Goal: Task Accomplishment & Management: Manage account settings

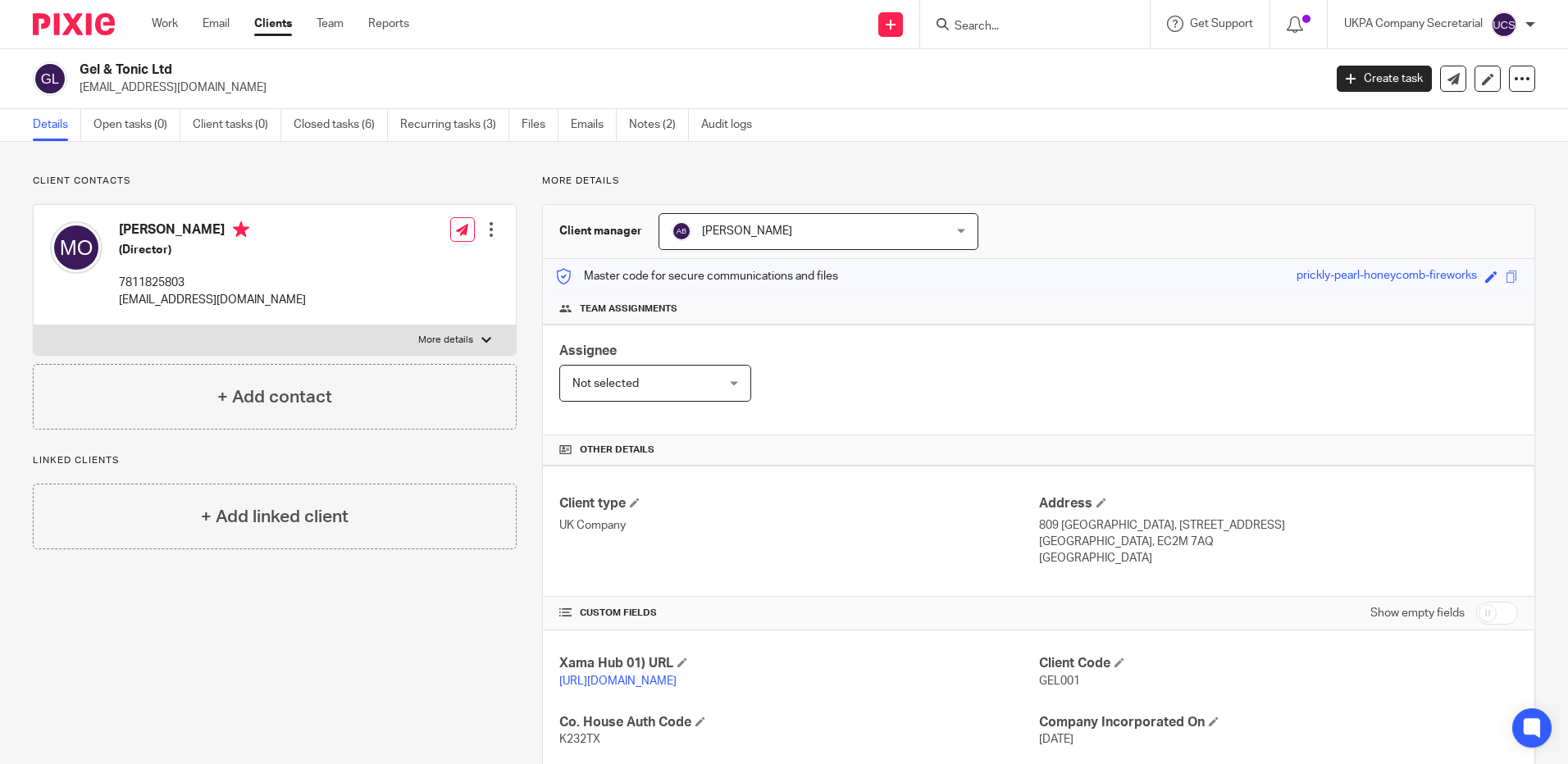
click at [987, 18] on form at bounding box center [1041, 23] width 175 height 20
click at [985, 32] on input "Search" at bounding box center [1026, 26] width 147 height 14
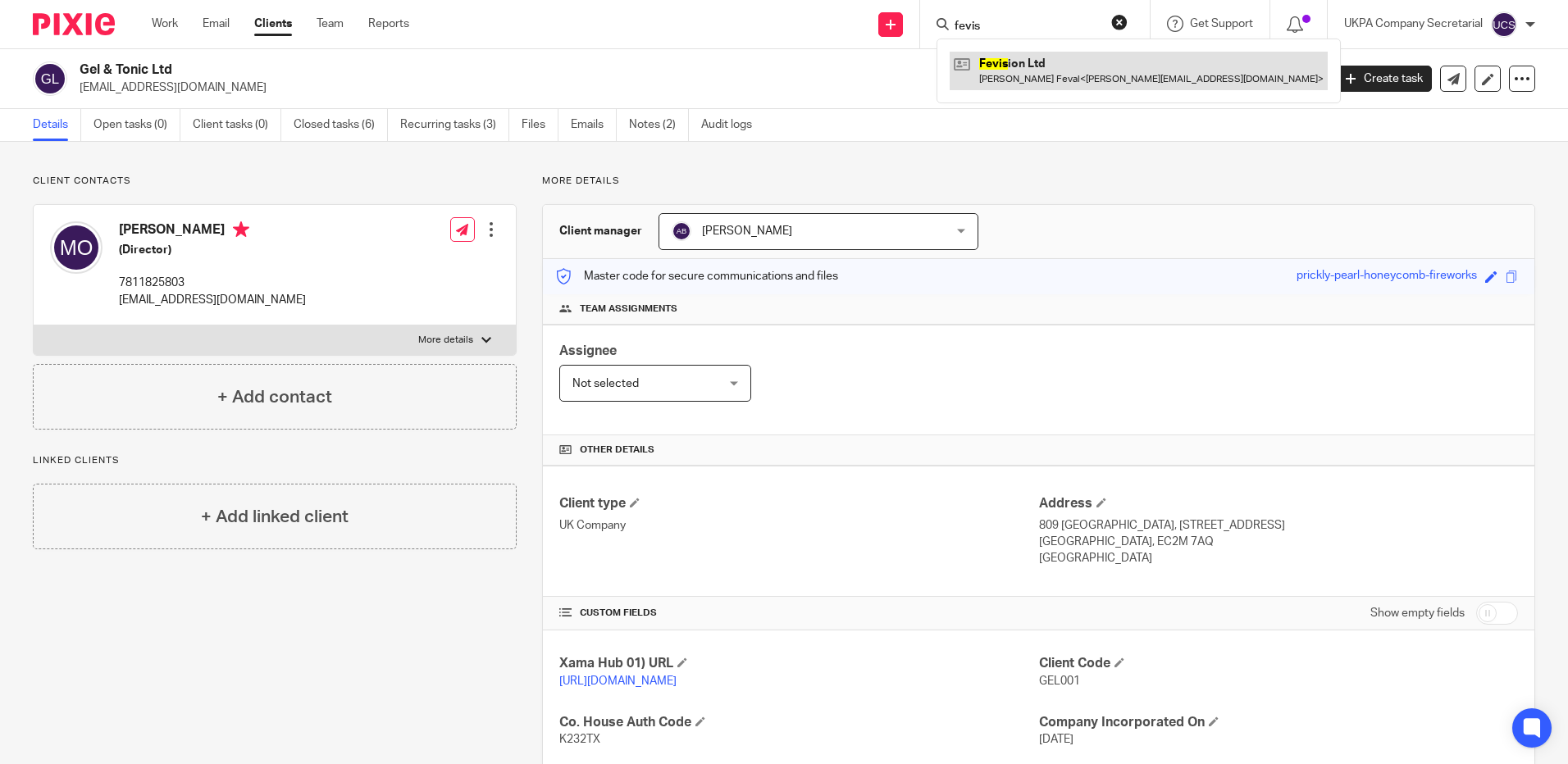
type input "fevis"
click at [1030, 72] on link at bounding box center [1139, 70] width 378 height 38
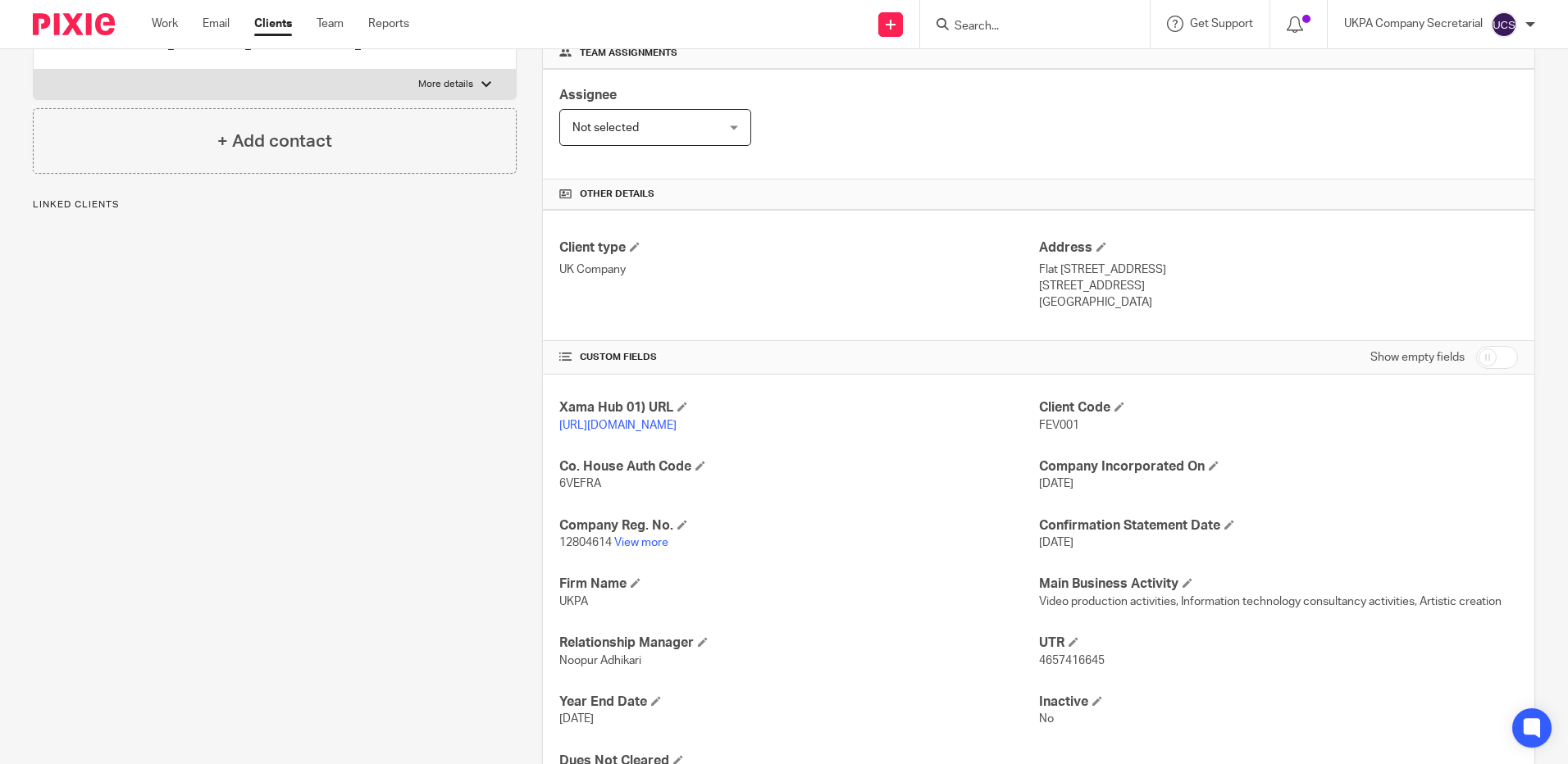
scroll to position [328, 0]
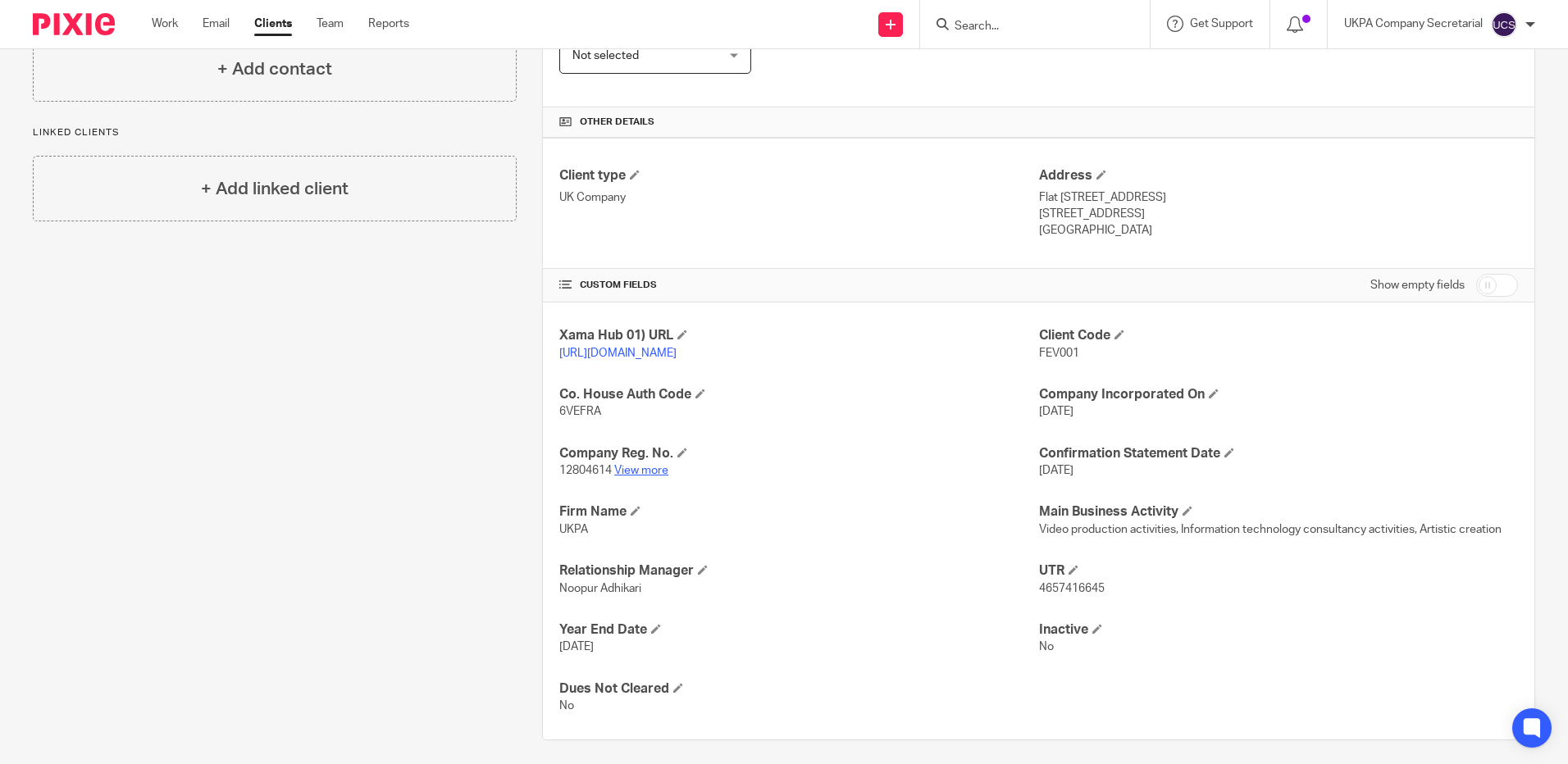
click at [640, 476] on link "View more" at bounding box center [641, 471] width 54 height 12
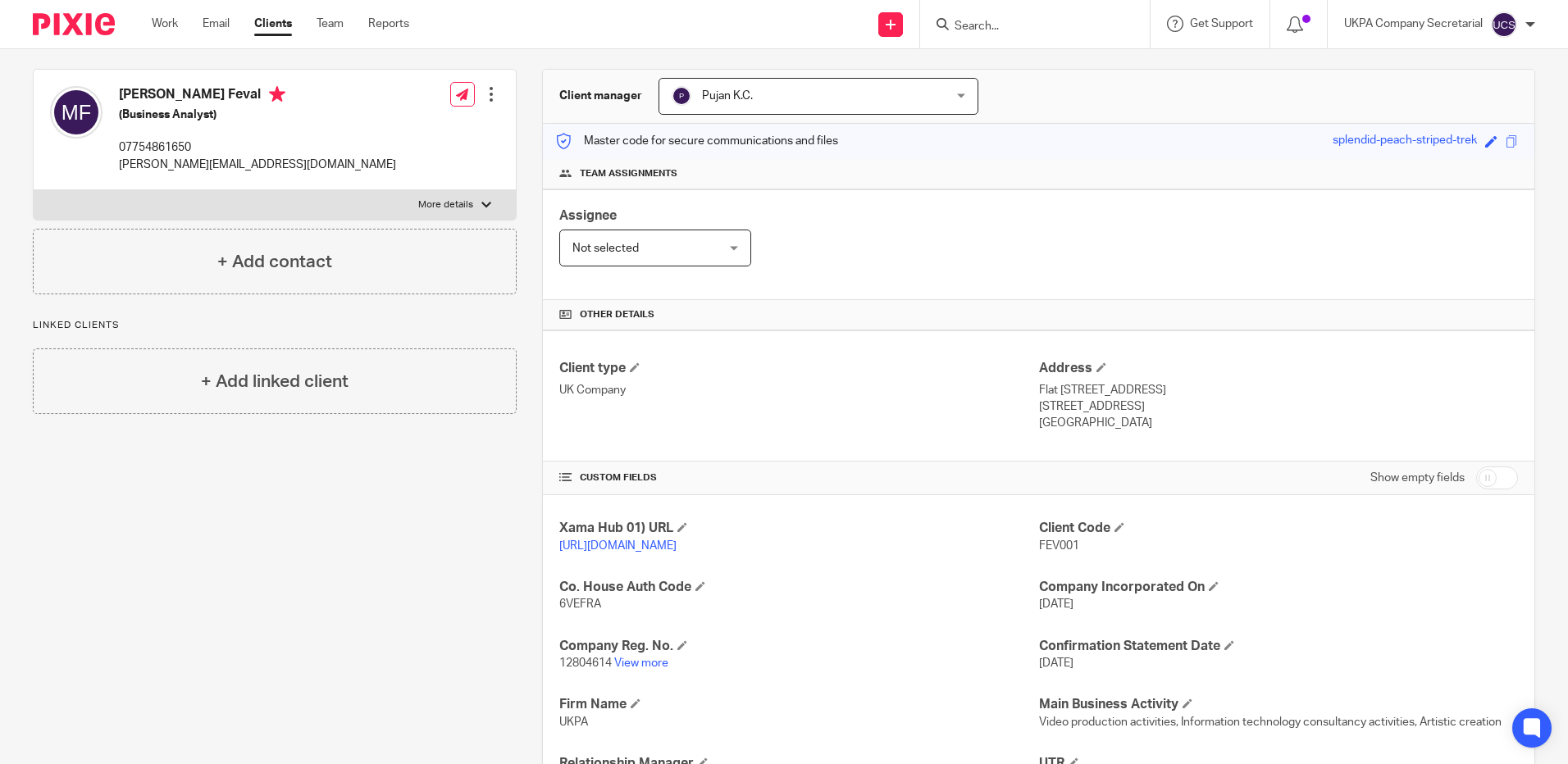
scroll to position [0, 0]
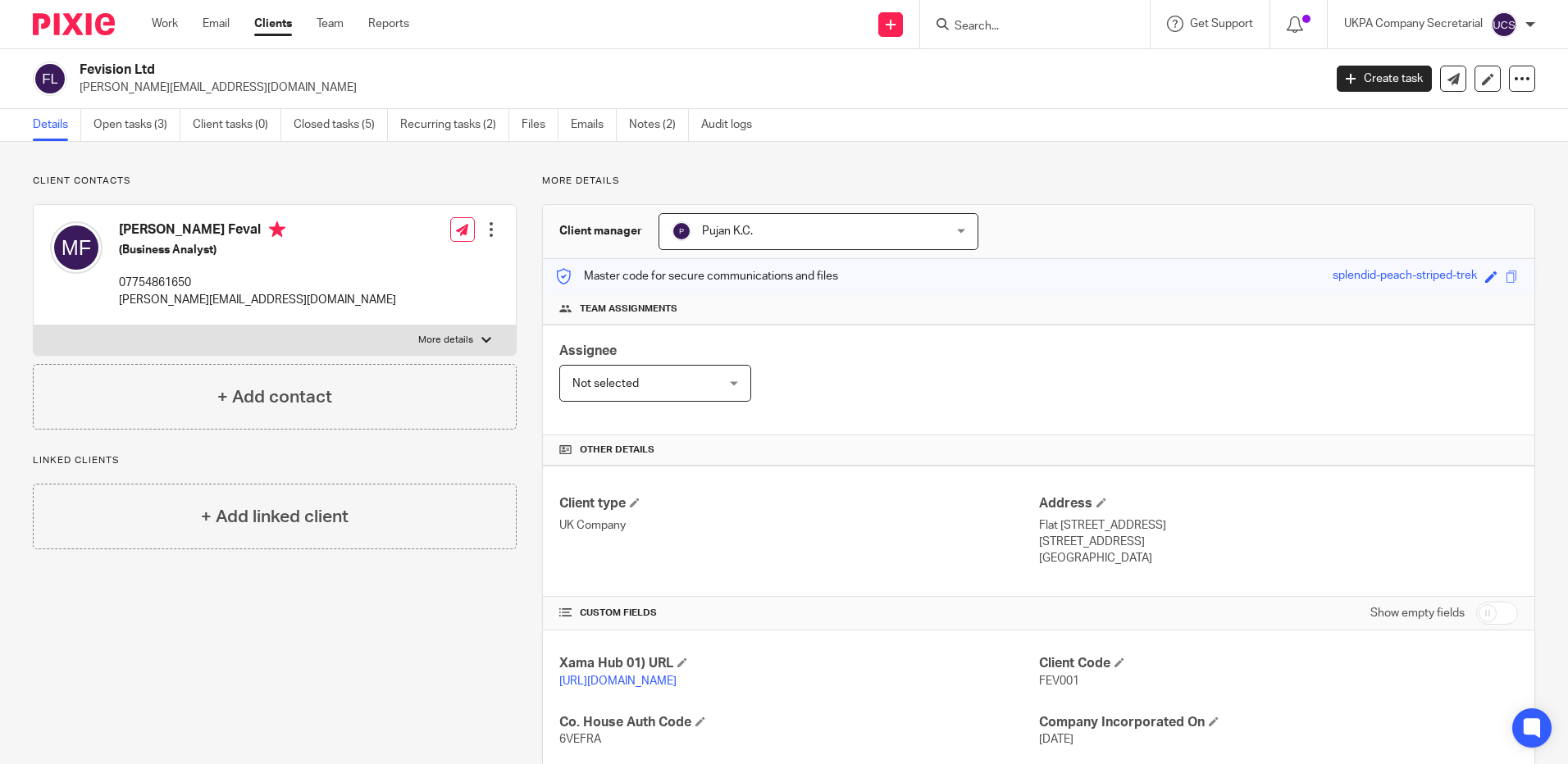
click at [998, 31] on input "Search" at bounding box center [1026, 26] width 147 height 14
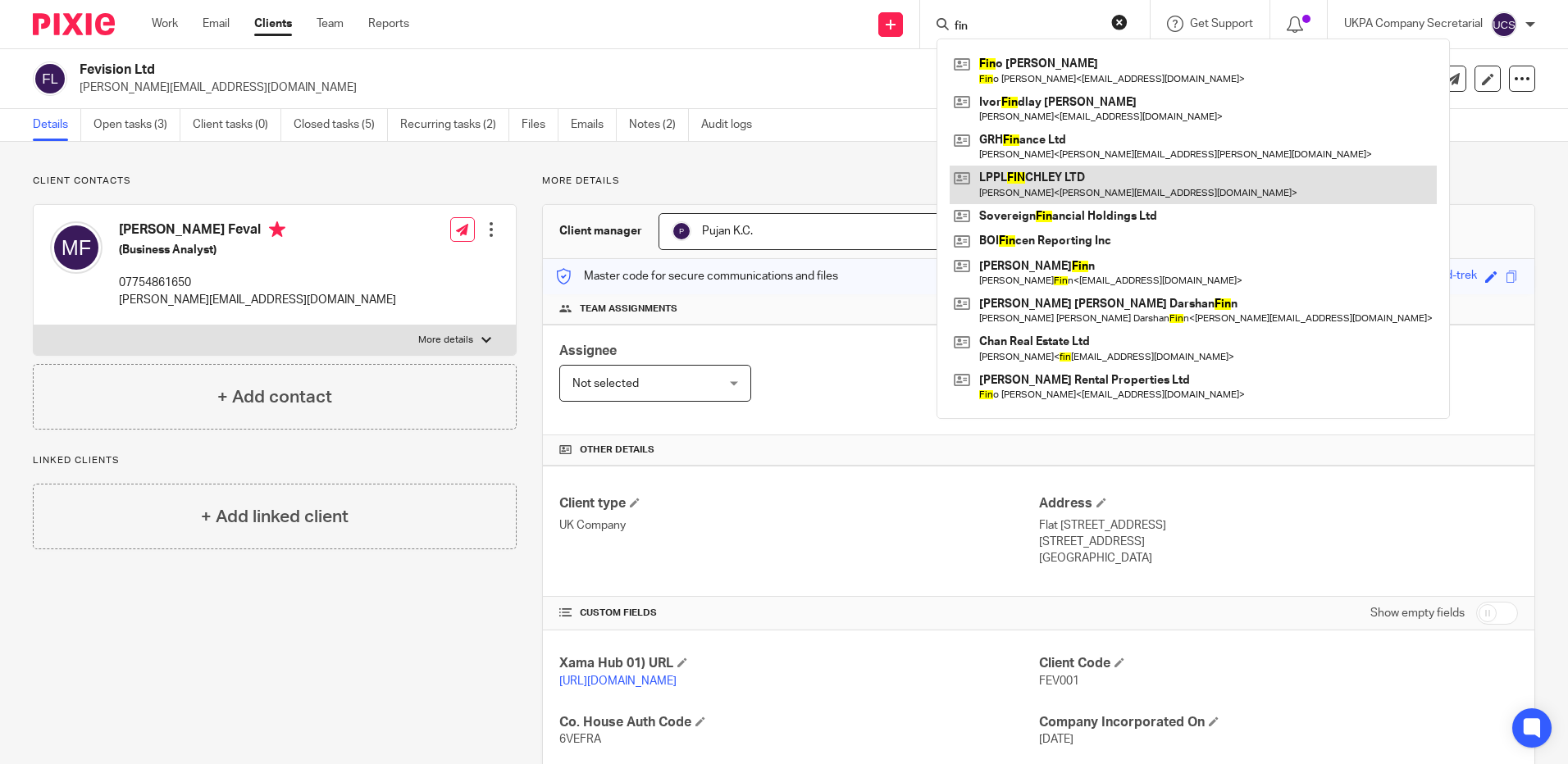
type input "fin"
click at [1028, 168] on link at bounding box center [1194, 184] width 487 height 38
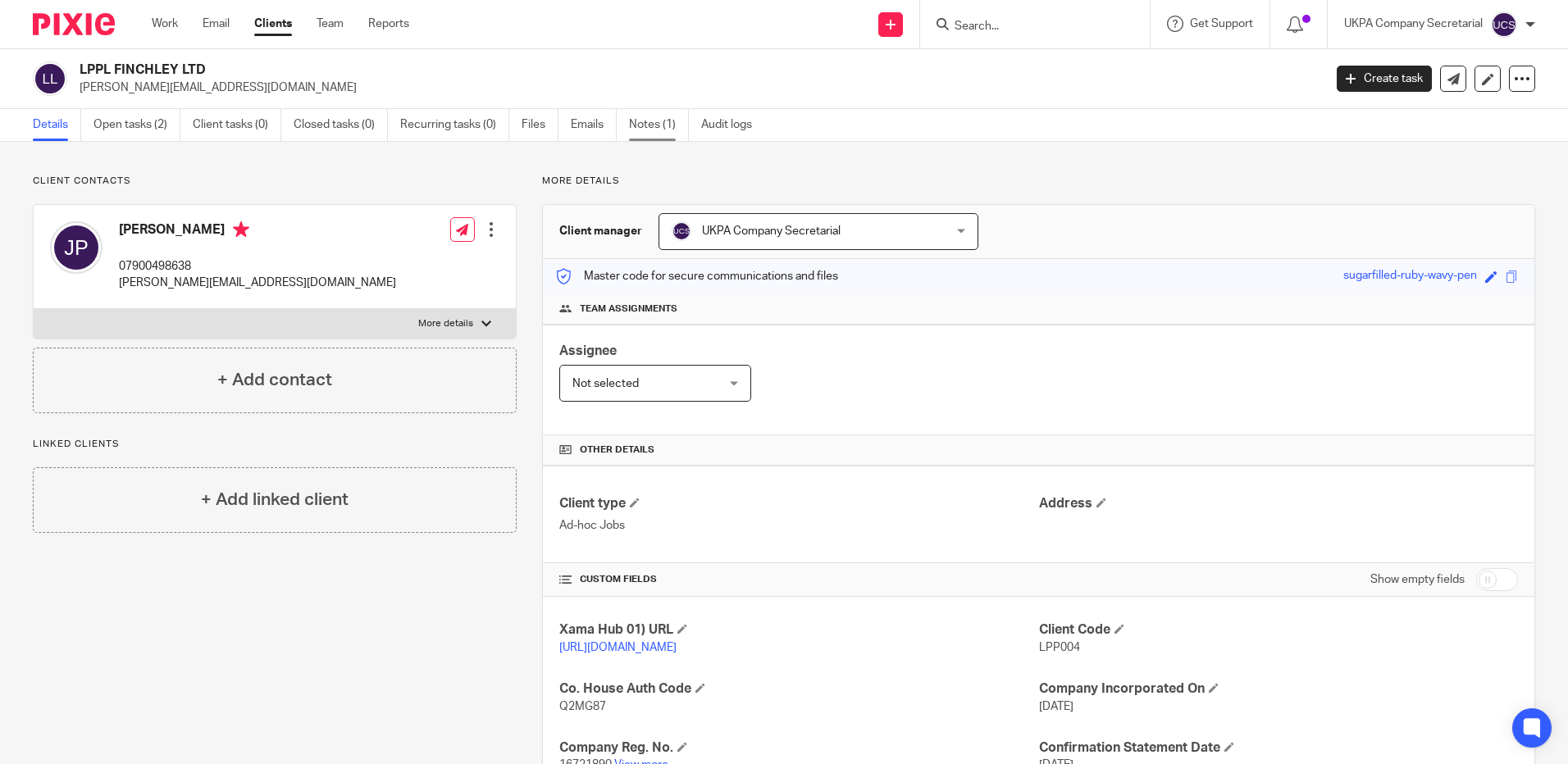
click at [657, 125] on link "Notes (1)" at bounding box center [659, 124] width 60 height 32
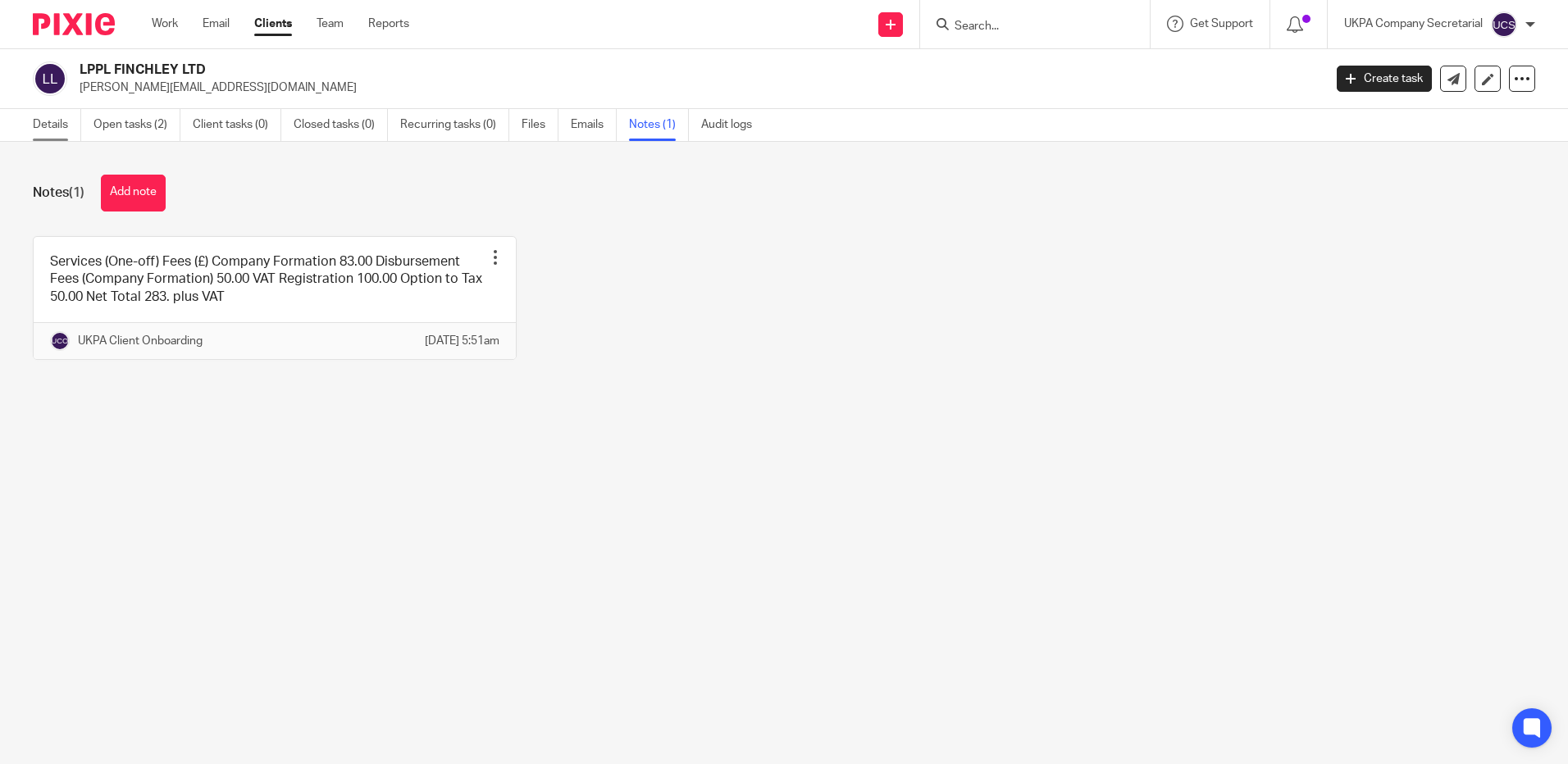
click at [34, 125] on link "Details" at bounding box center [57, 124] width 48 height 32
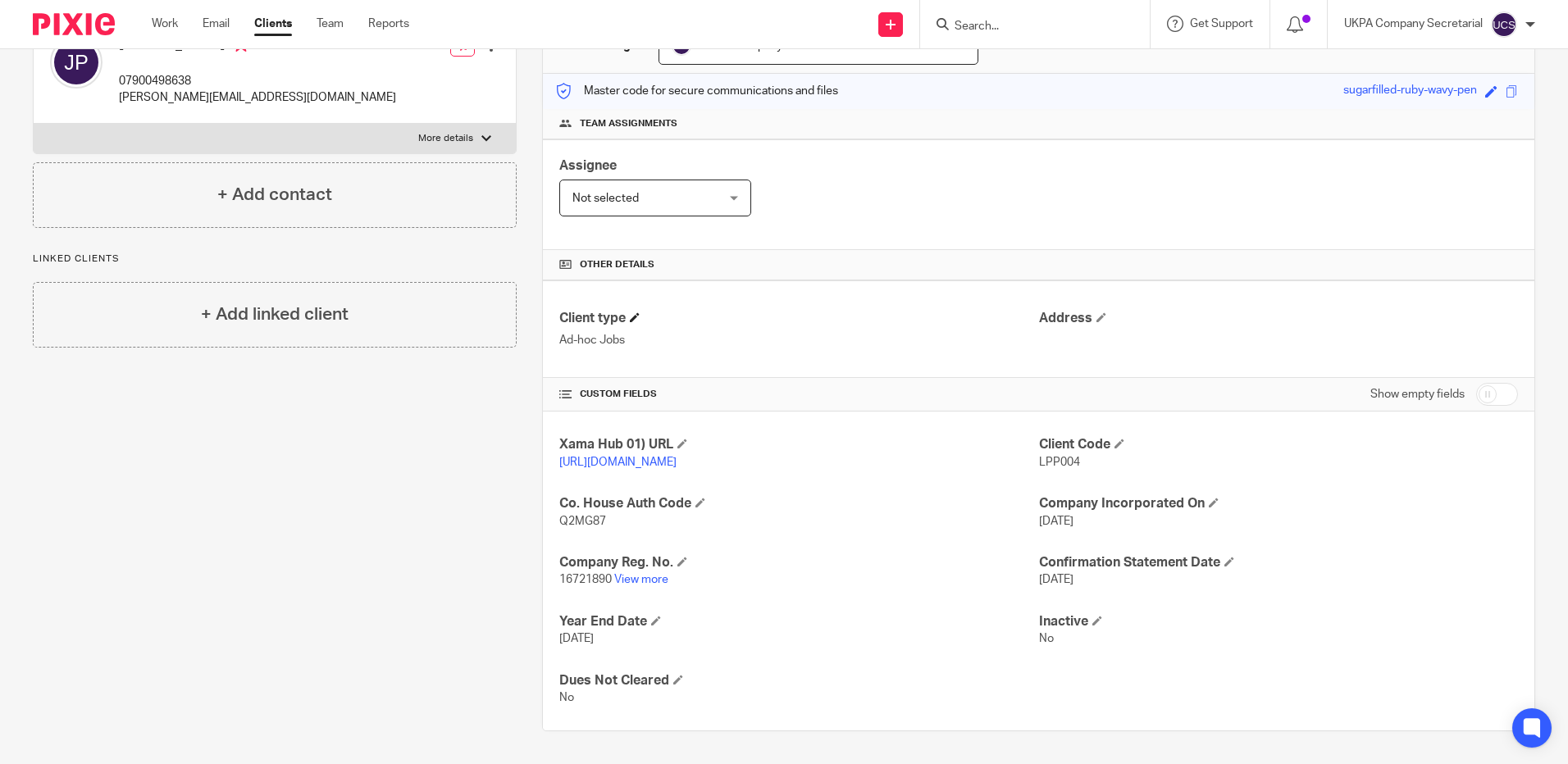
scroll to position [202, 0]
click at [979, 31] on input "Search" at bounding box center [1026, 26] width 147 height 14
click at [974, 25] on input "Search" at bounding box center [1026, 26] width 147 height 14
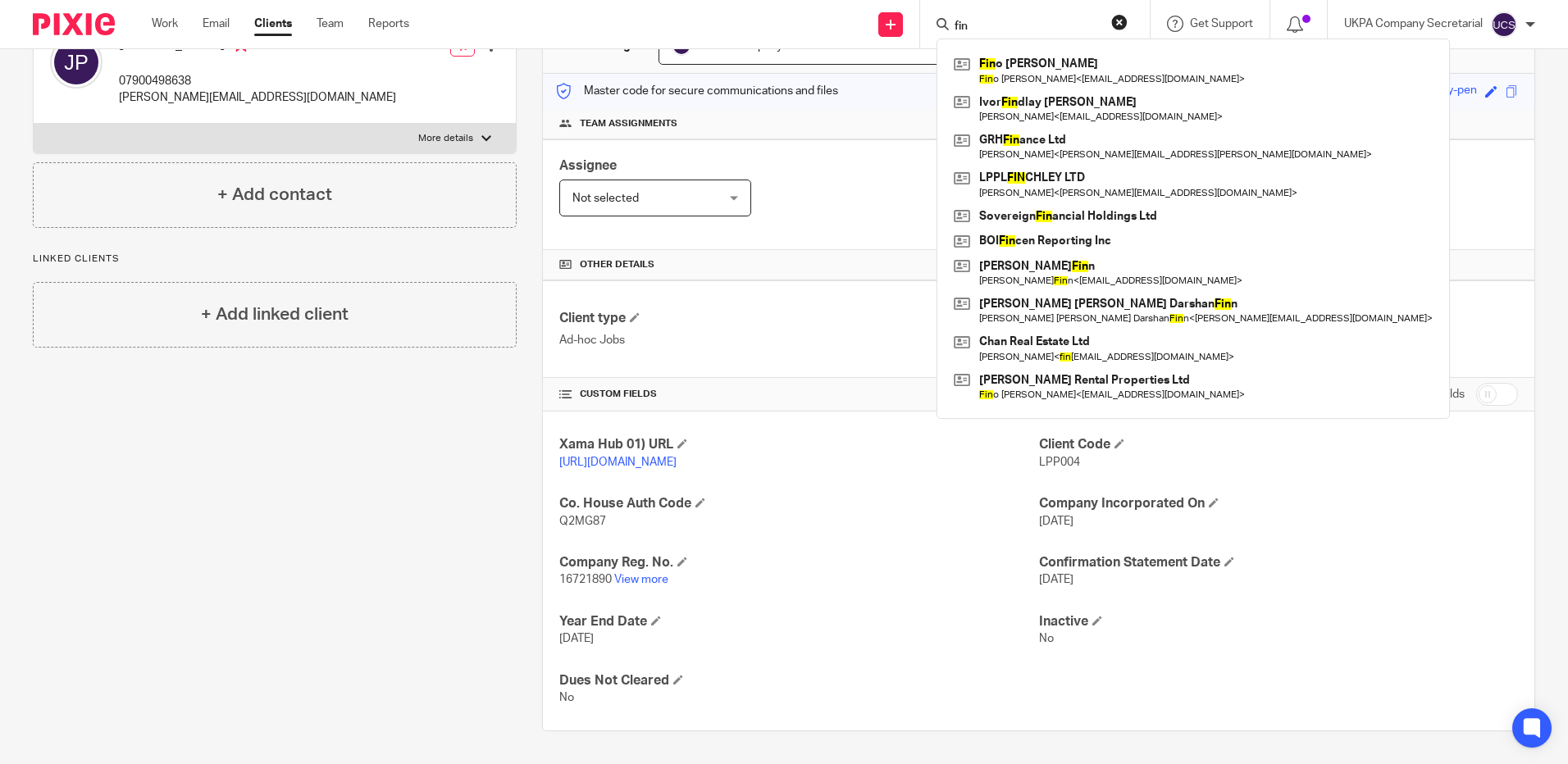
type input "fin"
click at [732, 280] on div "Client type Ad-hoc Jobs Address" at bounding box center [1039, 328] width 991 height 97
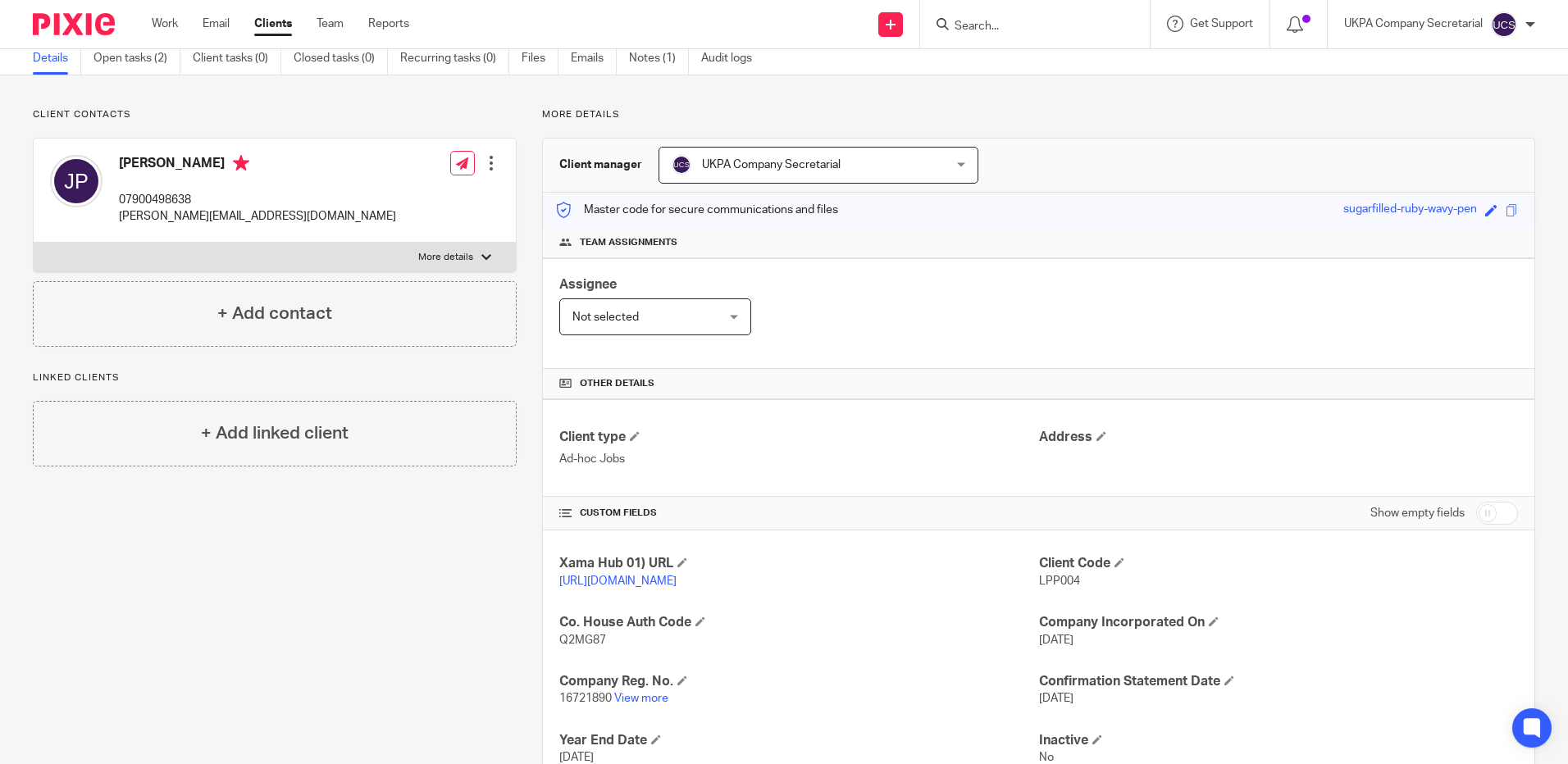
scroll to position [0, 0]
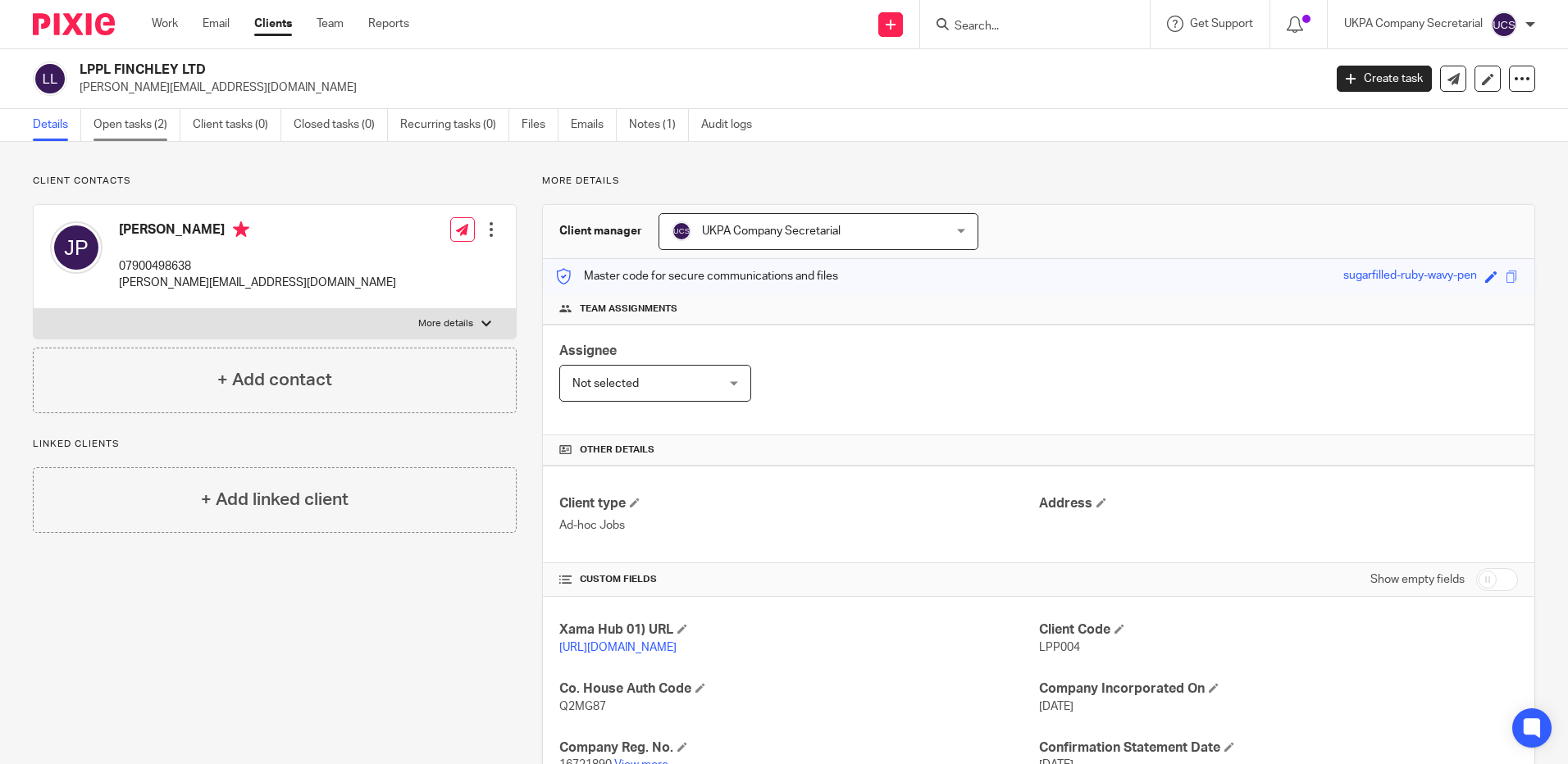
click at [130, 125] on link "Open tasks (2)" at bounding box center [137, 124] width 87 height 32
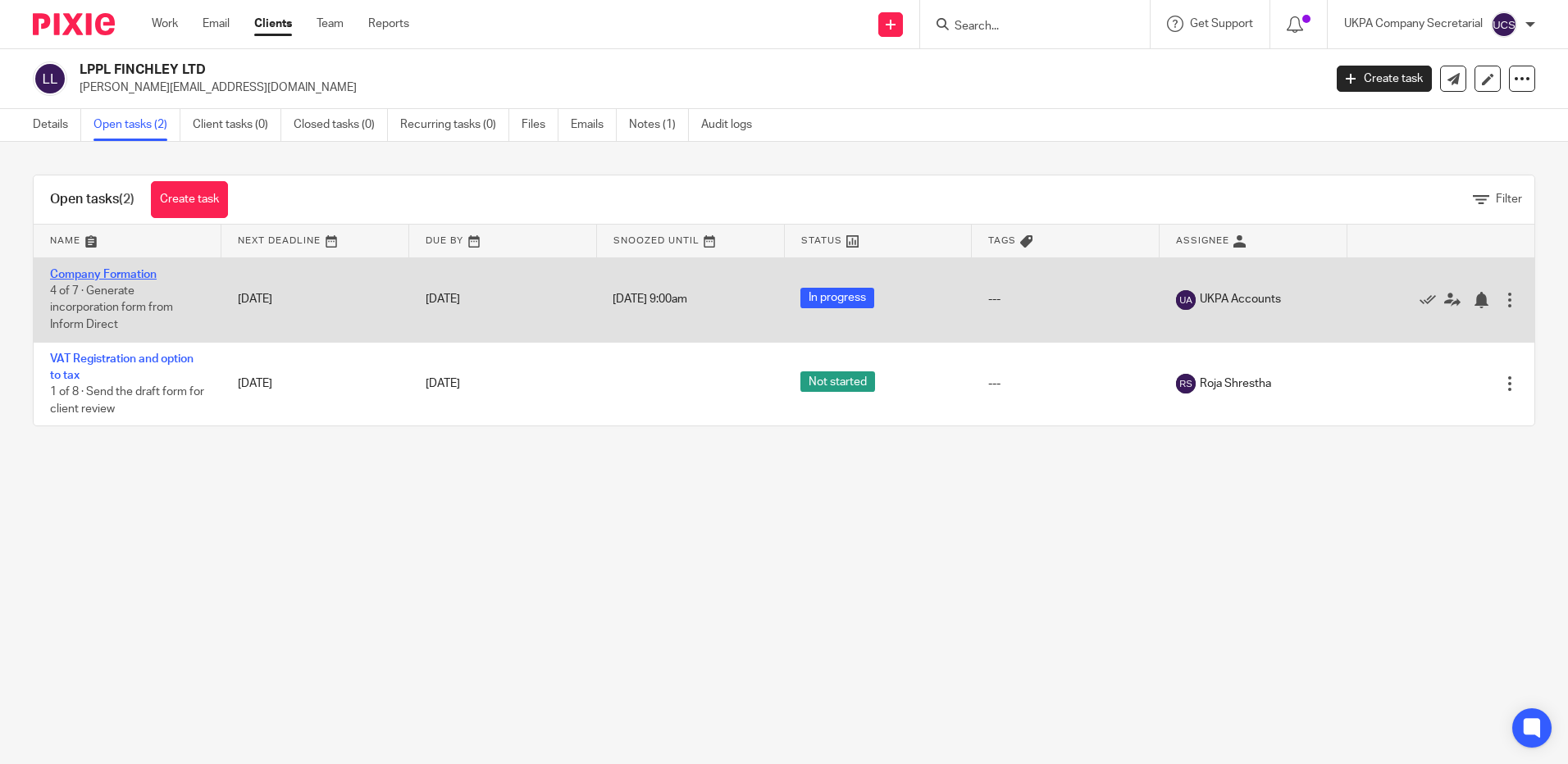
click at [103, 274] on link "Company Formation" at bounding box center [103, 275] width 107 height 12
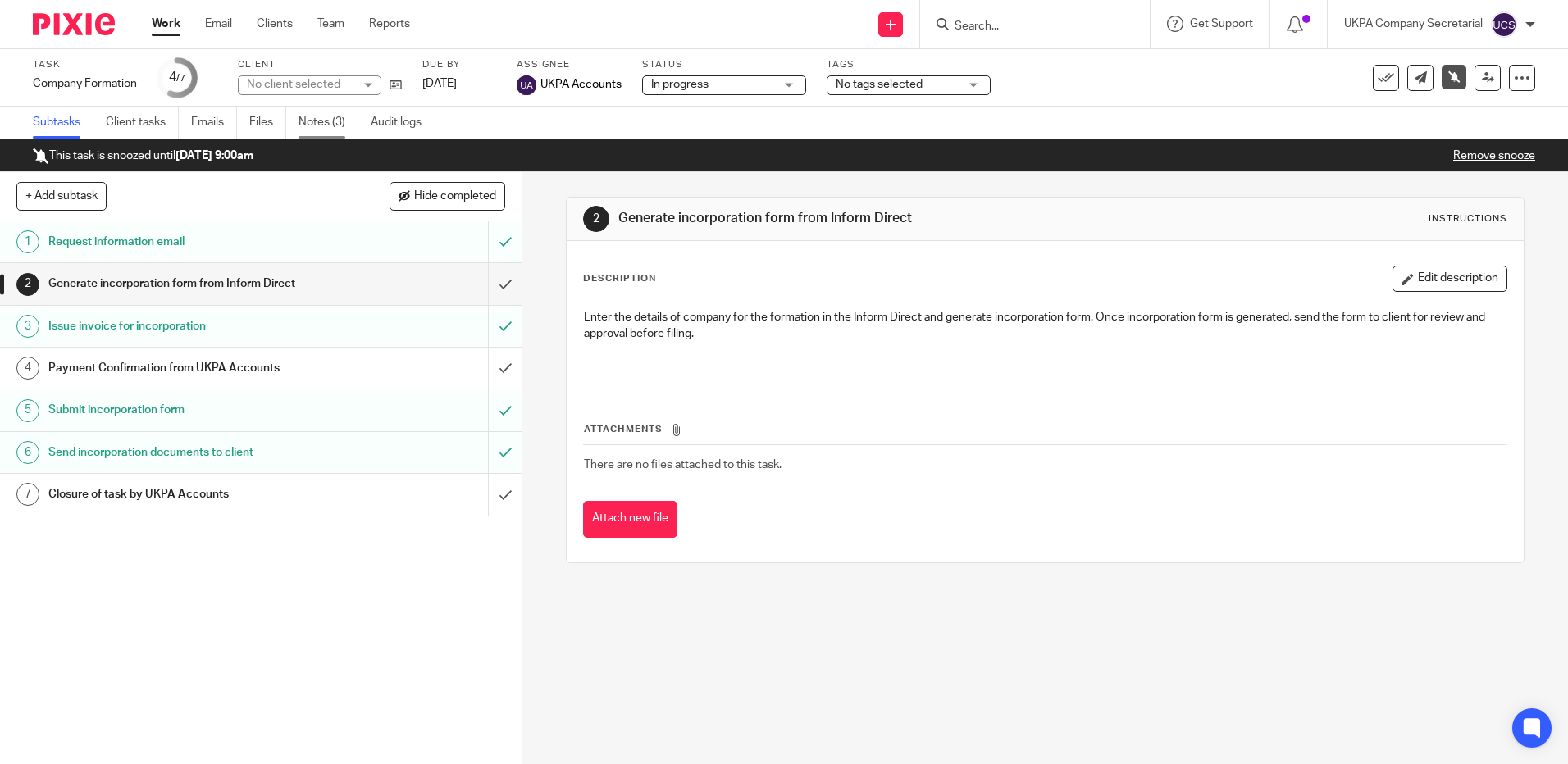
click at [314, 122] on link "Notes (3)" at bounding box center [328, 122] width 60 height 32
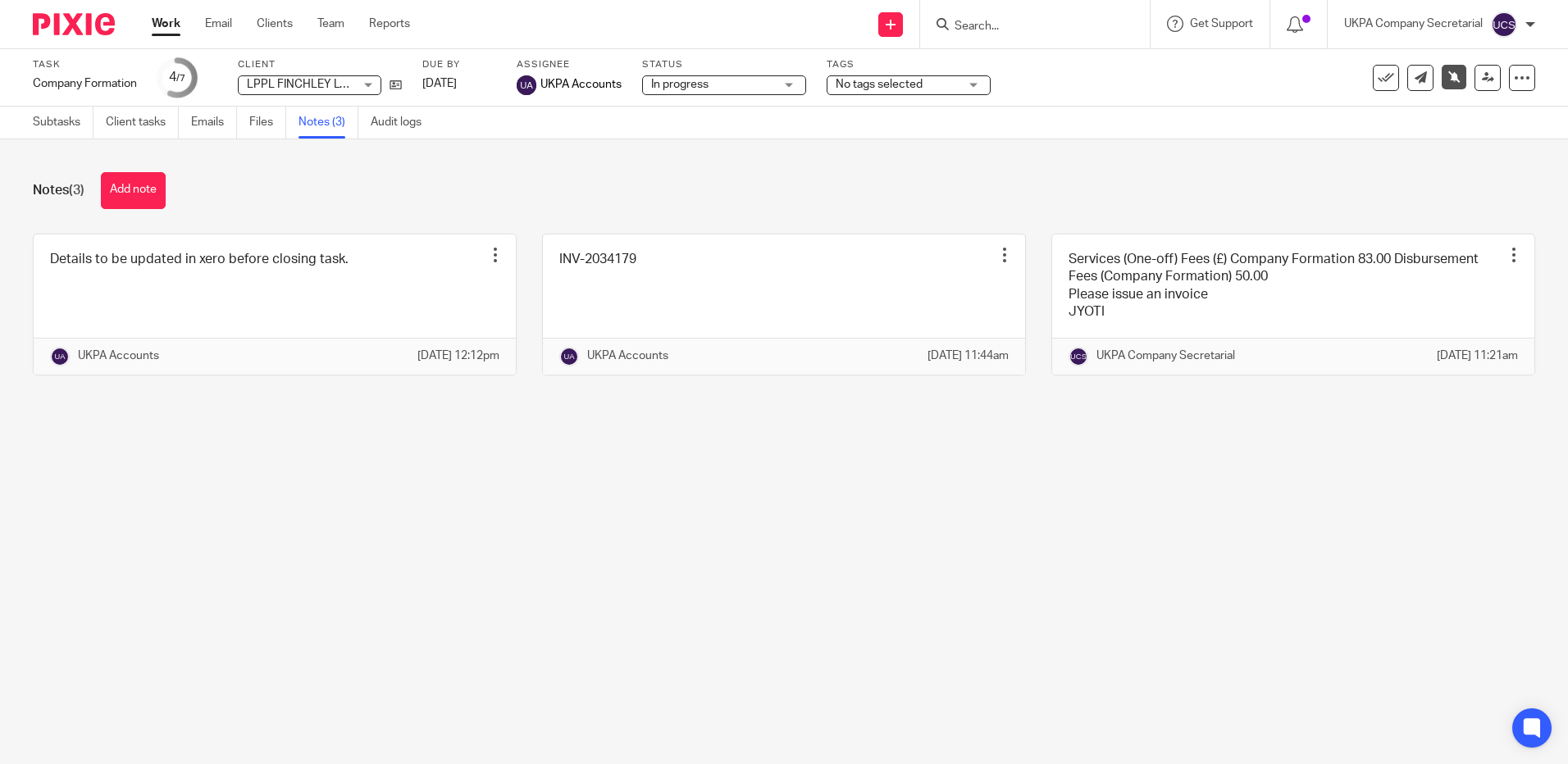
click at [1015, 28] on input "Search" at bounding box center [1026, 26] width 147 height 14
paste input "info@ziaccountant.co.uk"
type input "info@ziaccountant.co.uk"
click at [1118, 22] on button "reset" at bounding box center [1119, 21] width 16 height 16
click at [993, 22] on input "Search" at bounding box center [1026, 26] width 147 height 14
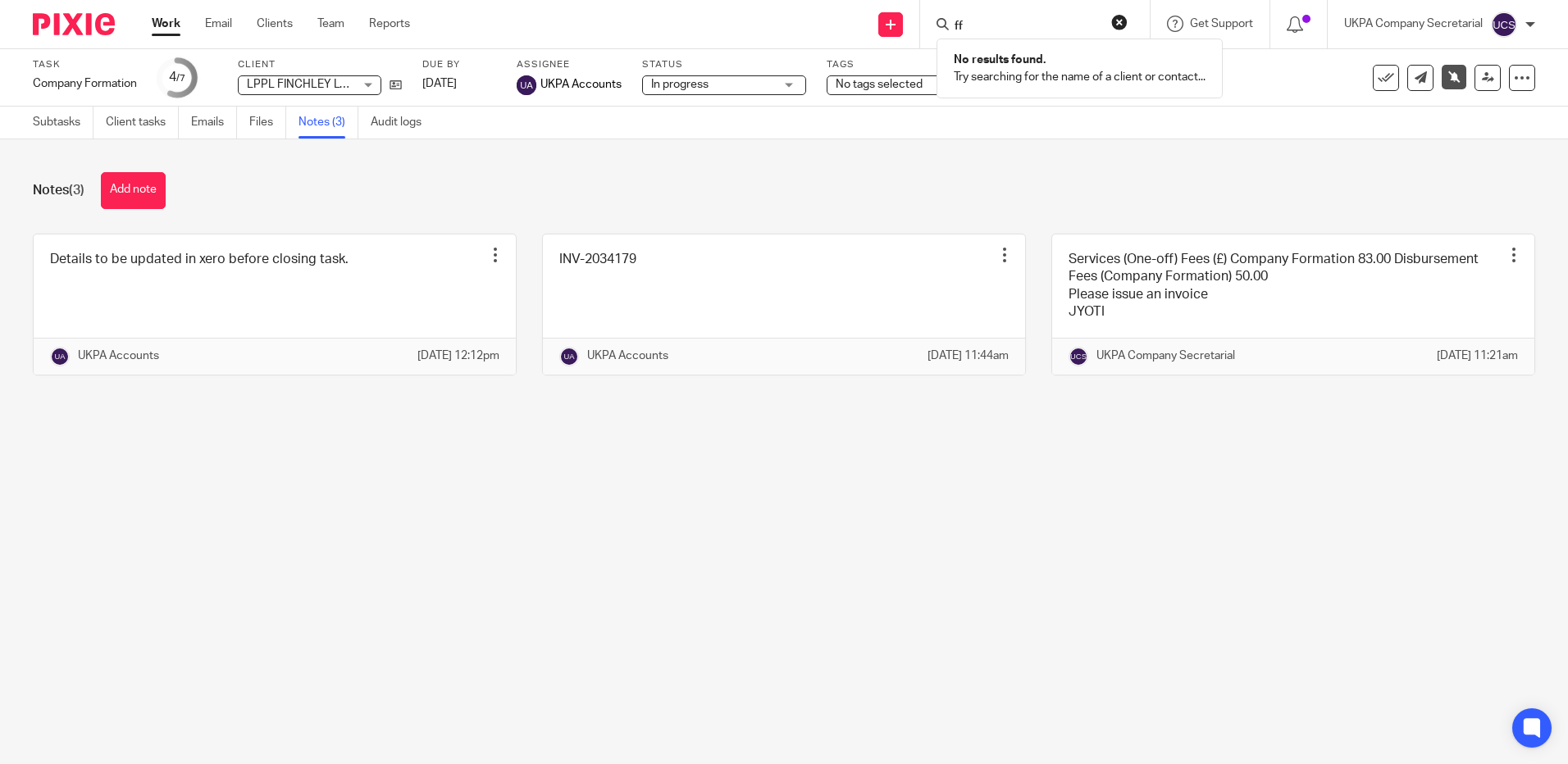
type input "f"
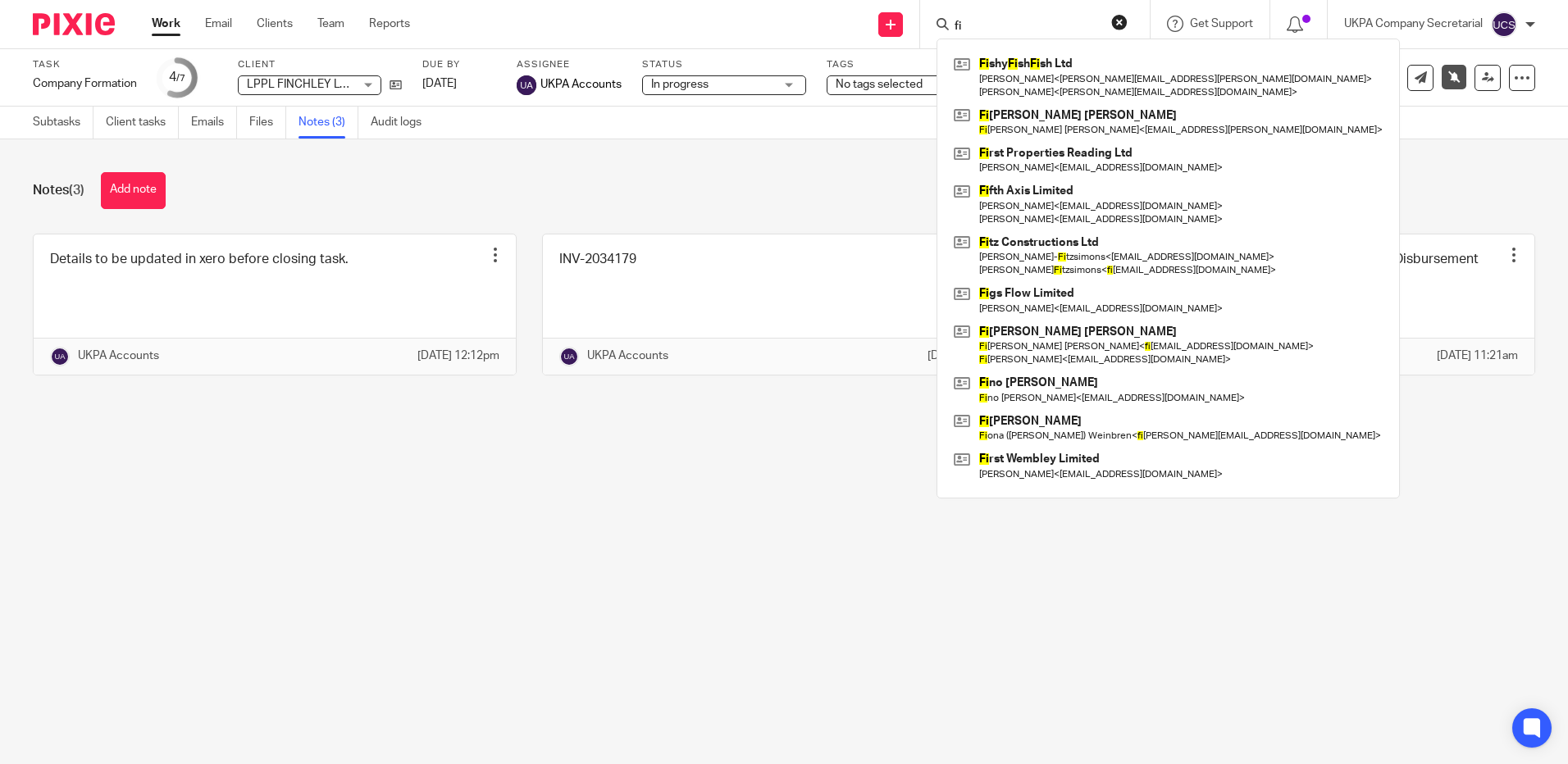
type input "f"
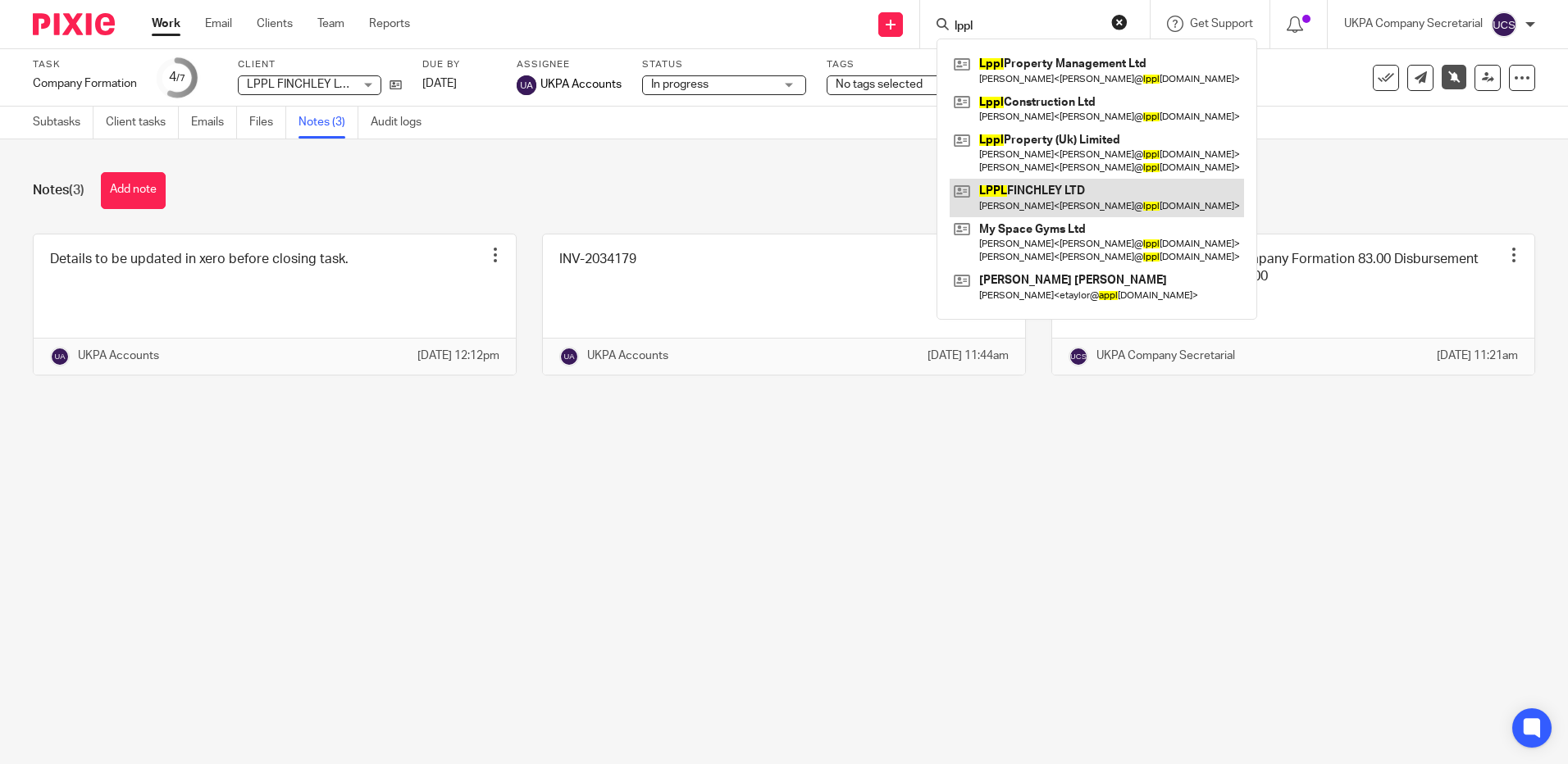
type input "lppl"
click at [1043, 198] on link at bounding box center [1097, 197] width 295 height 38
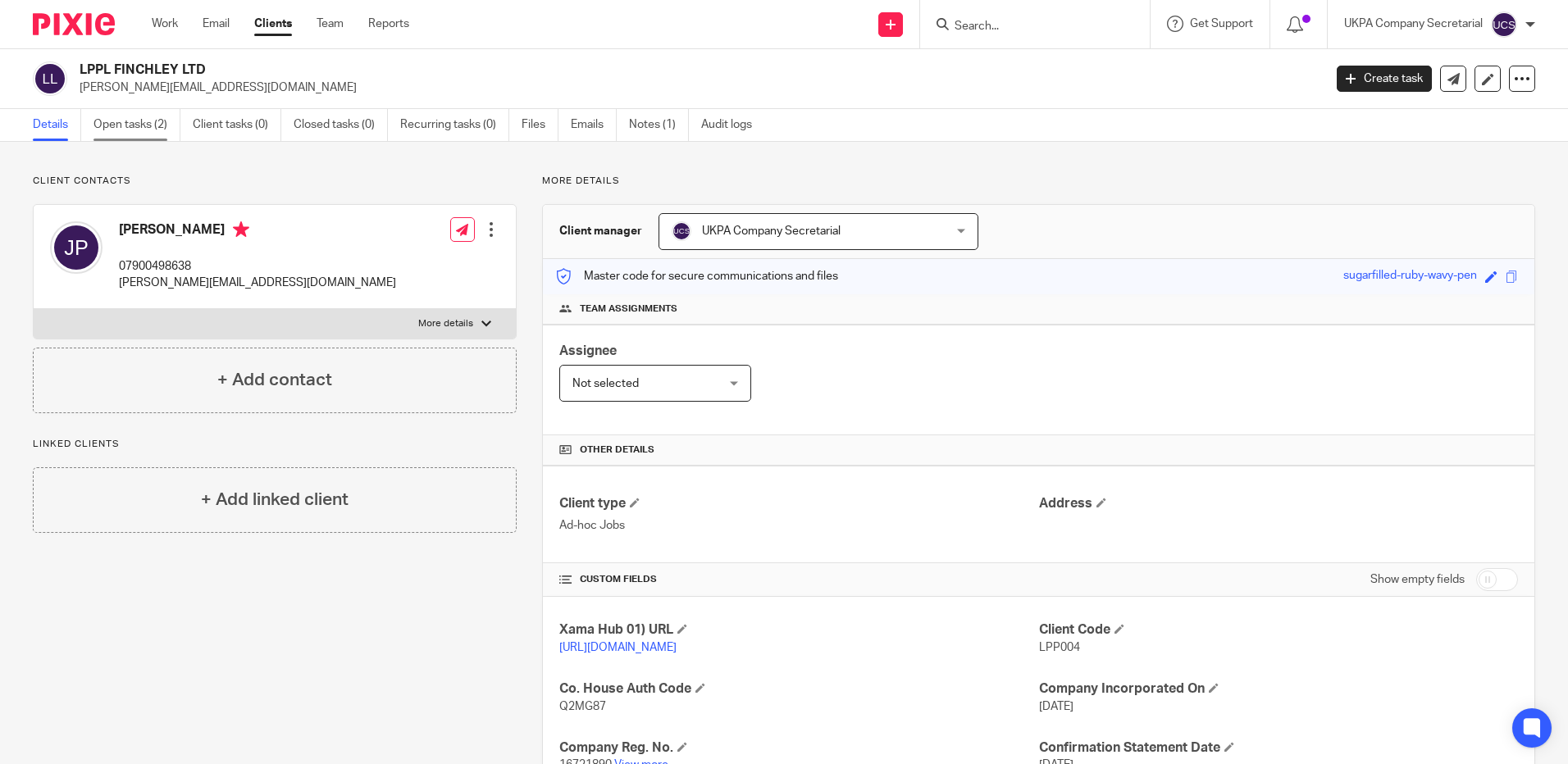
click at [108, 122] on link "Open tasks (2)" at bounding box center [137, 124] width 87 height 32
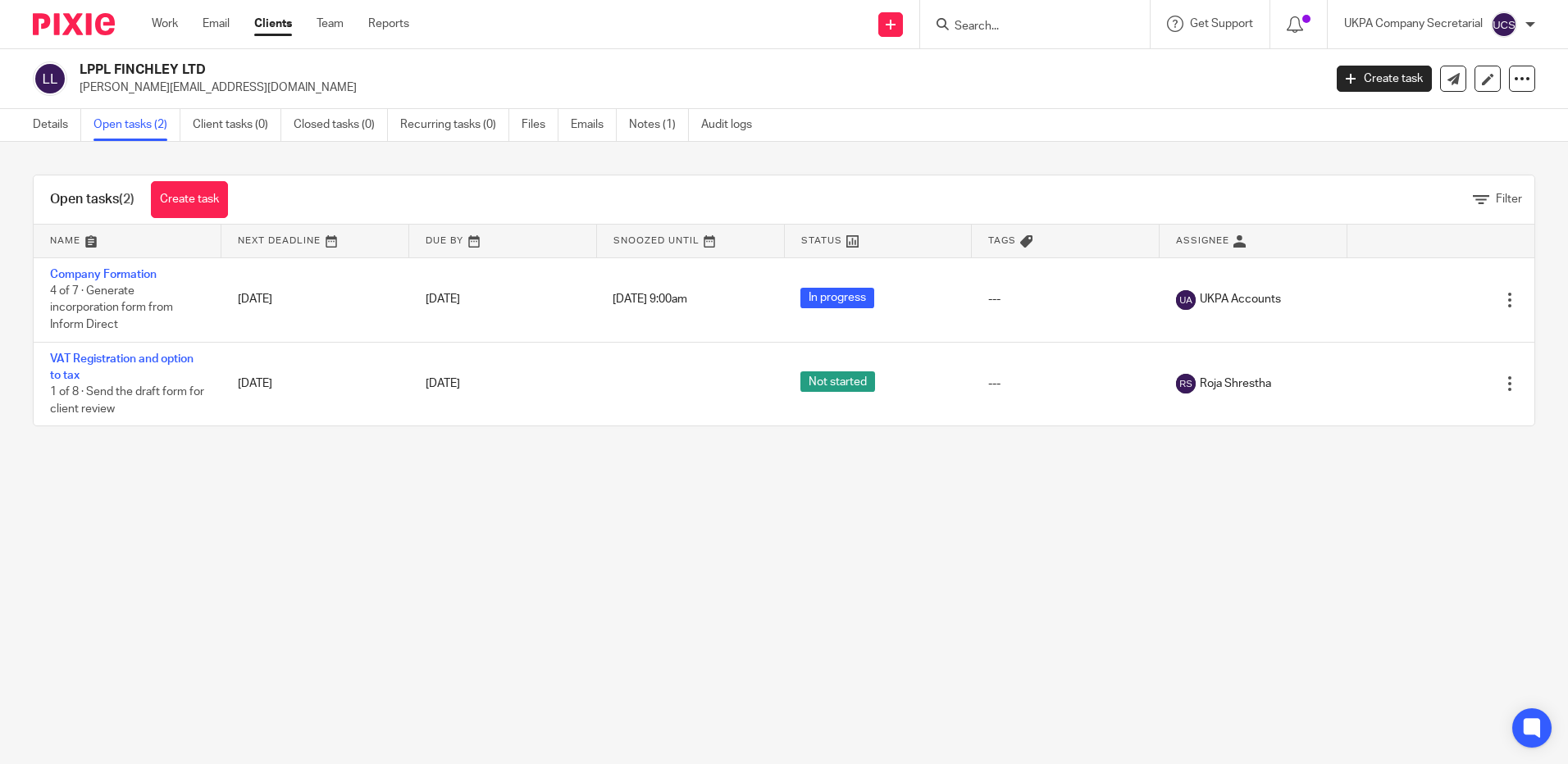
click at [1059, 35] on form at bounding box center [1041, 23] width 175 height 20
click at [1057, 32] on input "Search" at bounding box center [1026, 26] width 147 height 14
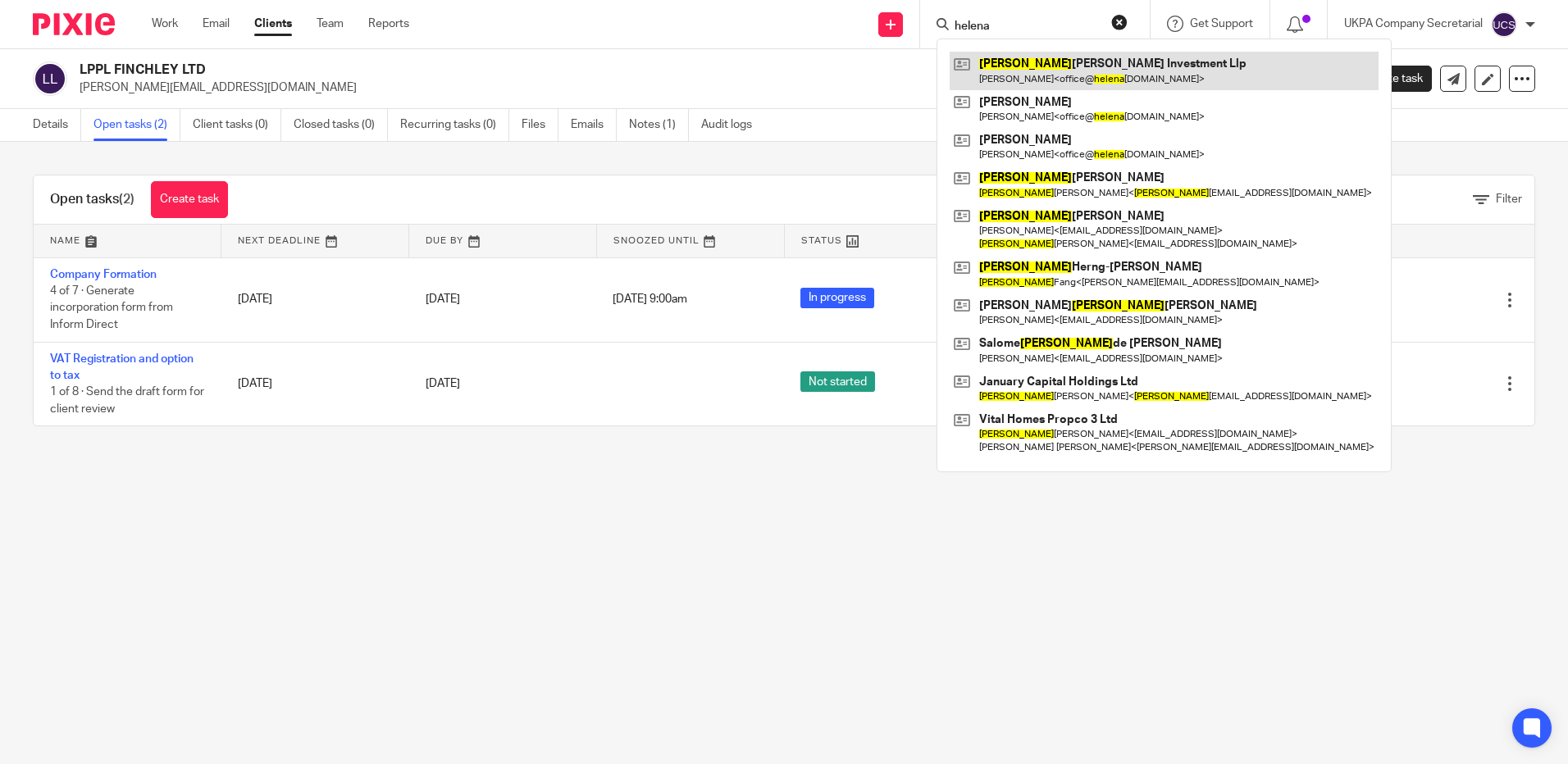
type input "helena"
click at [1068, 71] on link at bounding box center [1165, 70] width 429 height 38
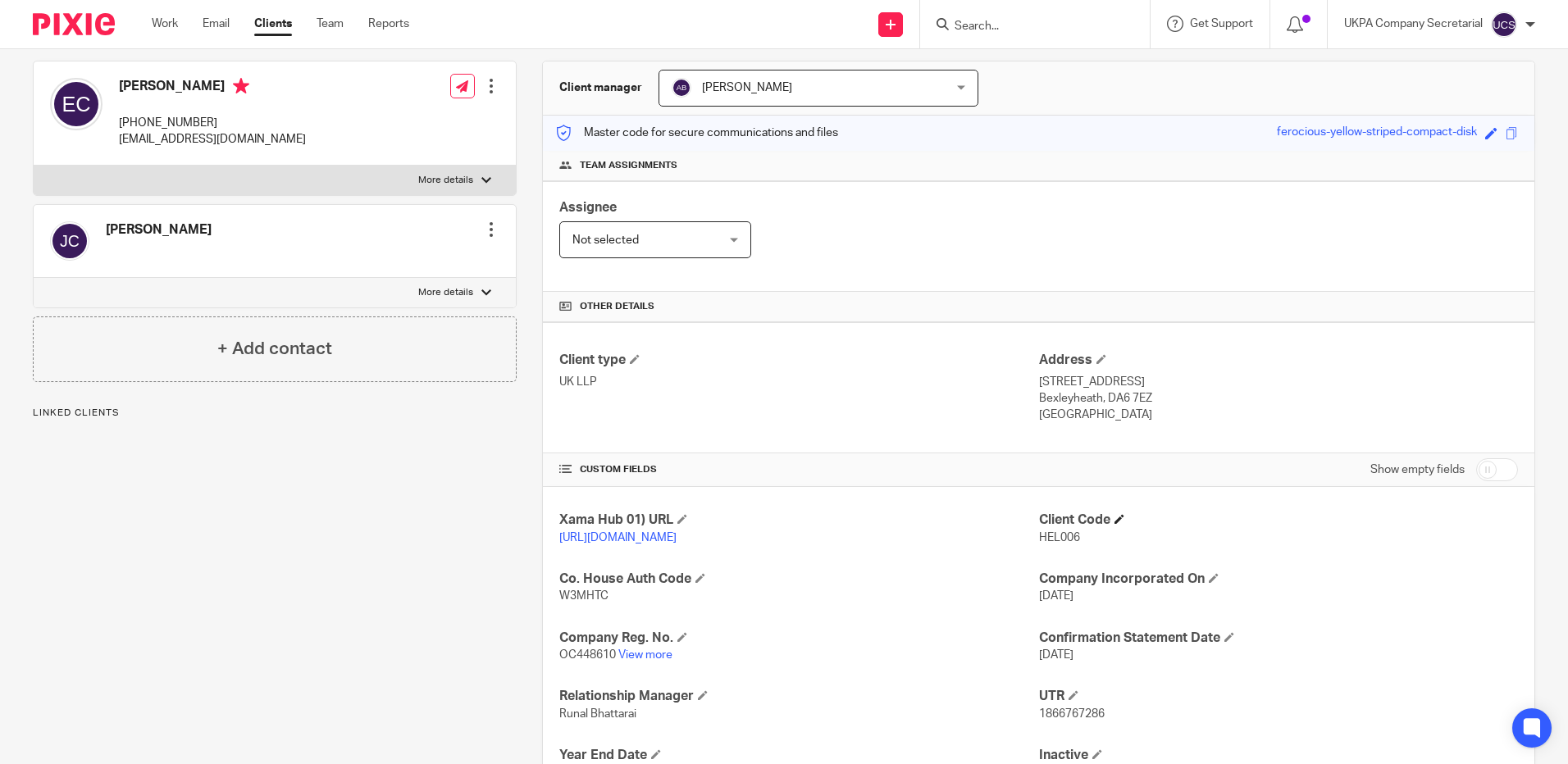
scroll to position [246, 0]
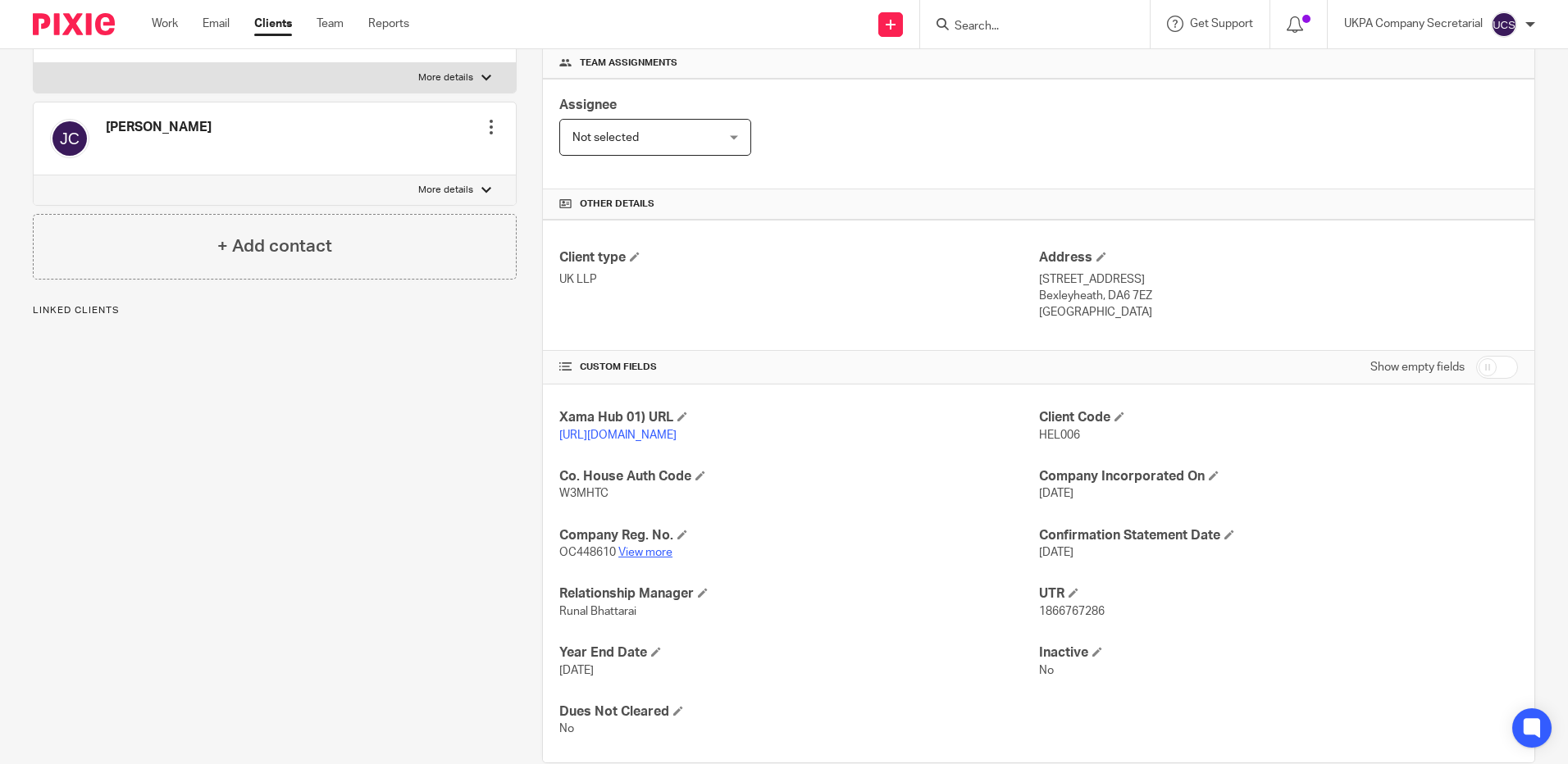
click at [648, 558] on link "View more" at bounding box center [646, 552] width 54 height 12
click at [1030, 32] on input "Search" at bounding box center [1026, 26] width 147 height 14
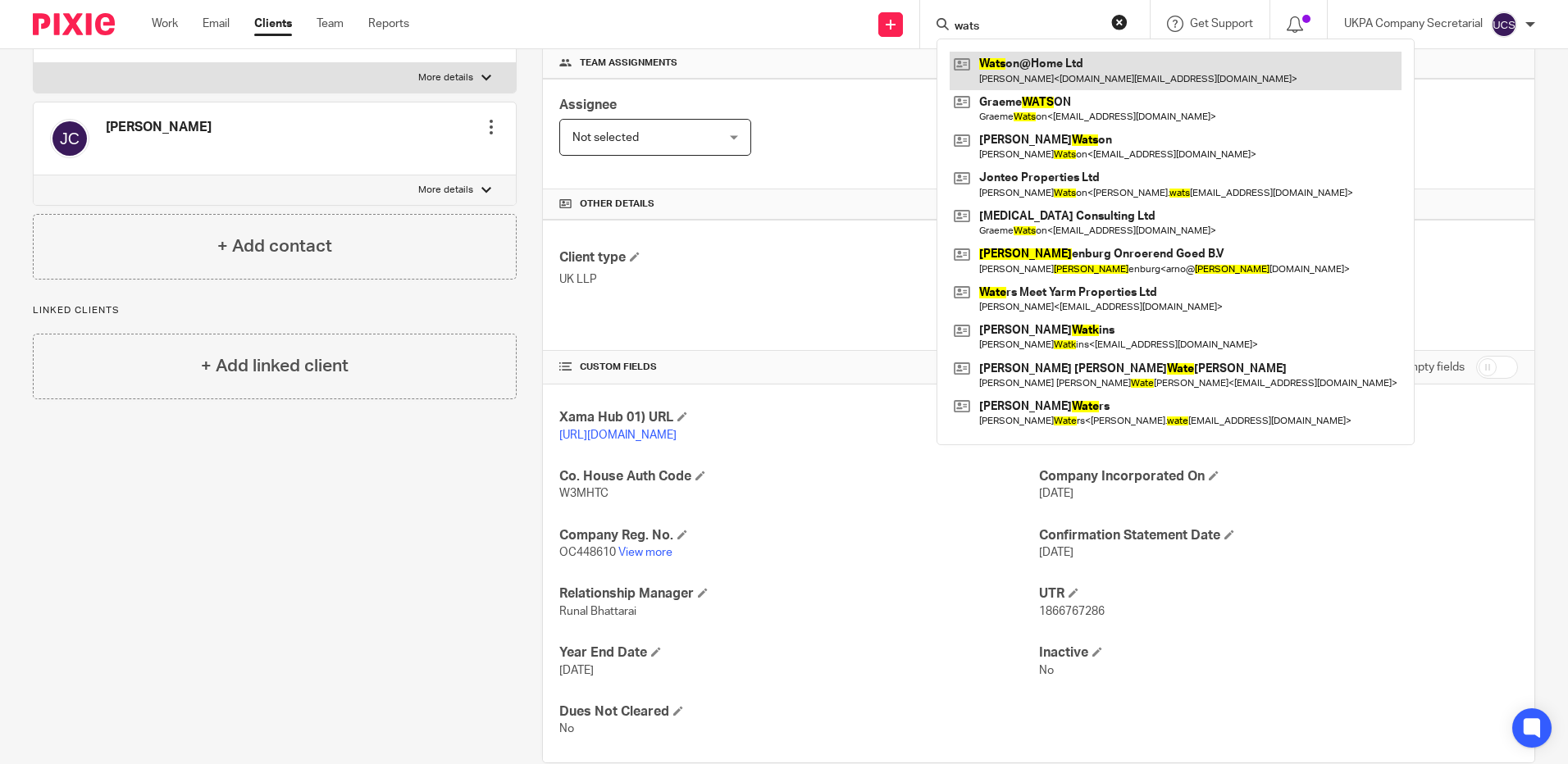
type input "wats"
click at [1038, 74] on link at bounding box center [1176, 70] width 452 height 38
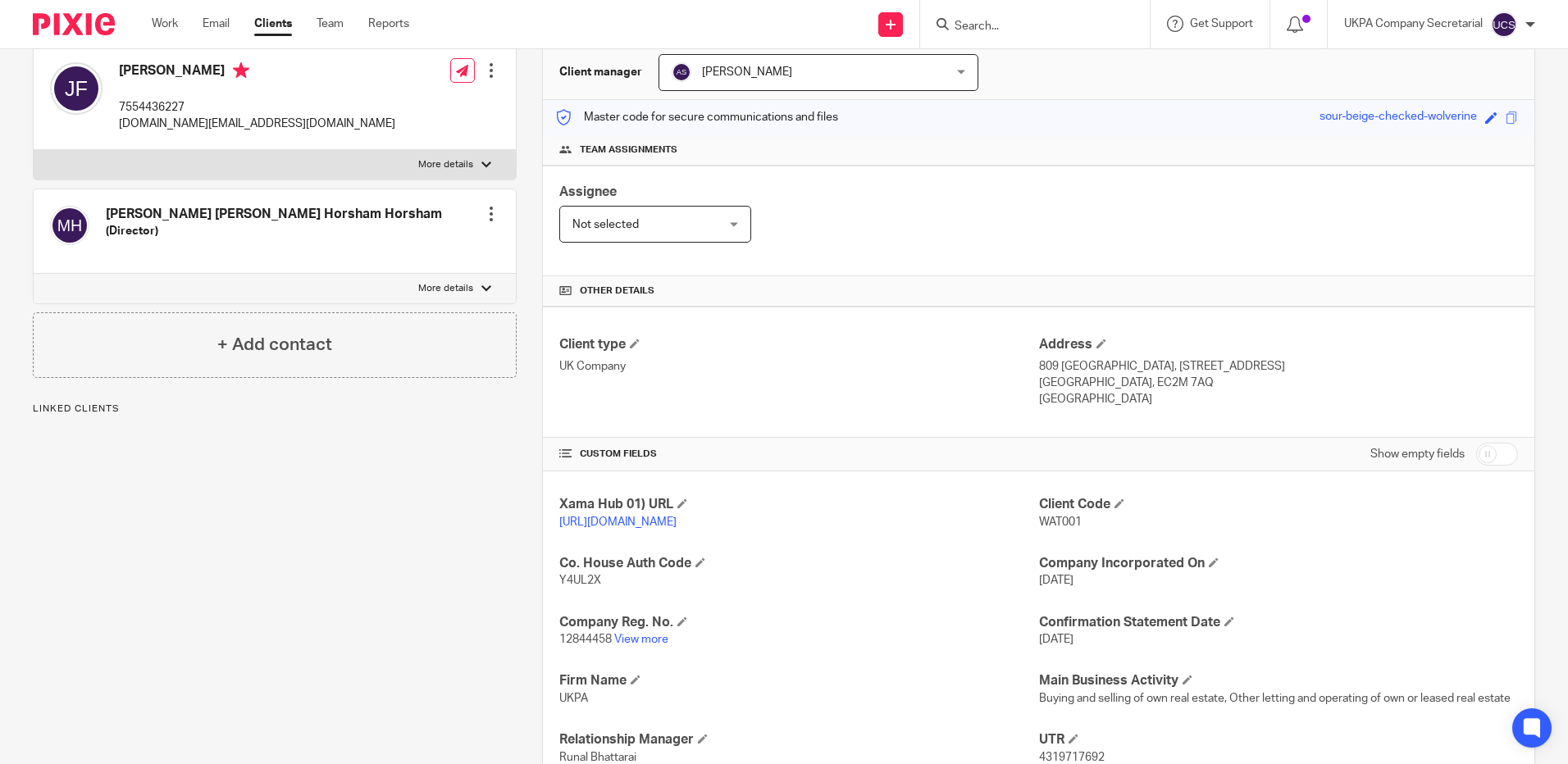
scroll to position [164, 0]
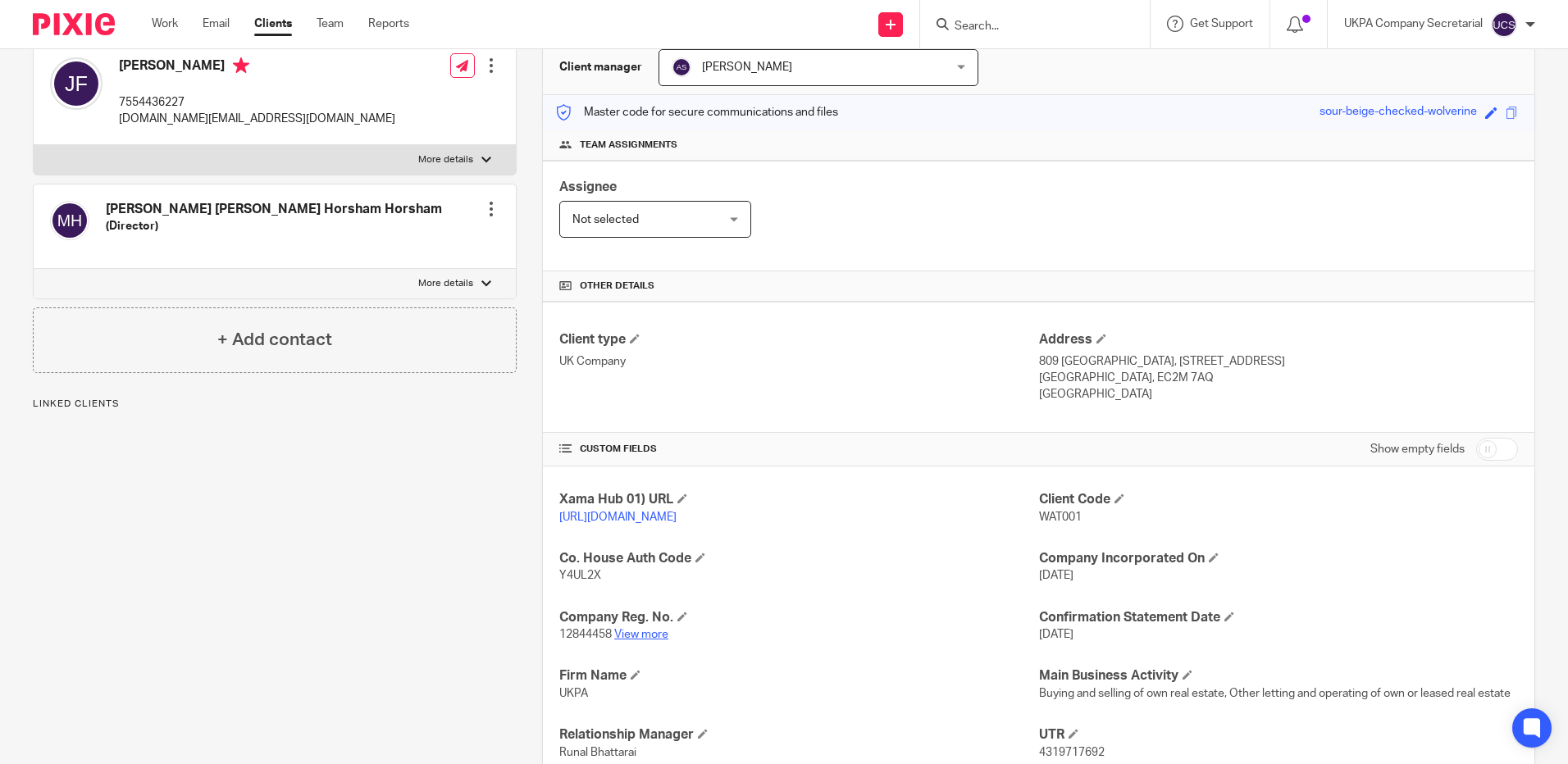
click at [635, 641] on link "View more" at bounding box center [641, 635] width 54 height 12
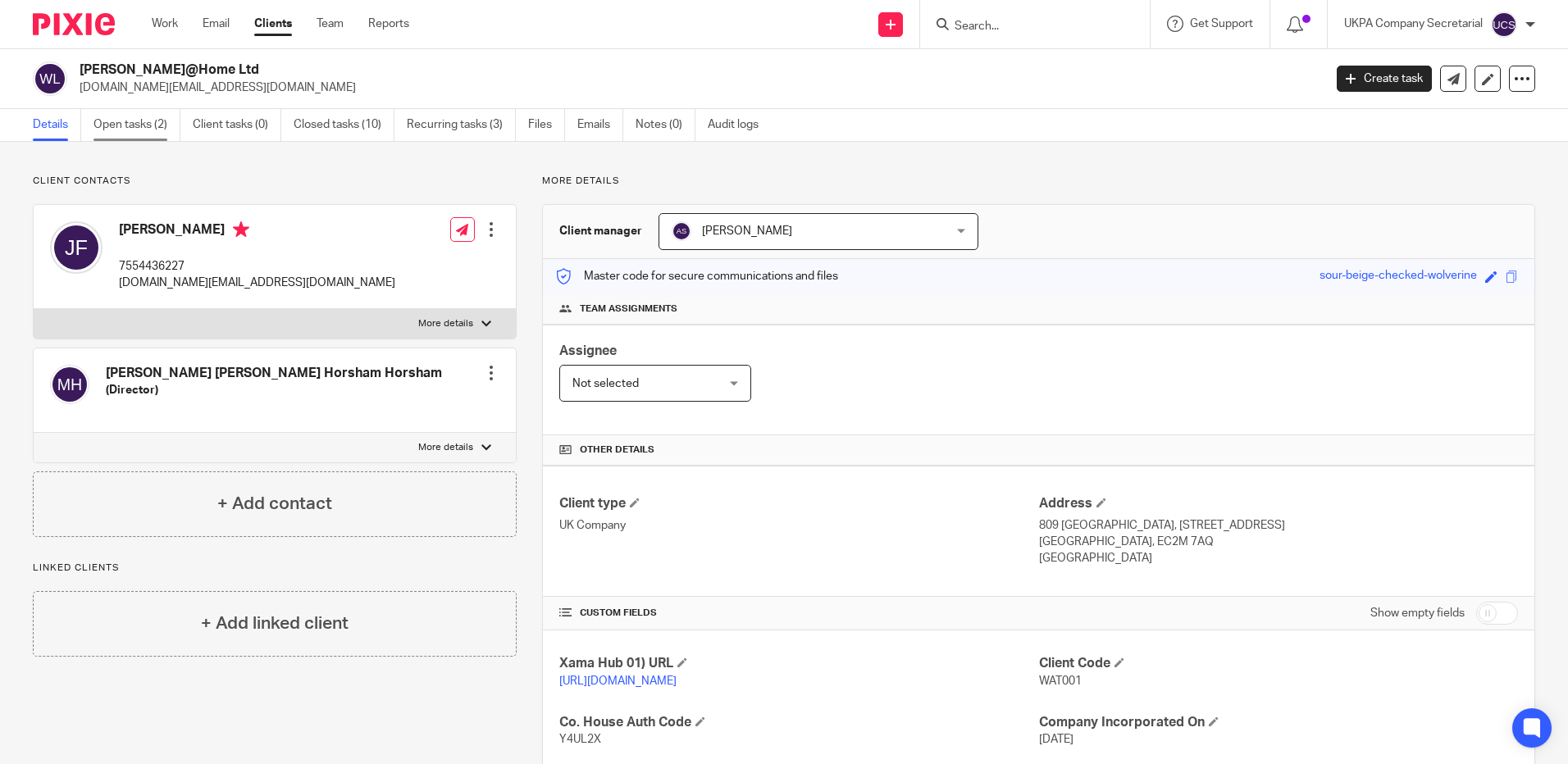
click at [138, 121] on link "Open tasks (2)" at bounding box center [137, 124] width 87 height 32
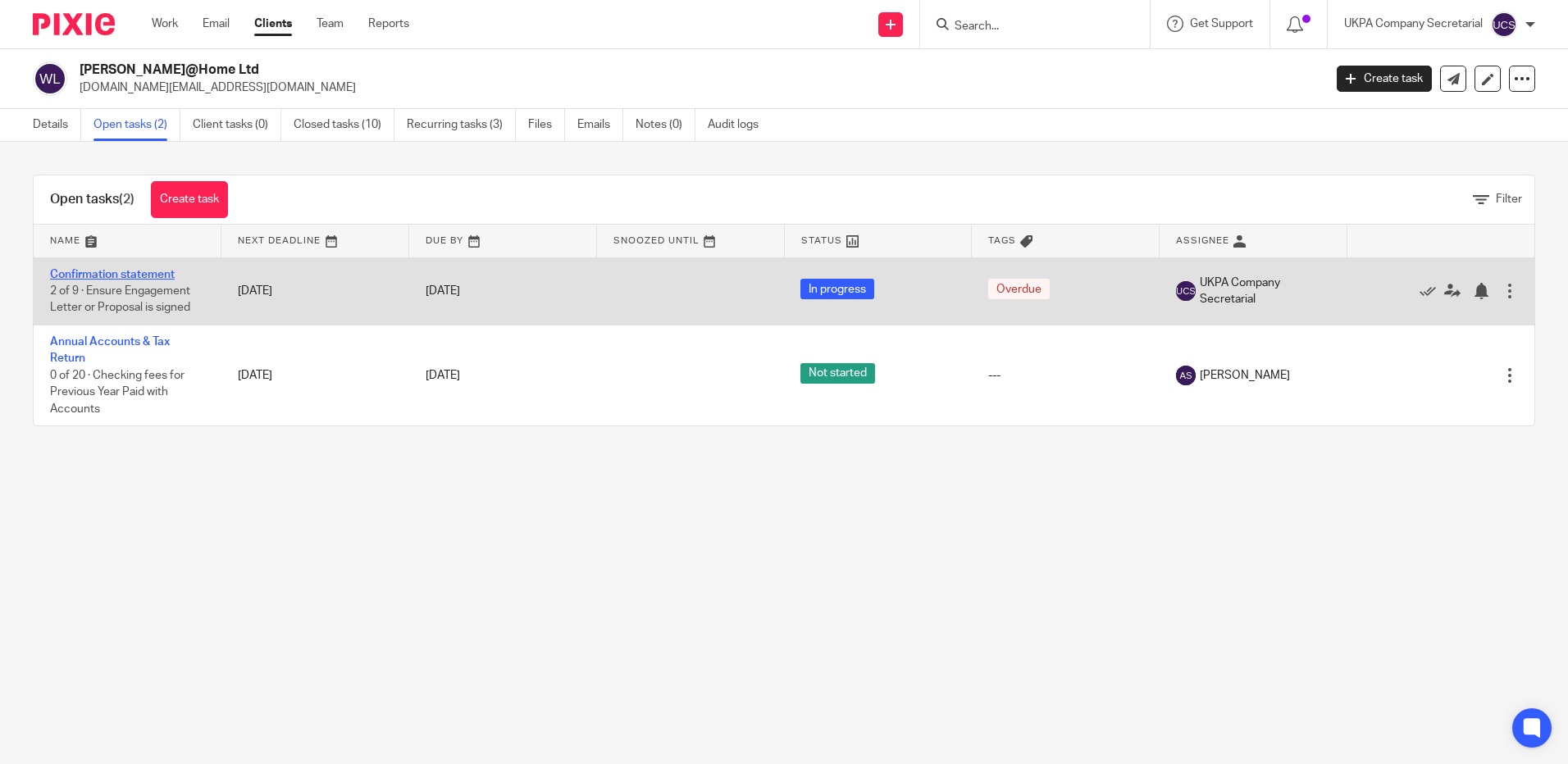
click at [97, 274] on link "Confirmation statement" at bounding box center [113, 275] width 125 height 12
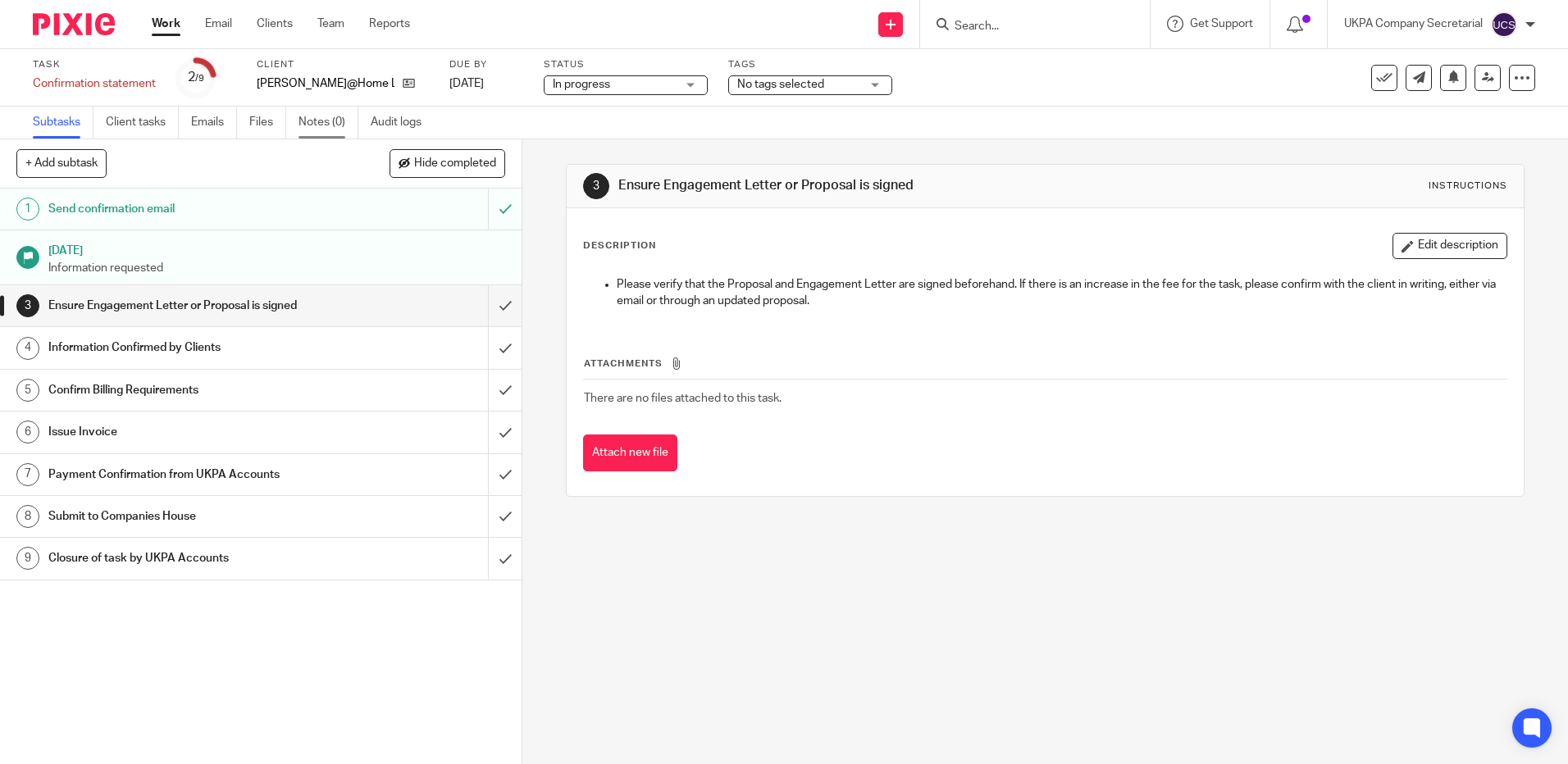
click at [326, 117] on link "Notes (0)" at bounding box center [328, 122] width 60 height 32
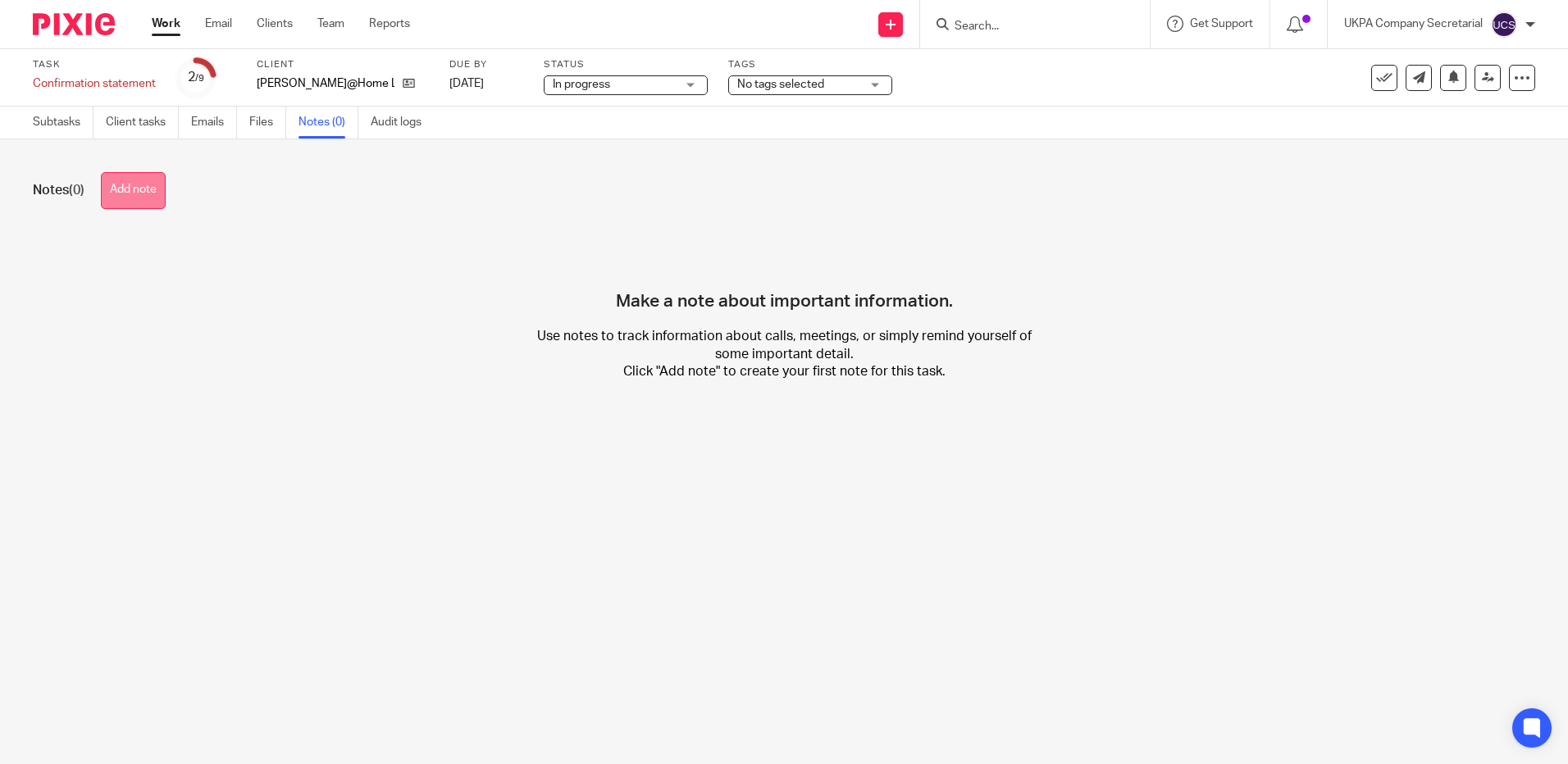
click at [138, 189] on button "Add note" at bounding box center [133, 191] width 64 height 37
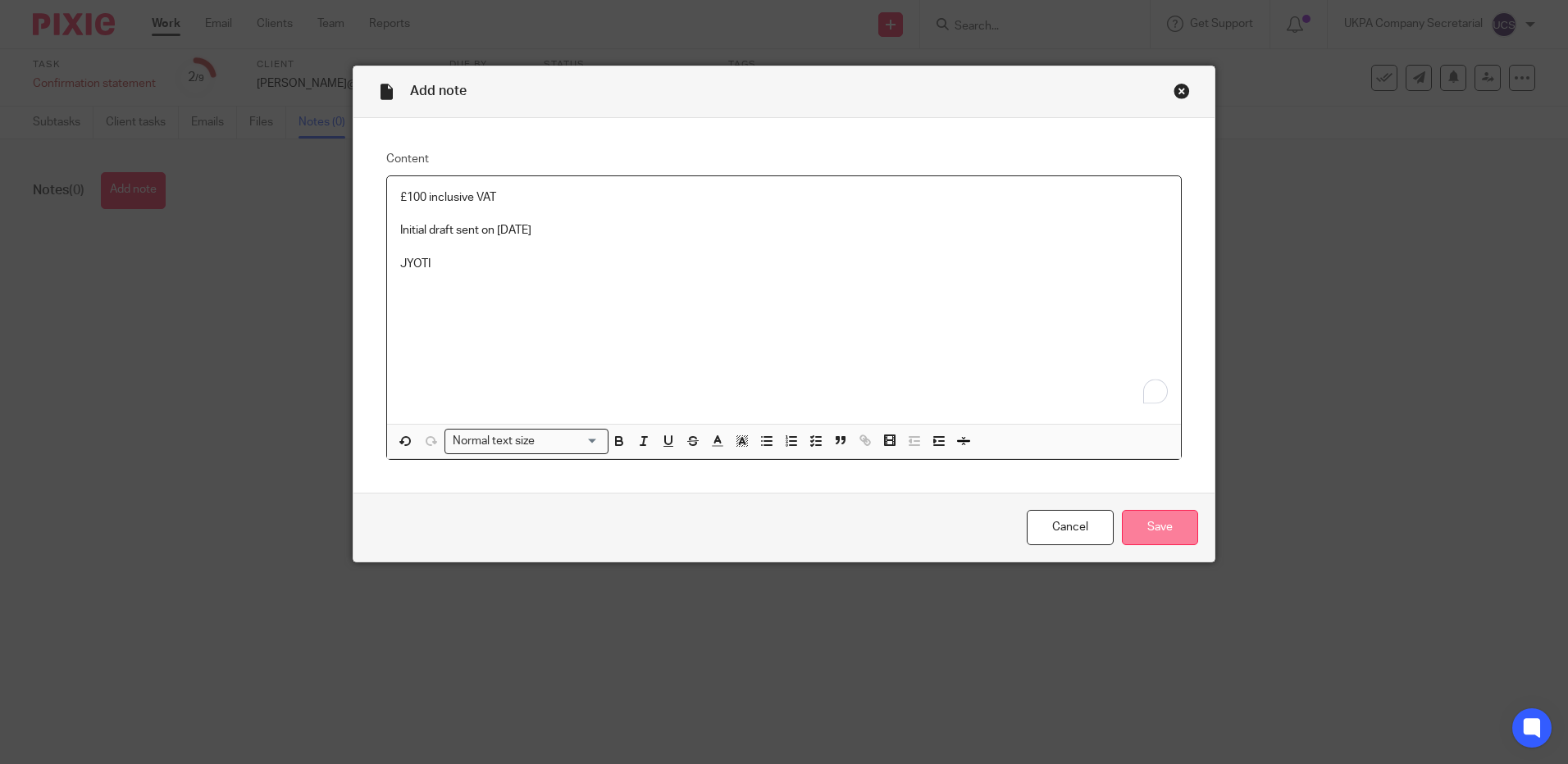
click at [1163, 524] on input "Save" at bounding box center [1160, 527] width 76 height 36
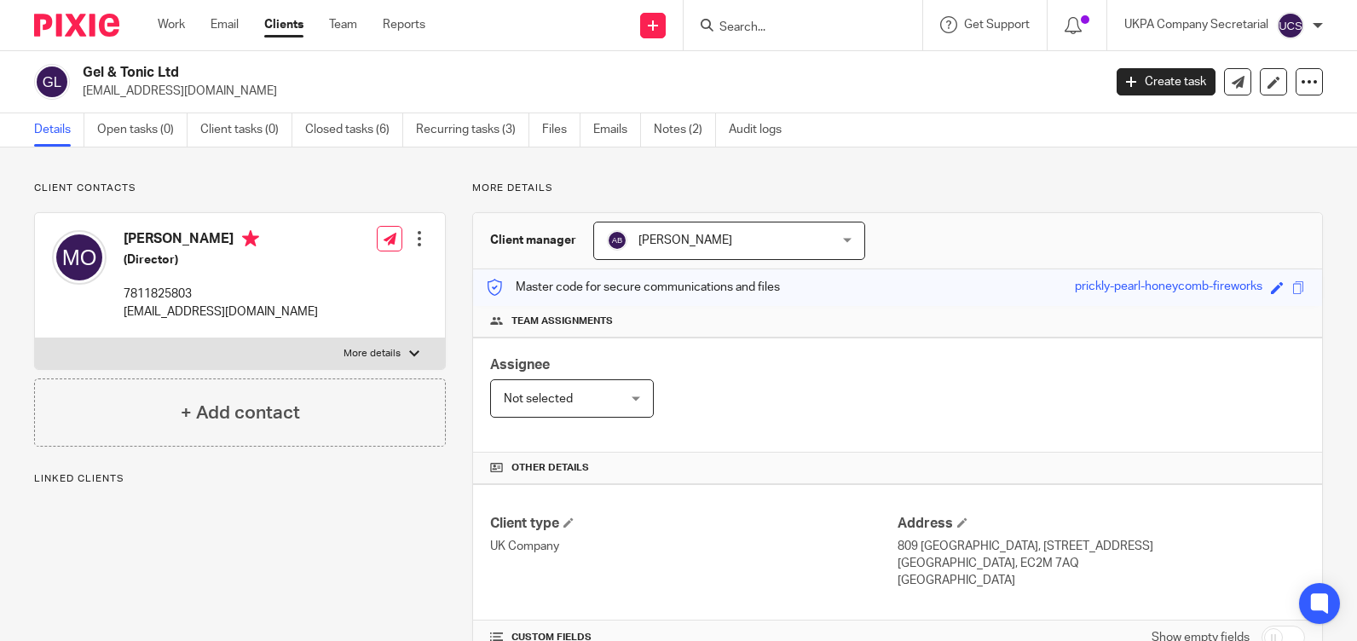
click at [820, 32] on input "Search" at bounding box center [794, 27] width 153 height 15
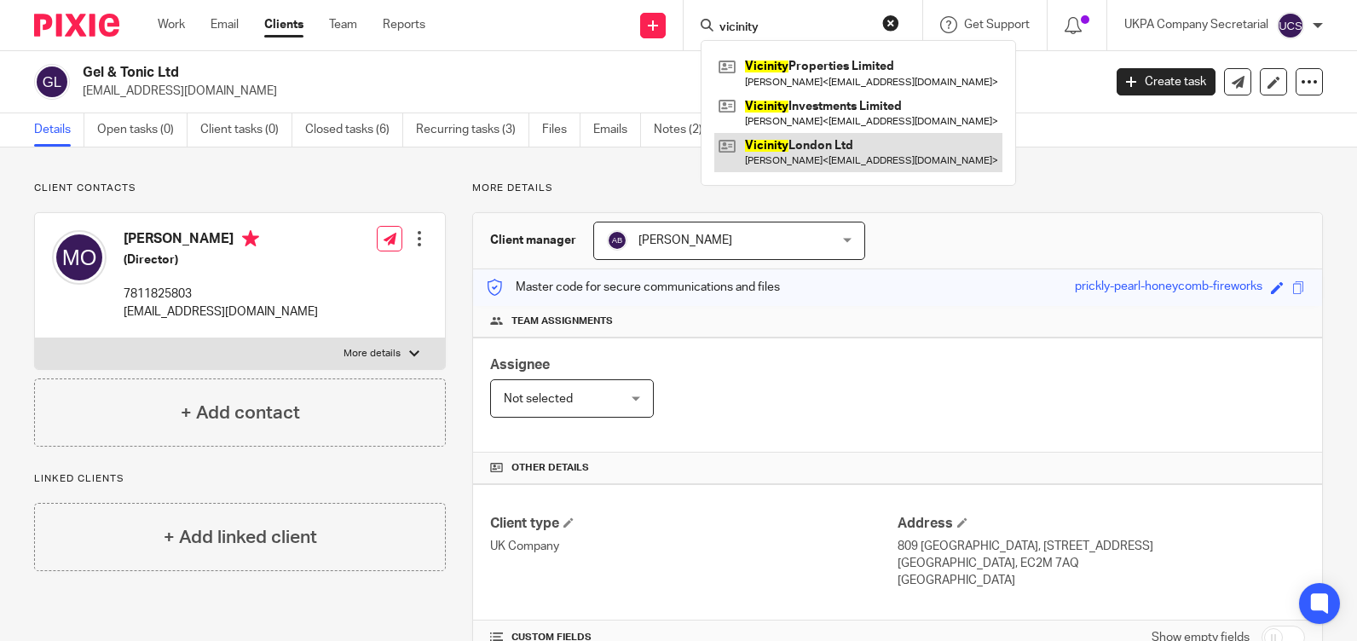
type input "vicinity"
click at [847, 164] on link at bounding box center [858, 152] width 288 height 39
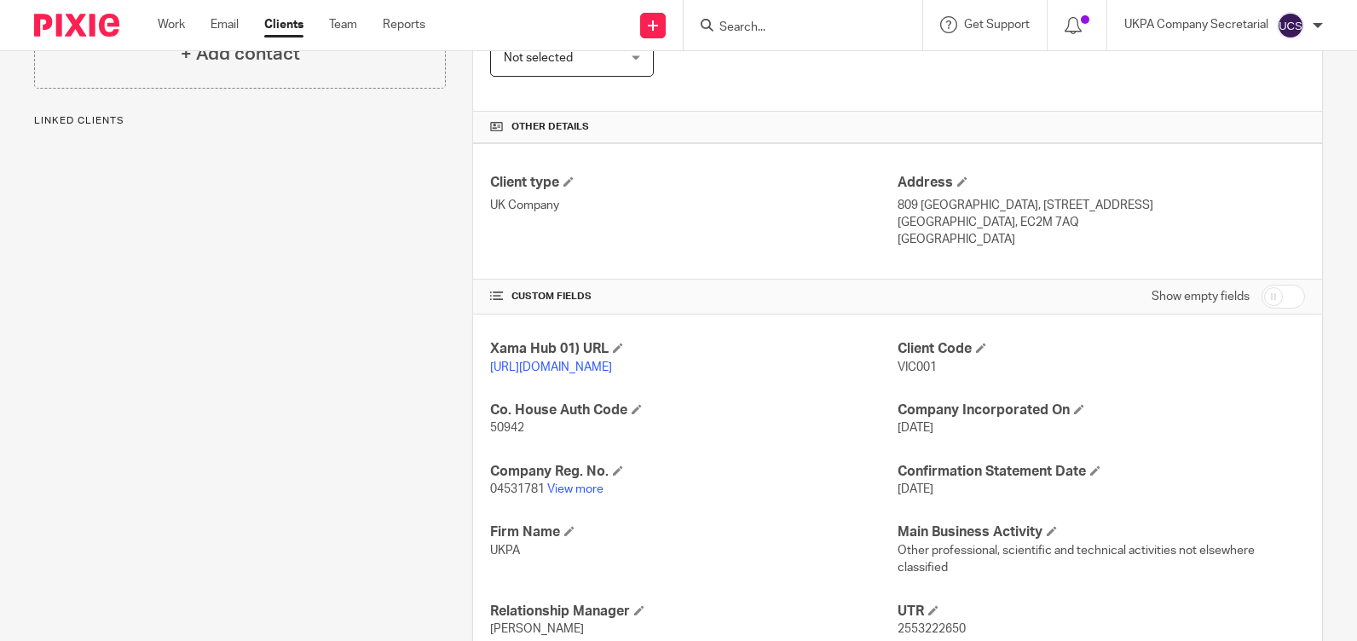
scroll to position [538, 0]
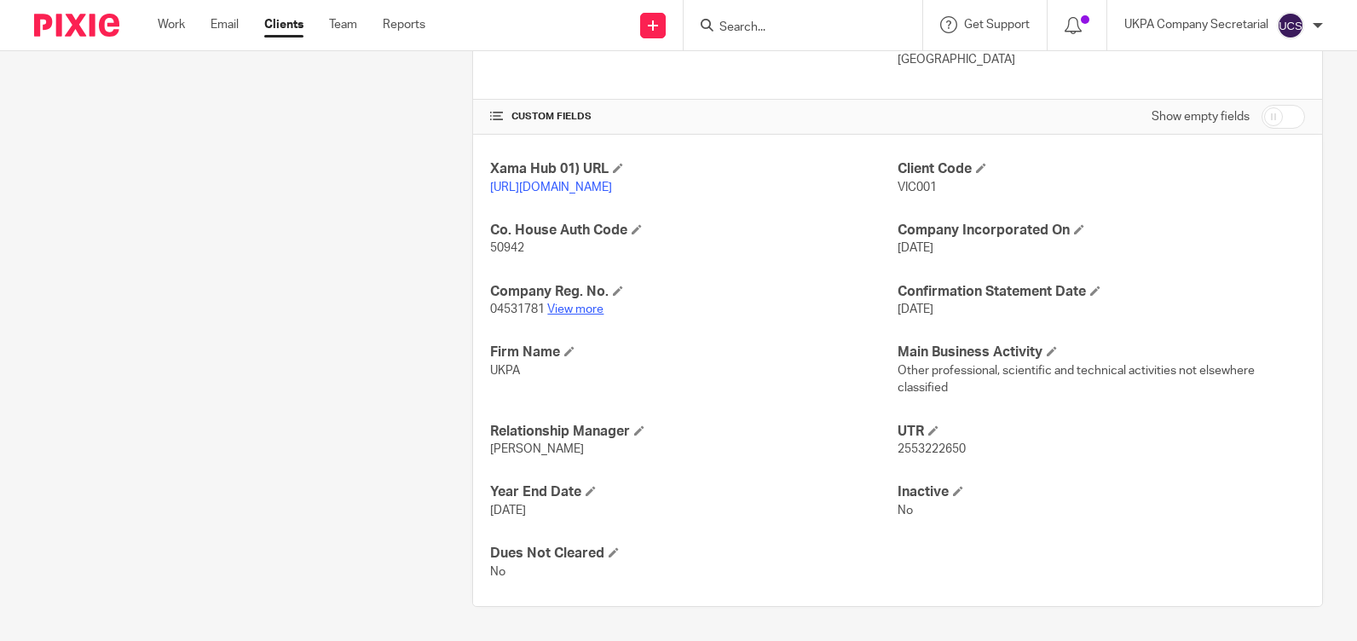
click at [572, 311] on link "View more" at bounding box center [575, 309] width 56 height 12
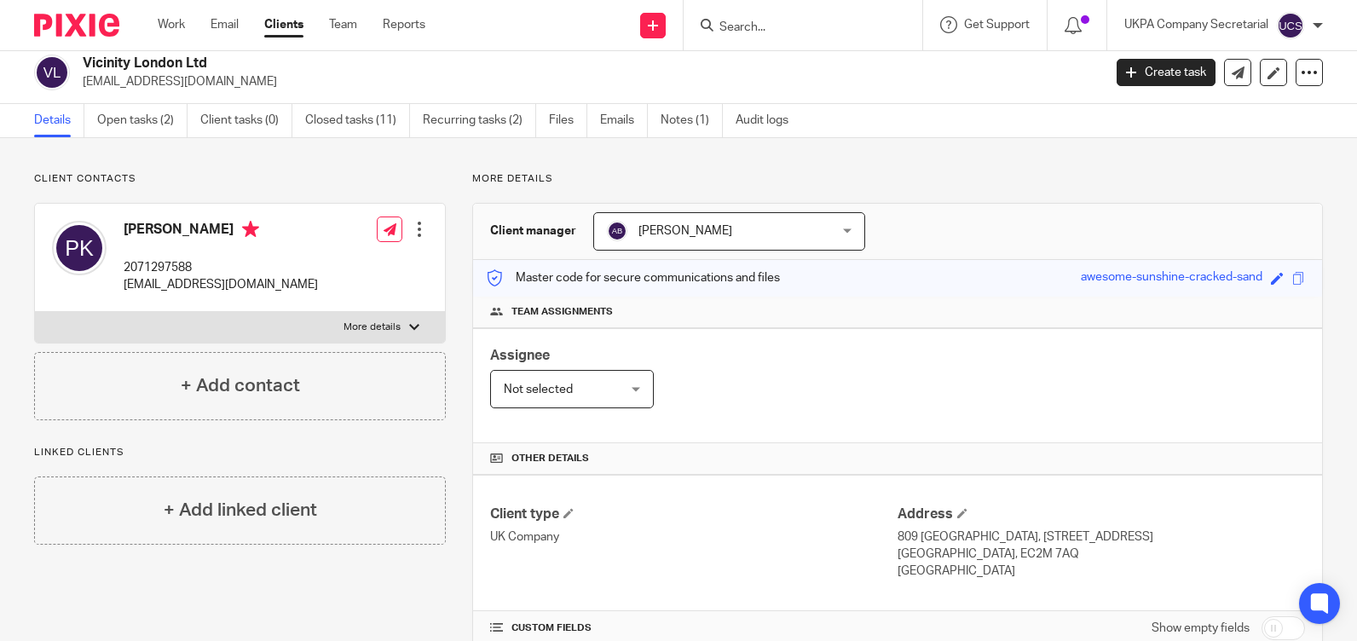
scroll to position [0, 0]
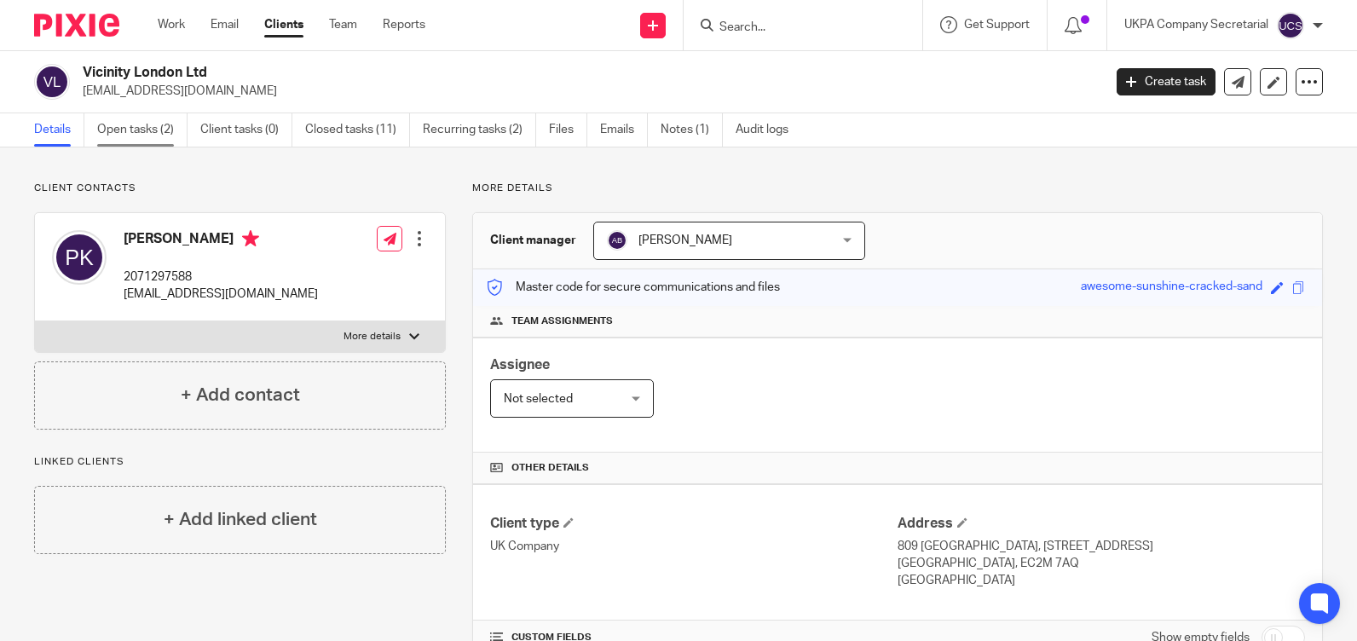
click at [113, 127] on link "Open tasks (2)" at bounding box center [142, 129] width 90 height 33
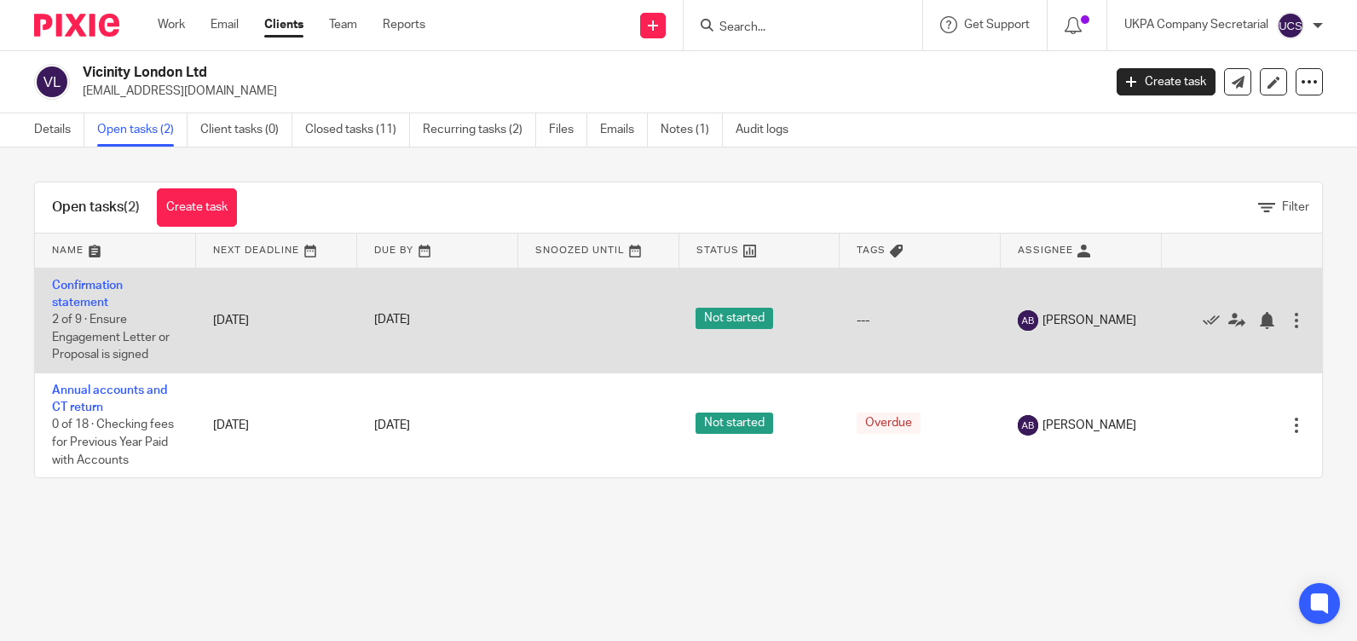
click at [75, 294] on td "Confirmation statement 2 of 9 · Ensure Engagement Letter or Proposal is signed" at bounding box center [115, 320] width 161 height 105
click at [75, 296] on link "Confirmation statement" at bounding box center [87, 294] width 71 height 29
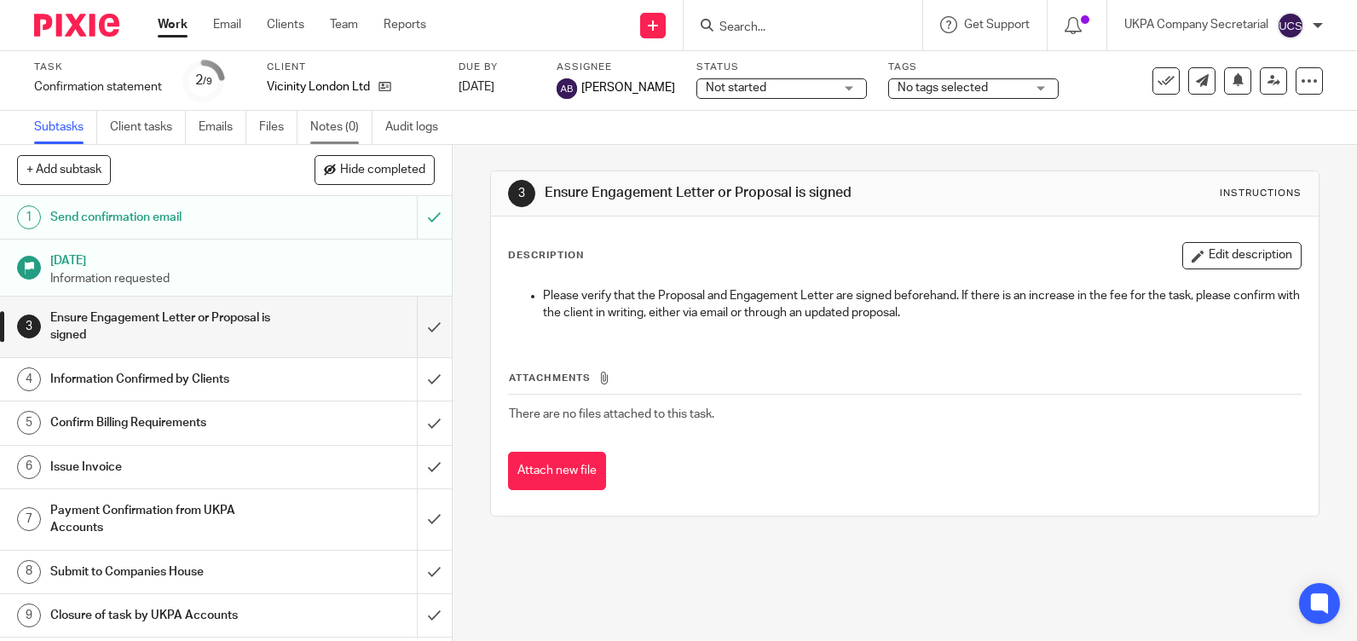
click at [332, 121] on link "Notes (0)" at bounding box center [341, 127] width 62 height 33
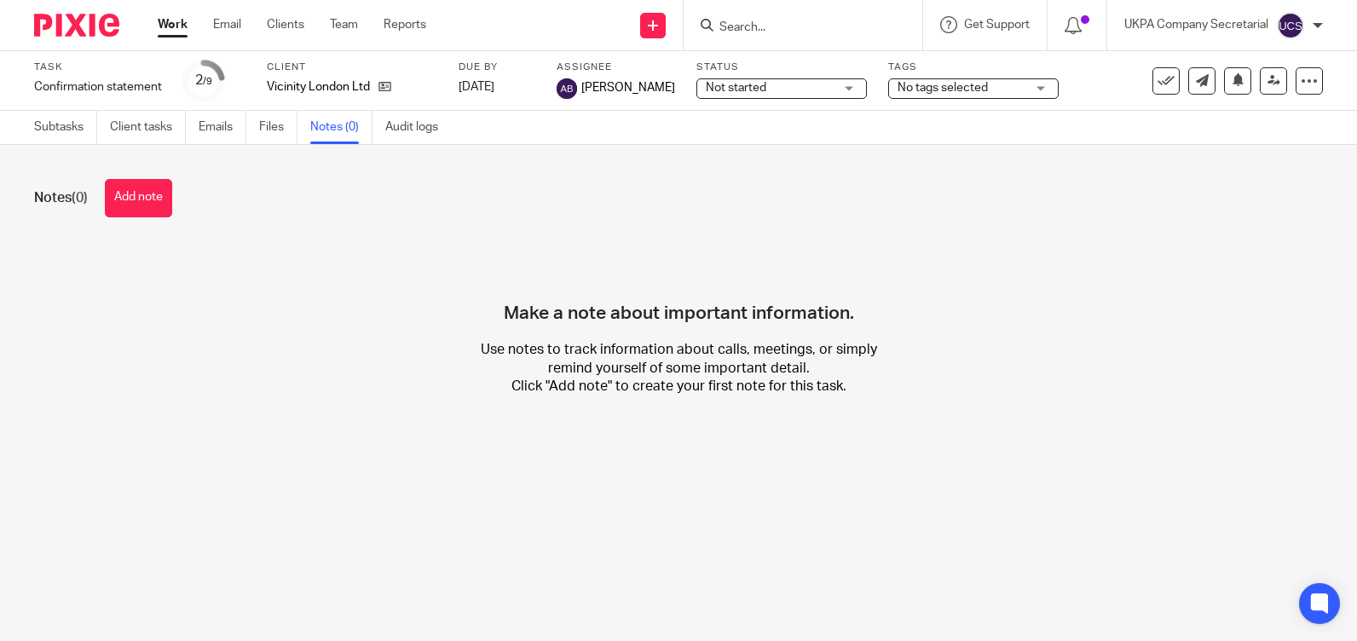
click at [763, 28] on input "Search" at bounding box center [794, 27] width 153 height 15
type input "x"
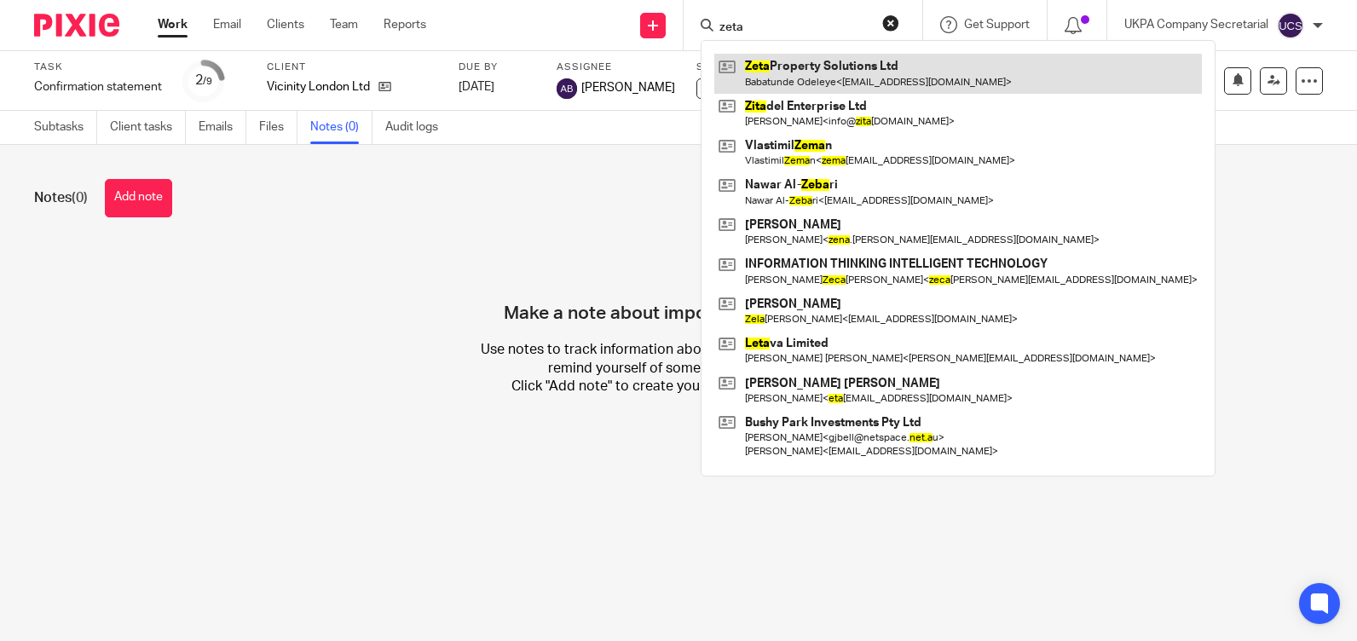
type input "zeta"
click at [842, 73] on link at bounding box center [957, 73] width 487 height 39
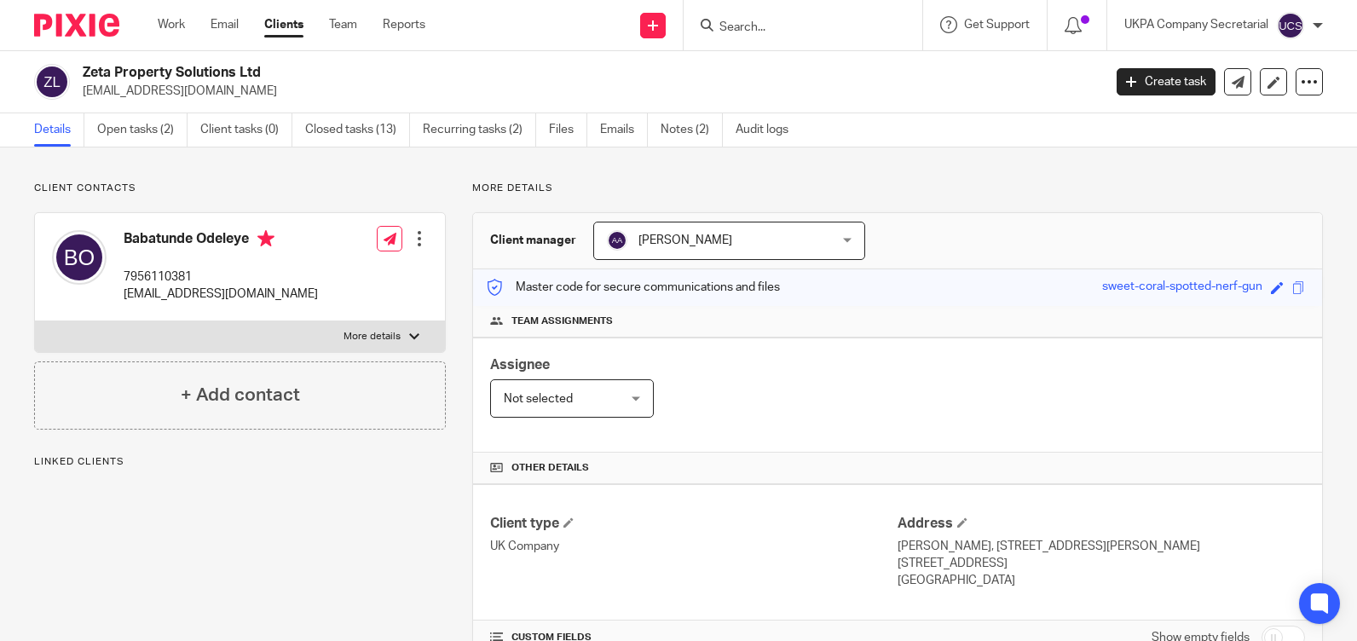
scroll to position [341, 0]
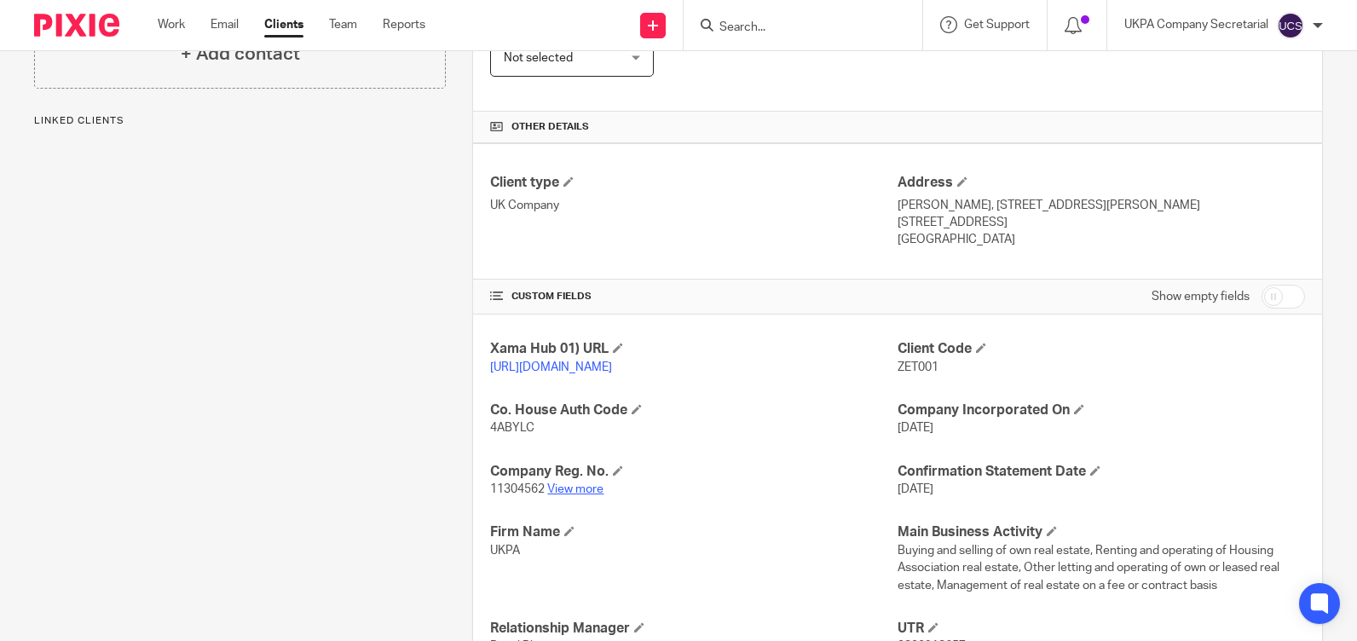
click at [571, 495] on link "View more" at bounding box center [575, 489] width 56 height 12
click at [789, 31] on input "Search" at bounding box center [794, 27] width 153 height 15
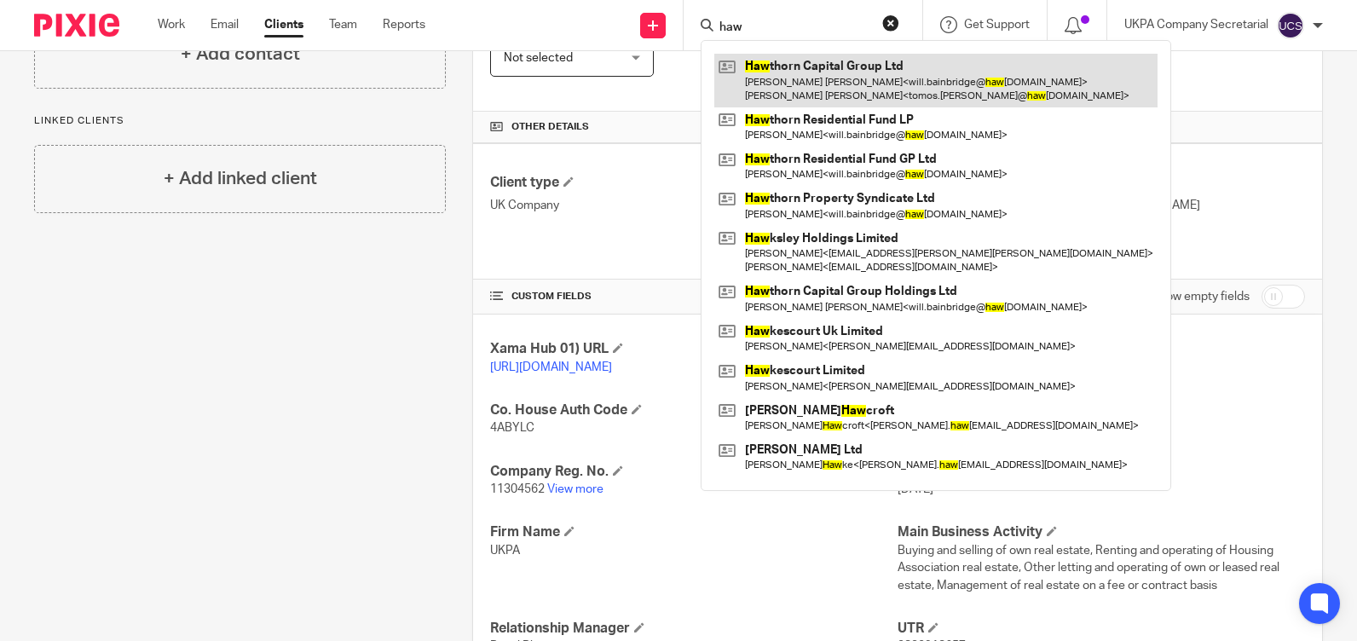
type input "haw"
click at [829, 73] on link at bounding box center [935, 80] width 443 height 53
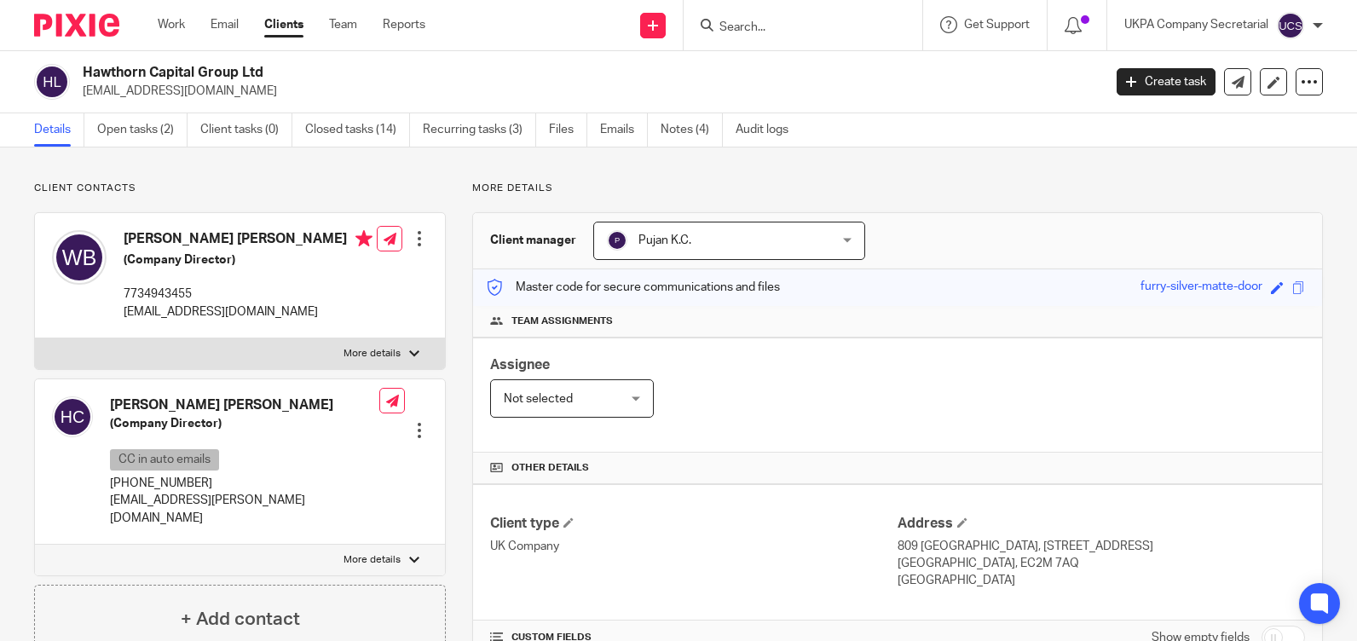
scroll to position [341, 0]
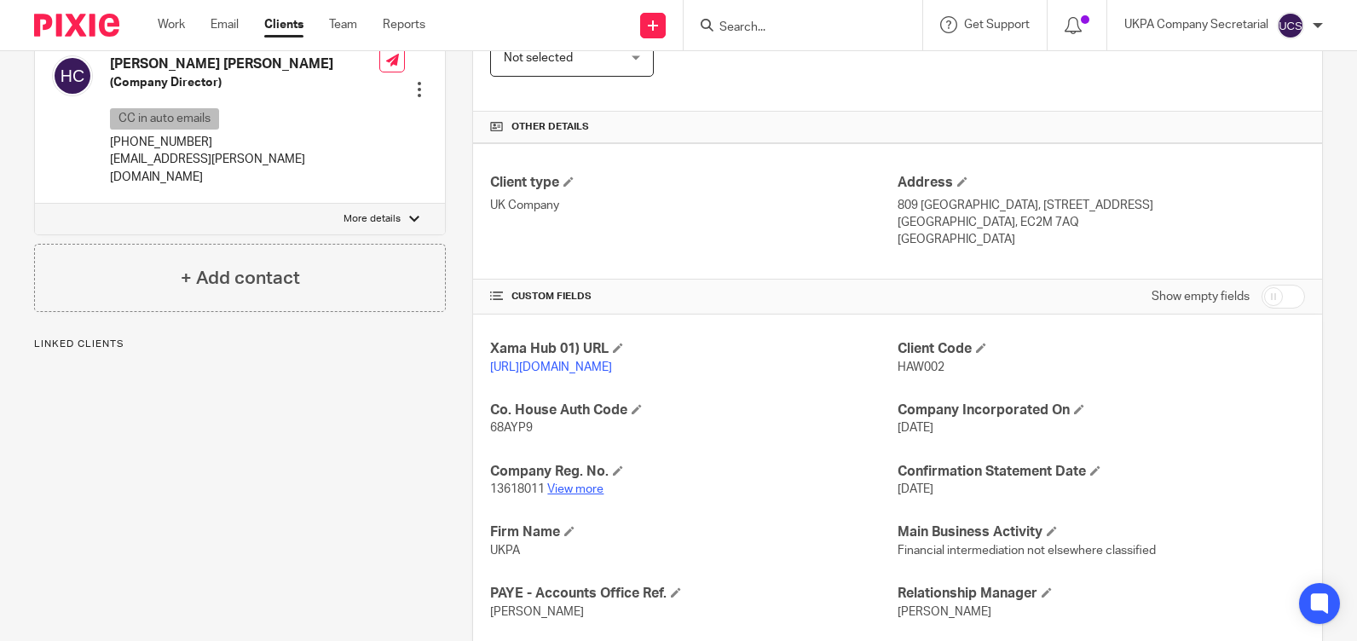
click at [576, 495] on link "View more" at bounding box center [575, 489] width 56 height 12
click at [819, 28] on input "Search" at bounding box center [794, 27] width 153 height 15
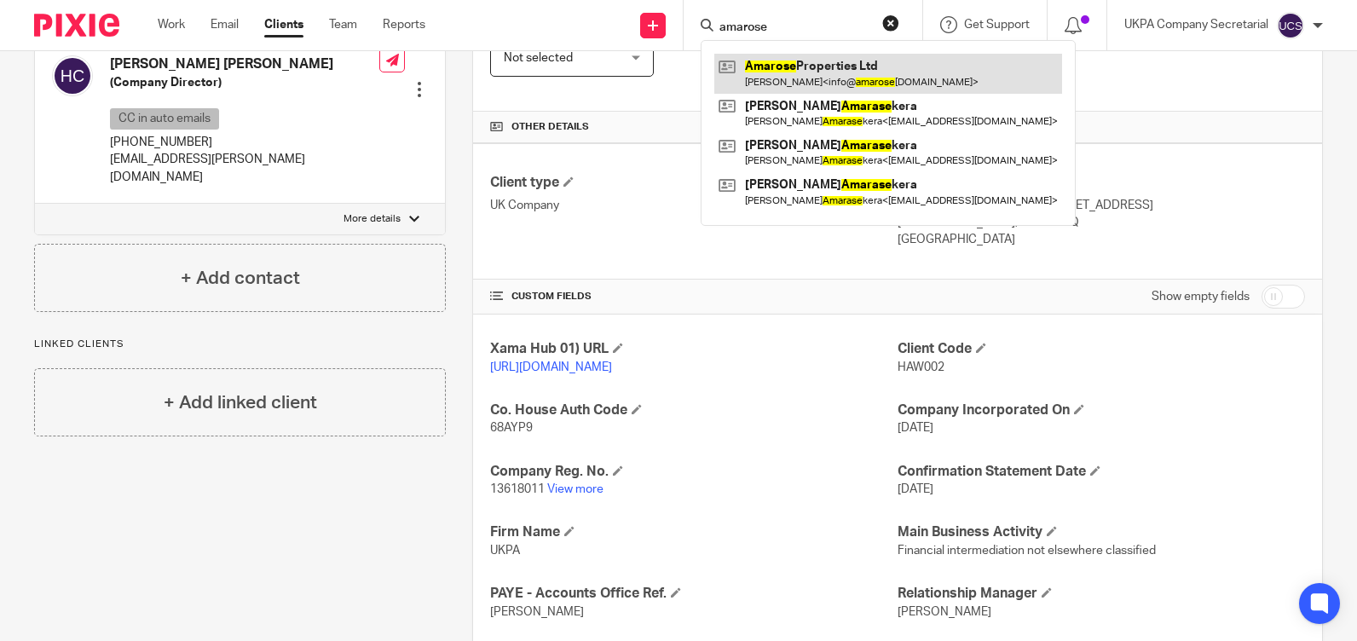
type input "amarose"
click at [823, 88] on link at bounding box center [888, 73] width 348 height 39
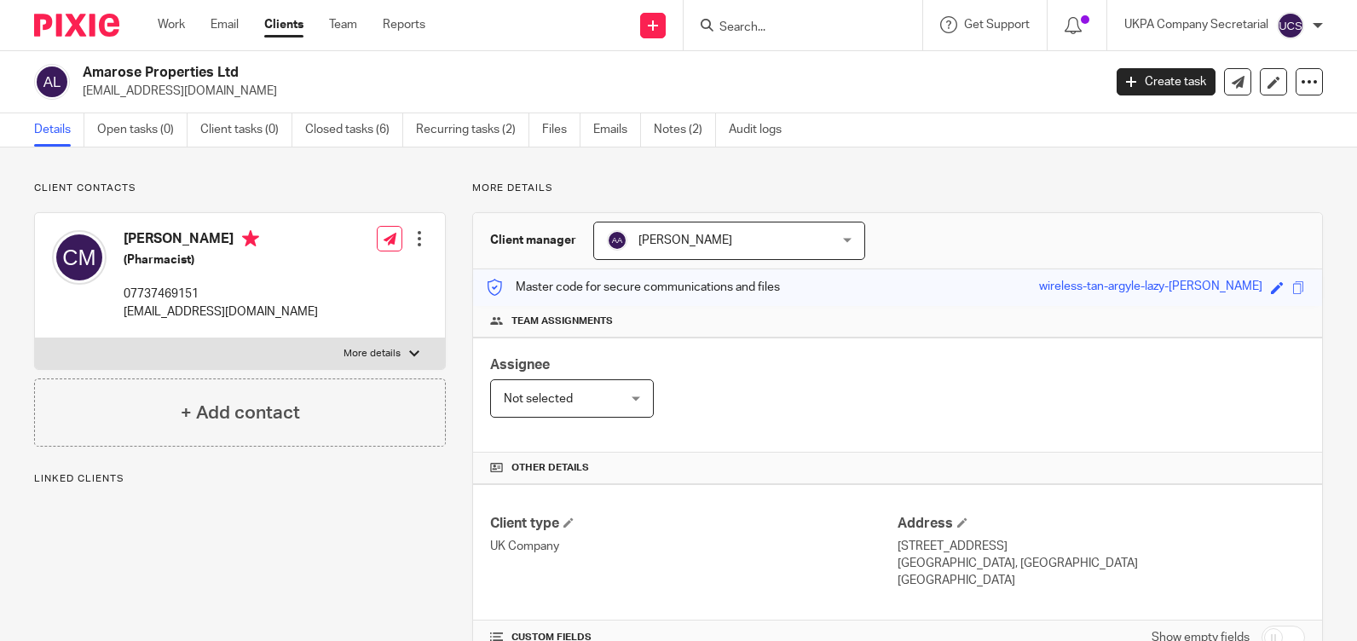
scroll to position [341, 0]
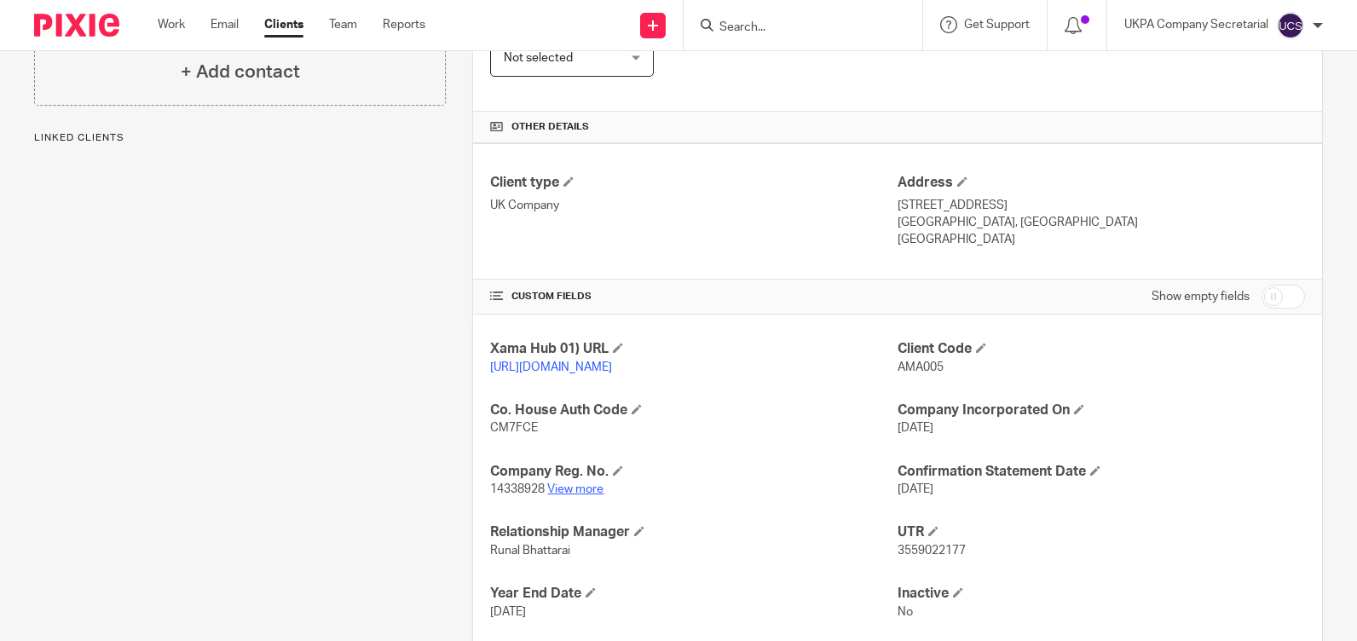
click at [575, 495] on link "View more" at bounding box center [575, 489] width 56 height 12
click at [798, 20] on input "Search" at bounding box center [794, 27] width 153 height 15
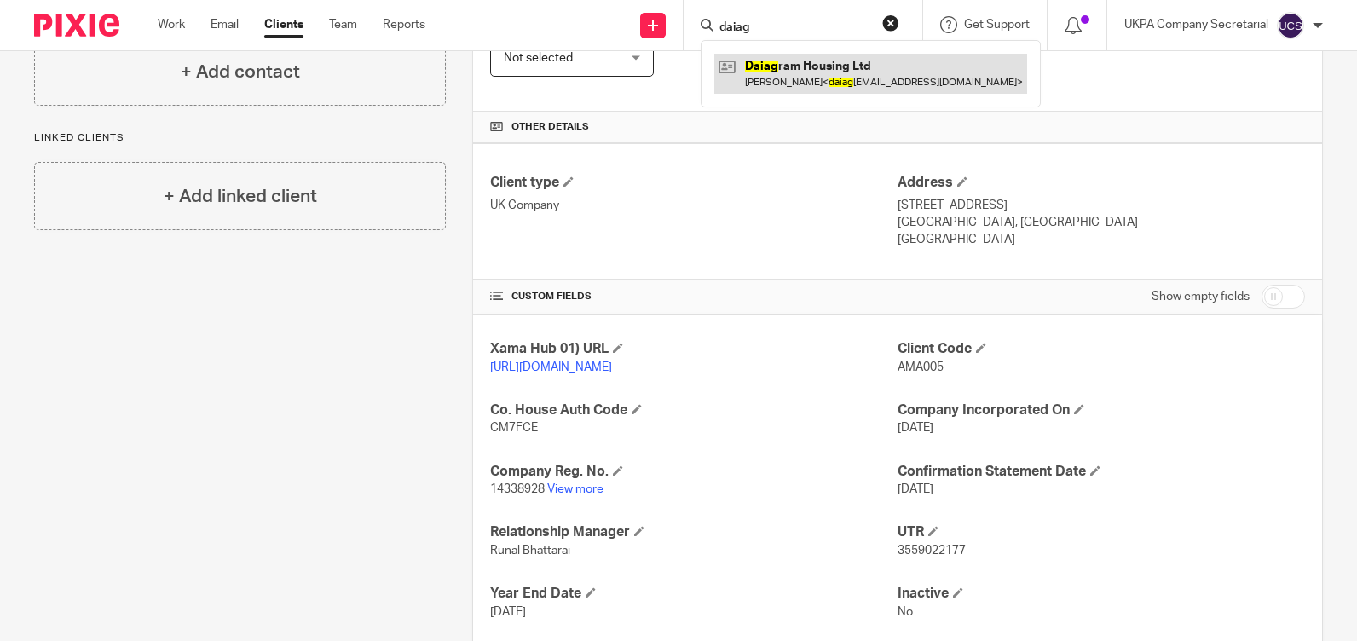
type input "daiag"
click at [805, 58] on link at bounding box center [870, 73] width 313 height 39
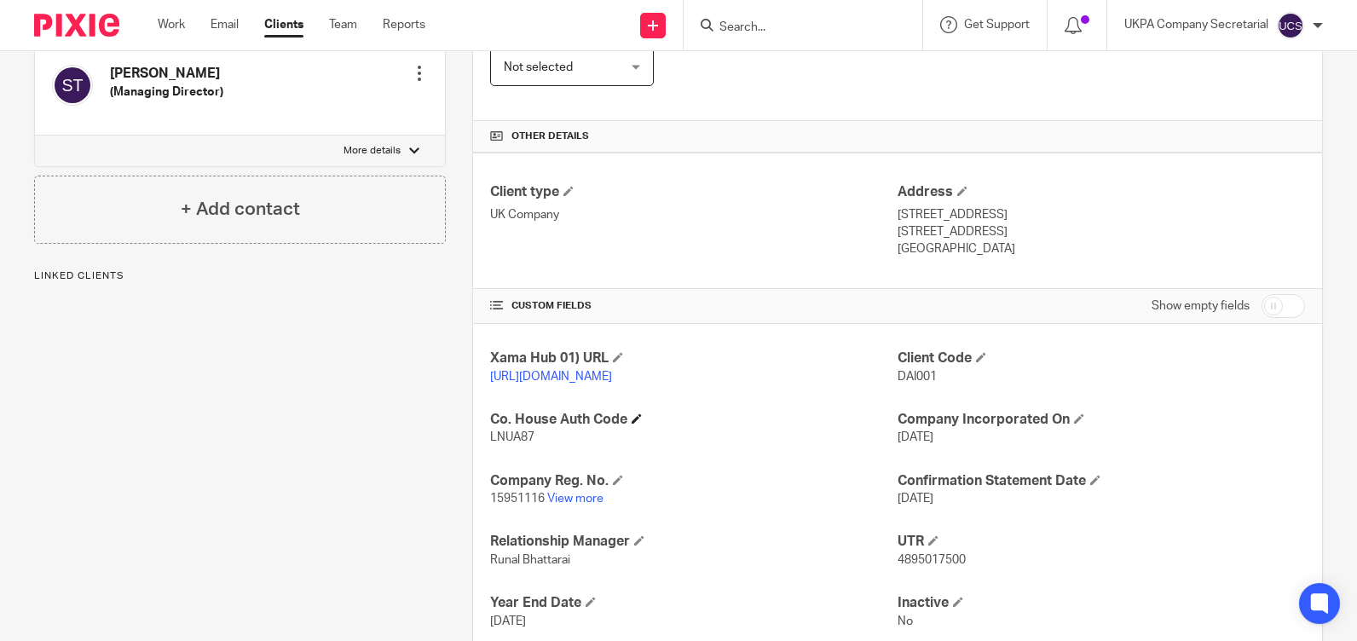
scroll to position [341, 0]
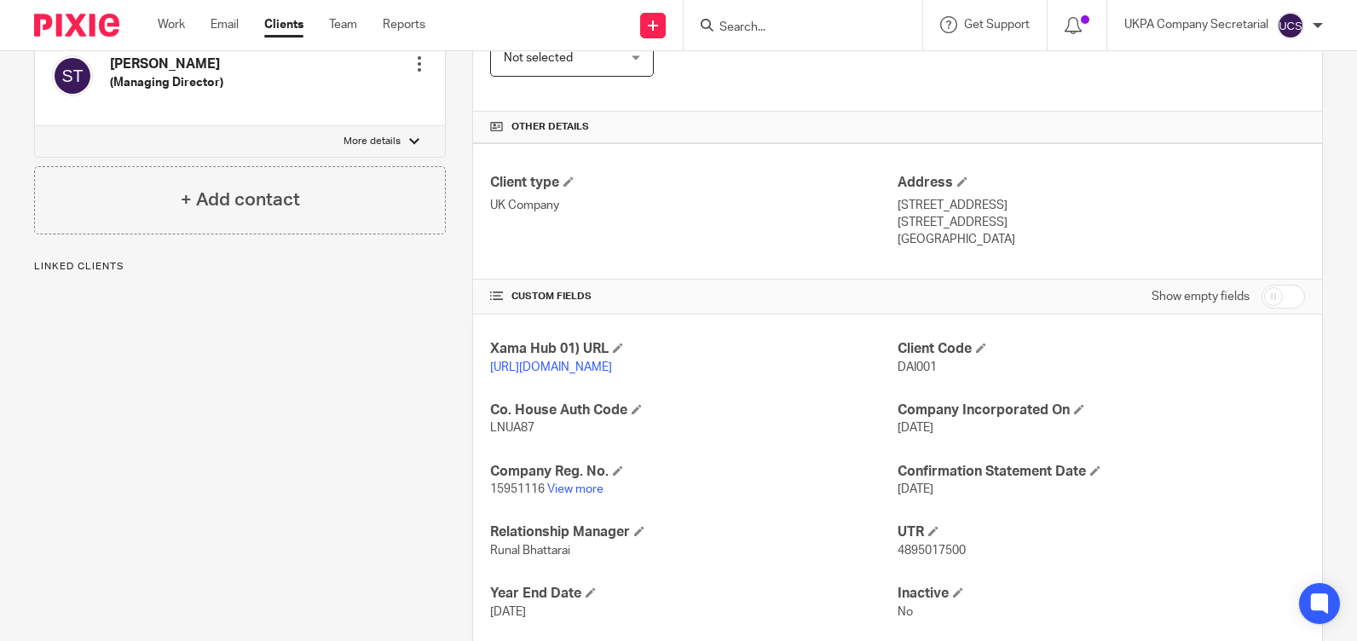
click at [578, 498] on p "15951116 View more" at bounding box center [693, 489] width 407 height 17
click at [576, 498] on p "15951116 View more" at bounding box center [693, 489] width 407 height 17
drag, startPoint x: 576, startPoint y: 499, endPoint x: 799, endPoint y: 505, distance: 223.4
click at [832, 498] on p "15951116 View more" at bounding box center [693, 489] width 407 height 17
click at [566, 495] on link "View more" at bounding box center [575, 489] width 56 height 12
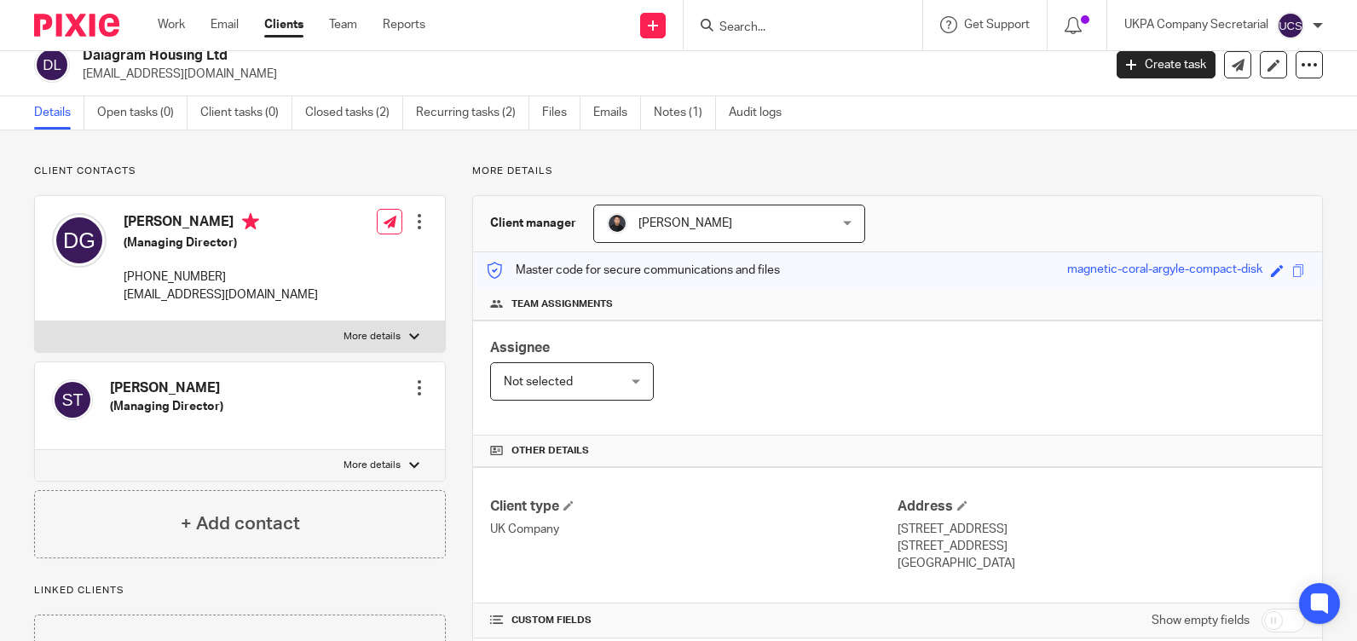
scroll to position [0, 0]
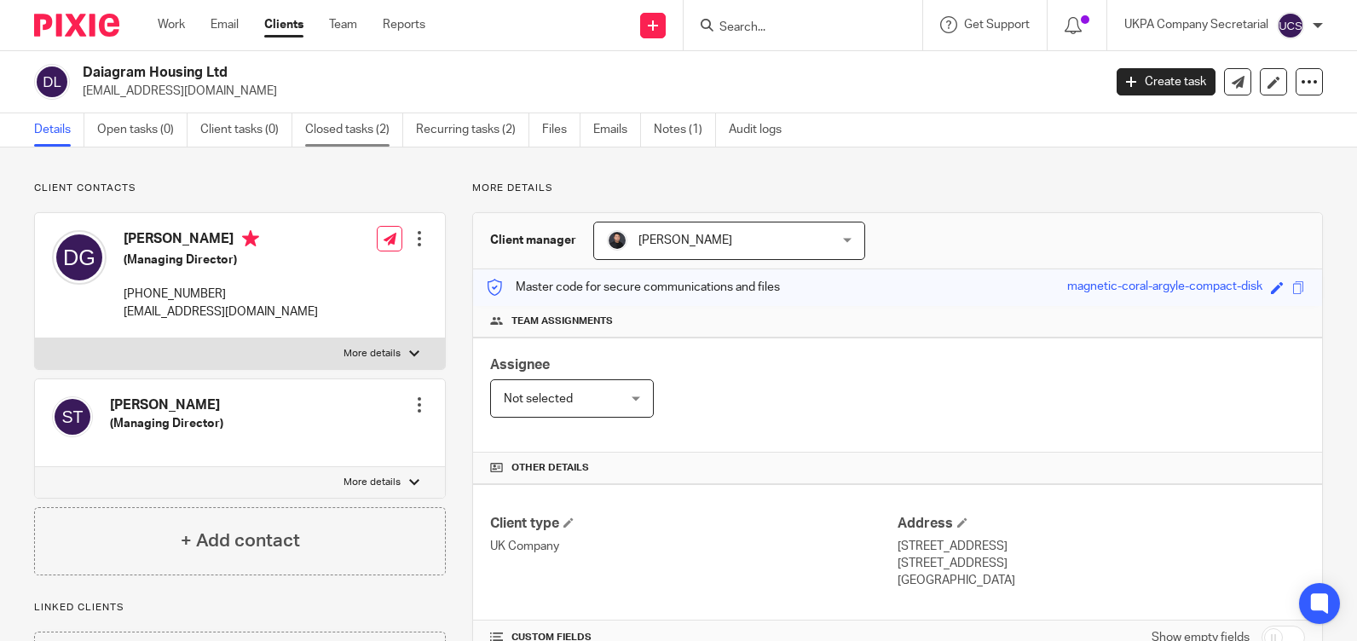
click at [343, 132] on link "Closed tasks (2)" at bounding box center [354, 129] width 98 height 33
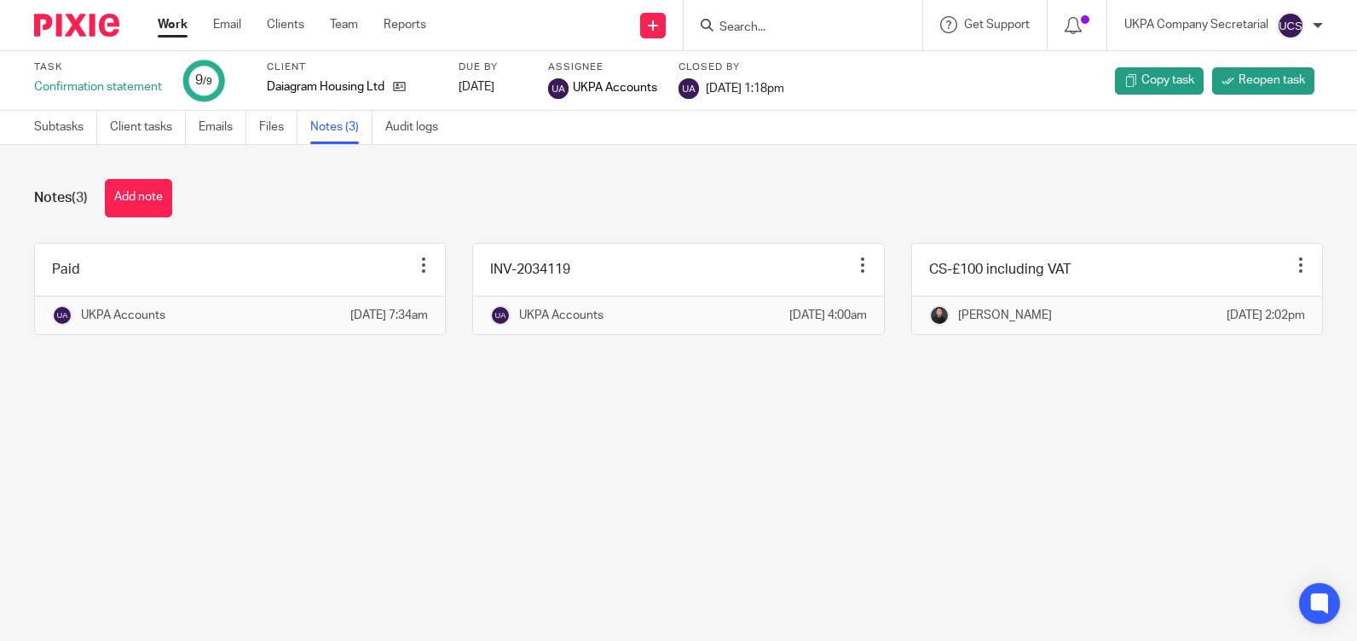
click at [783, 28] on input "Search" at bounding box center [794, 27] width 153 height 15
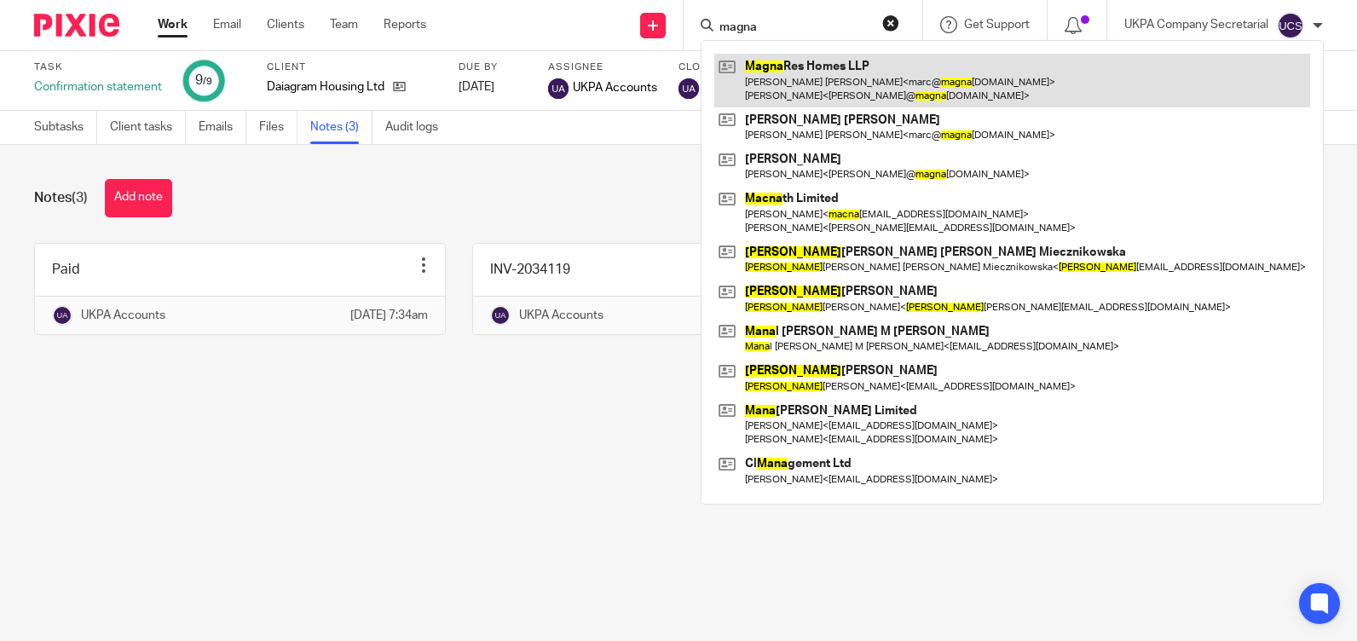
type input "magna"
click at [801, 57] on link at bounding box center [1012, 80] width 596 height 53
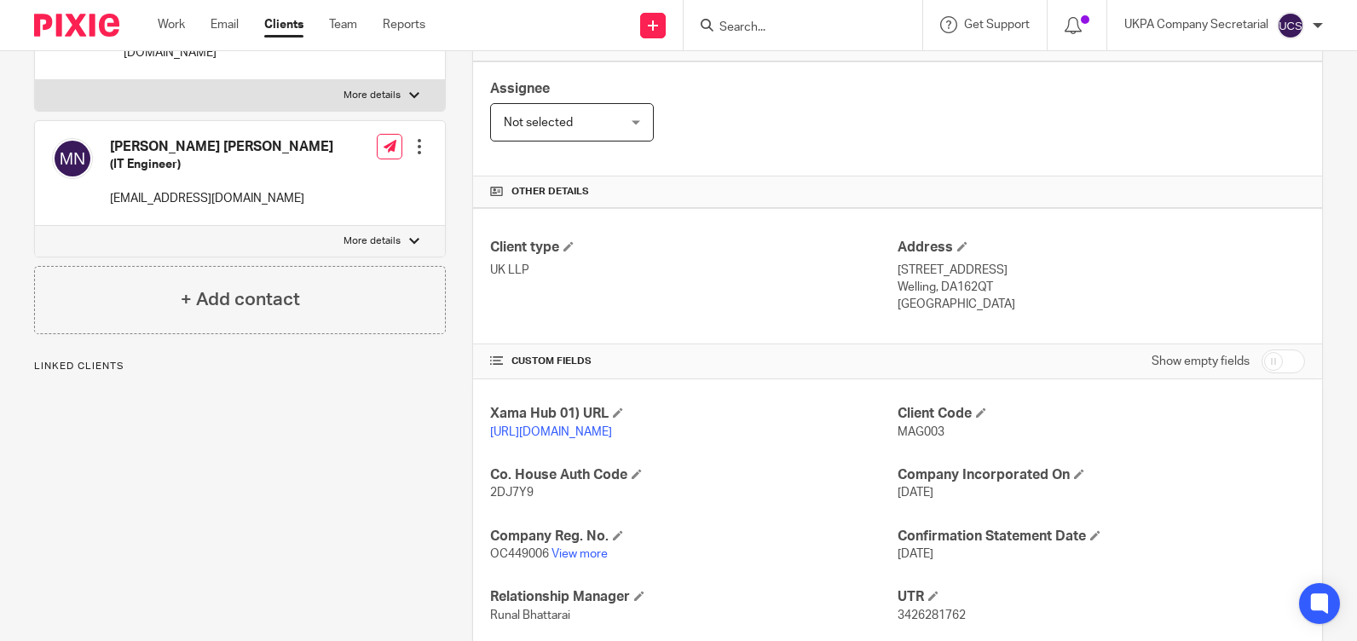
scroll to position [426, 0]
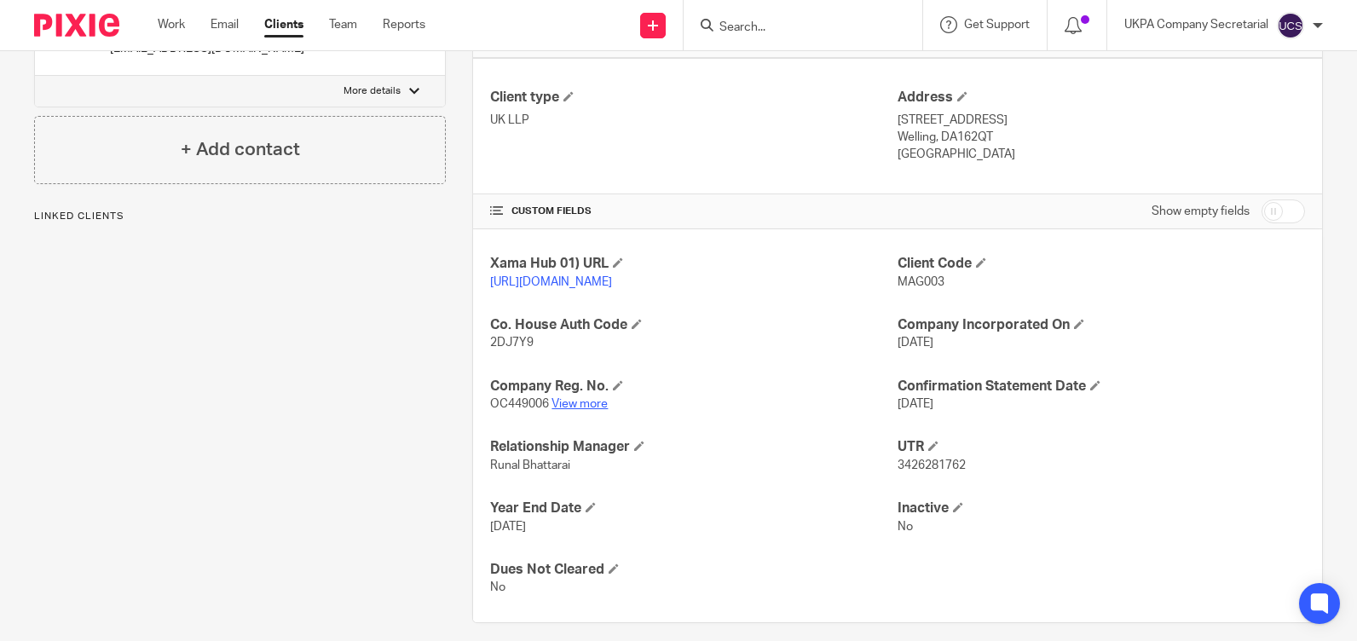
click at [568, 410] on link "View more" at bounding box center [579, 404] width 56 height 12
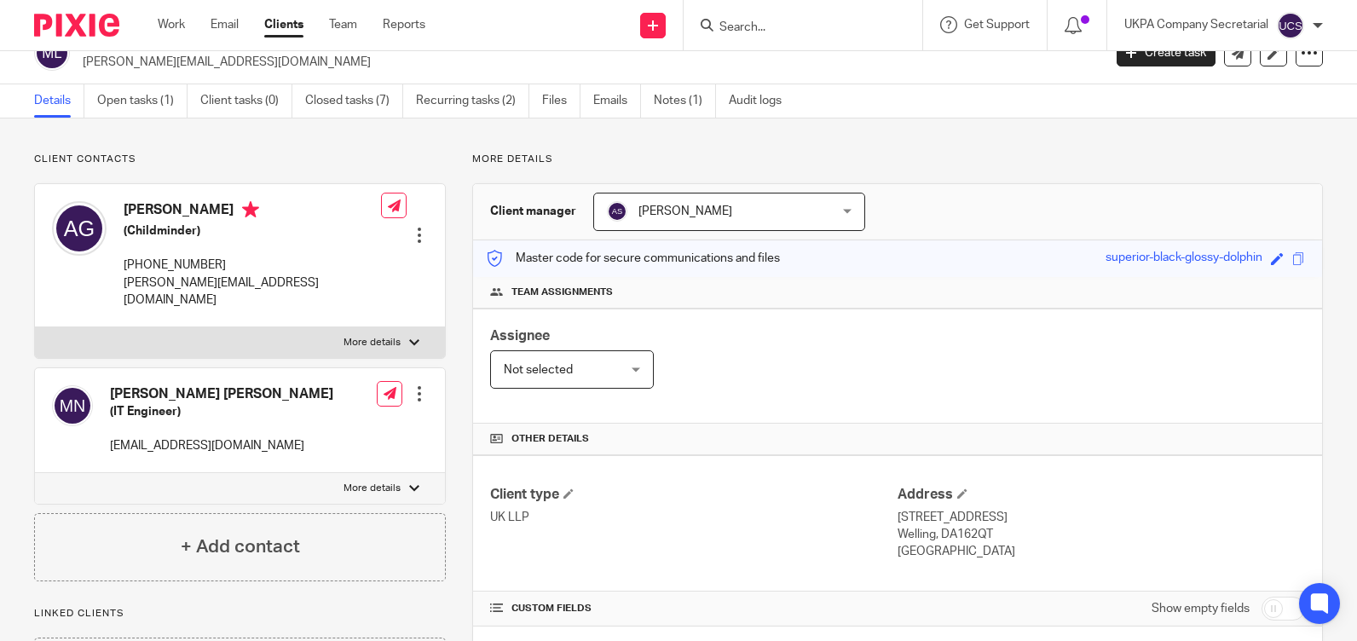
scroll to position [0, 0]
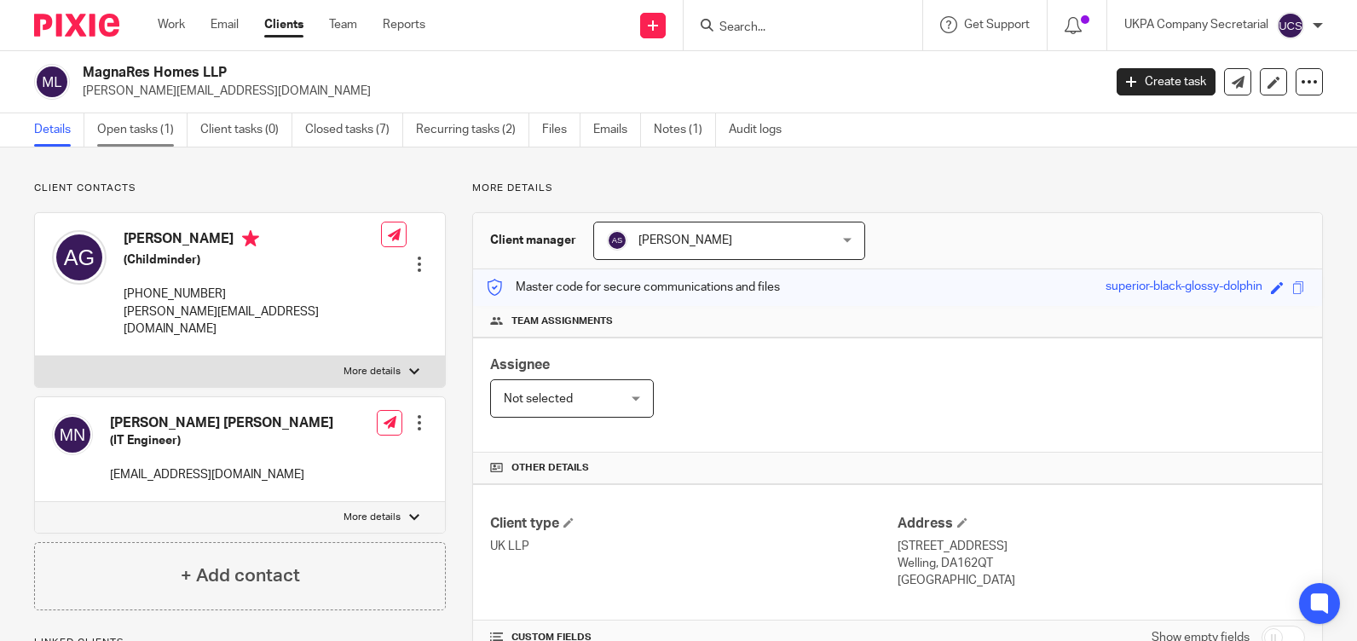
click at [140, 130] on link "Open tasks (1)" at bounding box center [142, 129] width 90 height 33
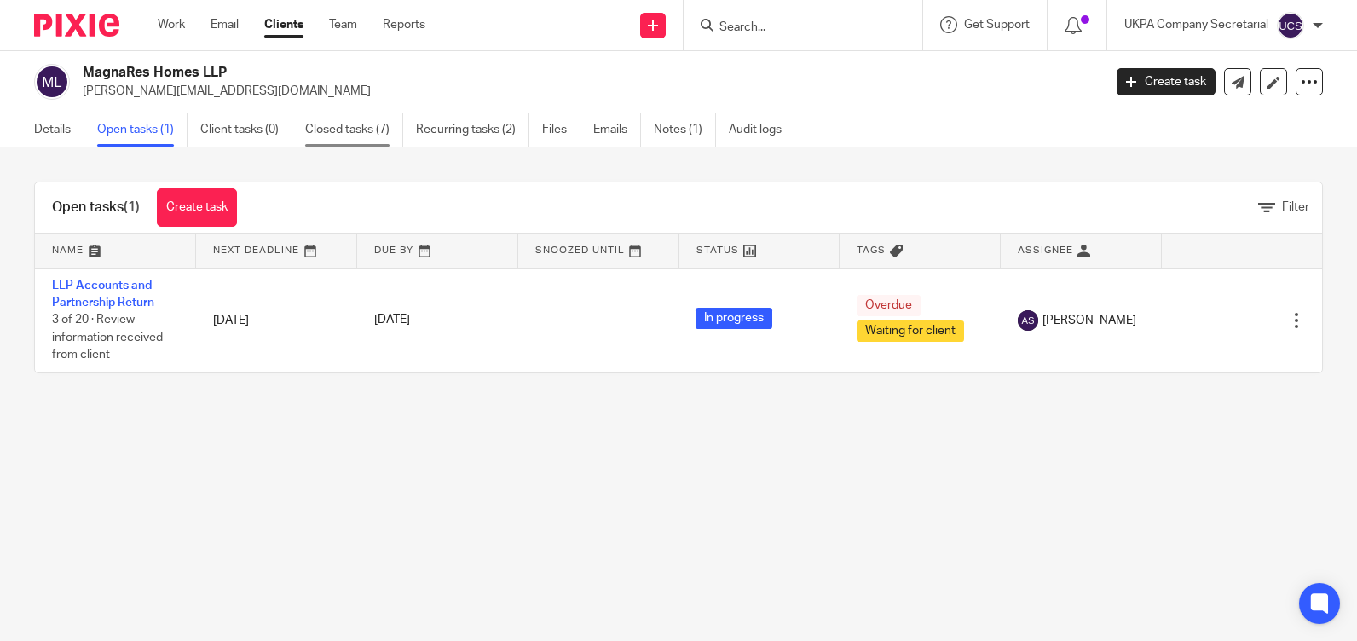
click at [352, 130] on link "Closed tasks (7)" at bounding box center [354, 129] width 98 height 33
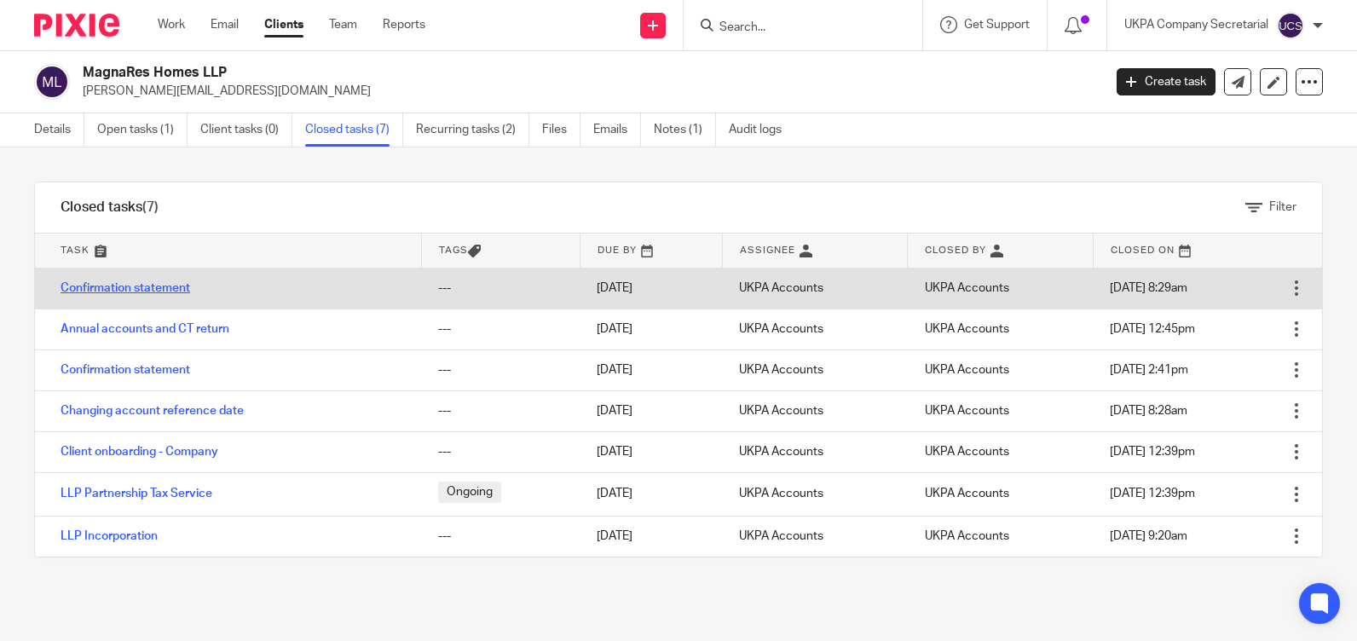
click at [124, 288] on link "Confirmation statement" at bounding box center [126, 288] width 130 height 12
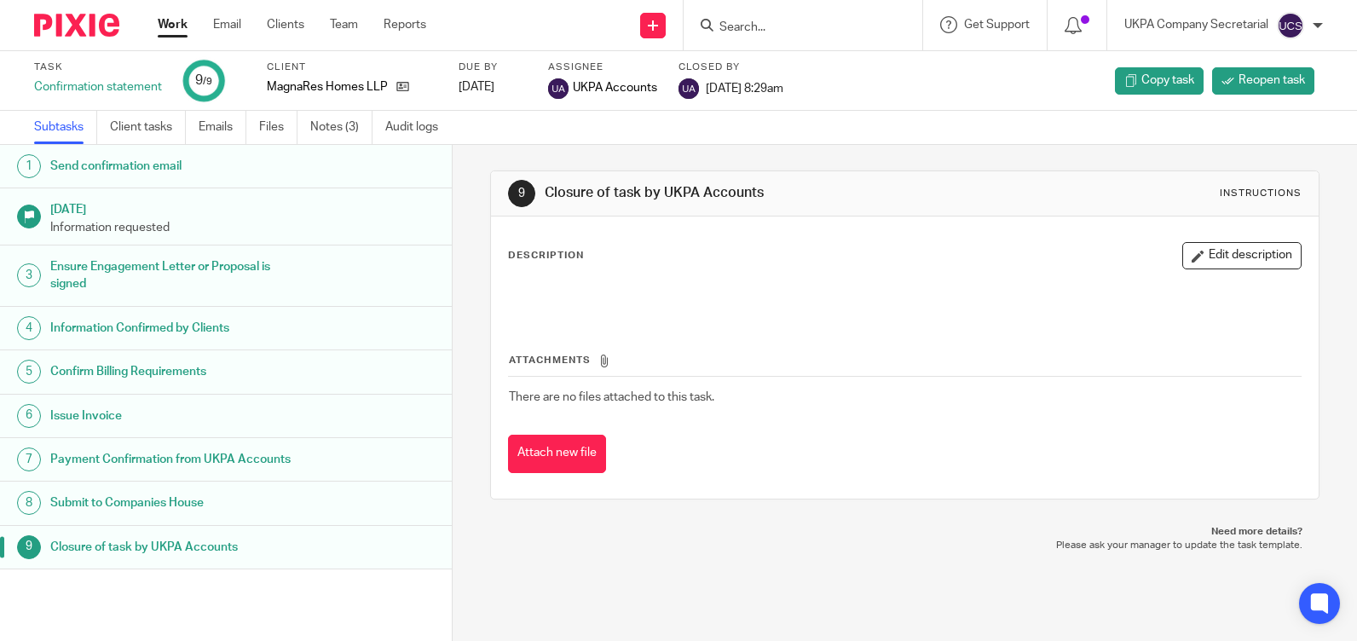
click at [349, 124] on link "Notes (3)" at bounding box center [341, 127] width 62 height 33
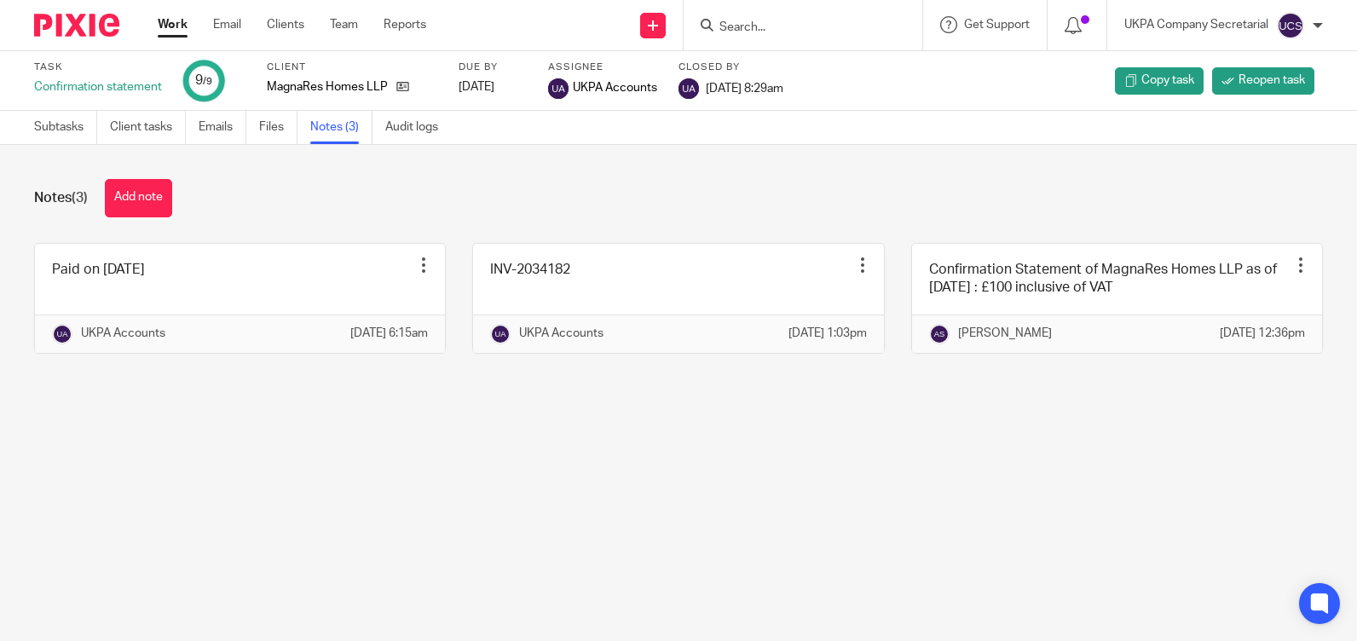
click at [743, 31] on input "Search" at bounding box center [794, 27] width 153 height 15
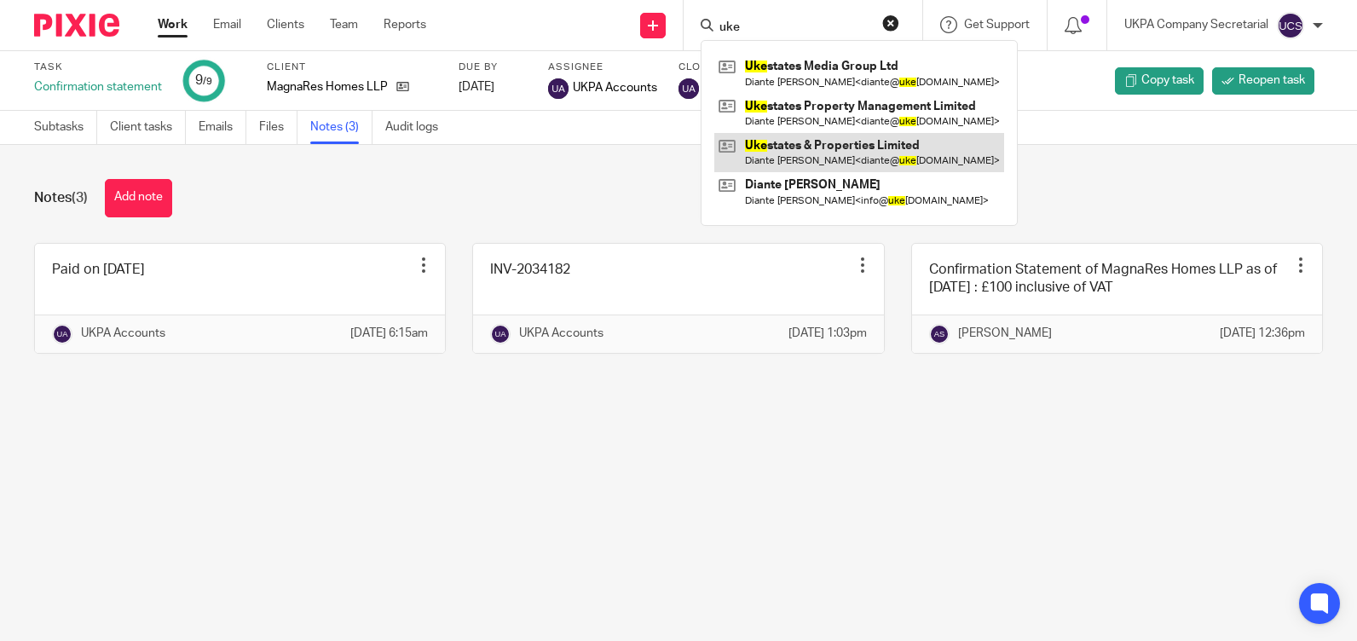
type input "uke"
click at [814, 157] on link at bounding box center [859, 152] width 290 height 39
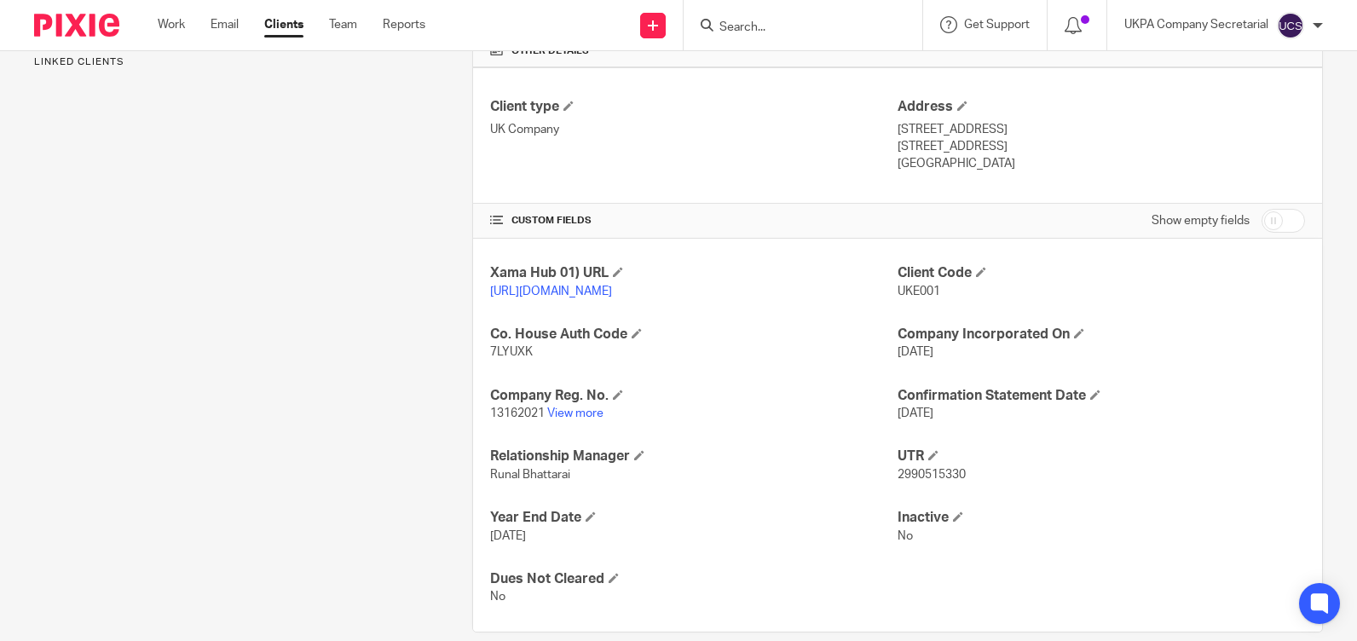
scroll to position [426, 0]
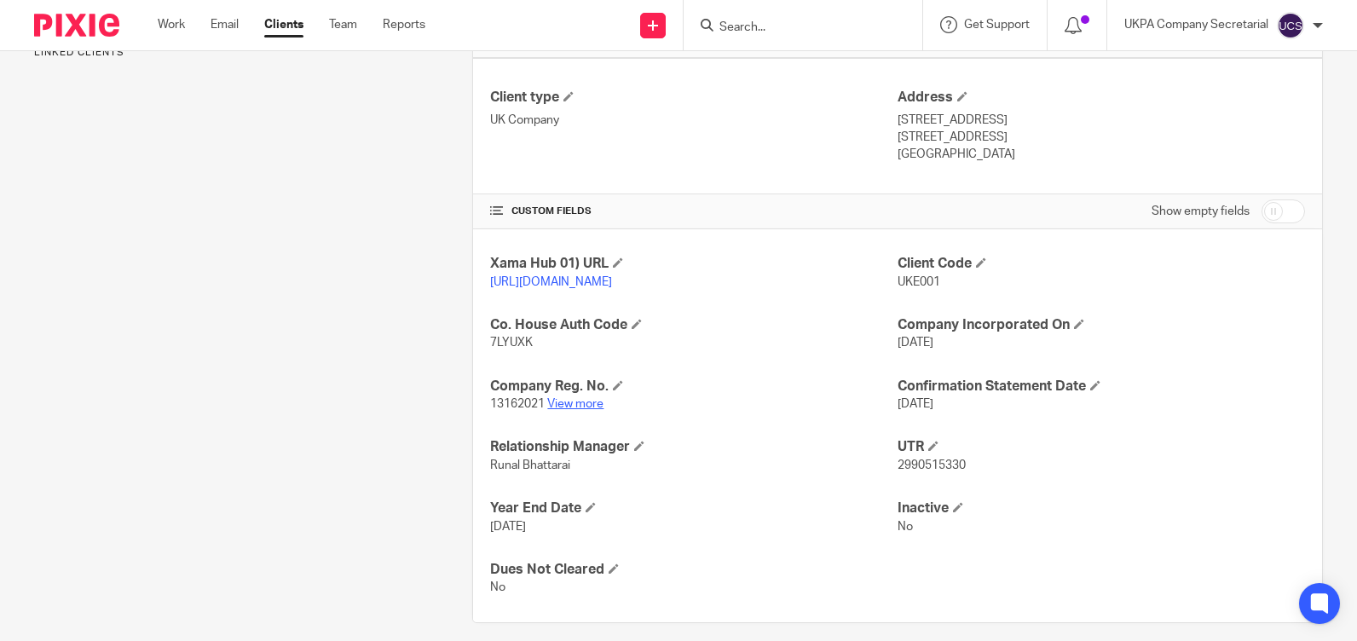
click at [581, 410] on link "View more" at bounding box center [575, 404] width 56 height 12
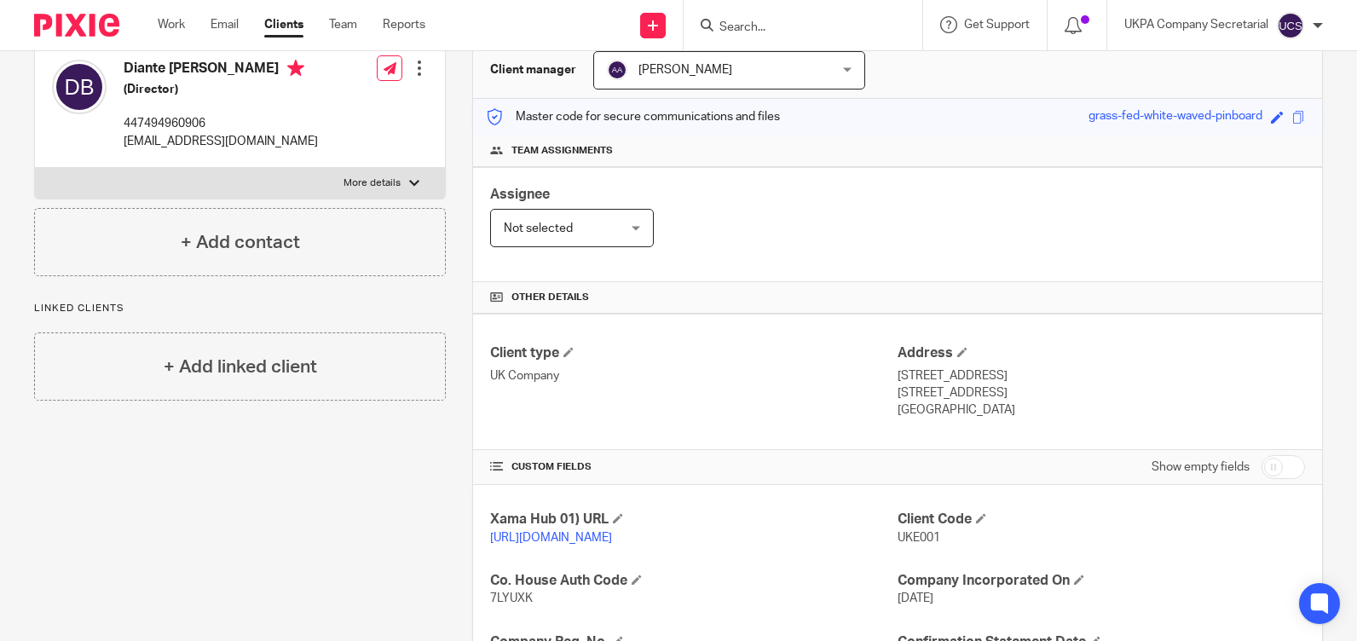
scroll to position [0, 0]
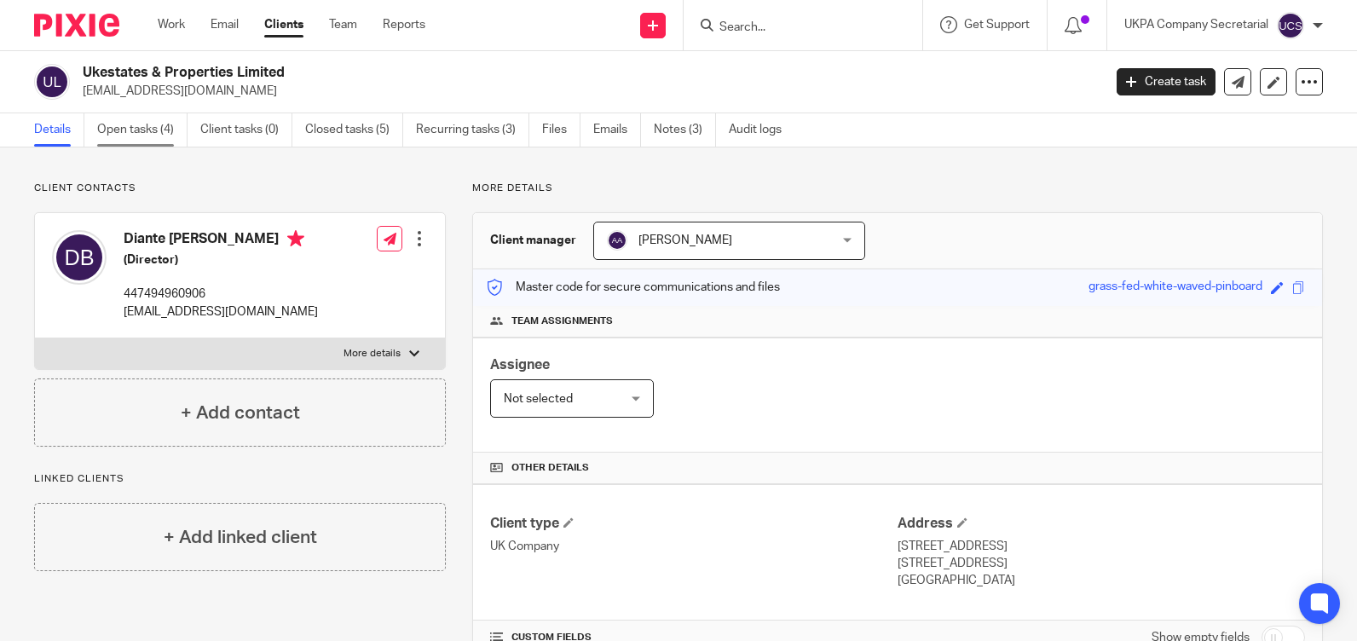
click at [121, 133] on link "Open tasks (4)" at bounding box center [142, 129] width 90 height 33
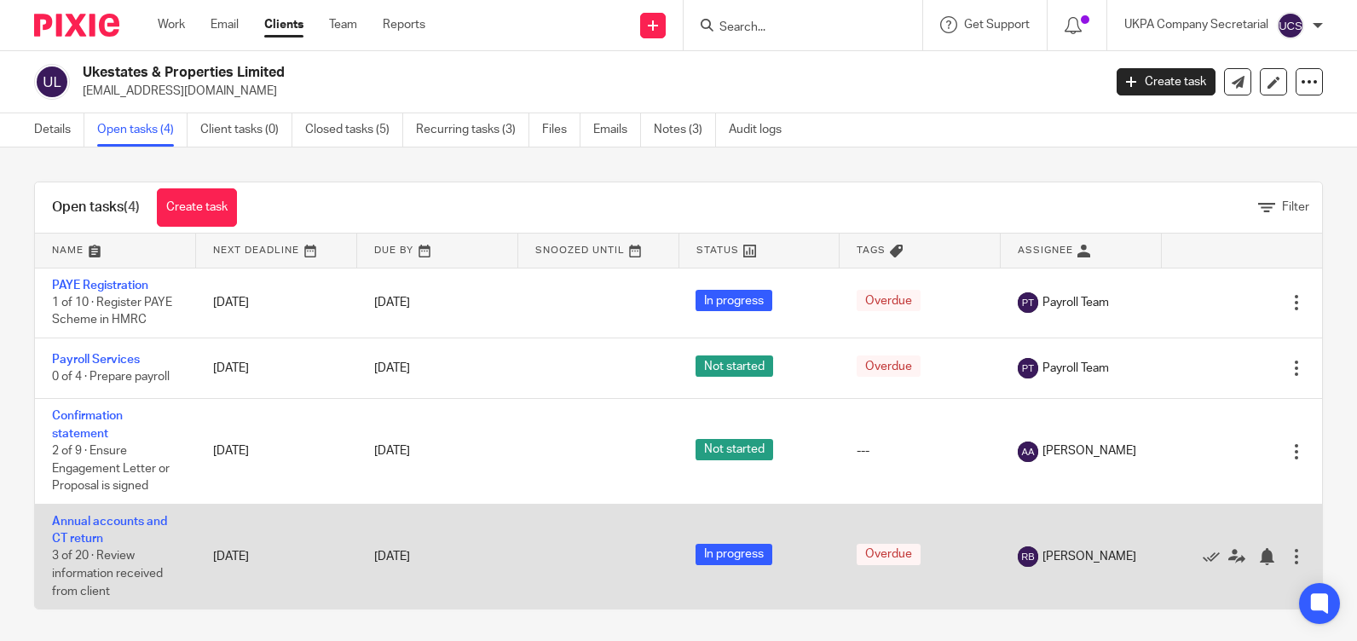
scroll to position [3, 0]
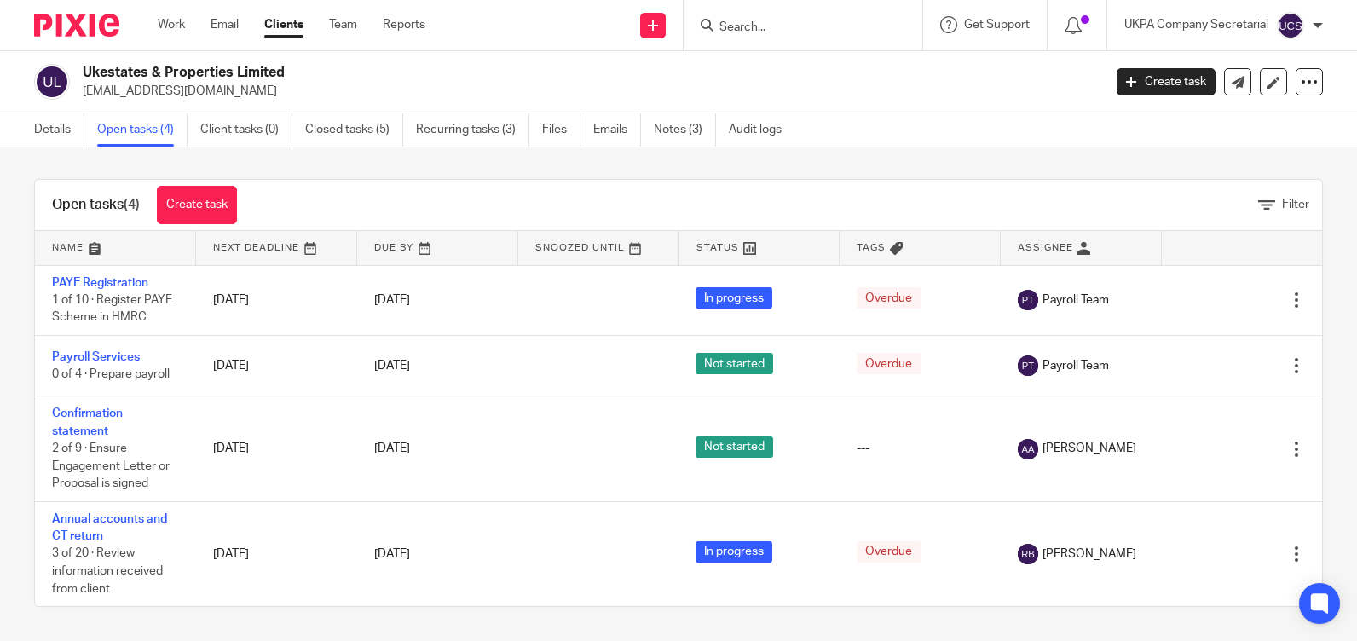
click at [747, 27] on input "Search" at bounding box center [794, 27] width 153 height 15
click at [810, 32] on input "Search" at bounding box center [794, 27] width 153 height 15
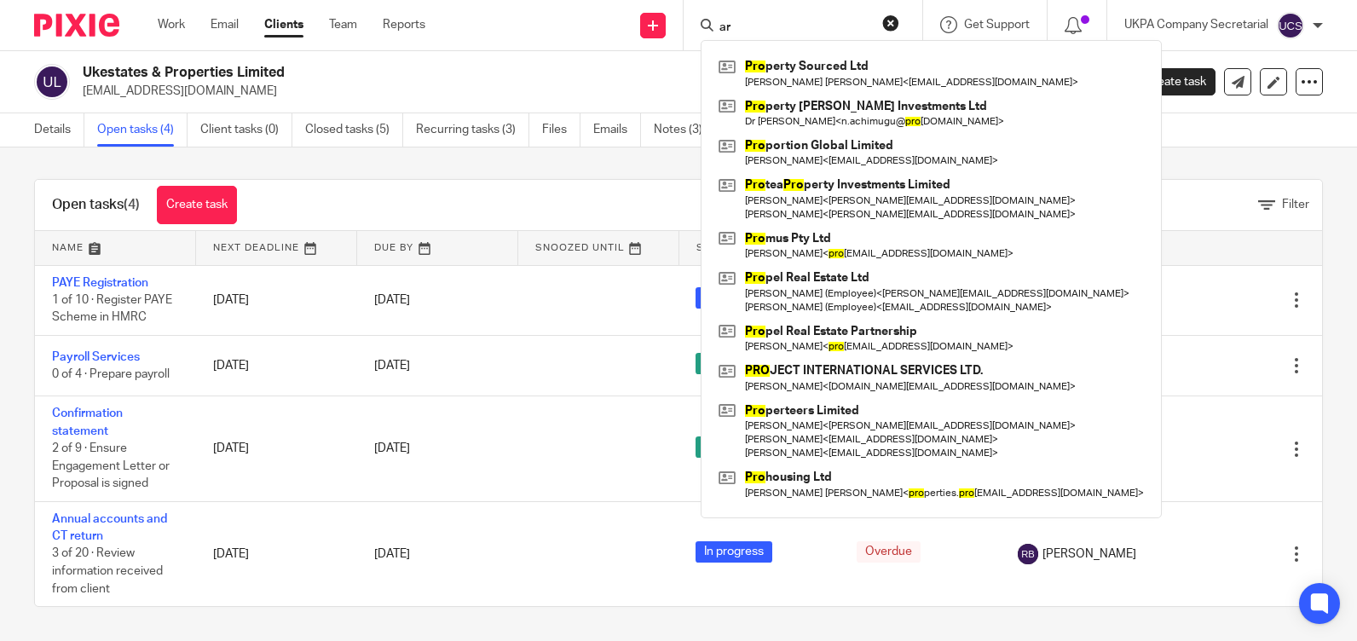
type input "a"
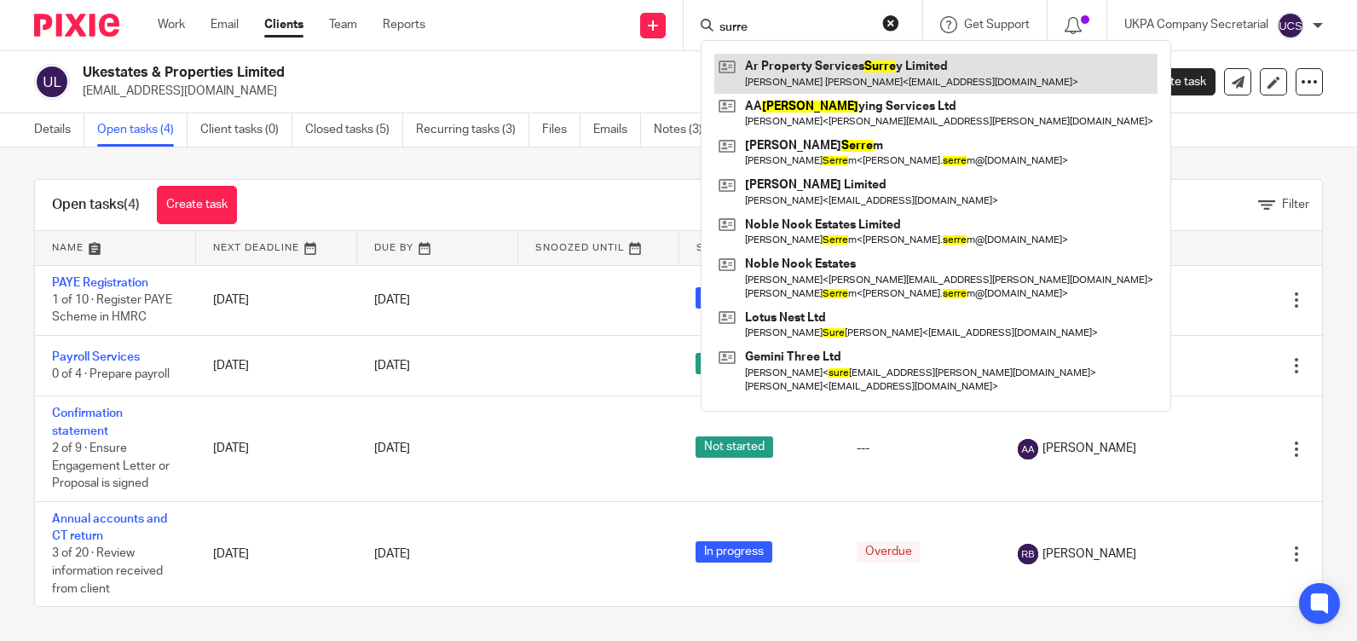
type input "surre"
click at [882, 72] on link at bounding box center [935, 73] width 443 height 39
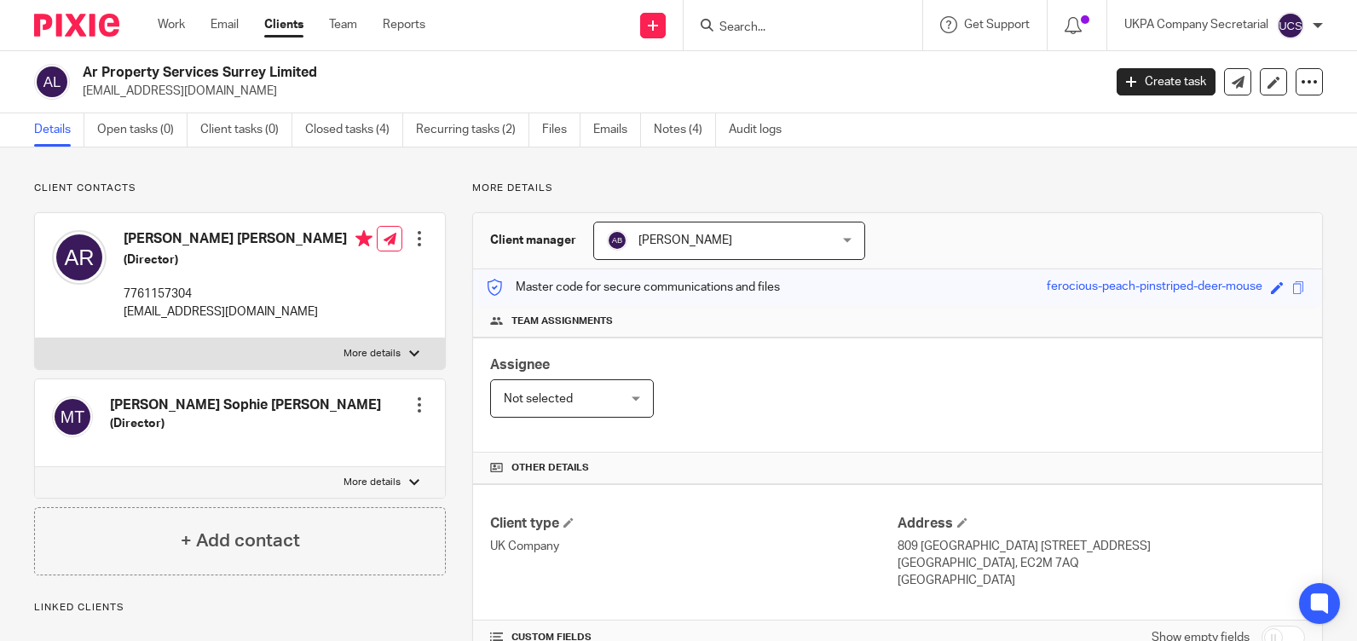
scroll to position [398, 0]
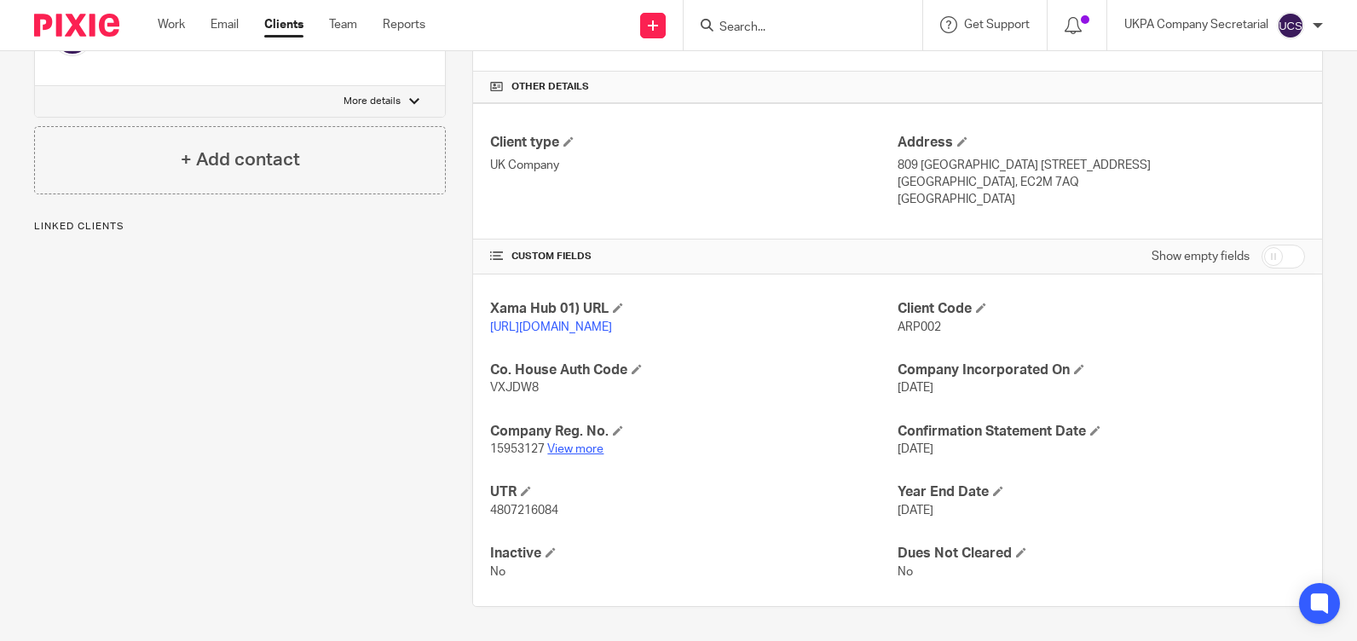
click at [579, 449] on link "View more" at bounding box center [575, 449] width 56 height 12
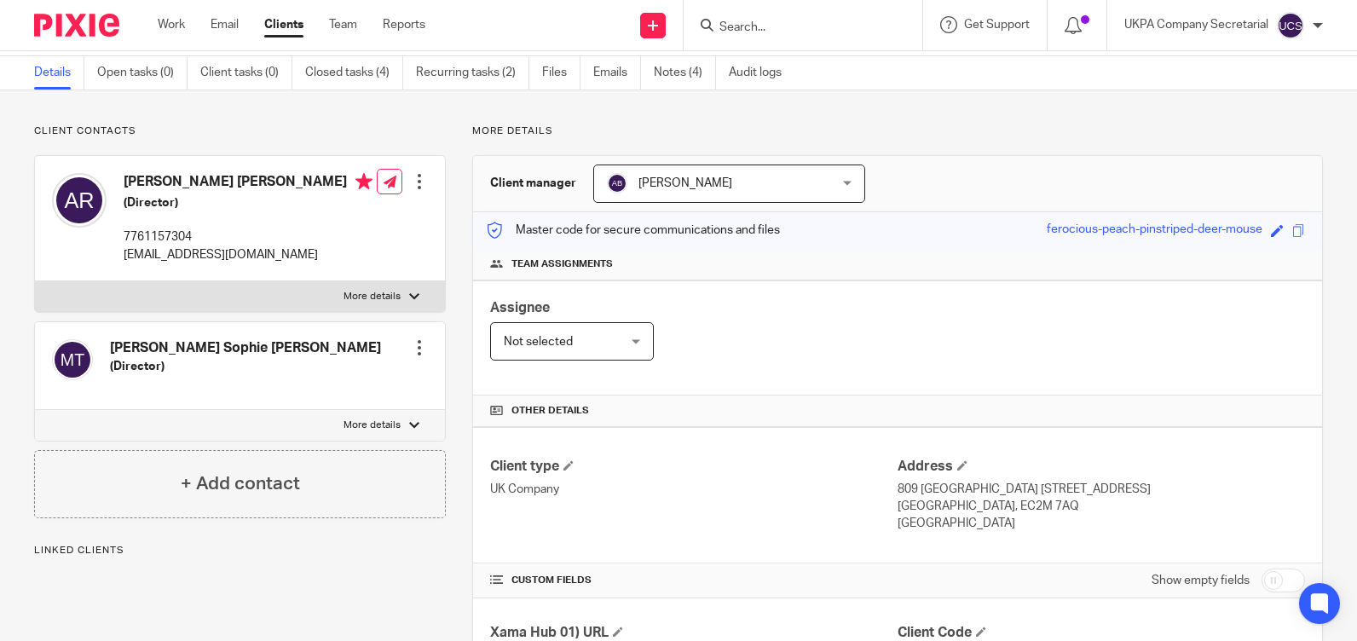
scroll to position [85, 0]
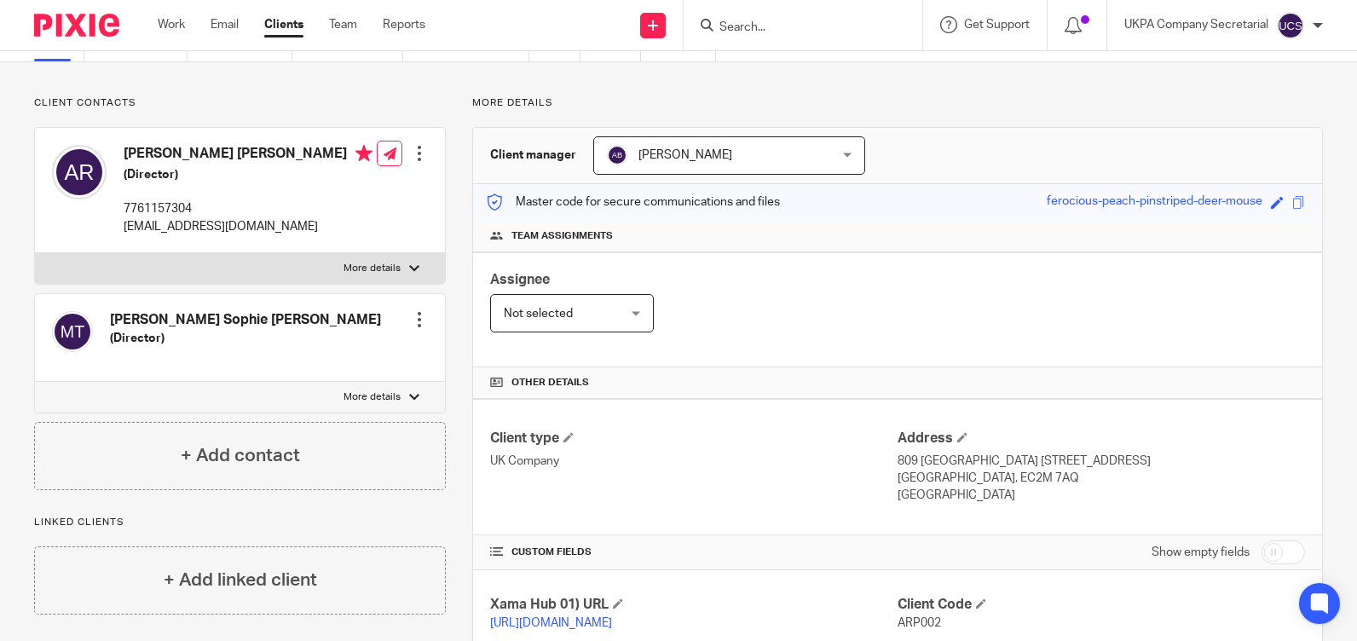
click at [787, 32] on input "Search" at bounding box center [794, 27] width 153 height 15
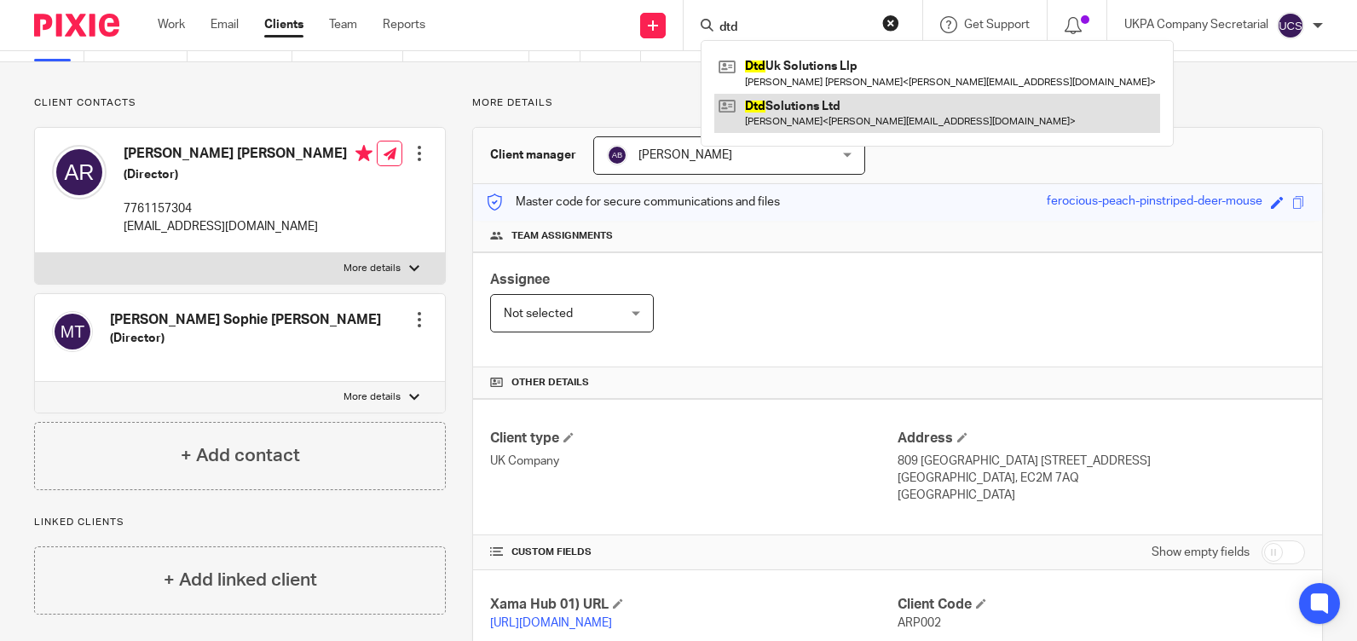
type input "dtd"
click at [845, 111] on link at bounding box center [937, 113] width 446 height 39
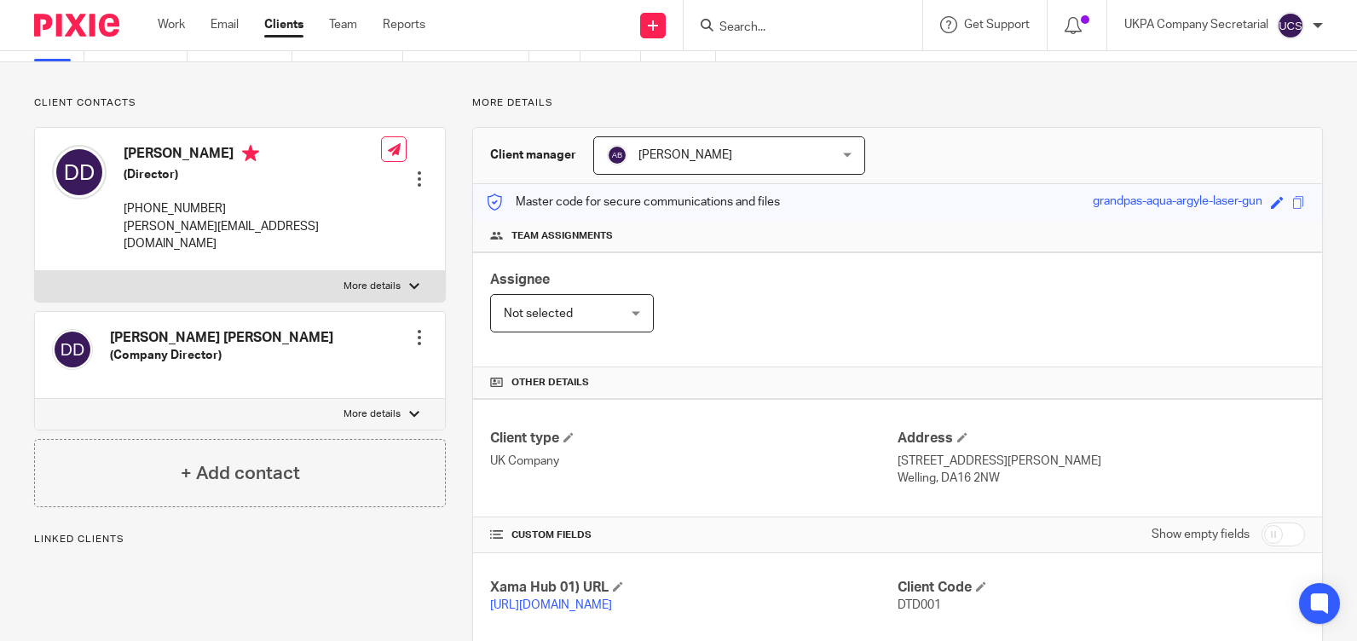
scroll to position [426, 0]
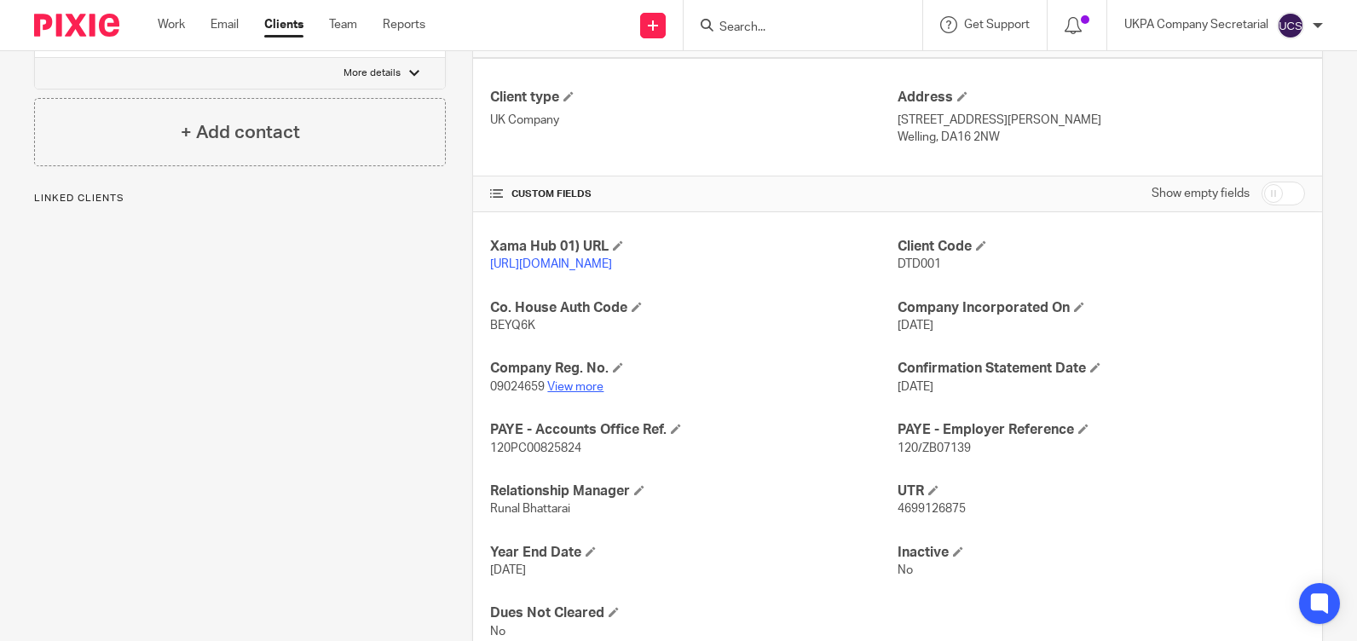
click at [574, 393] on link "View more" at bounding box center [575, 387] width 56 height 12
click at [752, 24] on input "Search" at bounding box center [794, 27] width 153 height 15
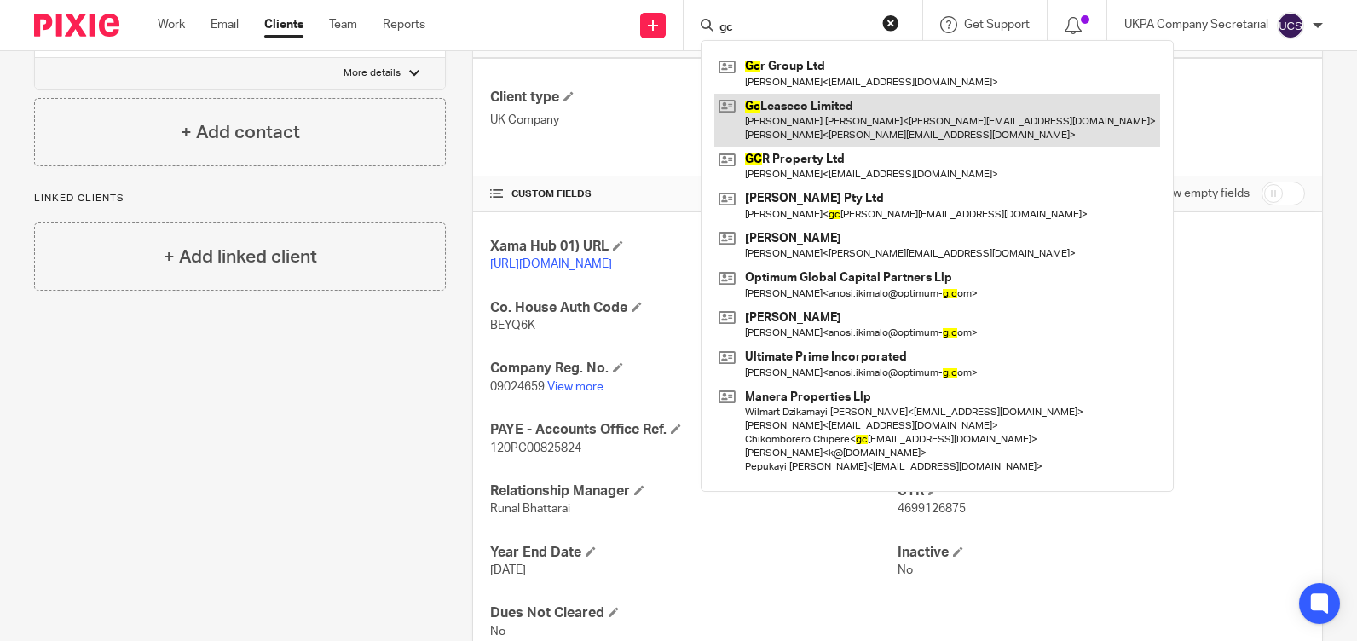
type input "gc"
click at [775, 114] on link at bounding box center [937, 120] width 446 height 53
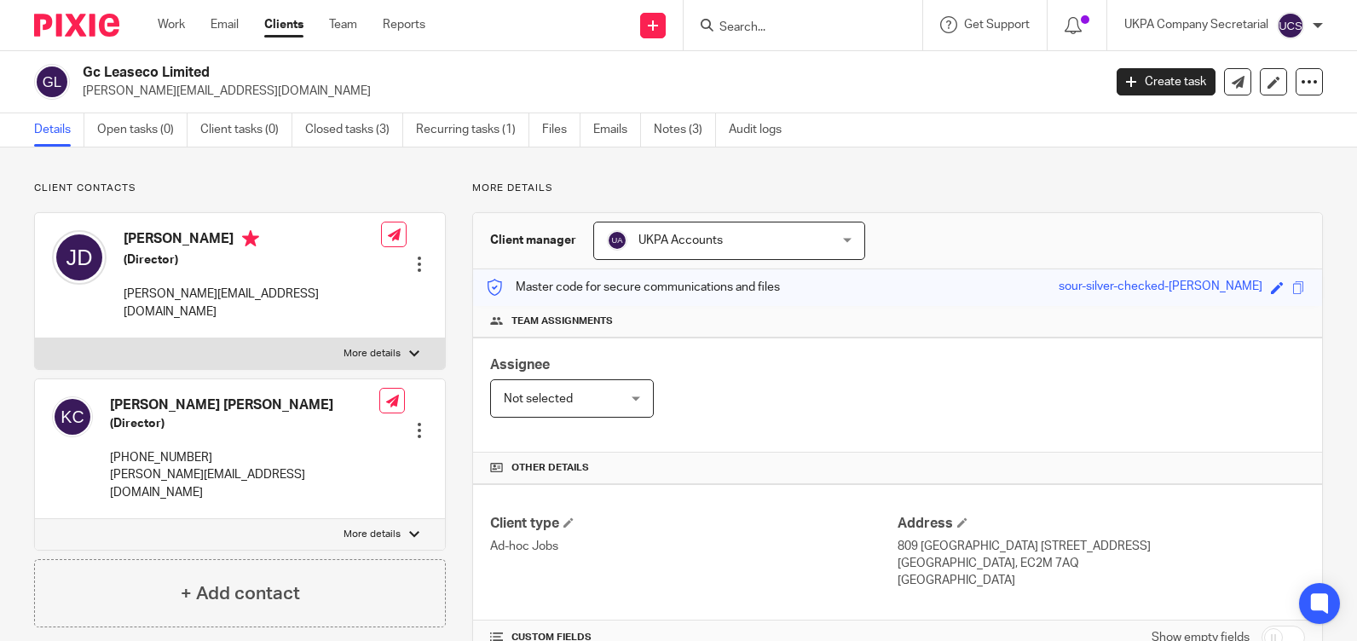
scroll to position [341, 0]
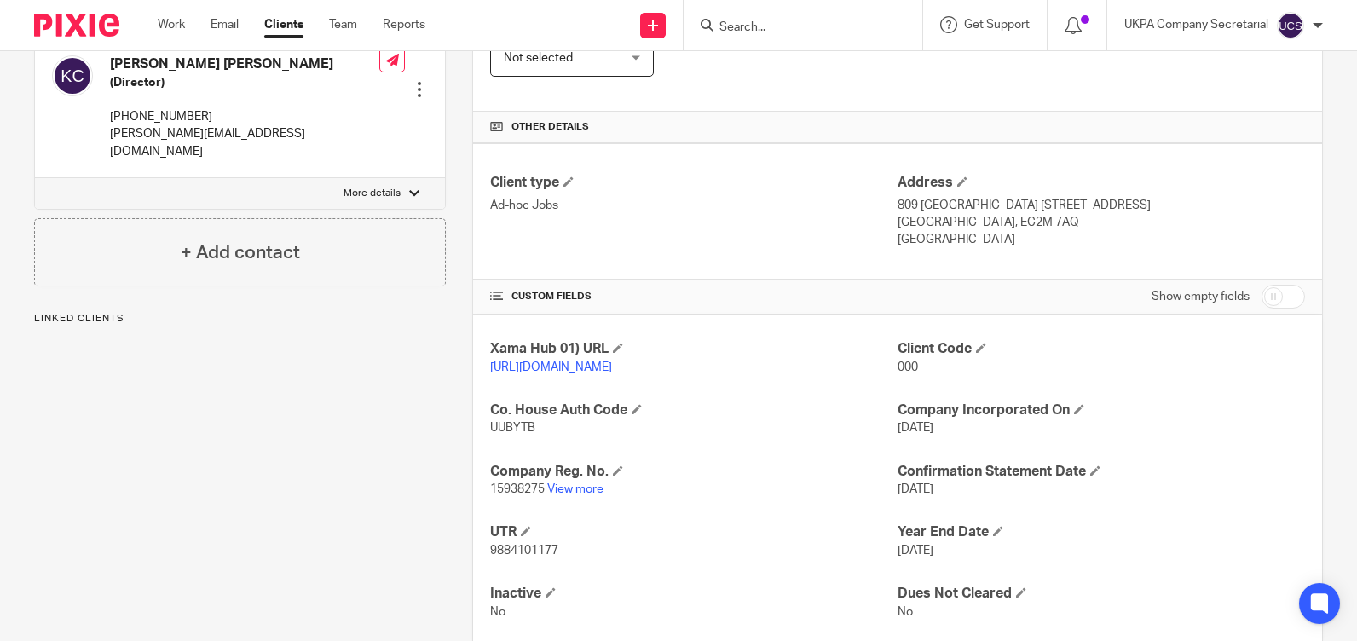
click at [573, 495] on link "View more" at bounding box center [575, 489] width 56 height 12
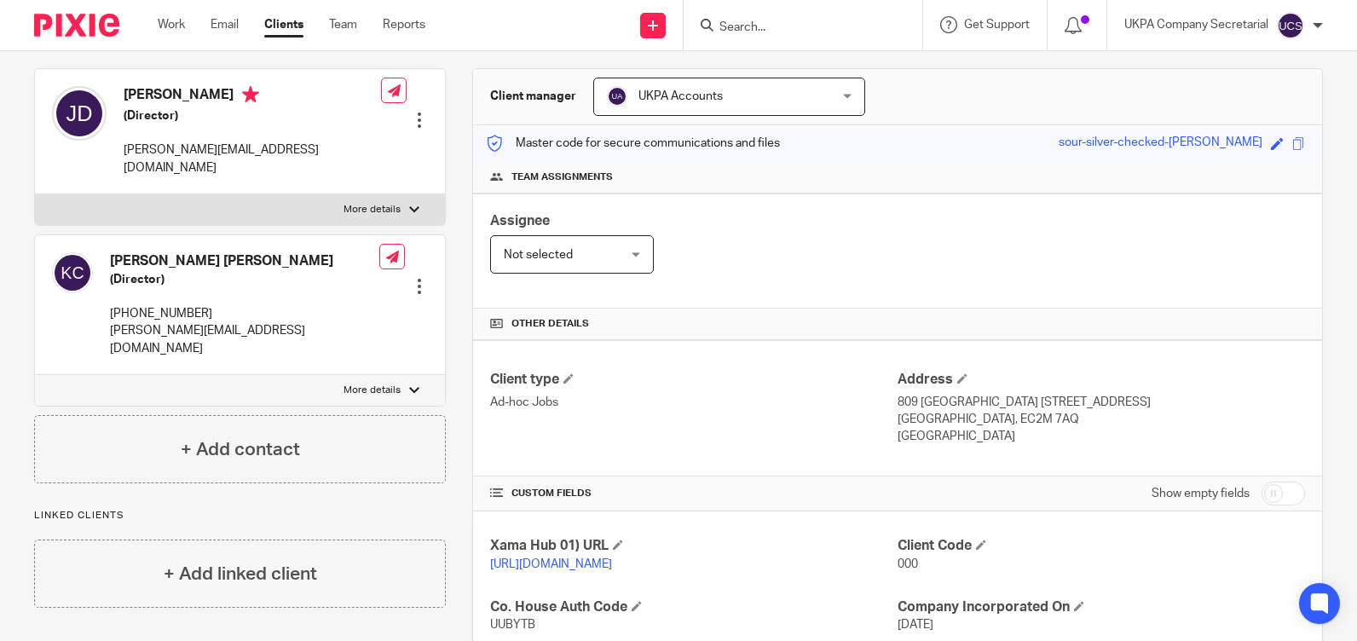
scroll to position [0, 0]
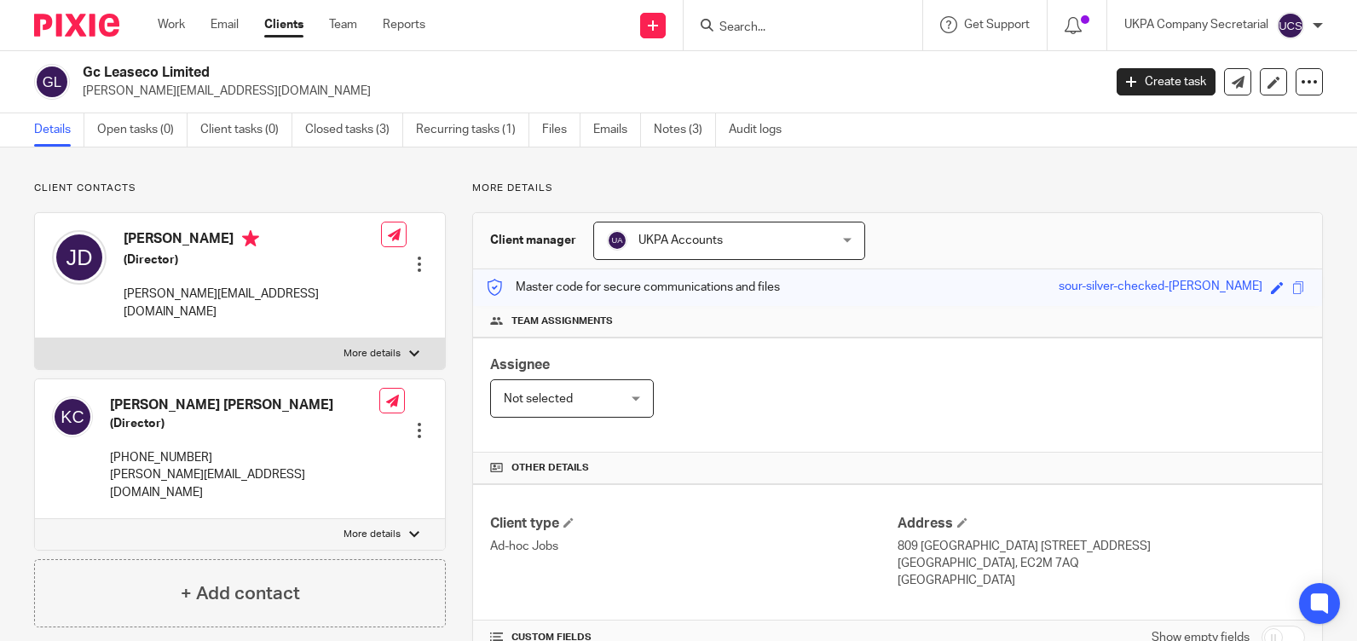
click at [741, 33] on input "Search" at bounding box center [794, 27] width 153 height 15
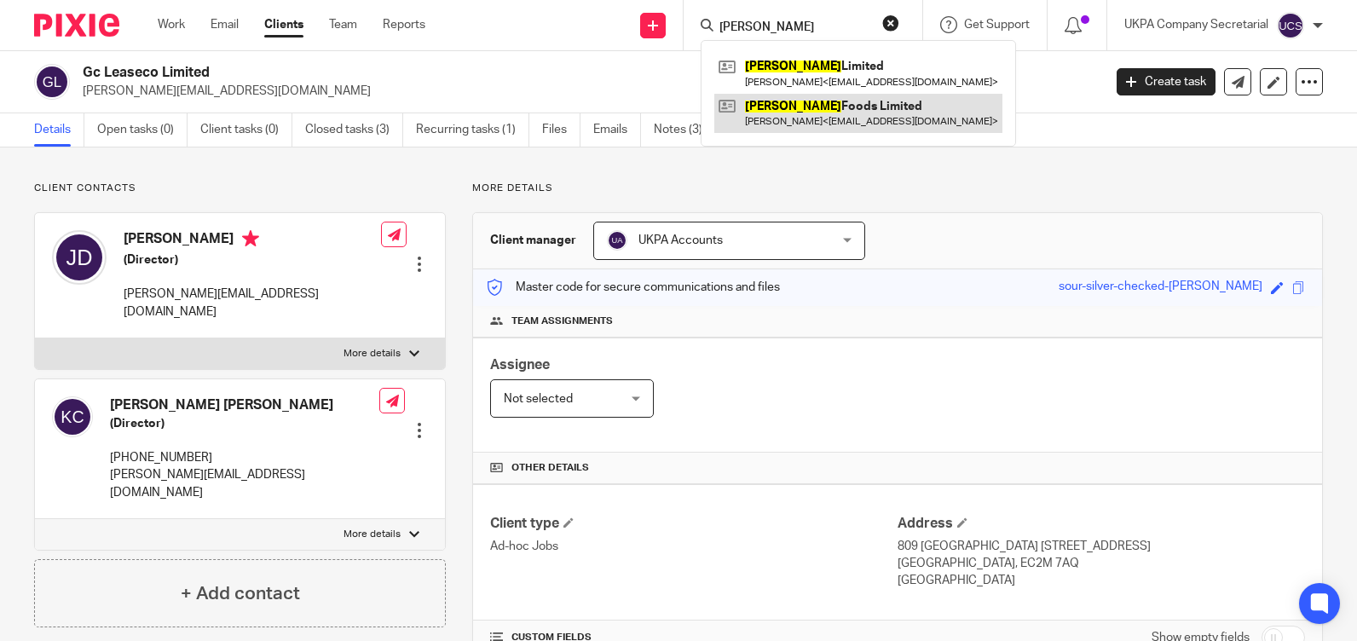
type input "sattwik"
click at [835, 120] on link at bounding box center [858, 113] width 288 height 39
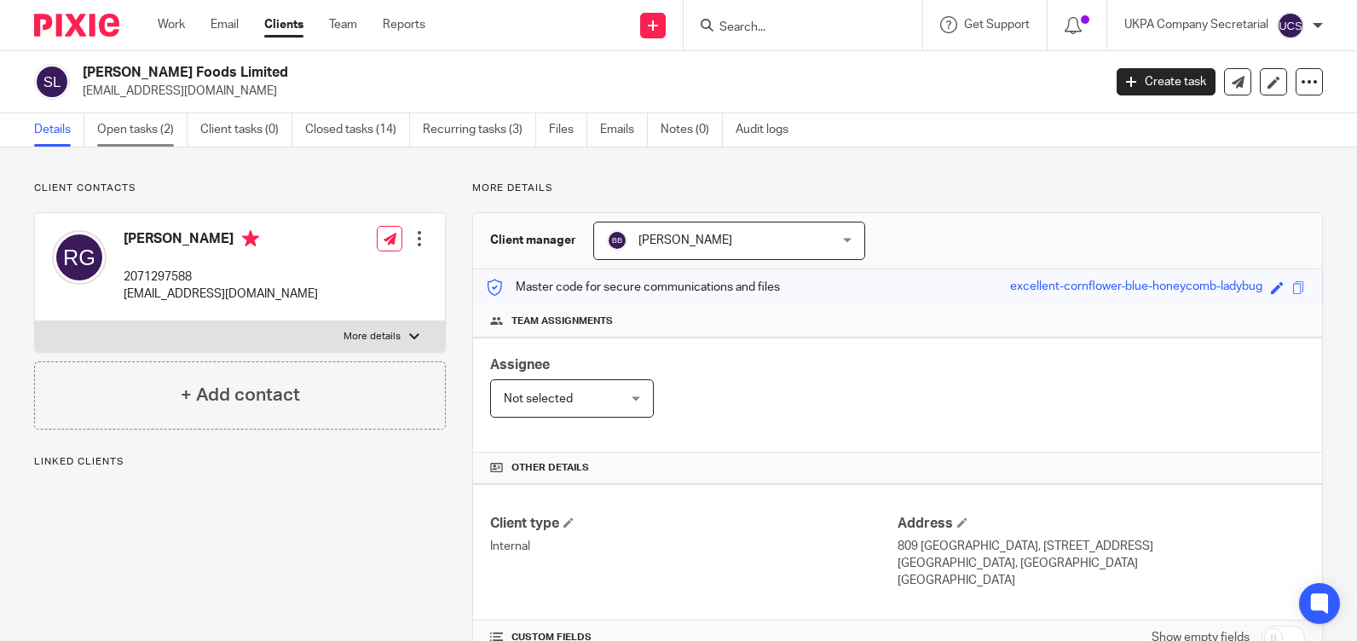
click at [124, 128] on link "Open tasks (2)" at bounding box center [142, 129] width 90 height 33
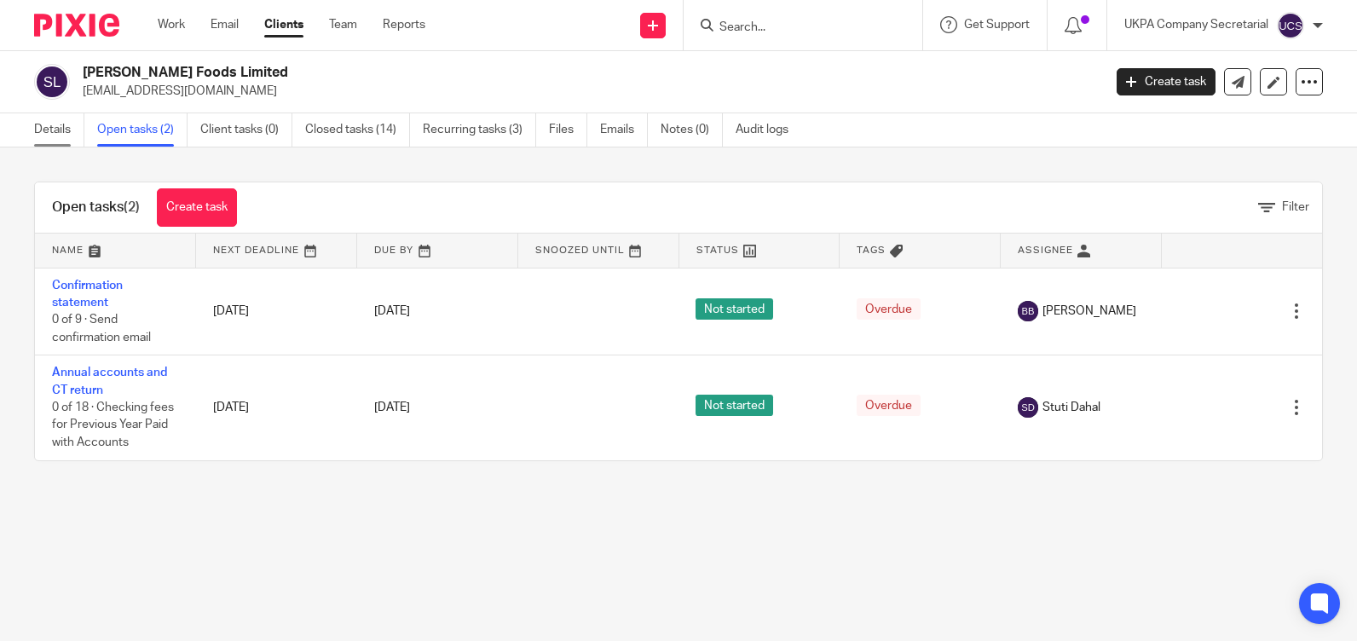
click at [47, 125] on link "Details" at bounding box center [59, 129] width 50 height 33
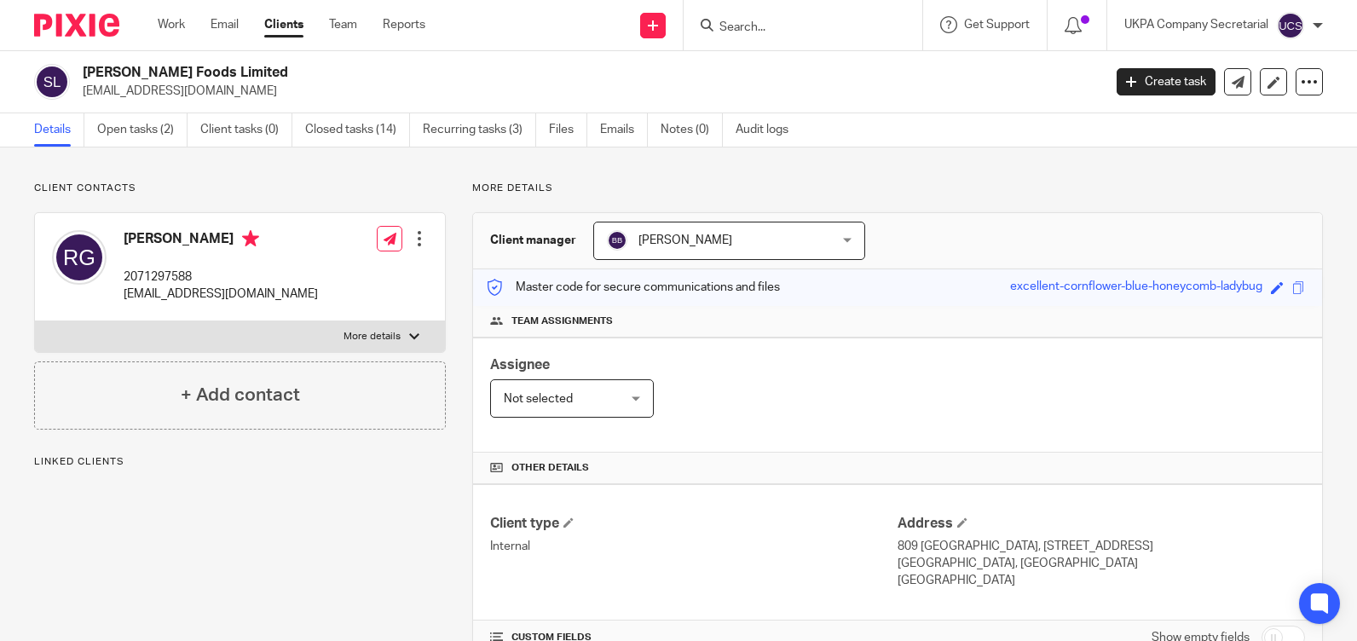
scroll to position [426, 0]
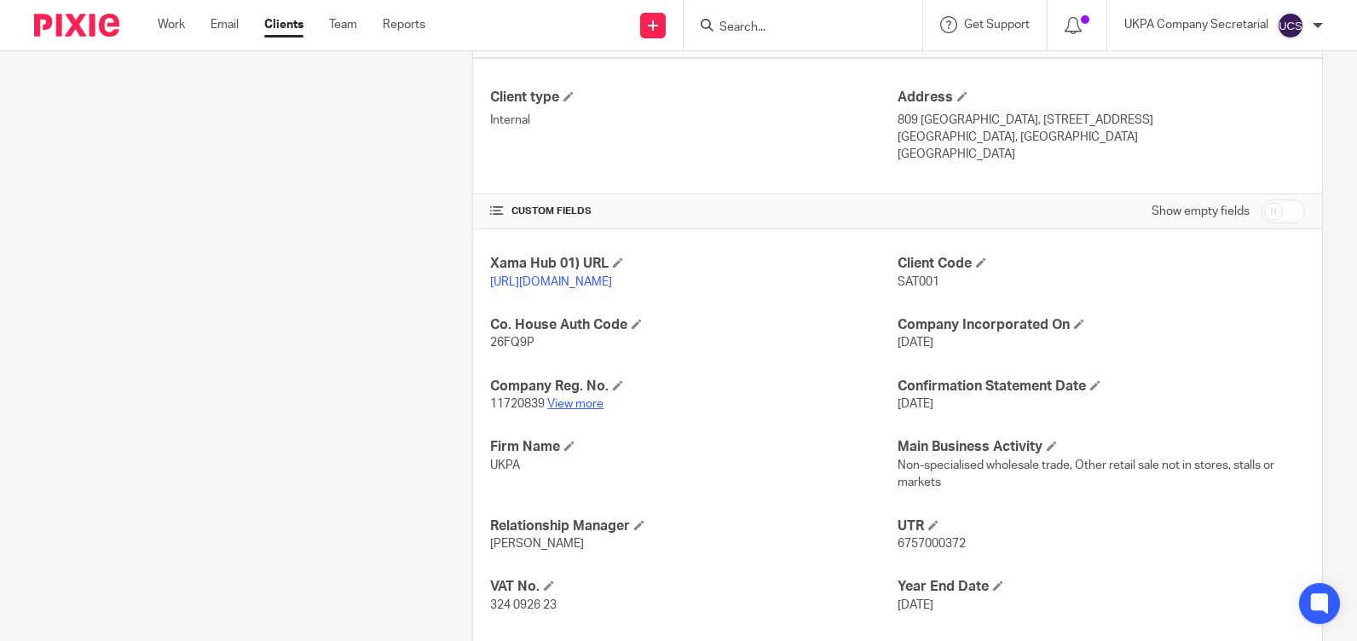
click at [565, 410] on link "View more" at bounding box center [575, 404] width 56 height 12
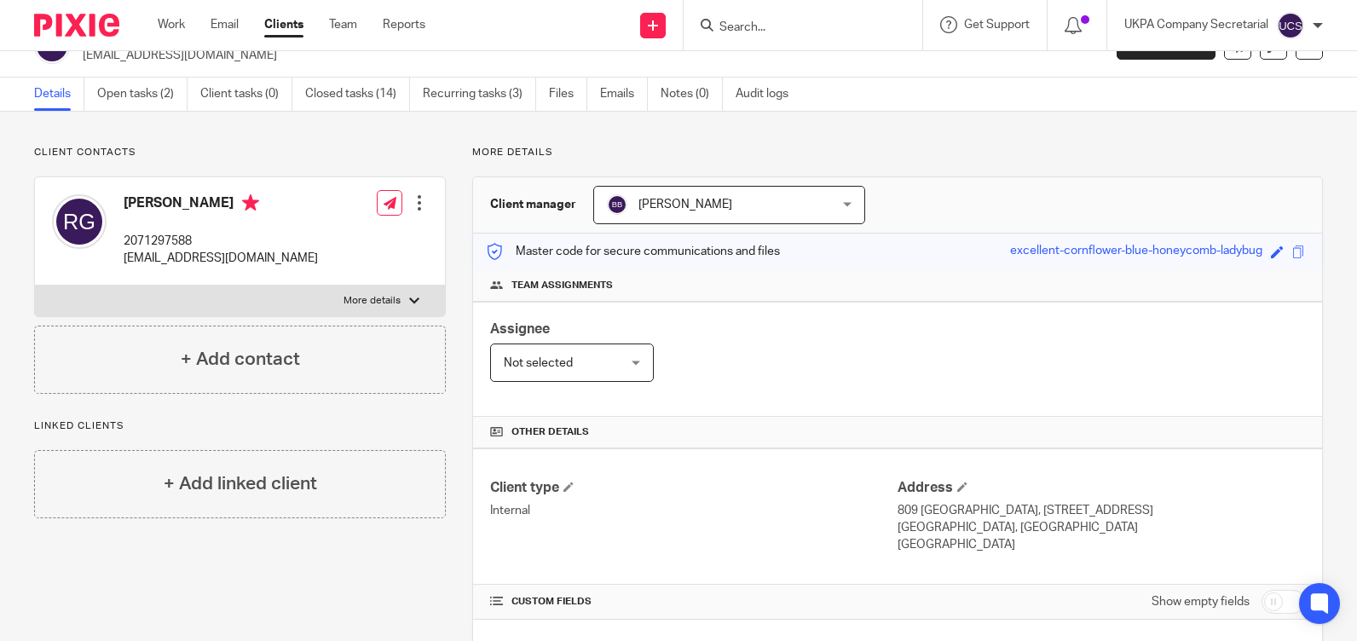
scroll to position [0, 0]
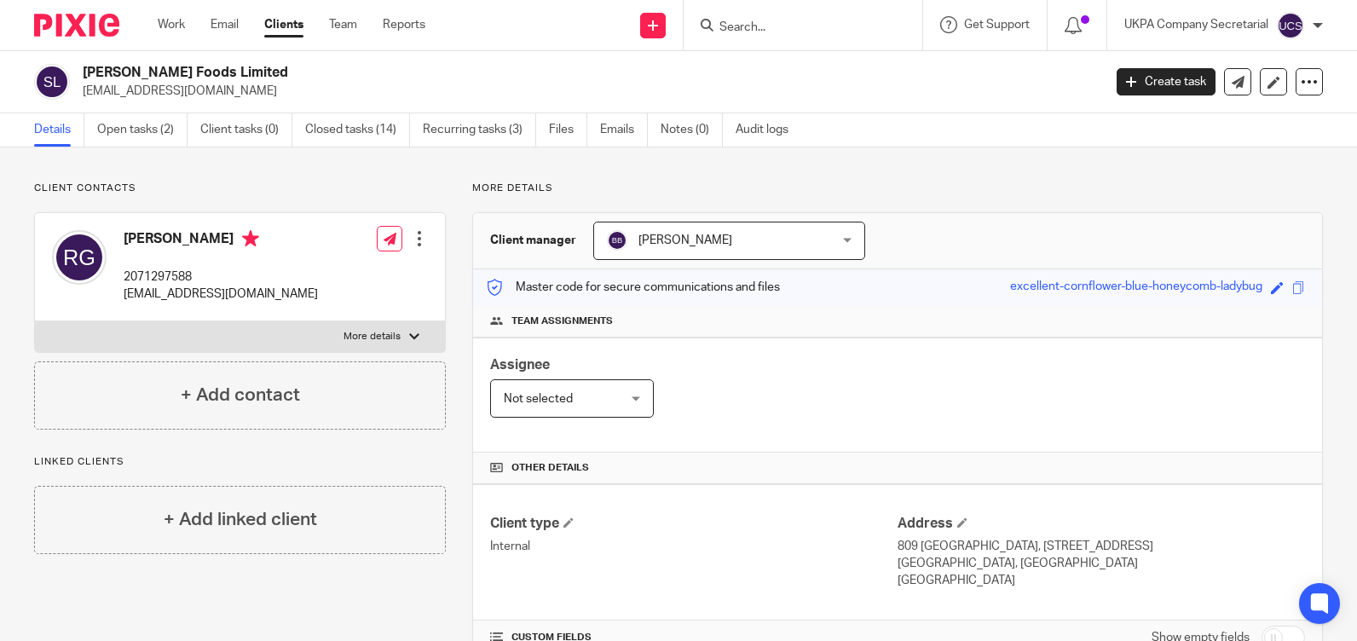
drag, startPoint x: 80, startPoint y: 72, endPoint x: 236, endPoint y: 66, distance: 156.1
click at [236, 66] on div "Sattwik Foods Limited rajugajurel@aol.com" at bounding box center [562, 82] width 1057 height 36
copy h2 "[PERSON_NAME] Foods Limited"
click at [825, 23] on input "Search" at bounding box center [794, 27] width 153 height 15
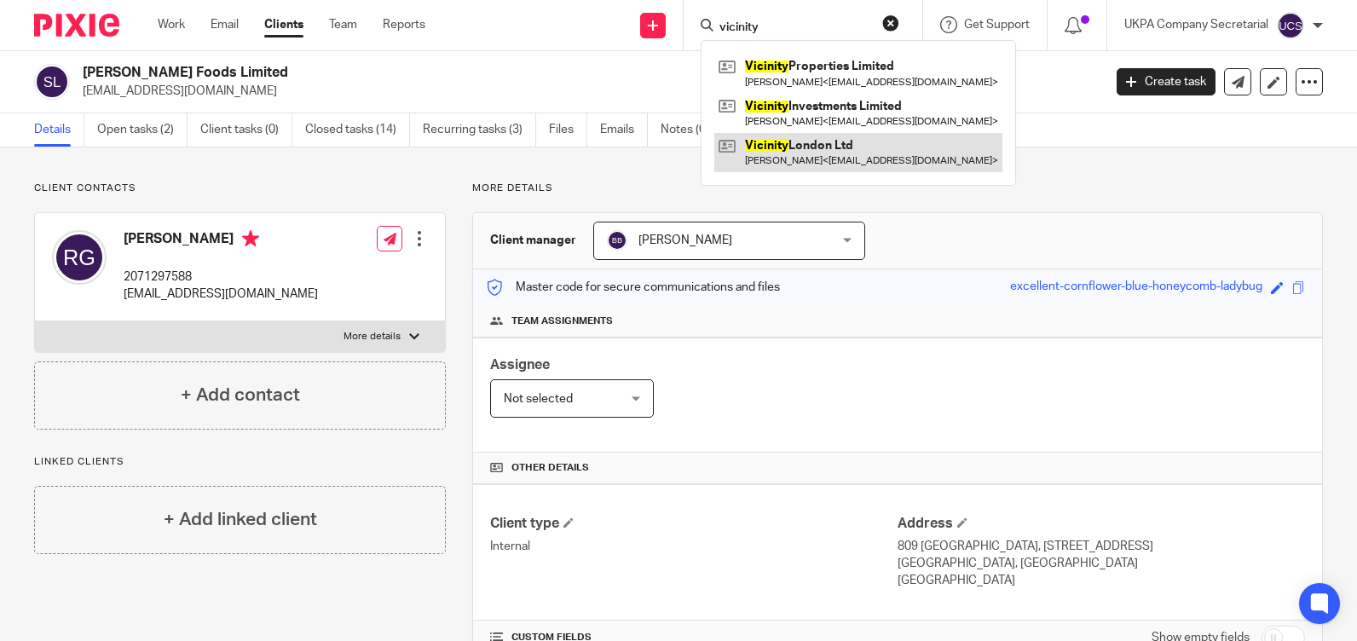
type input "vicinity"
click at [830, 159] on link at bounding box center [858, 152] width 288 height 39
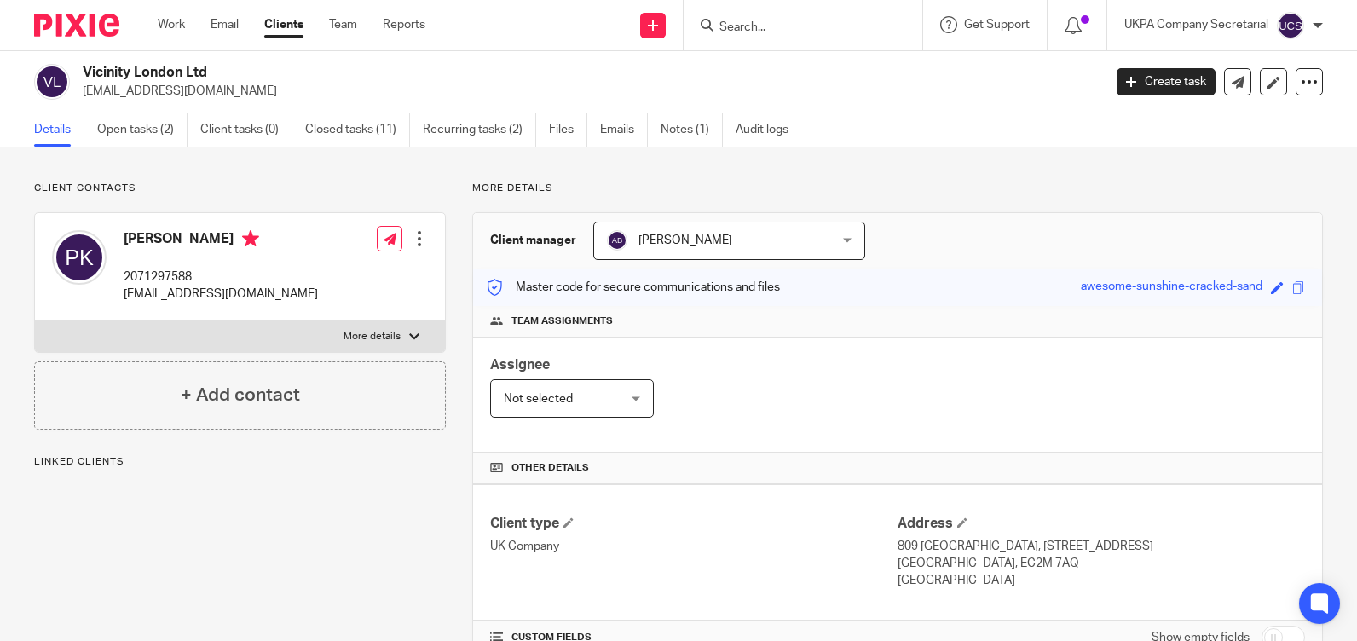
scroll to position [341, 0]
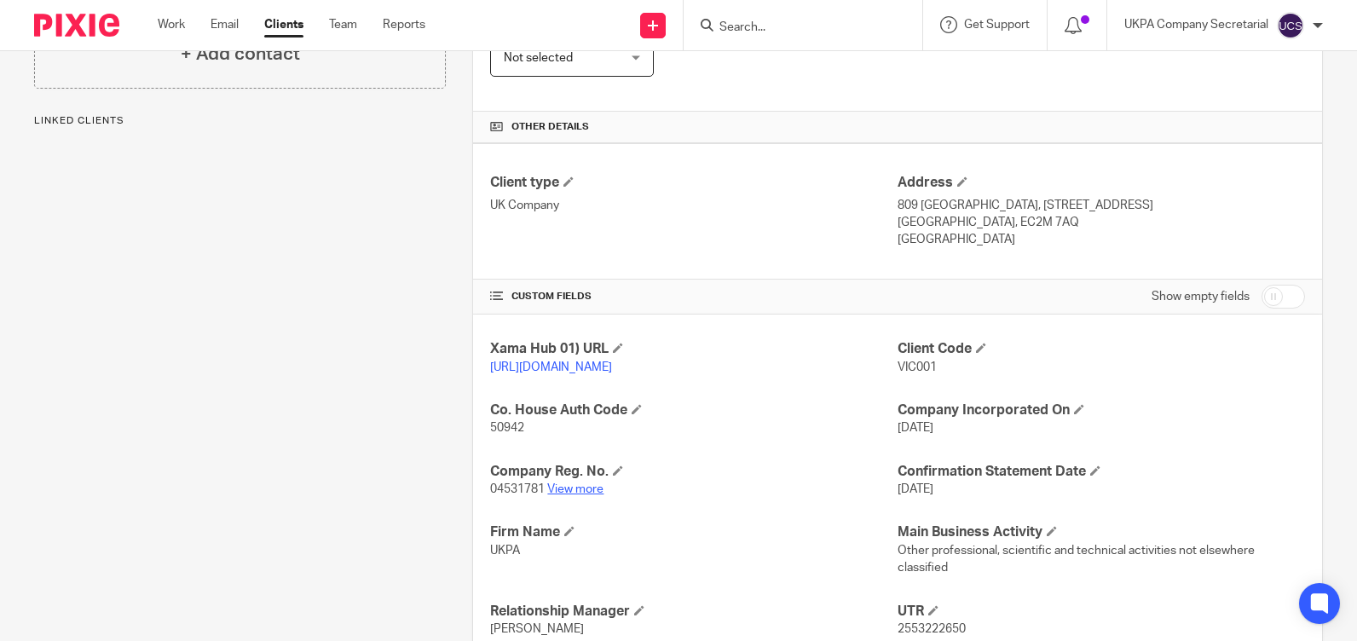
click at [571, 495] on link "View more" at bounding box center [575, 489] width 56 height 12
click at [810, 31] on input "Search" at bounding box center [794, 27] width 153 height 15
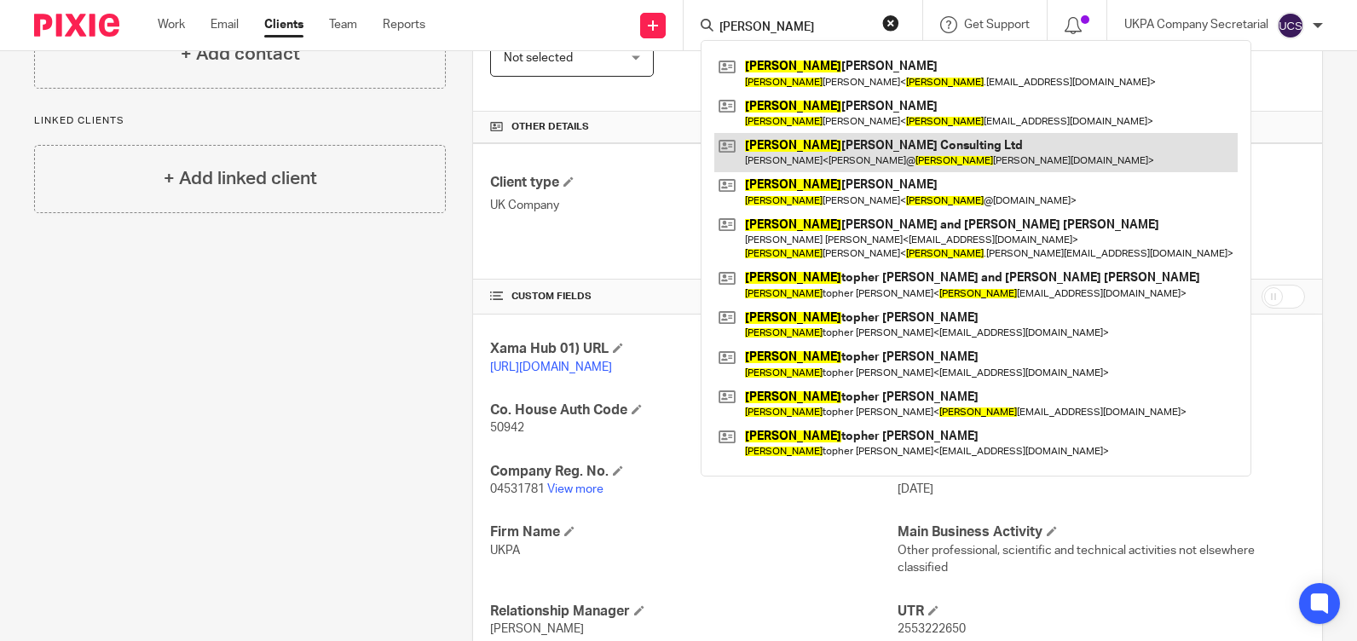
type input "chris"
click at [829, 143] on link at bounding box center [975, 152] width 523 height 39
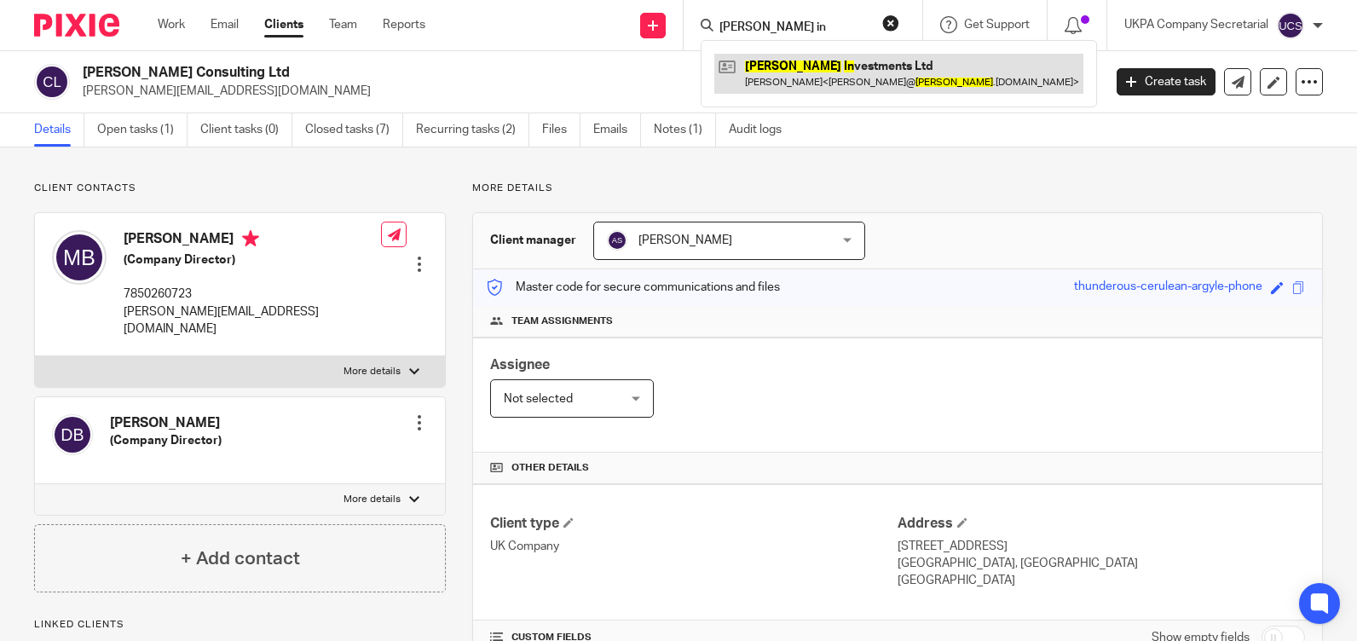
type input "[PERSON_NAME] in"
click at [764, 66] on link at bounding box center [898, 73] width 369 height 39
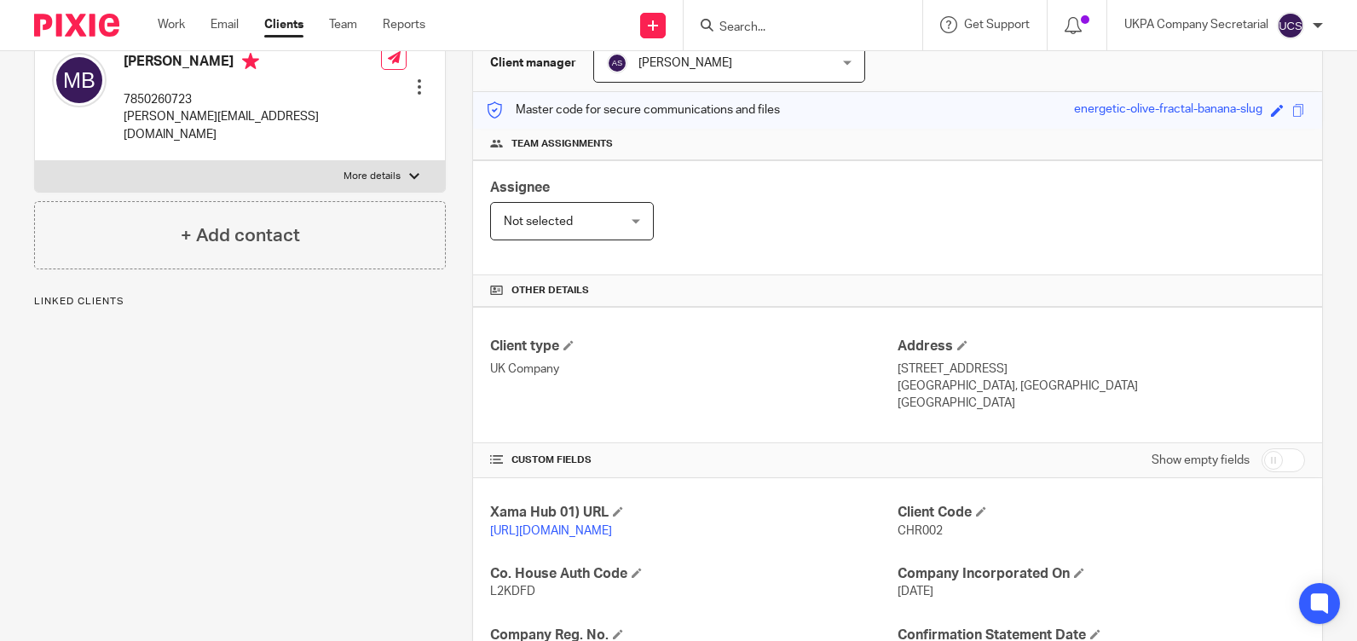
scroll to position [341, 0]
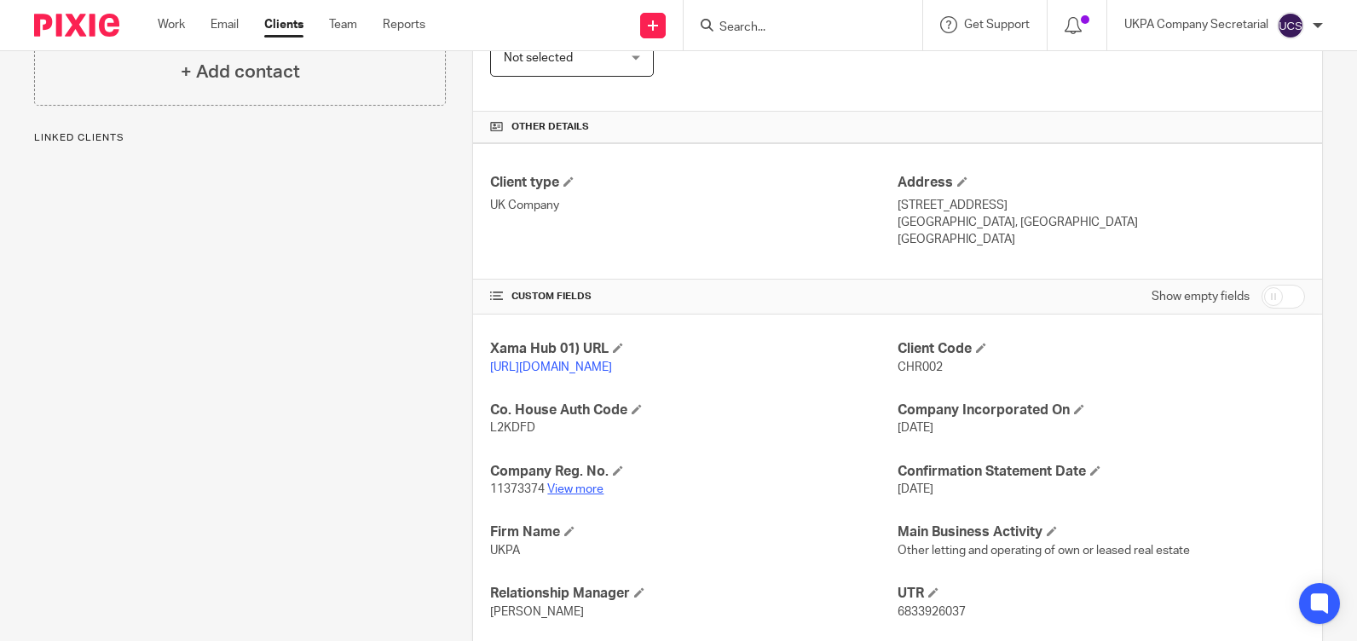
click at [593, 495] on link "View more" at bounding box center [575, 489] width 56 height 12
click at [752, 28] on input "Search" at bounding box center [794, 27] width 153 height 15
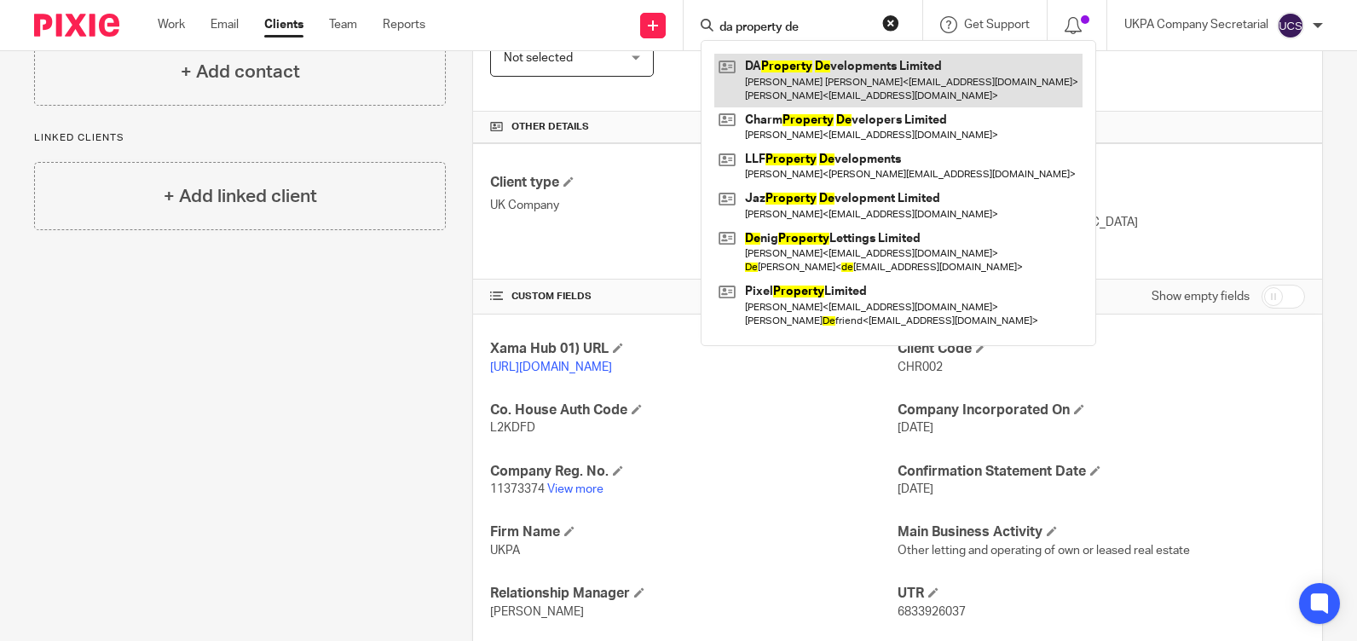
type input "da property de"
click at [774, 81] on link at bounding box center [898, 80] width 368 height 53
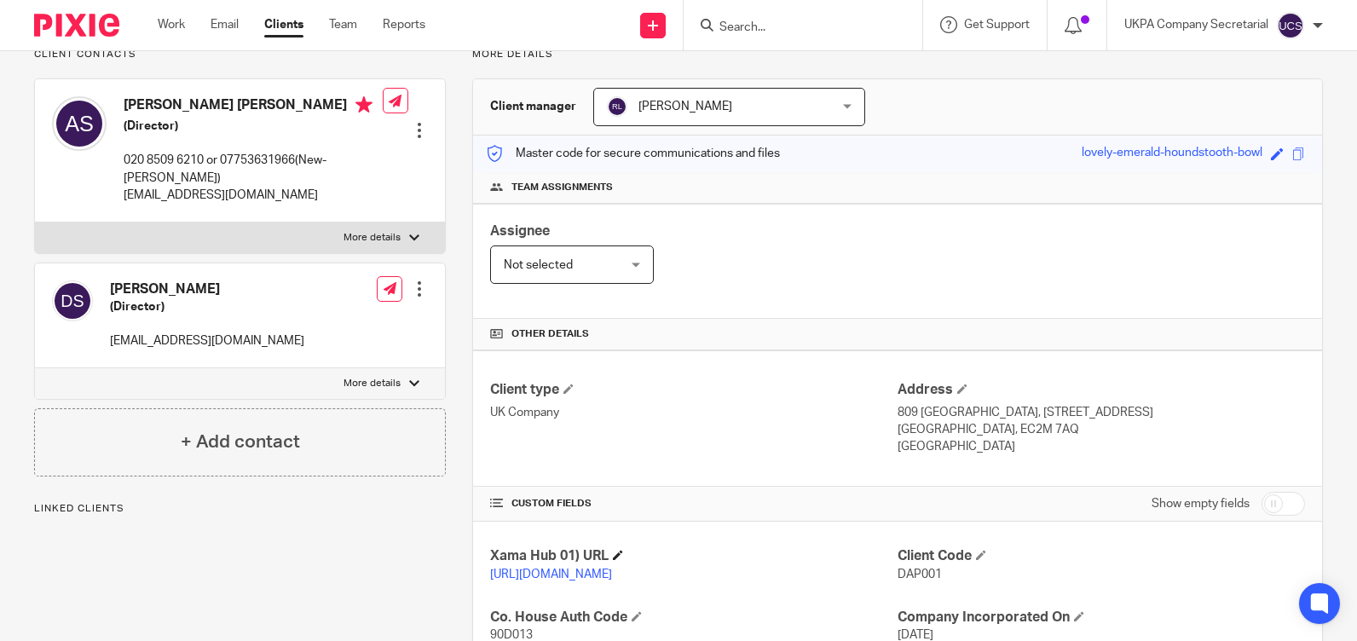
scroll to position [341, 0]
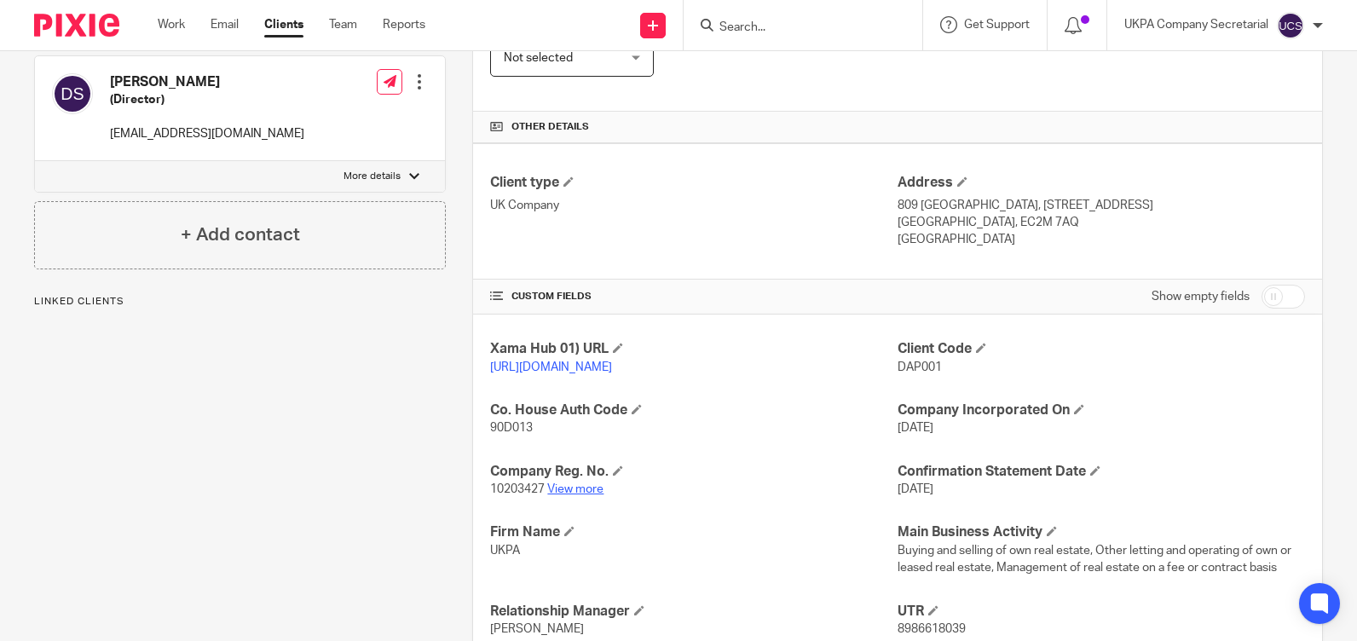
click at [584, 495] on link "View more" at bounding box center [575, 489] width 56 height 12
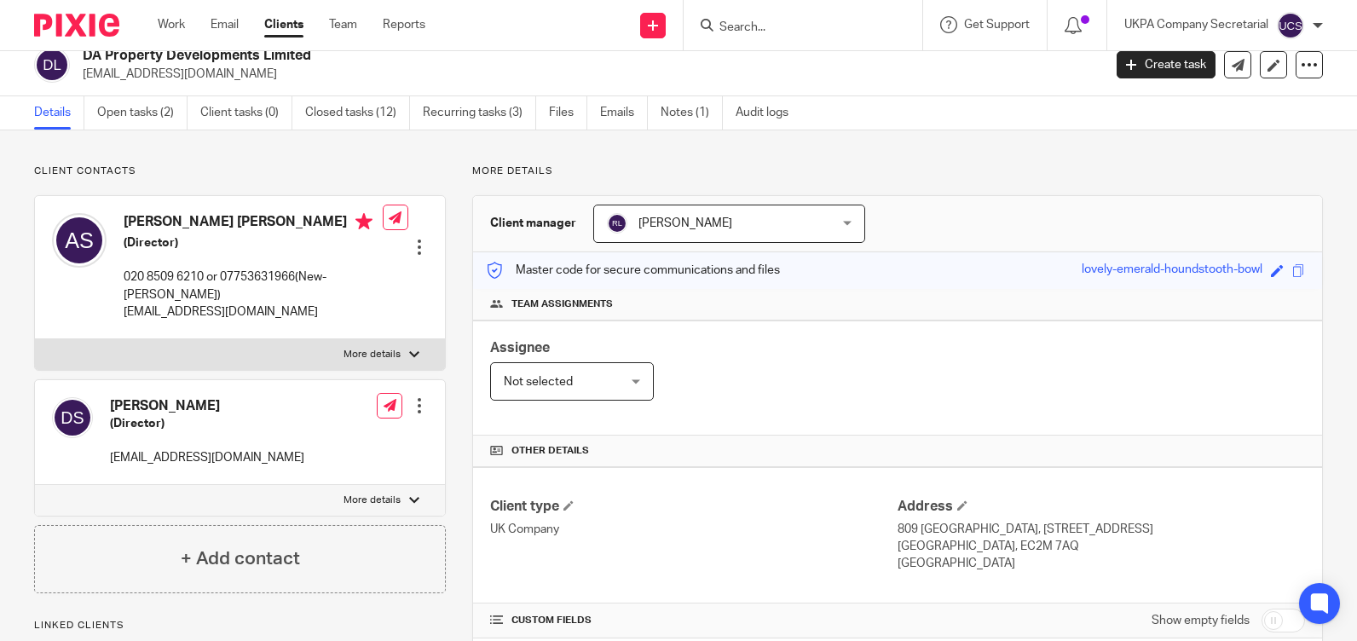
scroll to position [0, 0]
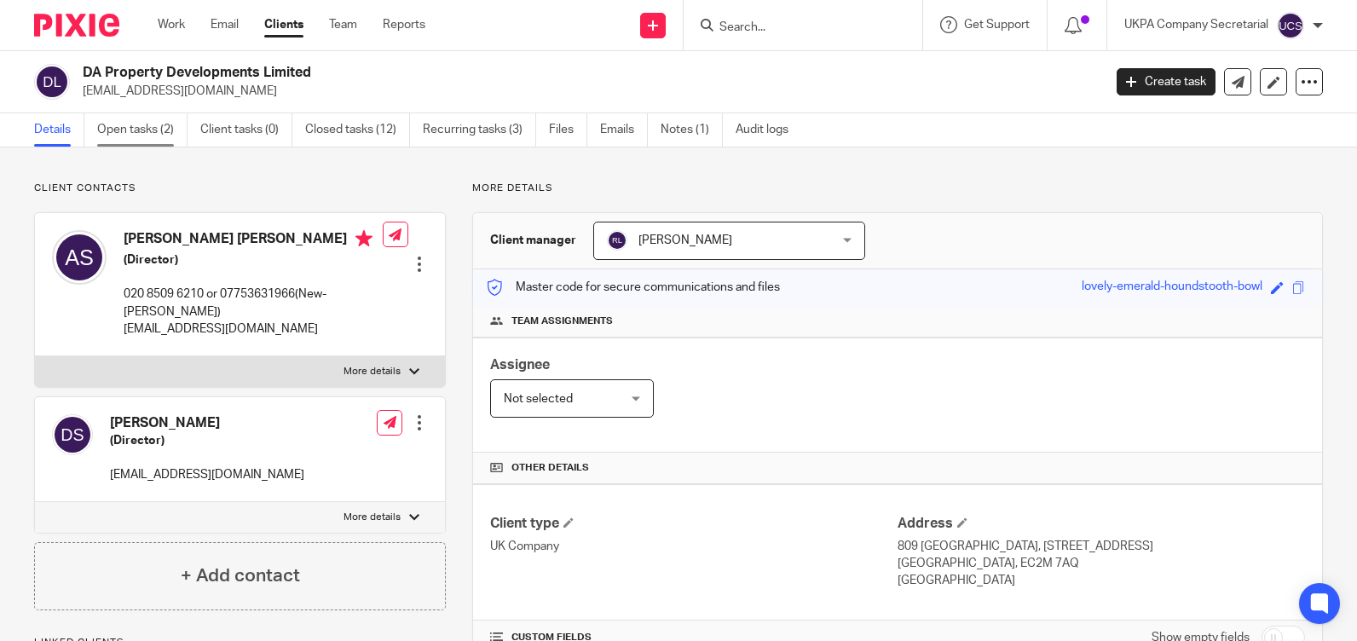
click at [139, 127] on link "Open tasks (2)" at bounding box center [142, 129] width 90 height 33
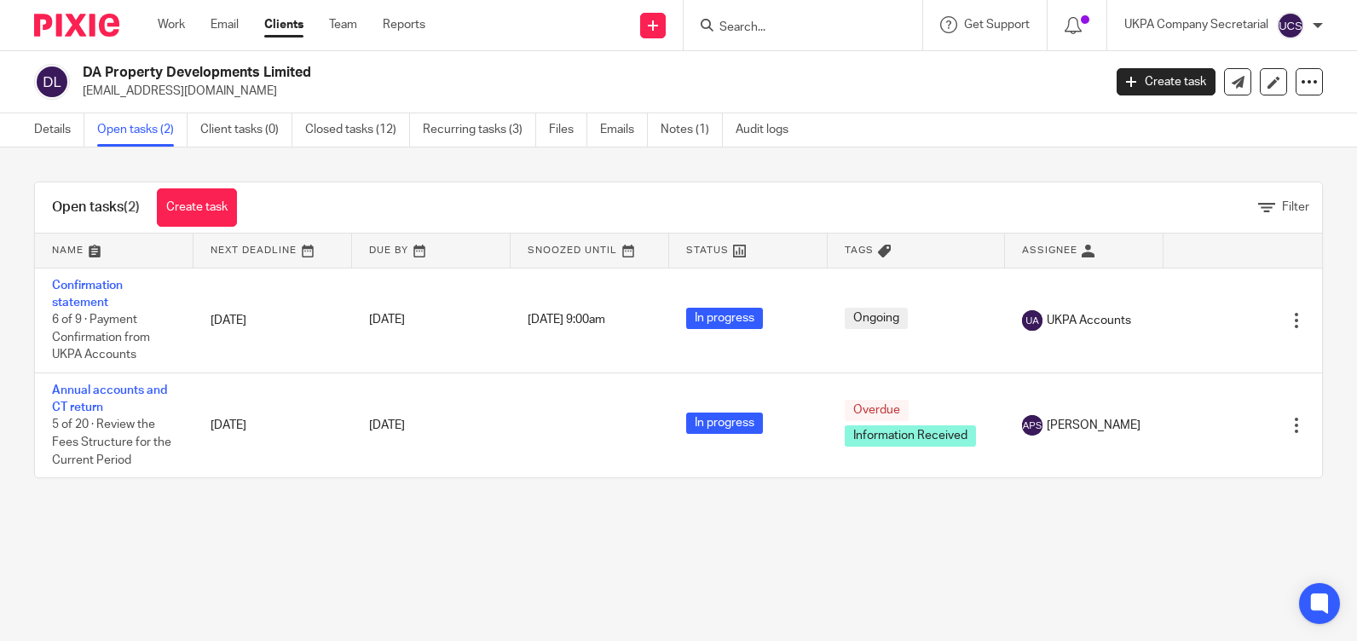
click at [732, 27] on input "Search" at bounding box center [794, 27] width 153 height 15
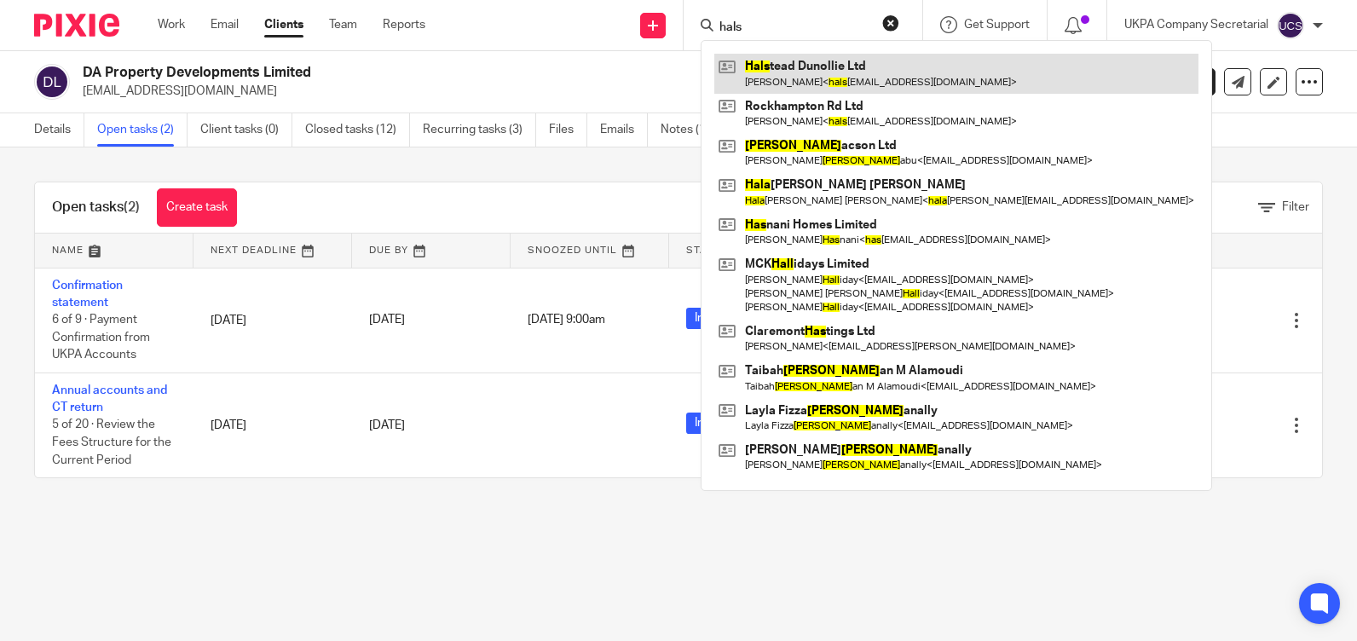
type input "hals"
click at [808, 76] on link at bounding box center [956, 73] width 484 height 39
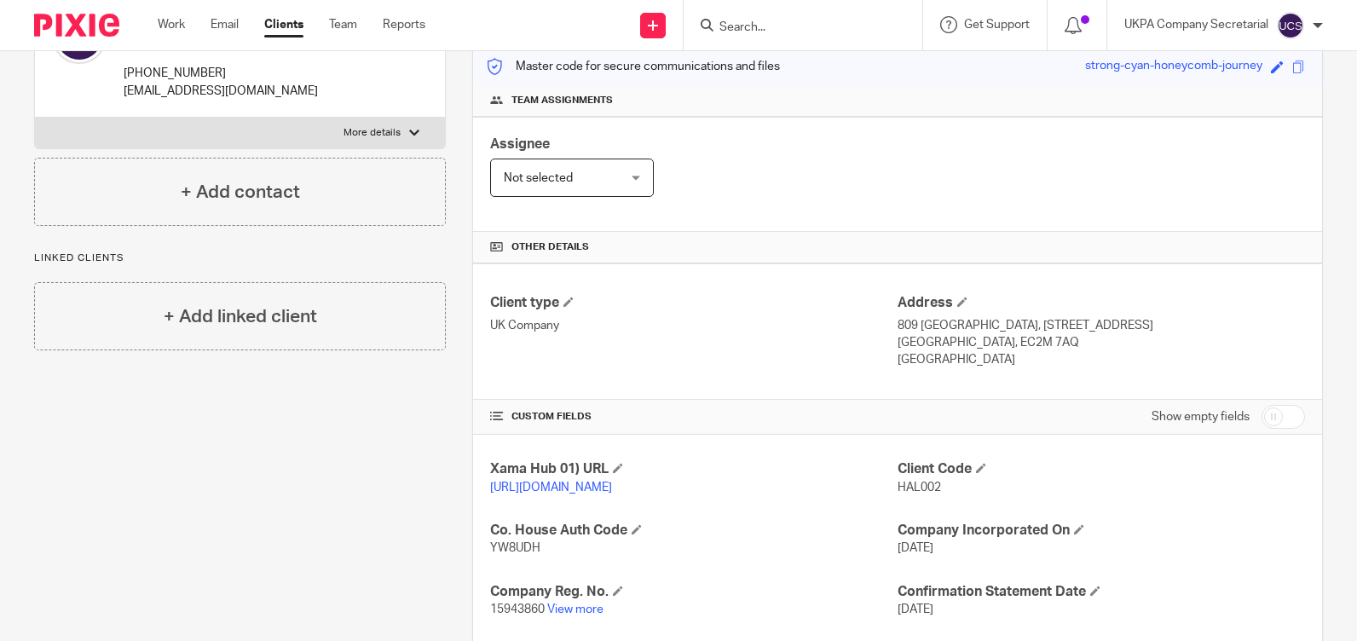
scroll to position [341, 0]
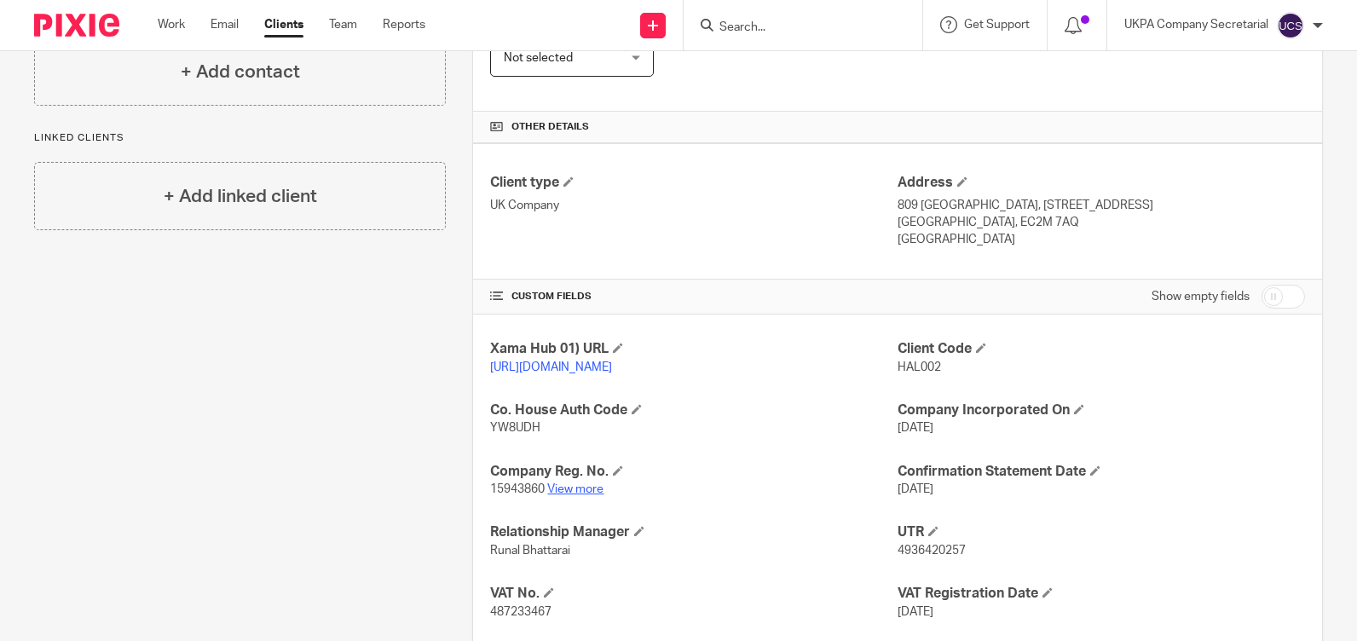
click at [583, 495] on link "View more" at bounding box center [575, 489] width 56 height 12
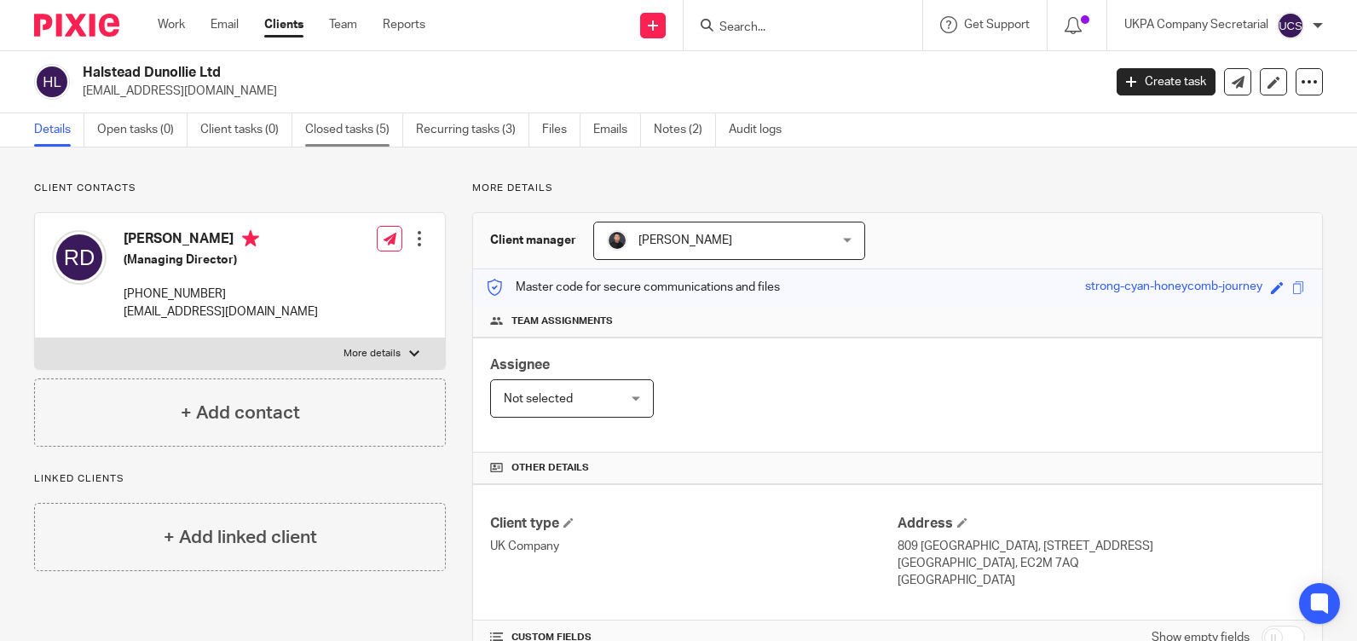
click at [367, 129] on link "Closed tasks (5)" at bounding box center [354, 129] width 98 height 33
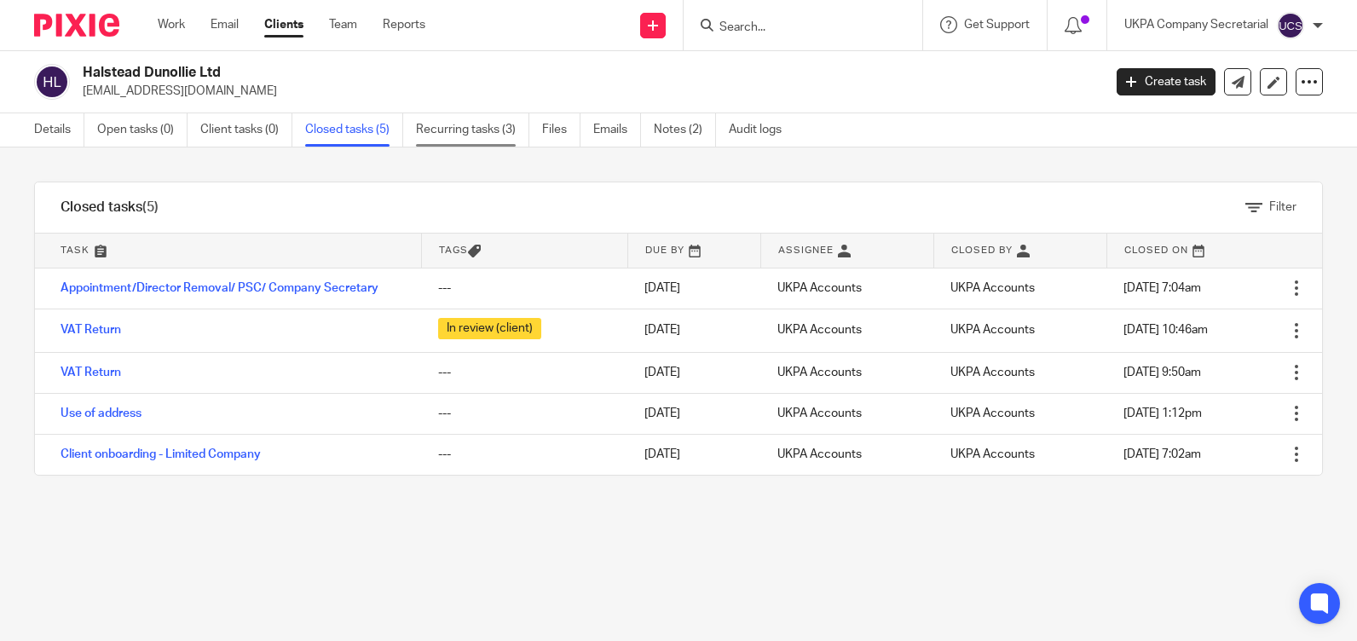
click at [465, 132] on link "Recurring tasks (3)" at bounding box center [472, 129] width 113 height 33
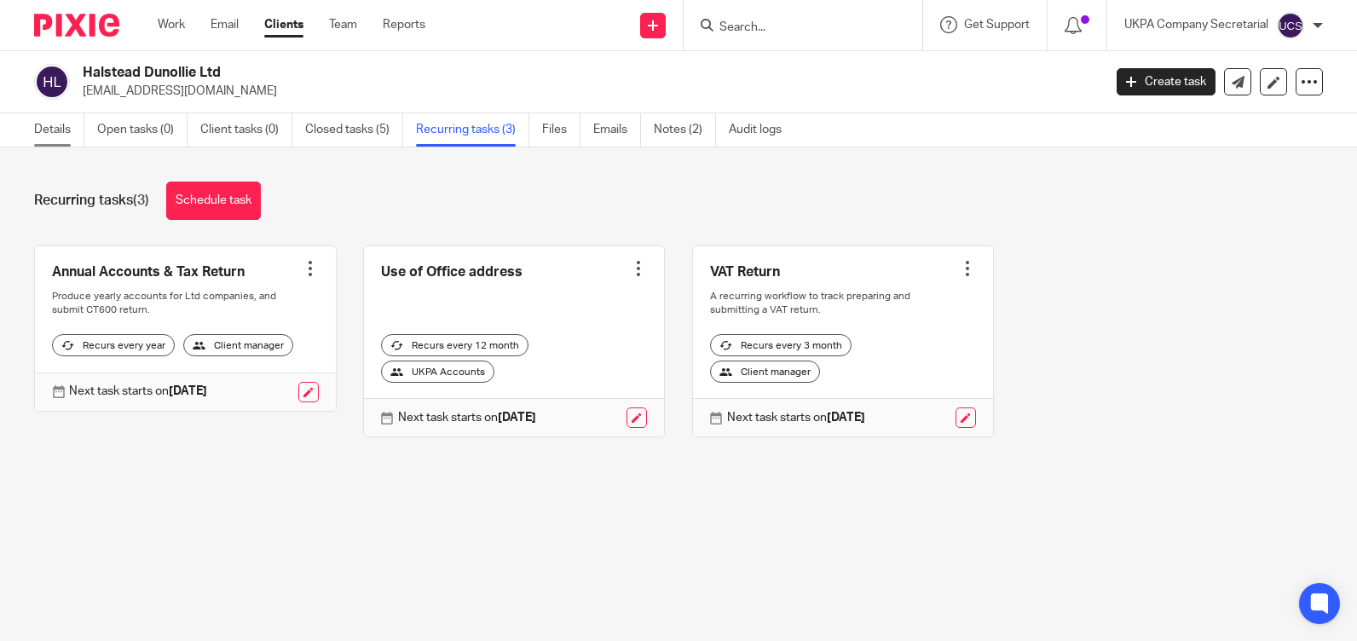
click at [55, 129] on link "Details" at bounding box center [59, 129] width 50 height 33
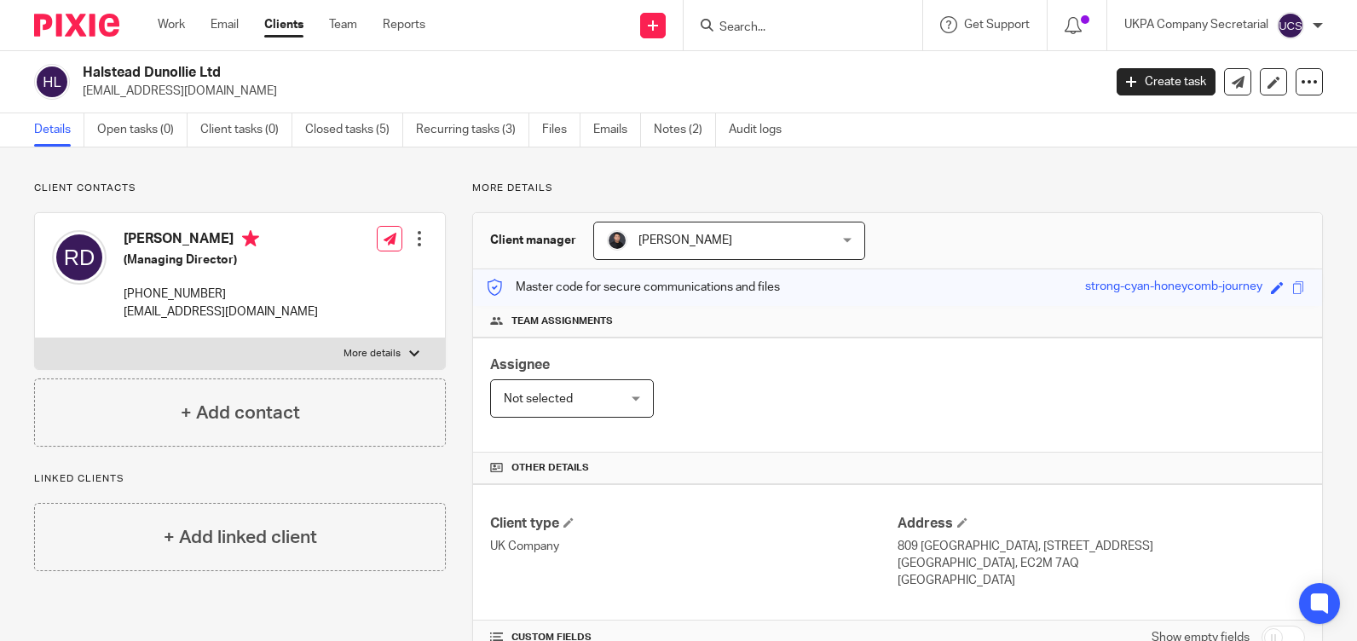
click at [791, 23] on input "Search" at bounding box center [794, 27] width 153 height 15
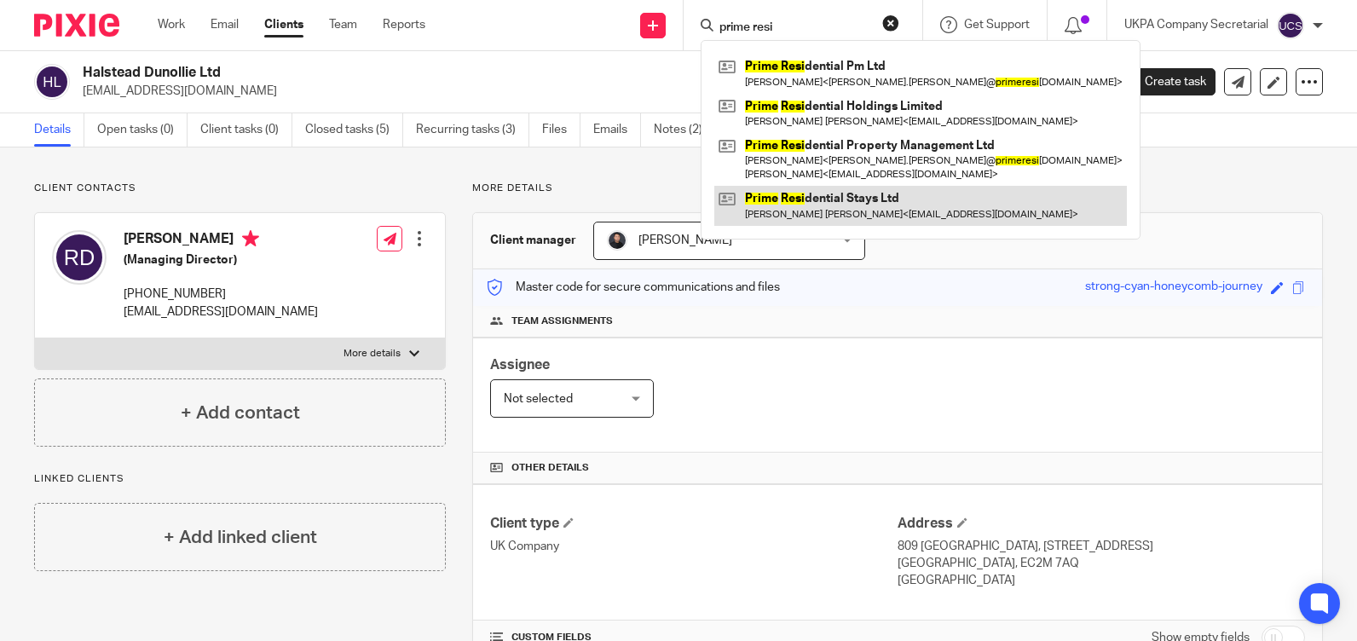
type input "prime resi"
click at [874, 203] on link at bounding box center [920, 205] width 412 height 39
click at [850, 207] on link at bounding box center [920, 205] width 412 height 39
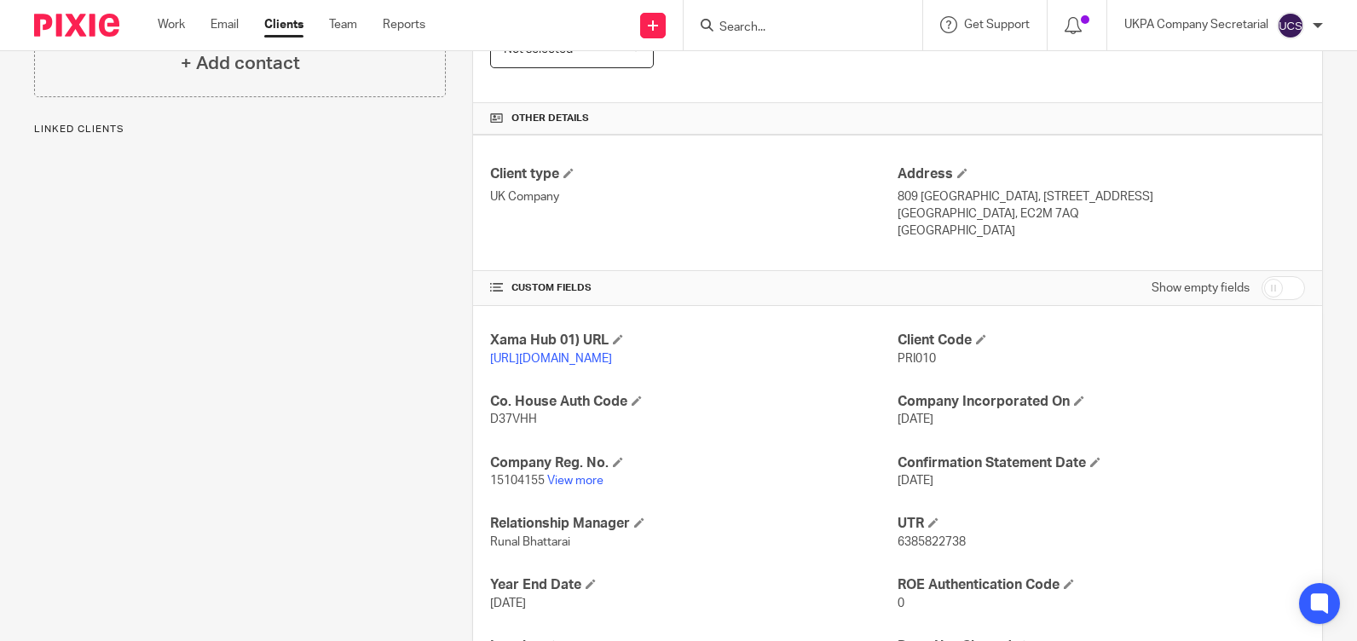
scroll to position [426, 0]
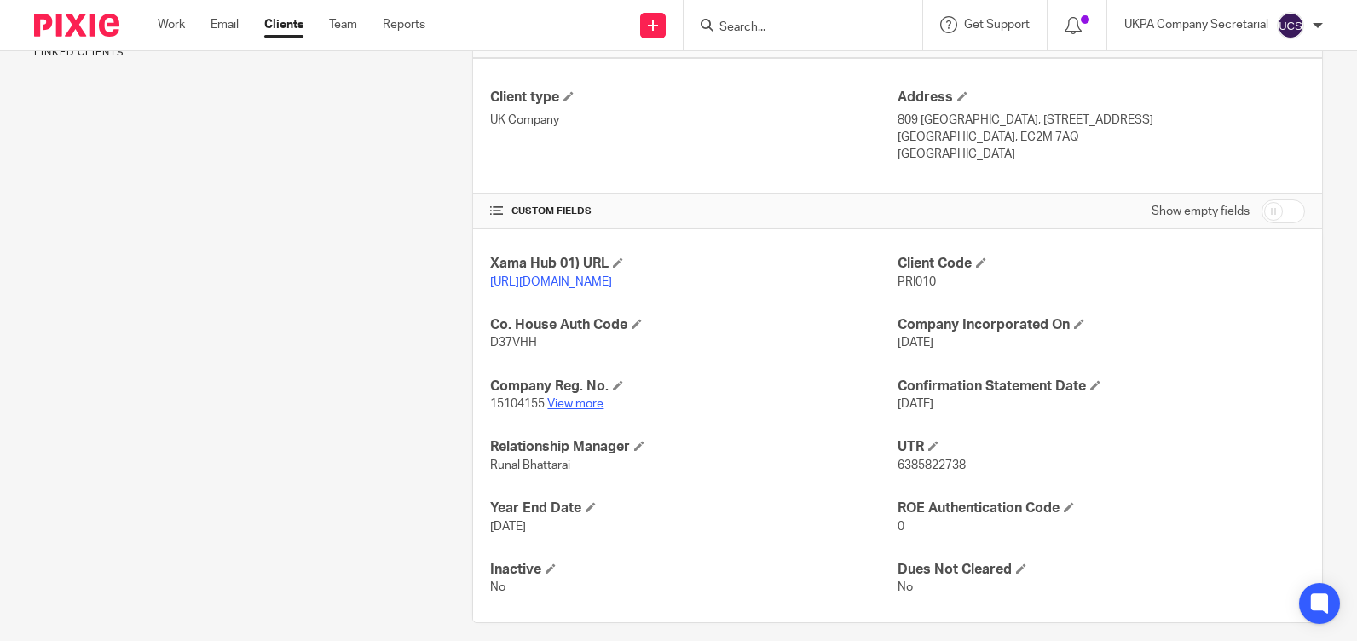
click at [579, 410] on link "View more" at bounding box center [575, 404] width 56 height 12
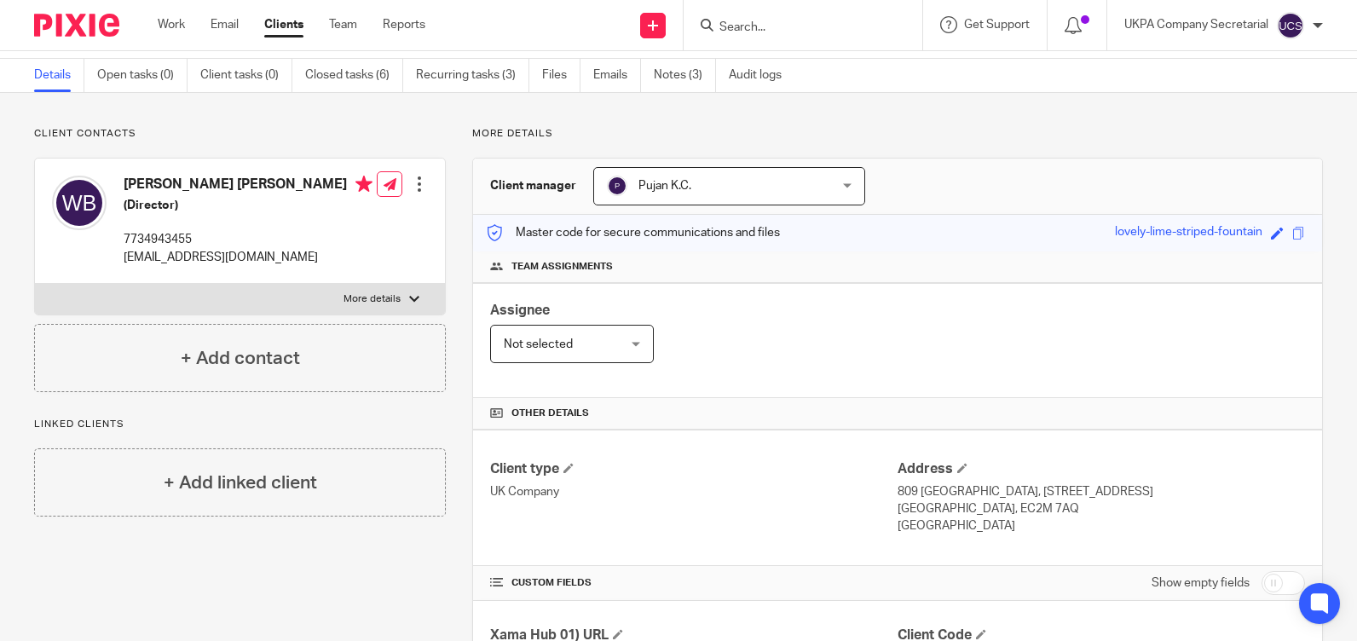
scroll to position [0, 0]
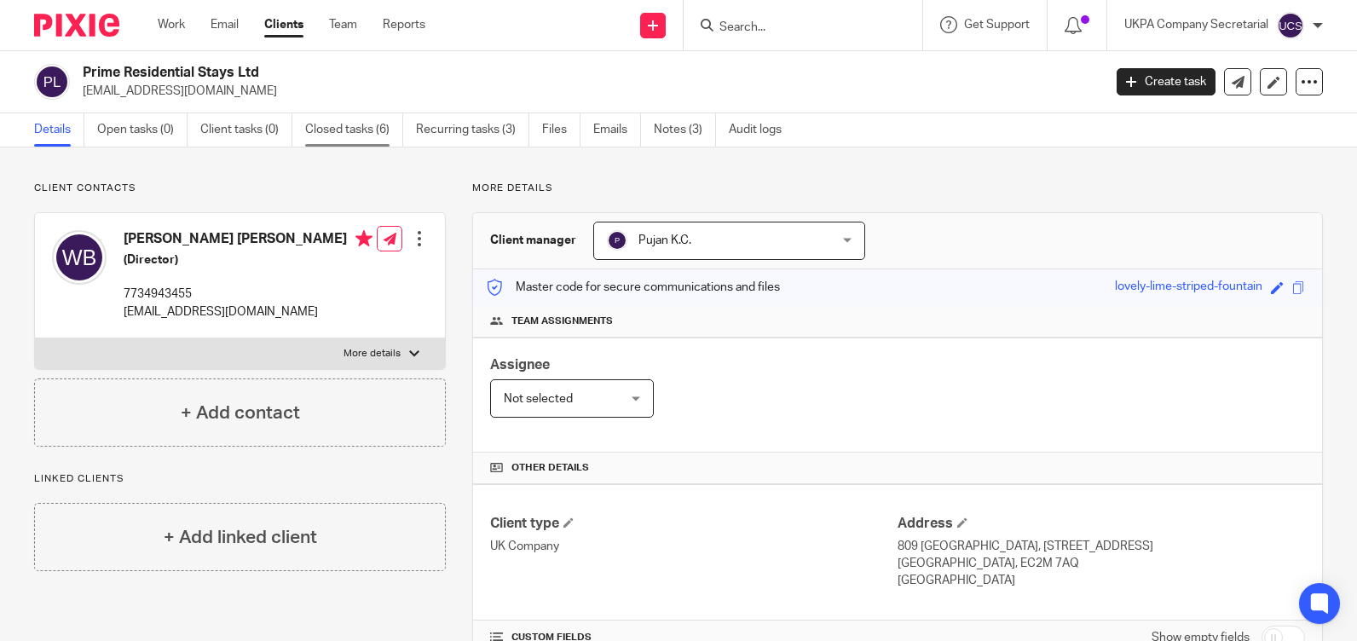
click at [325, 131] on link "Closed tasks (6)" at bounding box center [354, 129] width 98 height 33
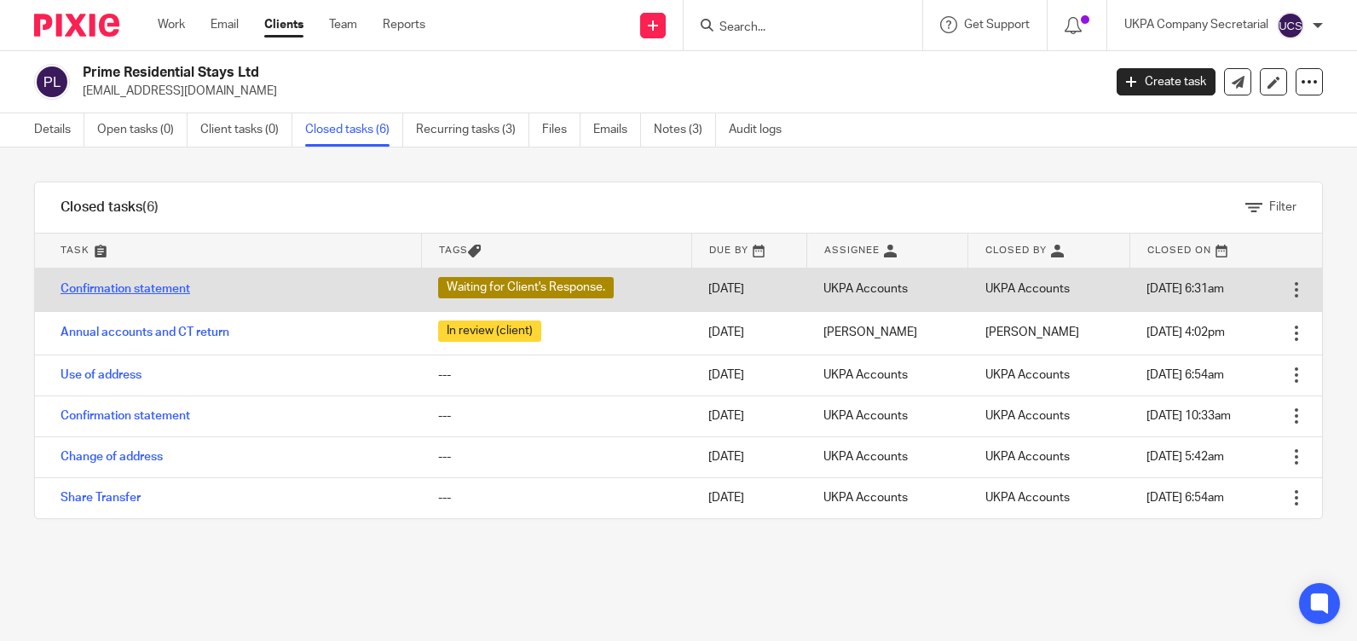
click at [104, 291] on link "Confirmation statement" at bounding box center [126, 289] width 130 height 12
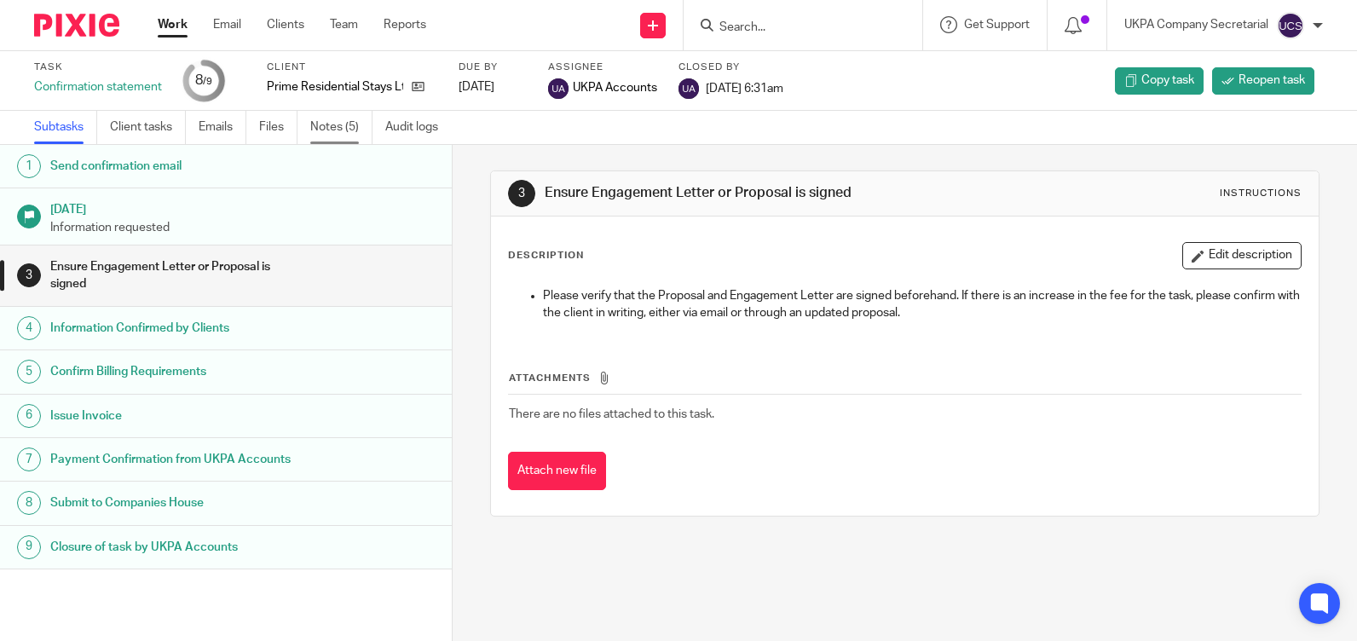
click at [329, 120] on link "Notes (5)" at bounding box center [341, 127] width 62 height 33
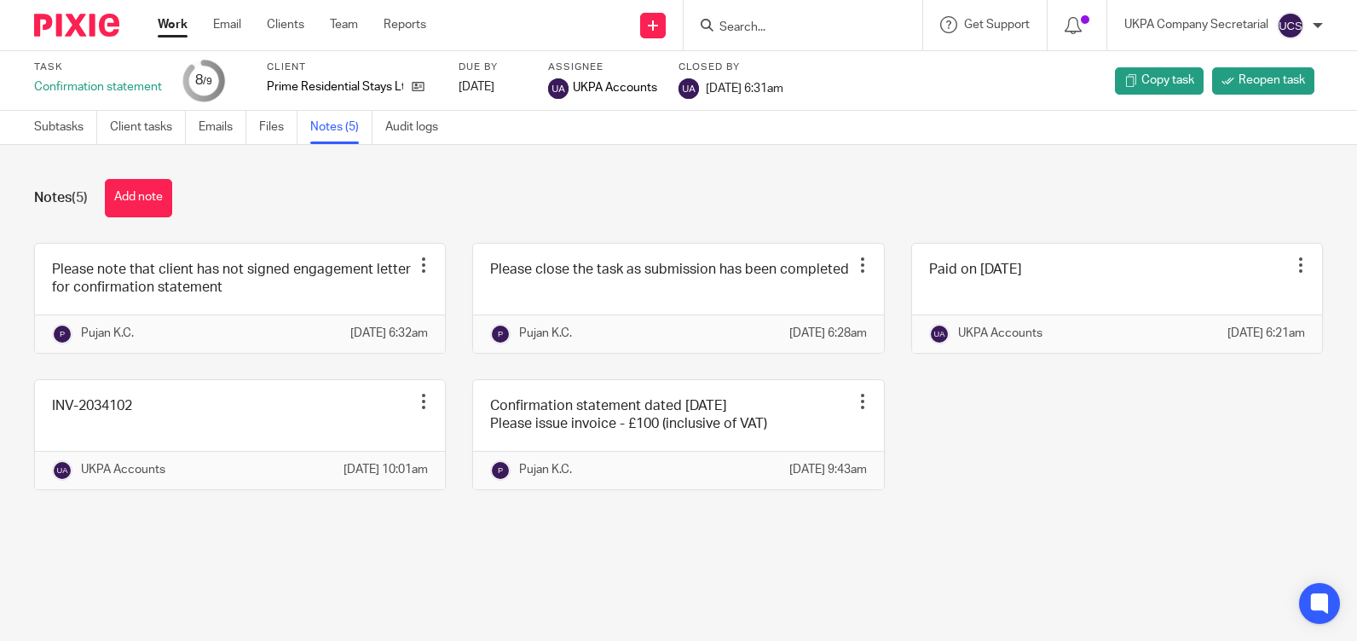
click at [835, 31] on input "Search" at bounding box center [794, 27] width 153 height 15
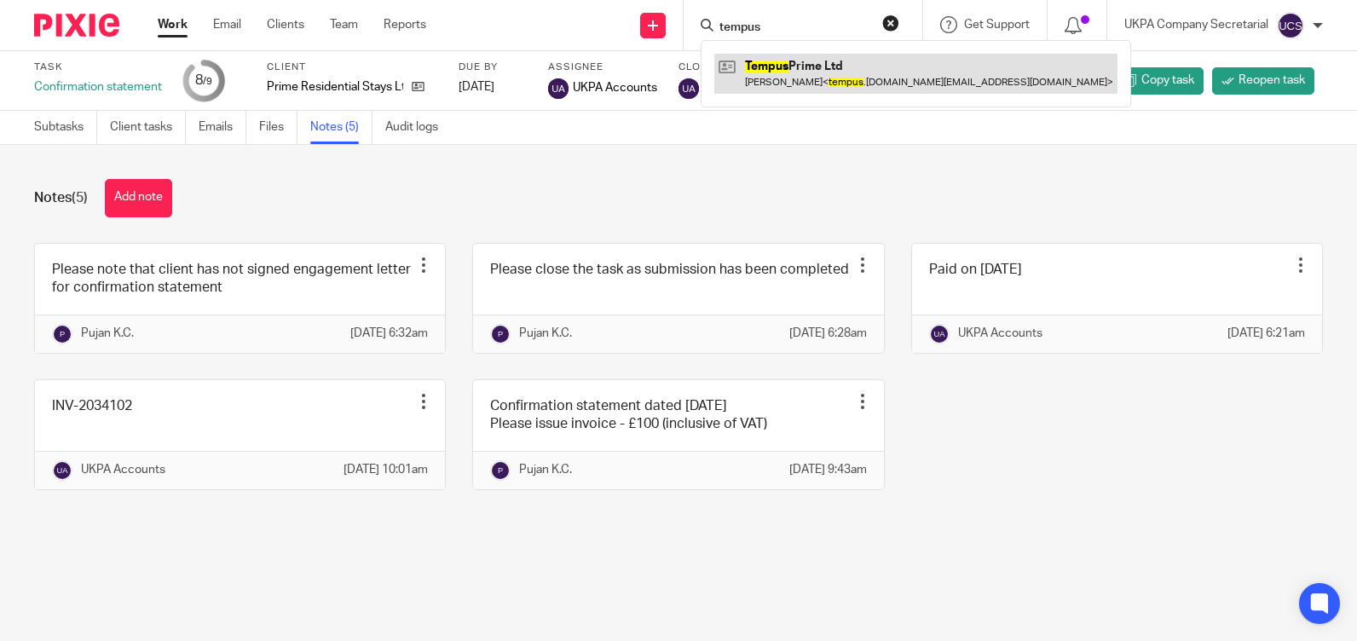
type input "tempus"
click at [818, 86] on link at bounding box center [915, 73] width 403 height 39
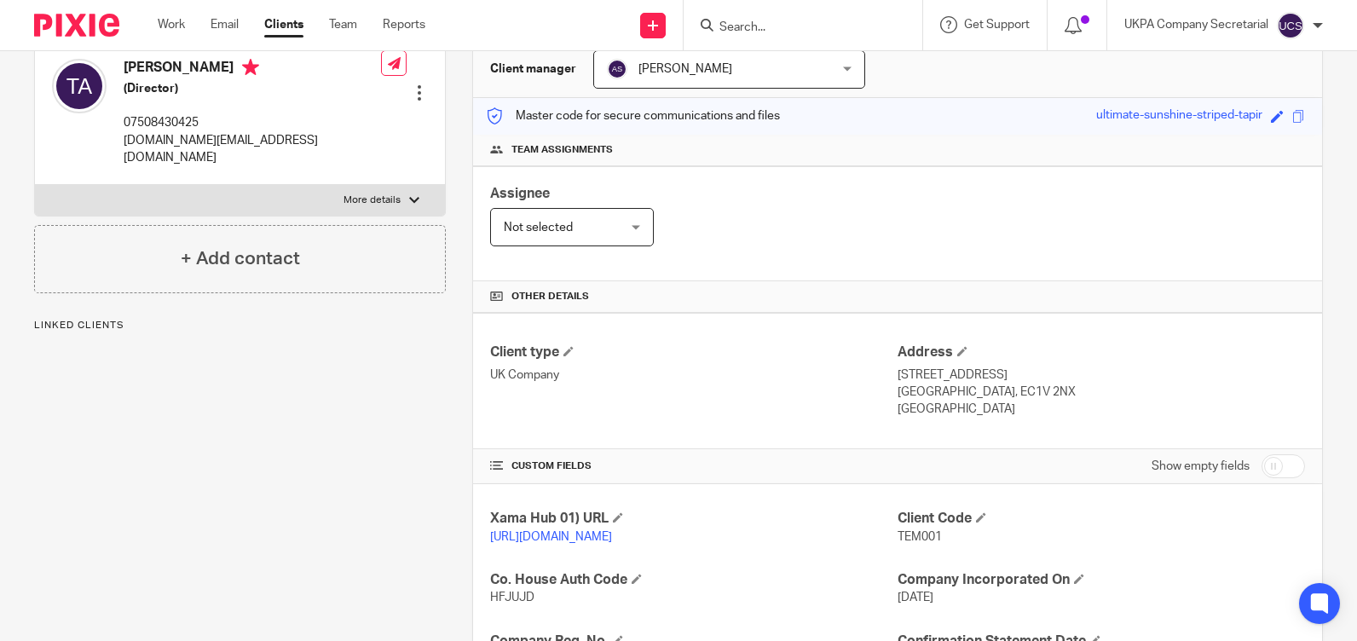
scroll to position [341, 0]
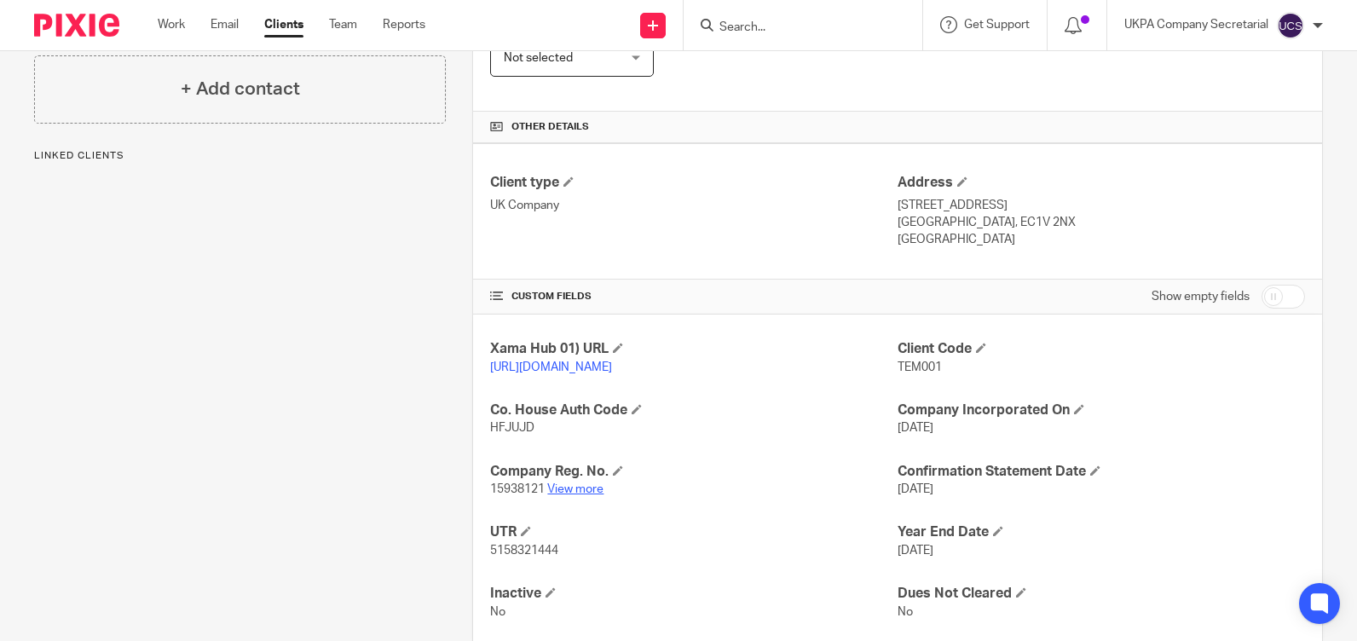
click at [575, 495] on link "View more" at bounding box center [575, 489] width 56 height 12
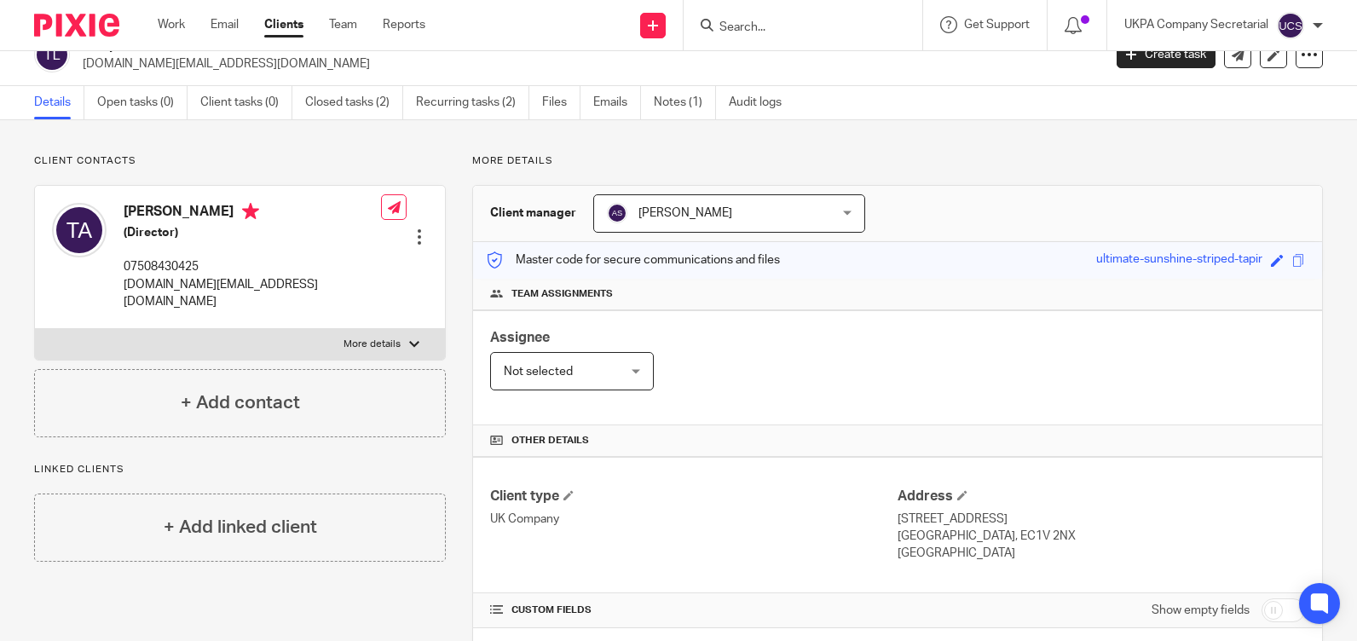
scroll to position [0, 0]
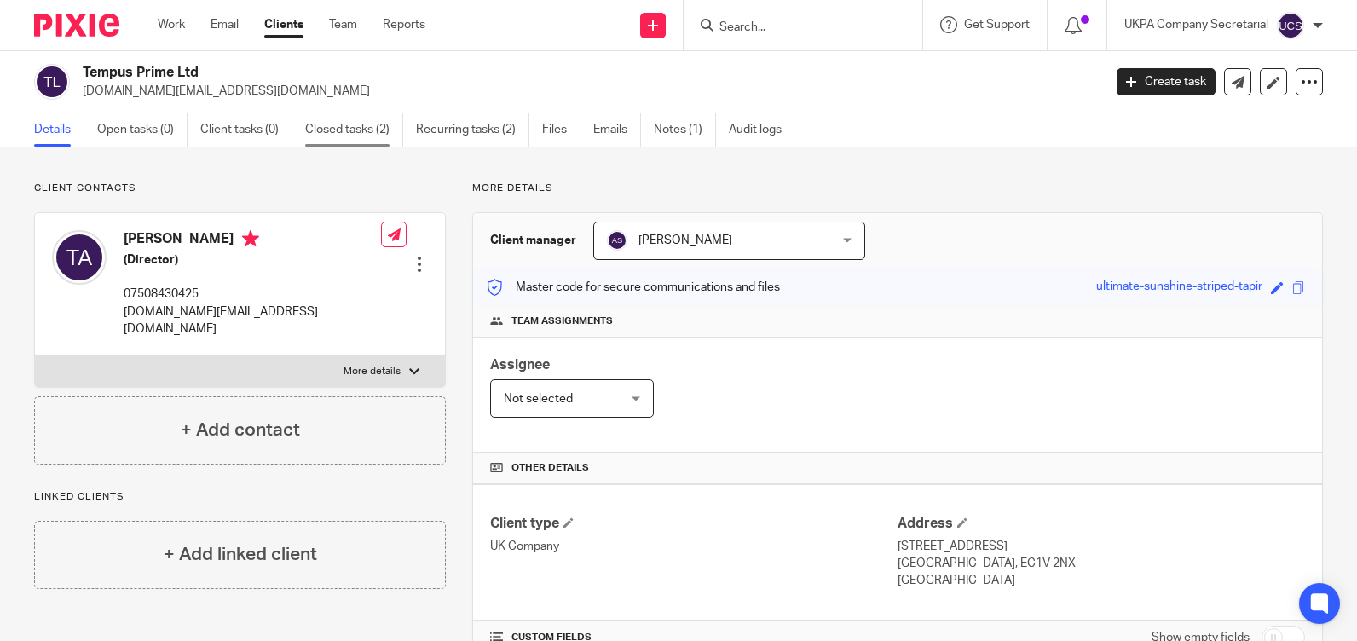
click at [374, 133] on link "Closed tasks (2)" at bounding box center [354, 129] width 98 height 33
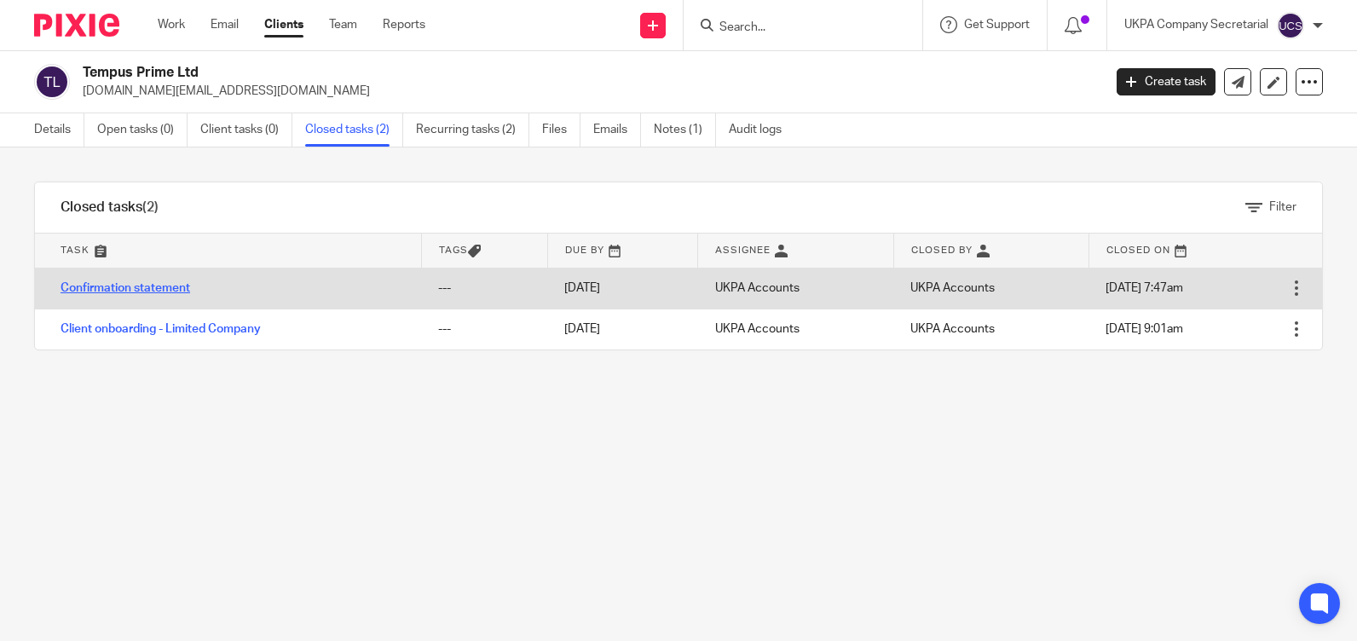
click at [155, 287] on link "Confirmation statement" at bounding box center [126, 288] width 130 height 12
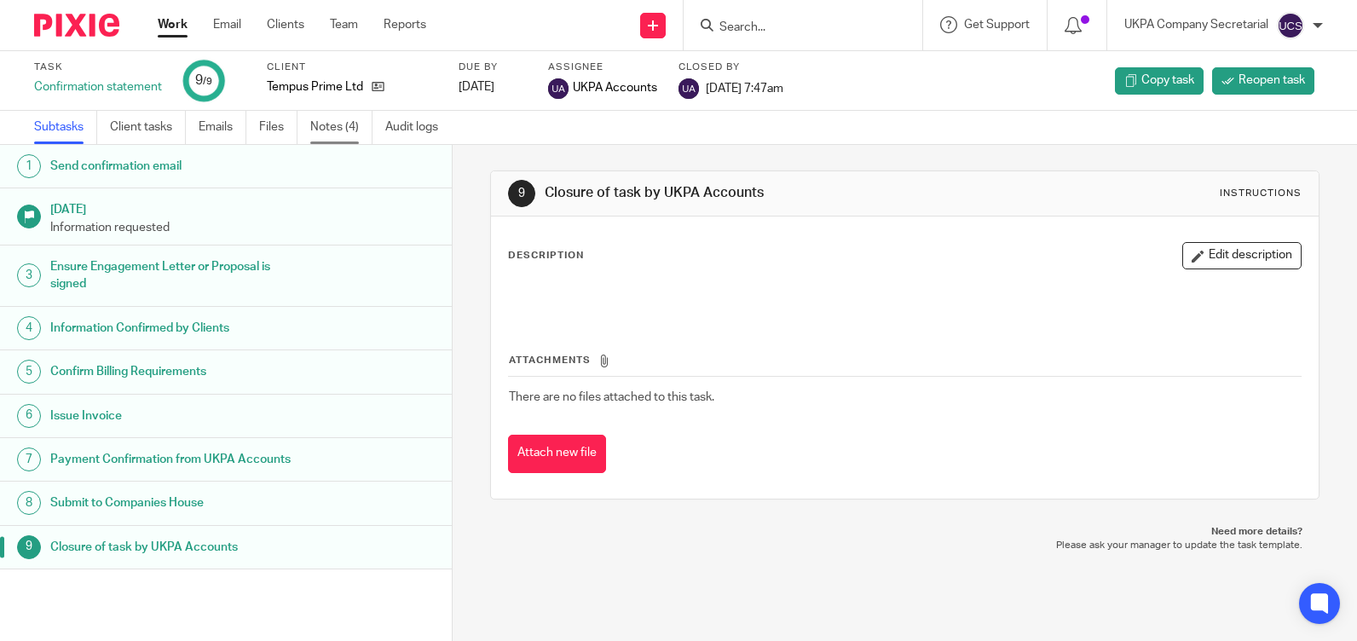
click at [349, 124] on link "Notes (4)" at bounding box center [341, 127] width 62 height 33
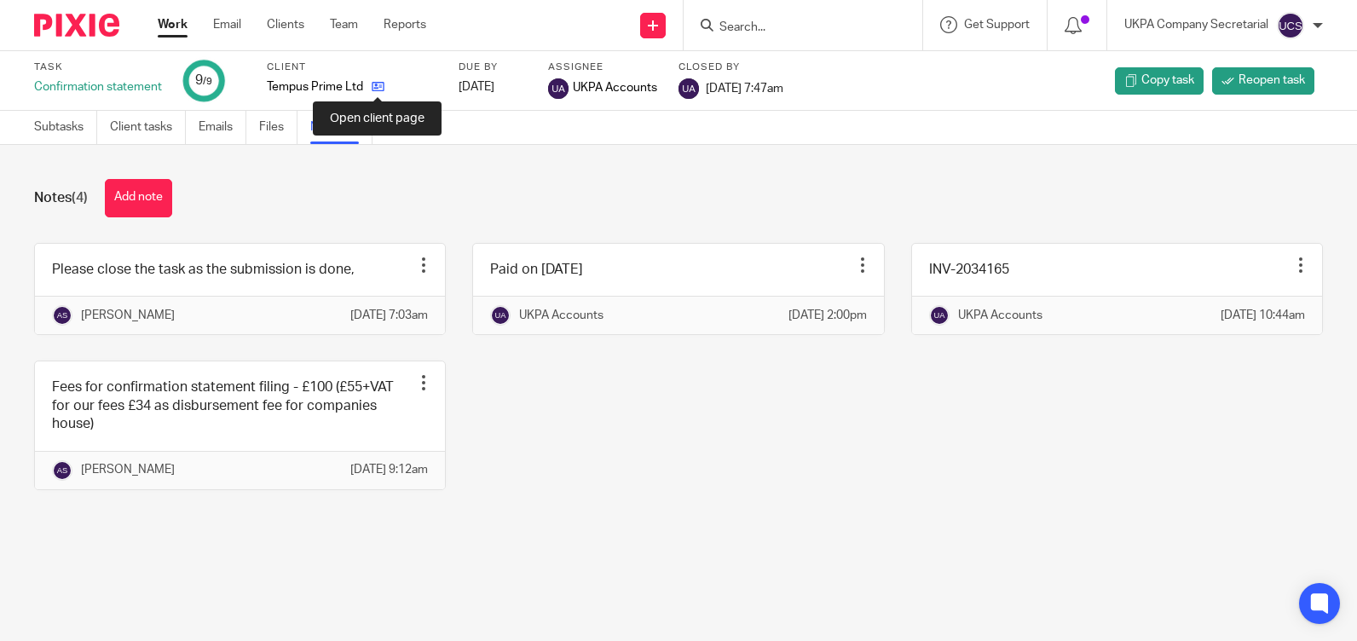
click at [377, 89] on icon at bounding box center [378, 86] width 13 height 13
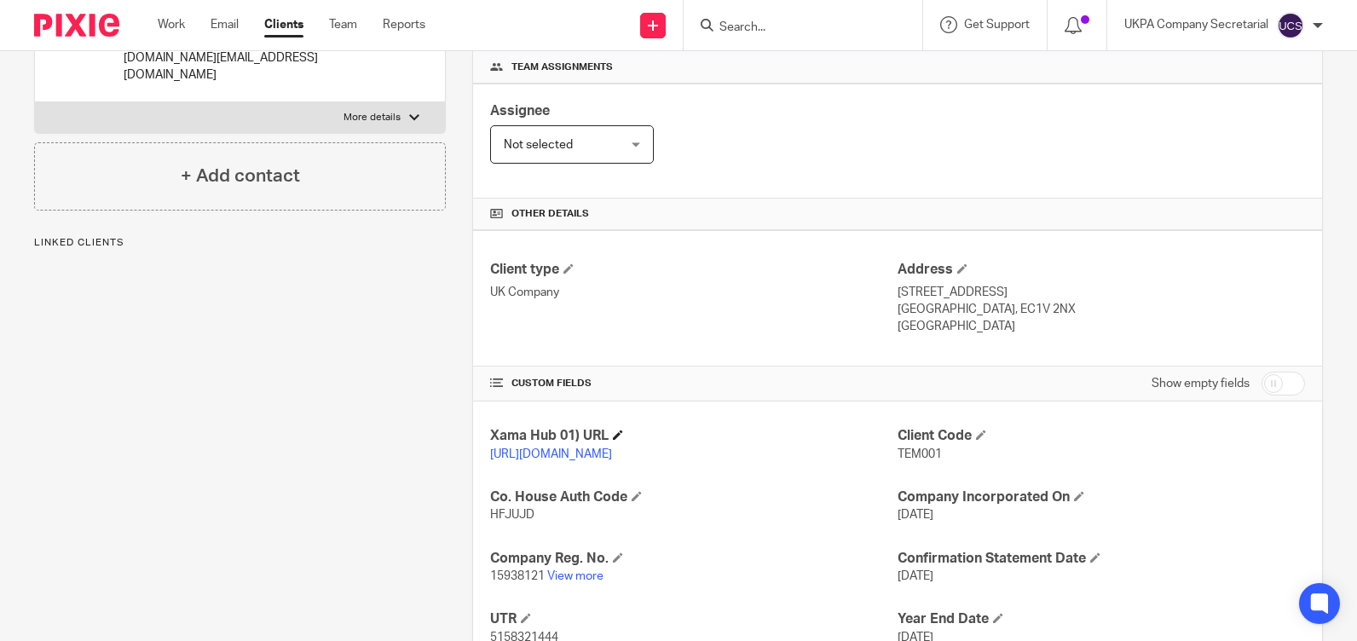
scroll to position [256, 0]
click at [574, 580] on link "View more" at bounding box center [575, 574] width 56 height 12
click at [738, 28] on input "Search" at bounding box center [794, 27] width 153 height 15
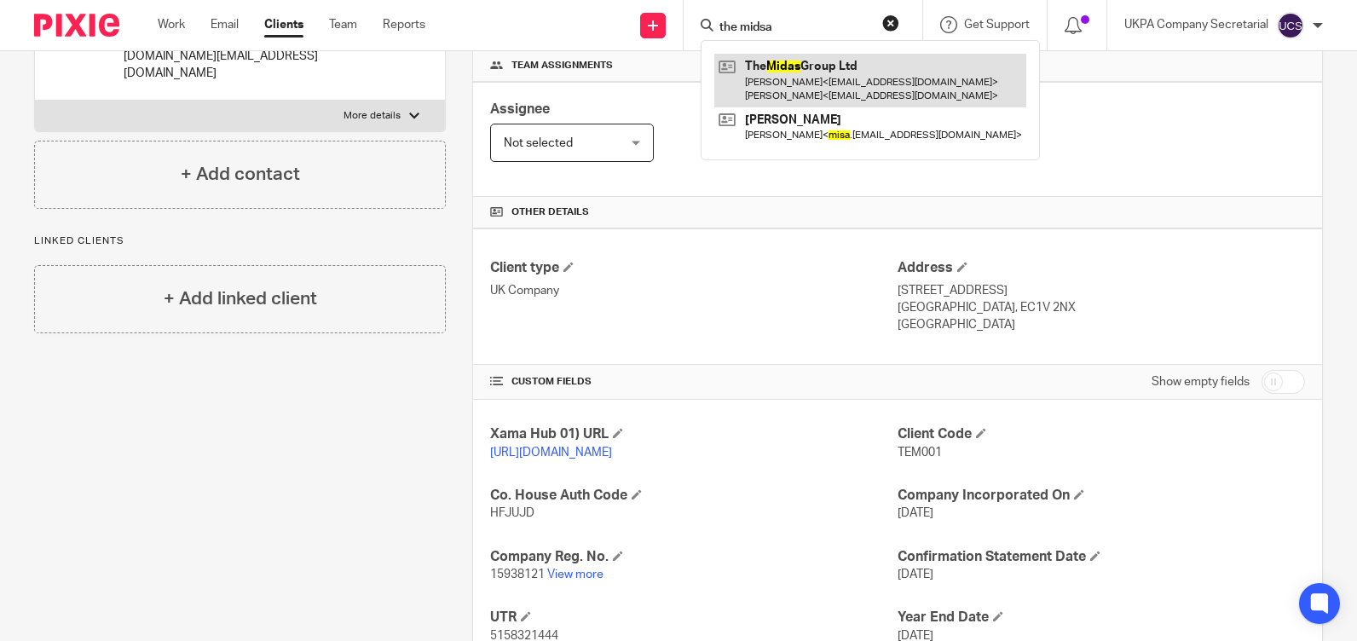
type input "the midsa"
click at [810, 88] on link at bounding box center [870, 80] width 312 height 53
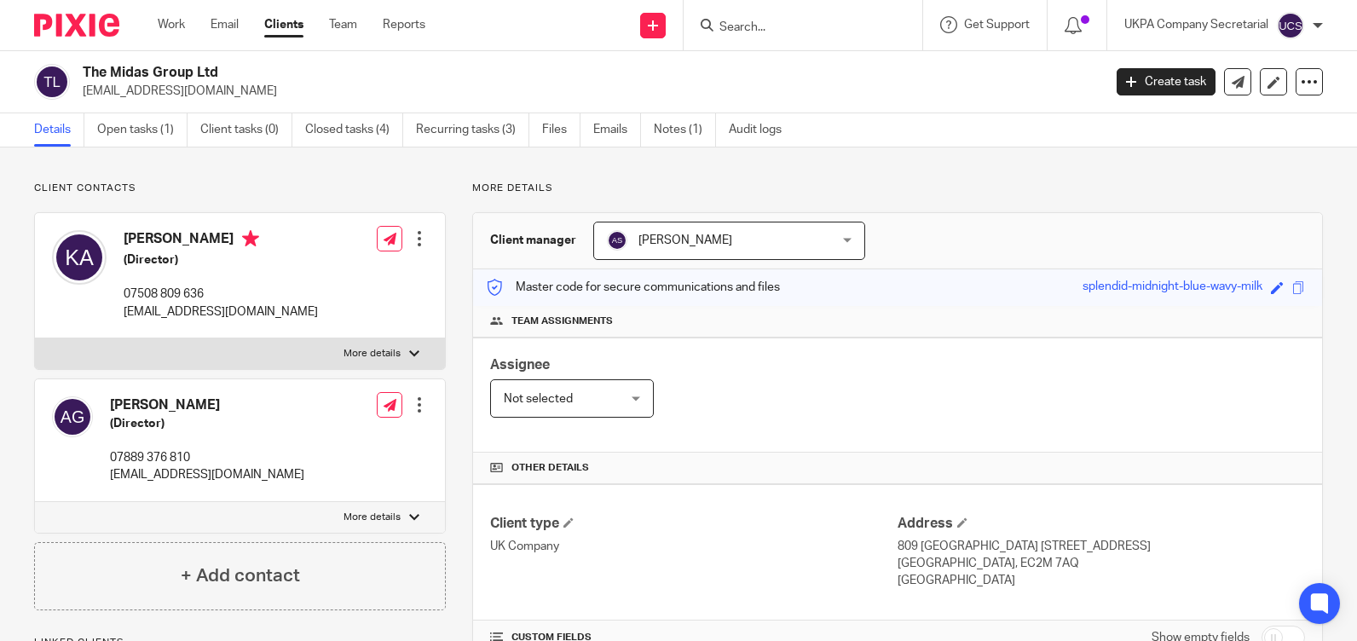
scroll to position [341, 0]
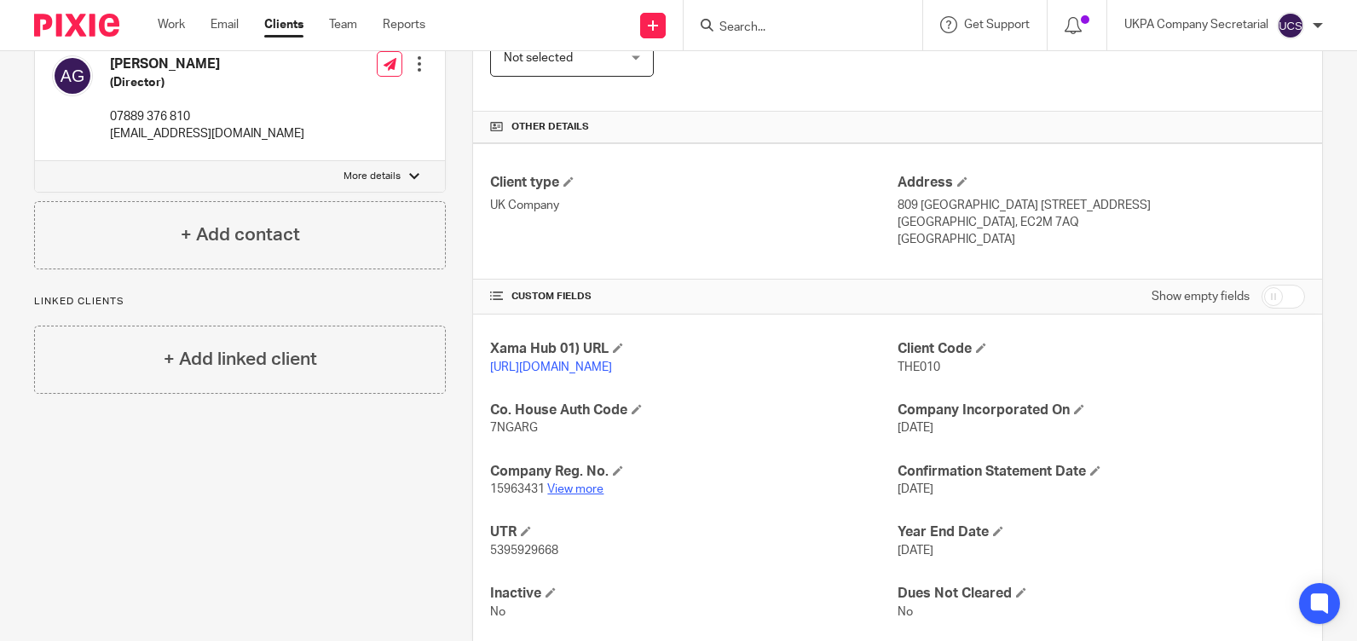
click at [579, 495] on link "View more" at bounding box center [575, 489] width 56 height 12
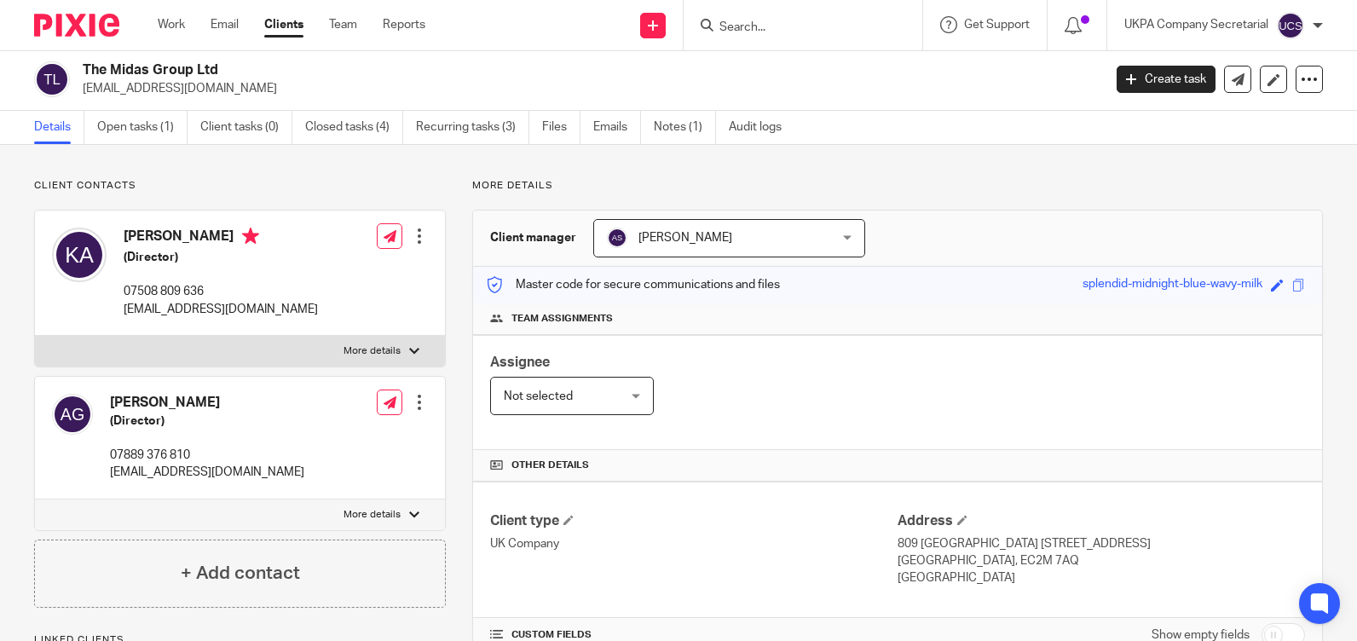
scroll to position [0, 0]
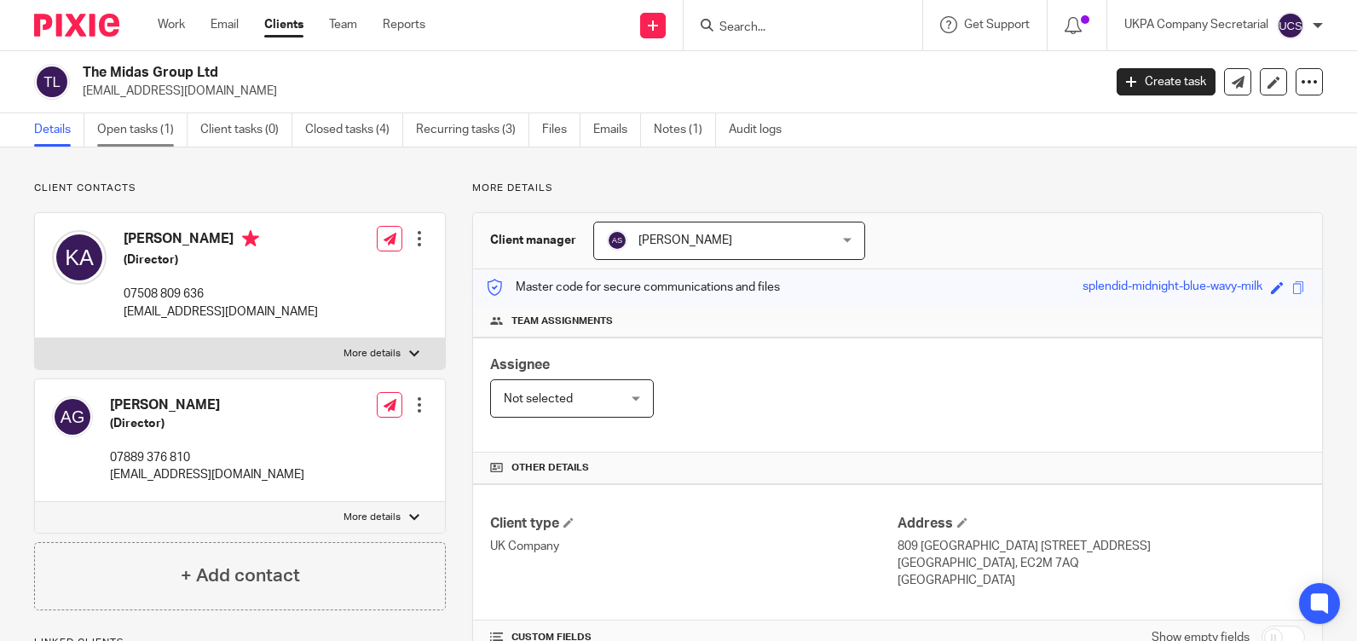
click at [142, 123] on link "Open tasks (1)" at bounding box center [142, 129] width 90 height 33
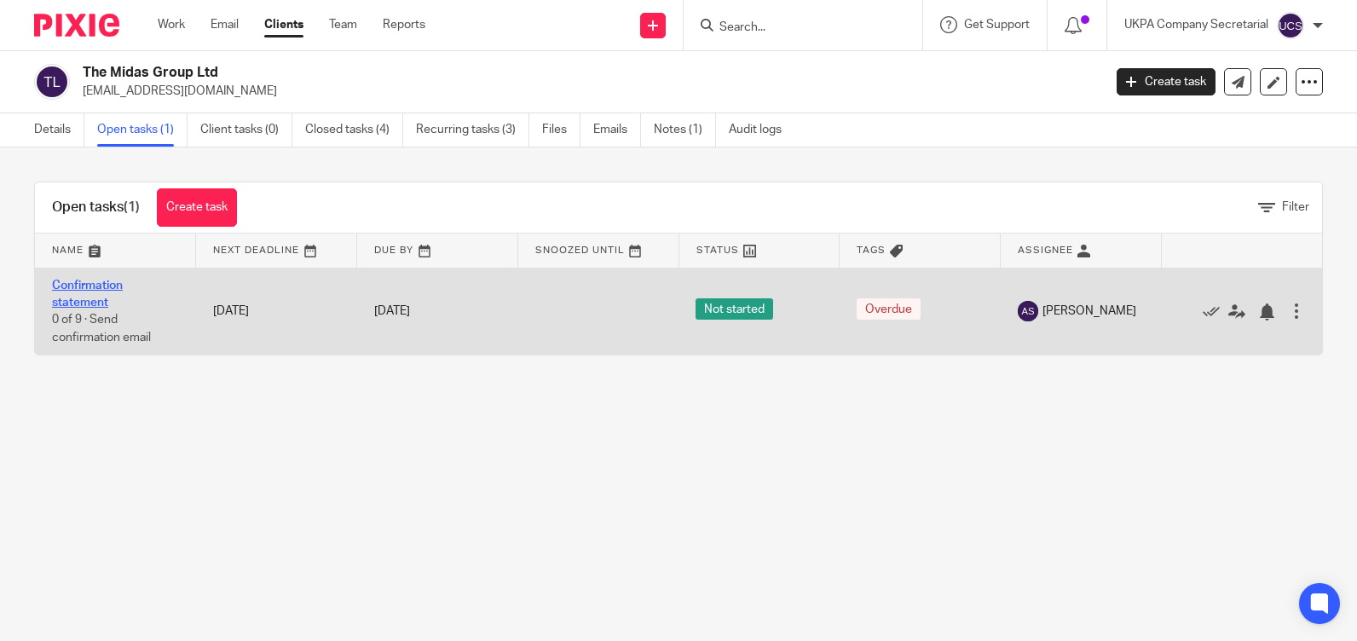
click at [90, 288] on link "Confirmation statement" at bounding box center [87, 294] width 71 height 29
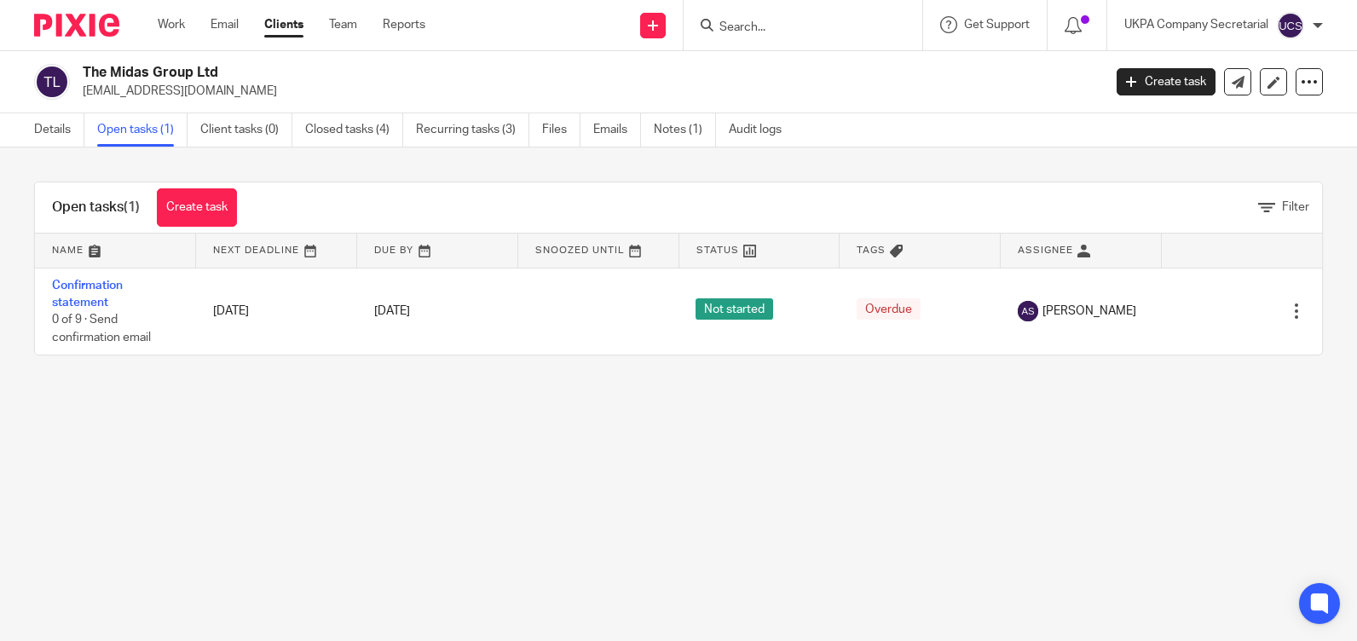
drag, startPoint x: 83, startPoint y: 69, endPoint x: 217, endPoint y: 64, distance: 134.7
click at [217, 64] on h2 "The Midas Group Ltd" at bounding box center [486, 73] width 806 height 18
copy h2 "The Midas Group Ltd"
click at [806, 28] on input "Search" at bounding box center [794, 27] width 153 height 15
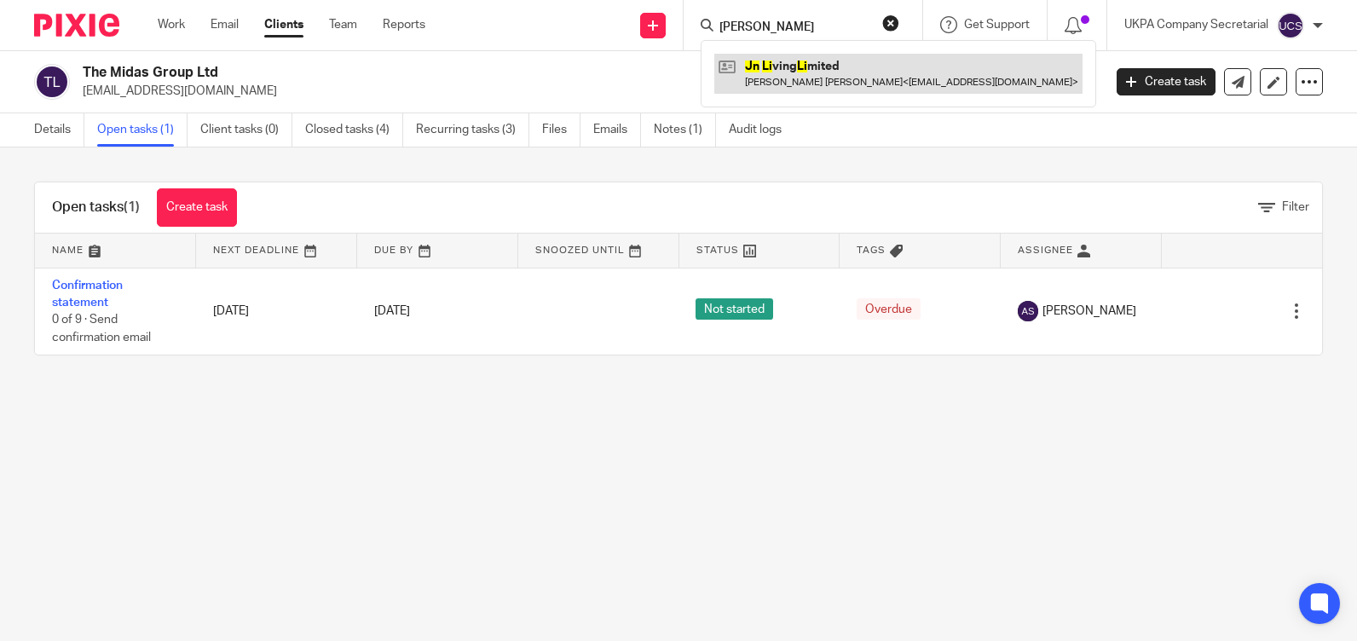
type input "JN li"
click at [801, 58] on link at bounding box center [898, 73] width 368 height 39
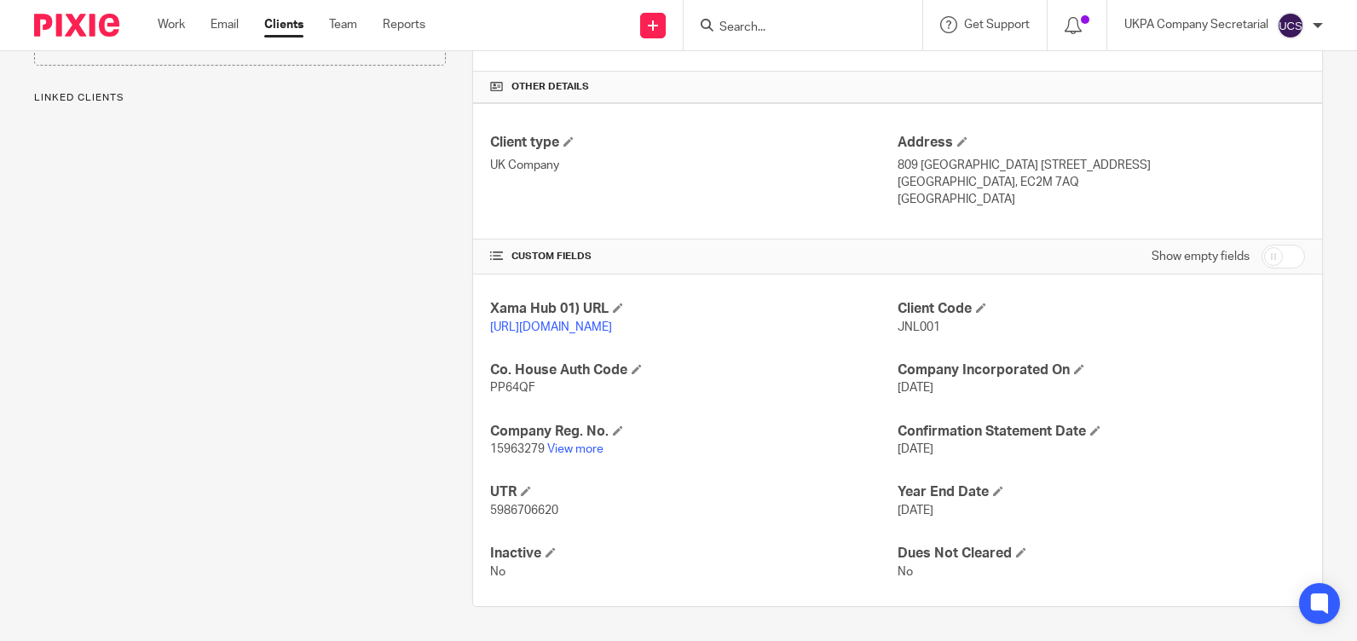
scroll to position [398, 0]
click at [570, 452] on link "View more" at bounding box center [575, 449] width 56 height 12
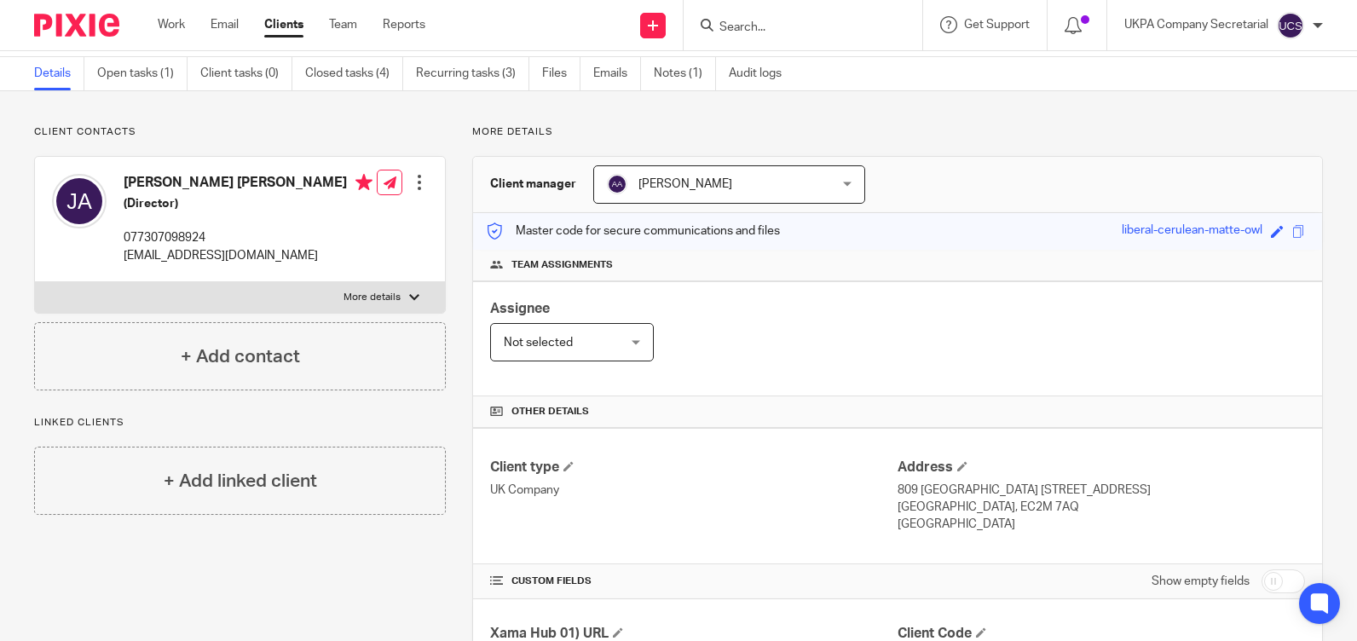
scroll to position [0, 0]
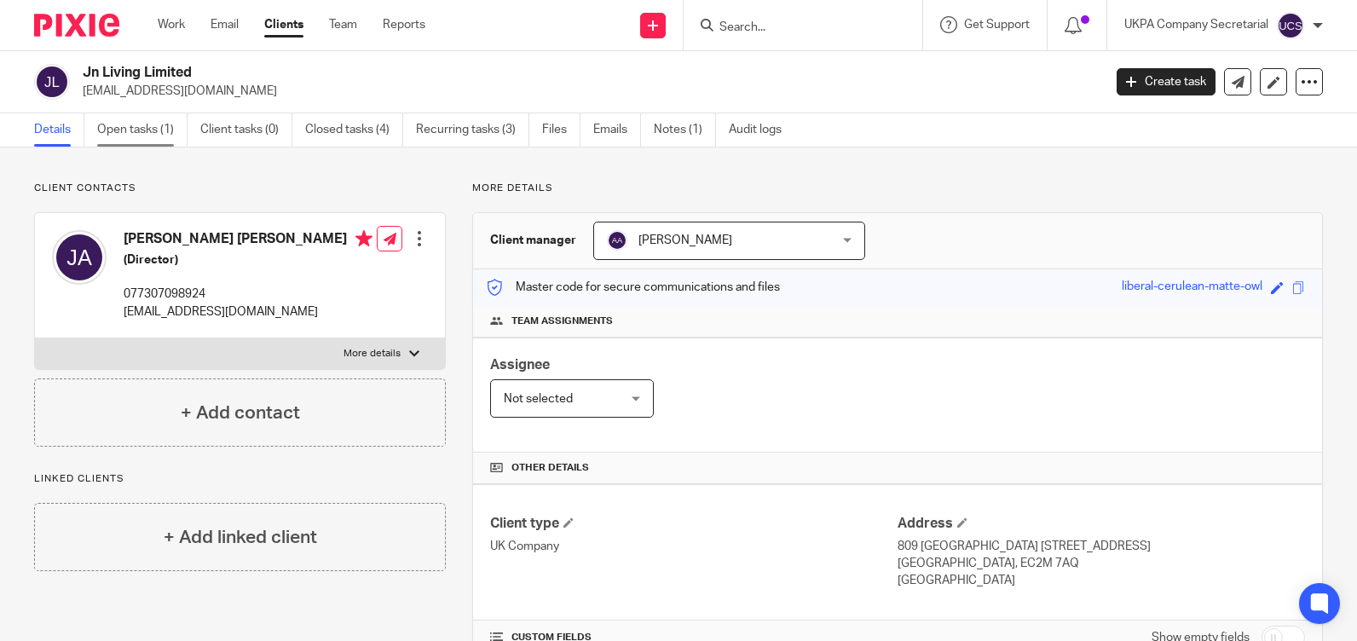
click at [142, 129] on link "Open tasks (1)" at bounding box center [142, 129] width 90 height 33
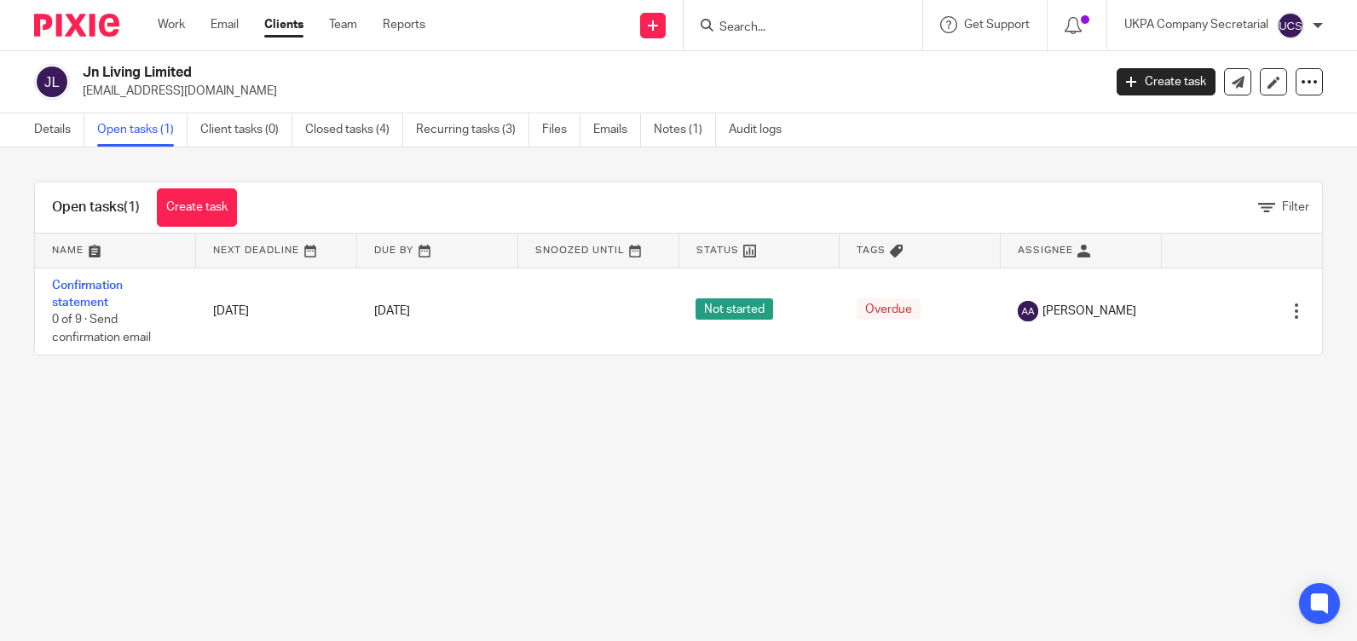
drag, startPoint x: 82, startPoint y: 72, endPoint x: 193, endPoint y: 71, distance: 111.6
click at [193, 71] on div "Jn Living Limited jayoub518@gmail.com" at bounding box center [562, 82] width 1057 height 36
copy h2 "Jn Living Limited"
click at [827, 24] on input "Search" at bounding box center [794, 27] width 153 height 15
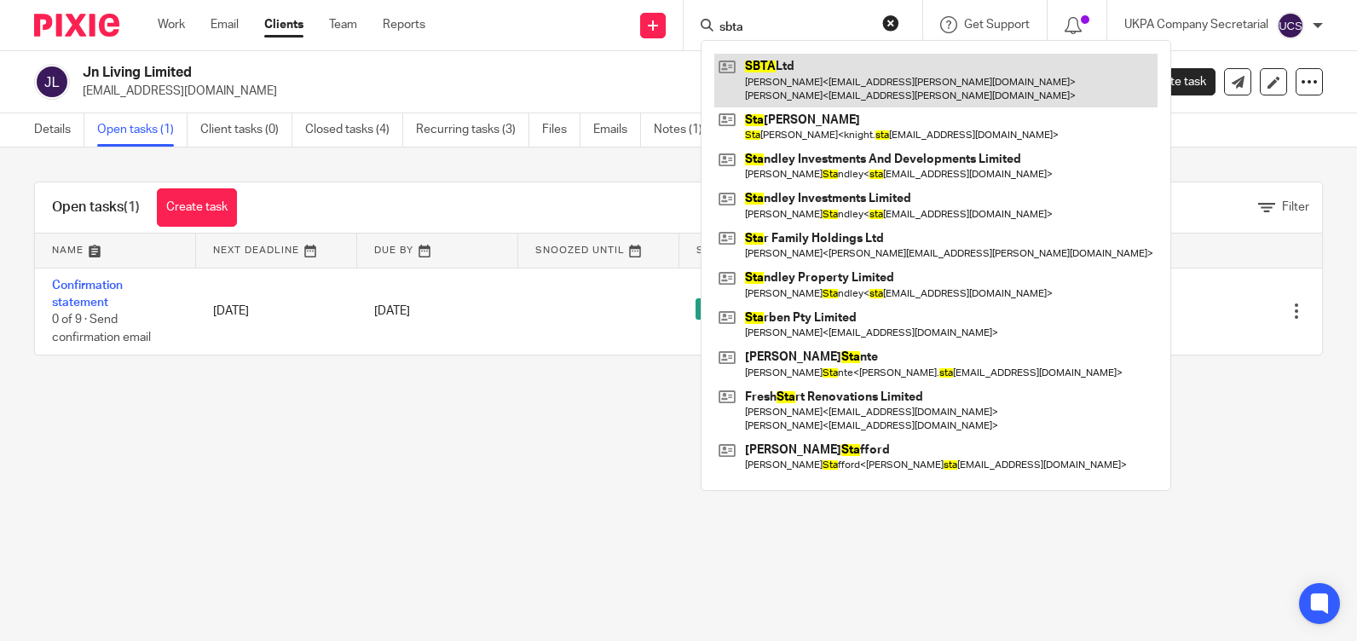
type input "sbta"
click at [763, 68] on link at bounding box center [935, 80] width 443 height 53
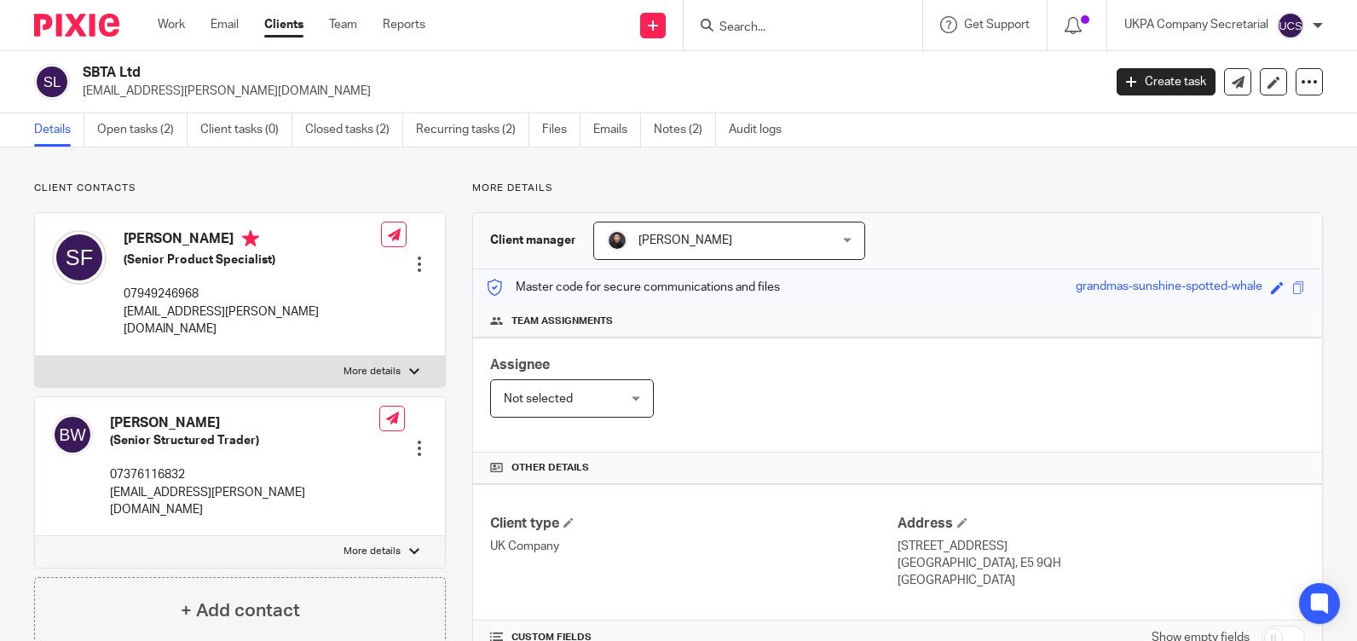
scroll to position [341, 0]
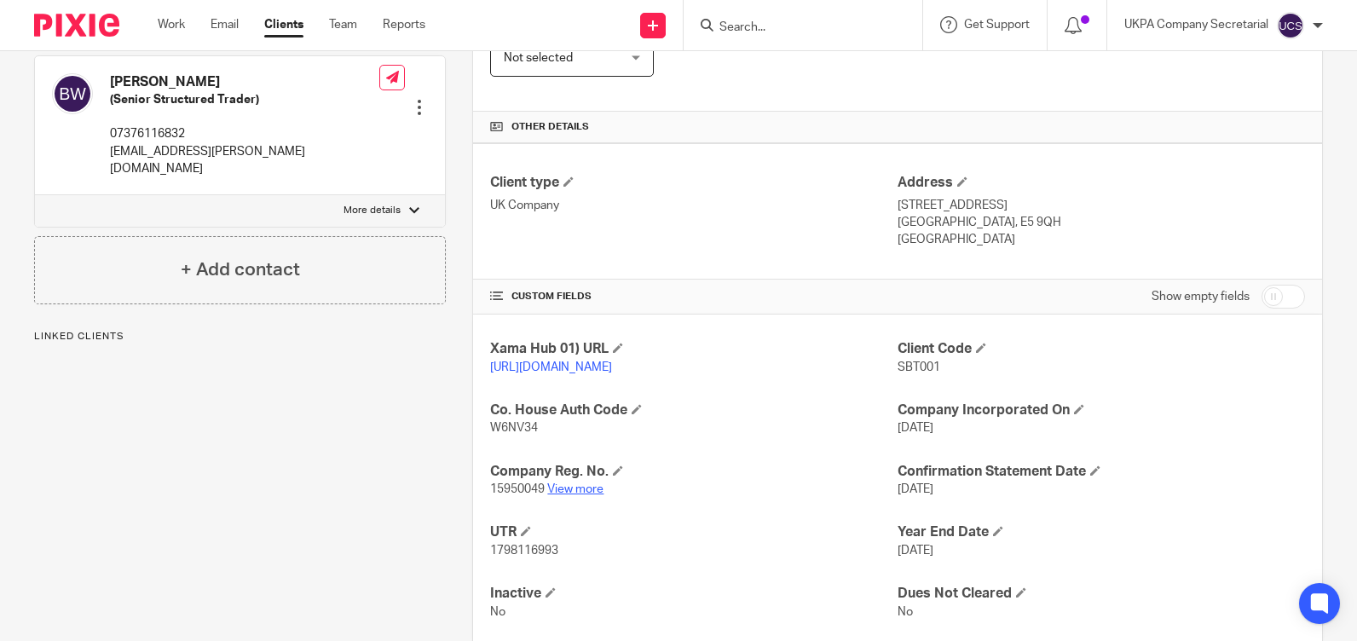
click at [590, 495] on link "View more" at bounding box center [575, 489] width 56 height 12
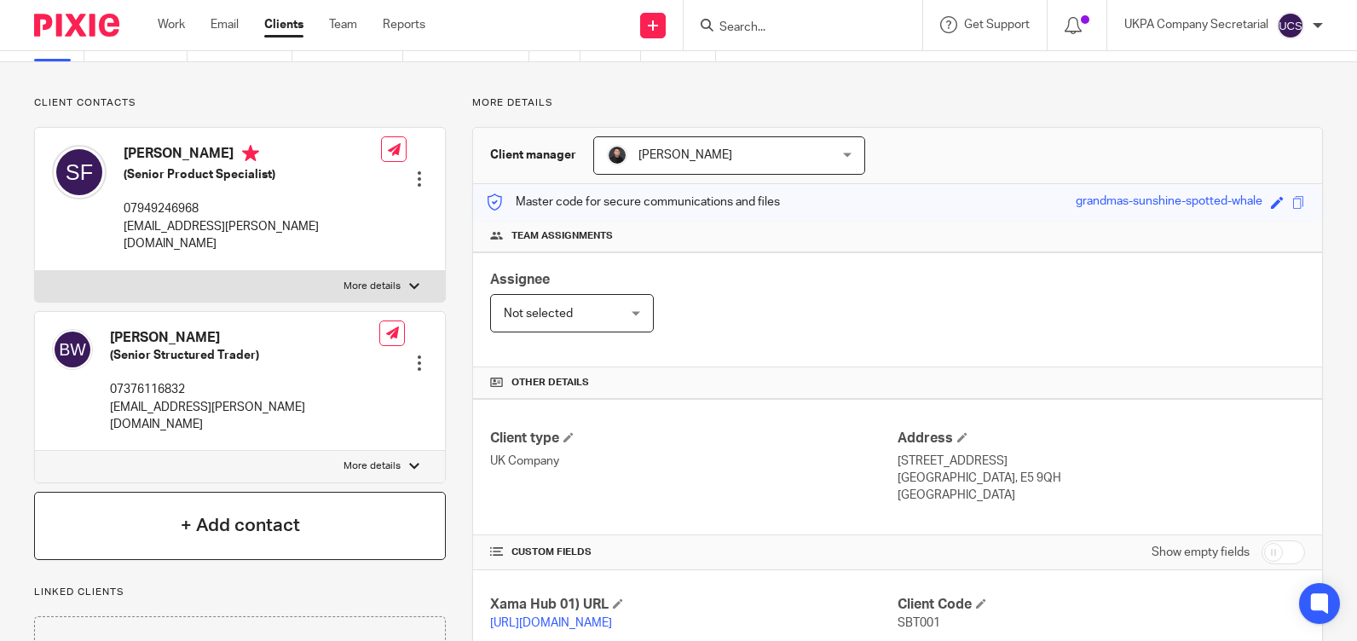
scroll to position [0, 0]
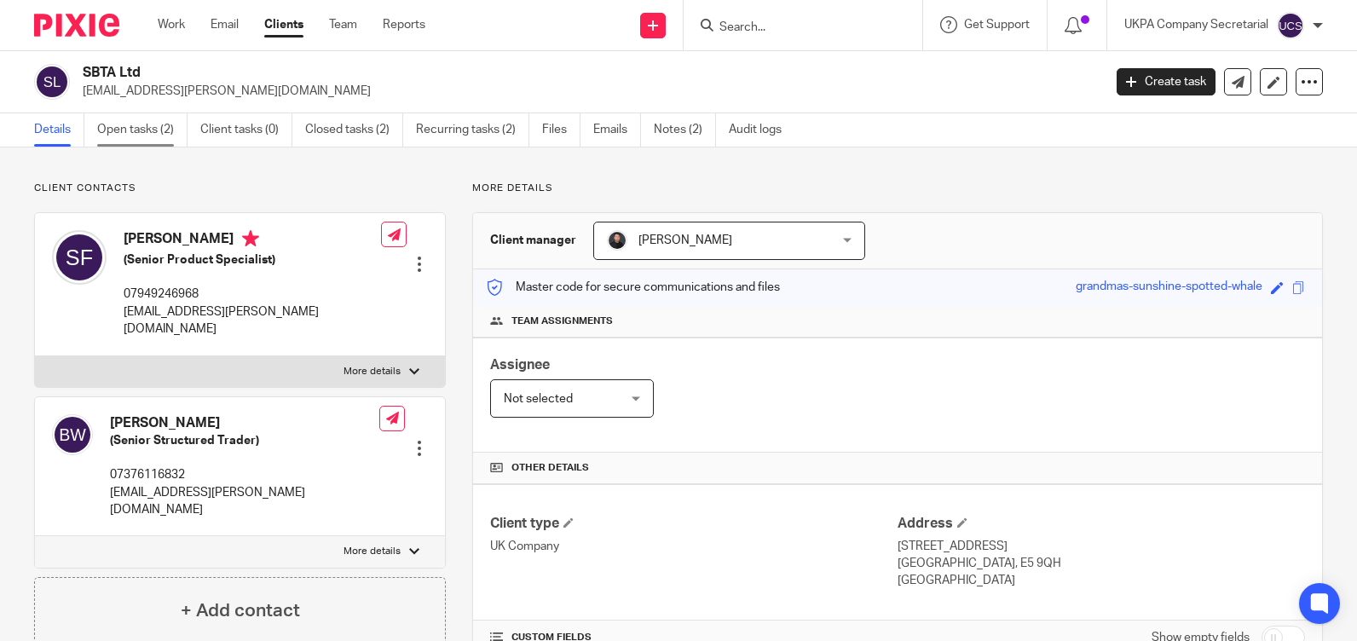
click at [142, 130] on link "Open tasks (2)" at bounding box center [142, 129] width 90 height 33
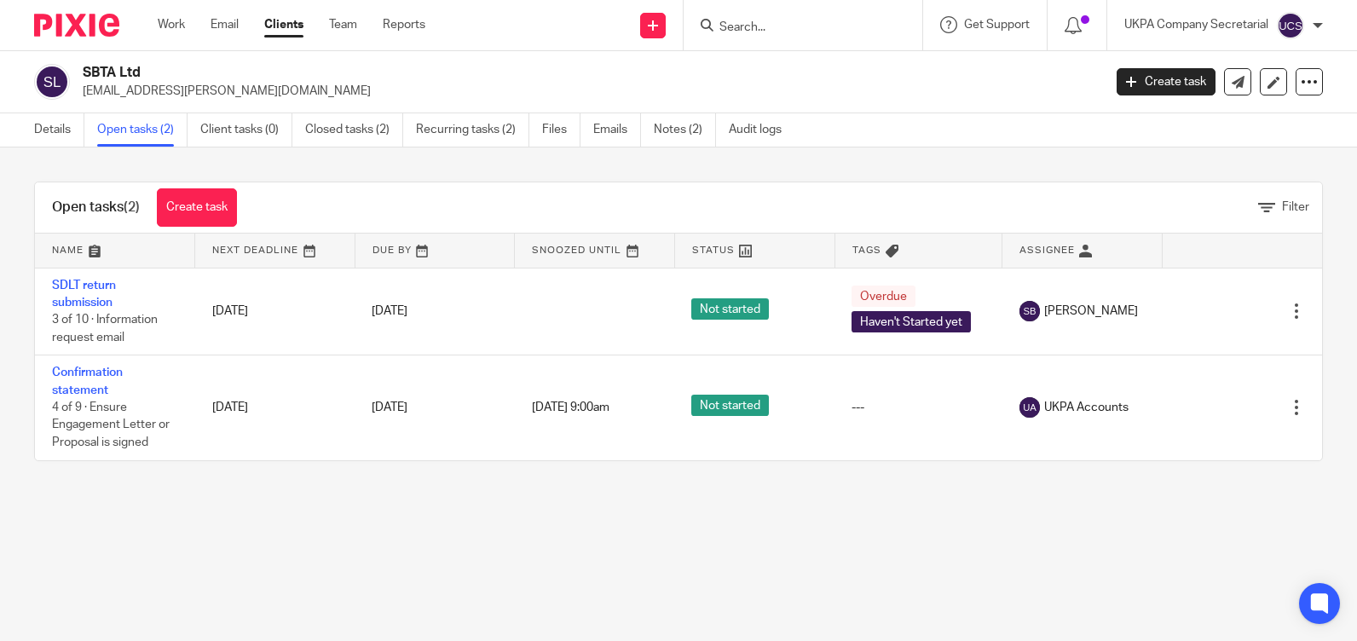
click at [749, 23] on input "Search" at bounding box center [794, 27] width 153 height 15
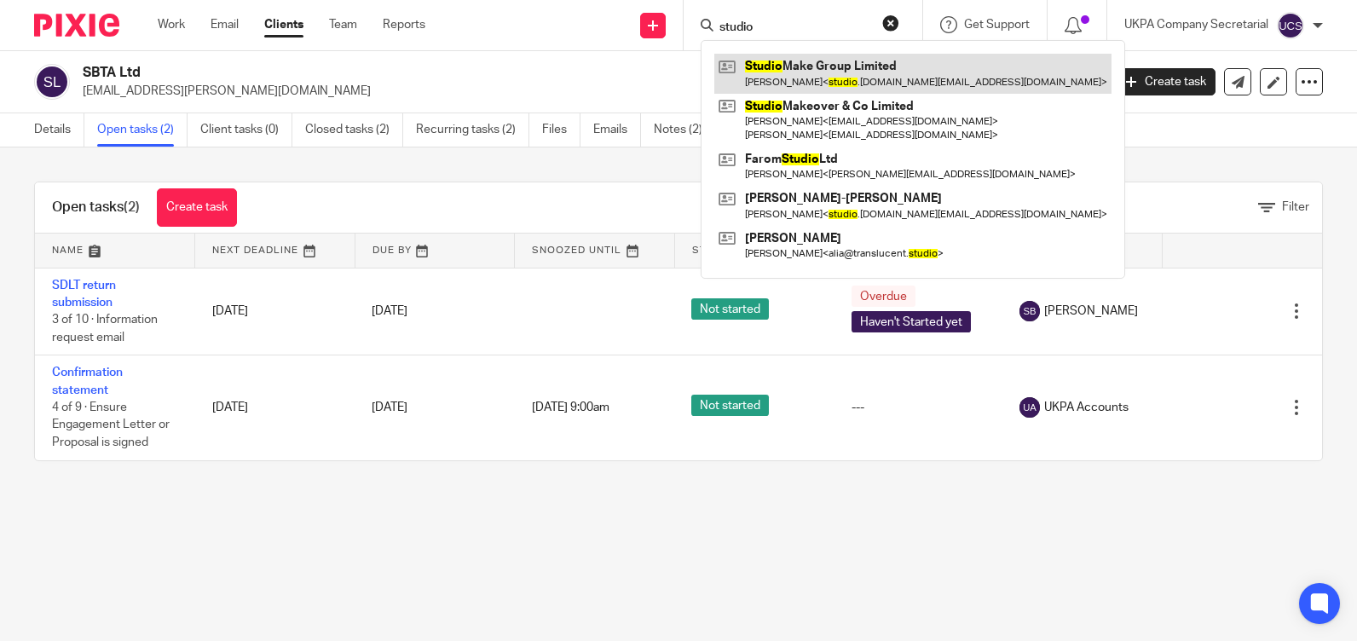
type input "studio"
click at [794, 72] on link at bounding box center [912, 73] width 397 height 39
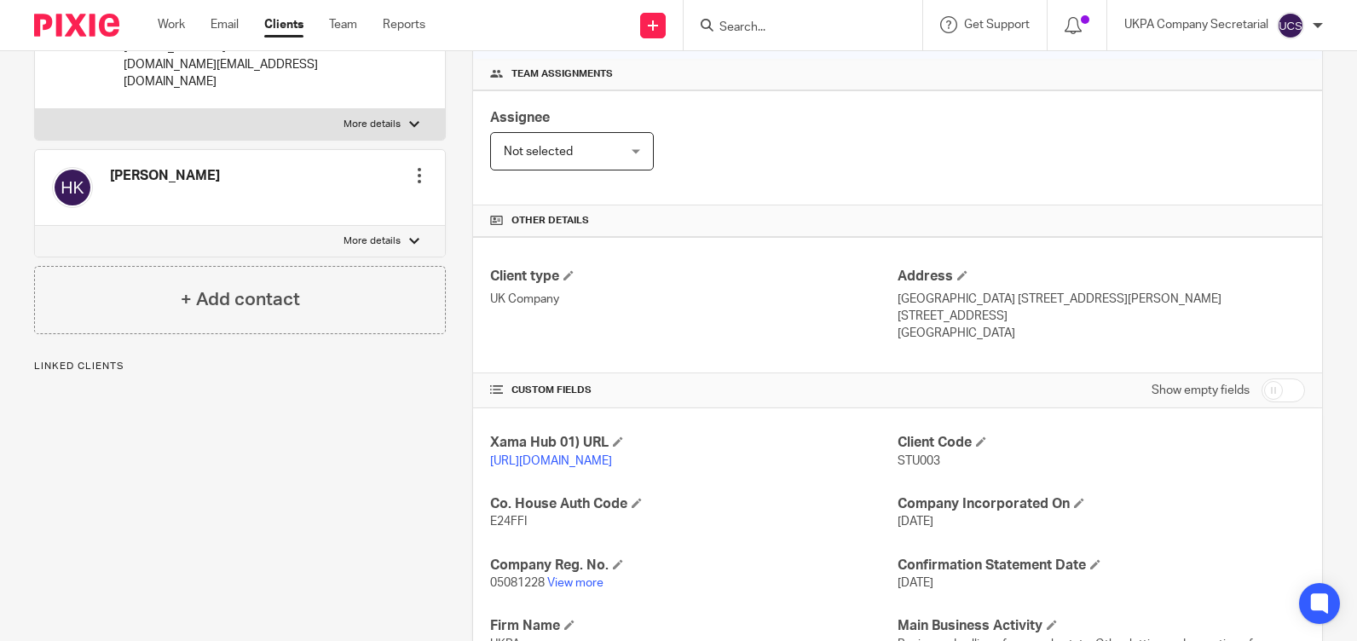
scroll to position [341, 0]
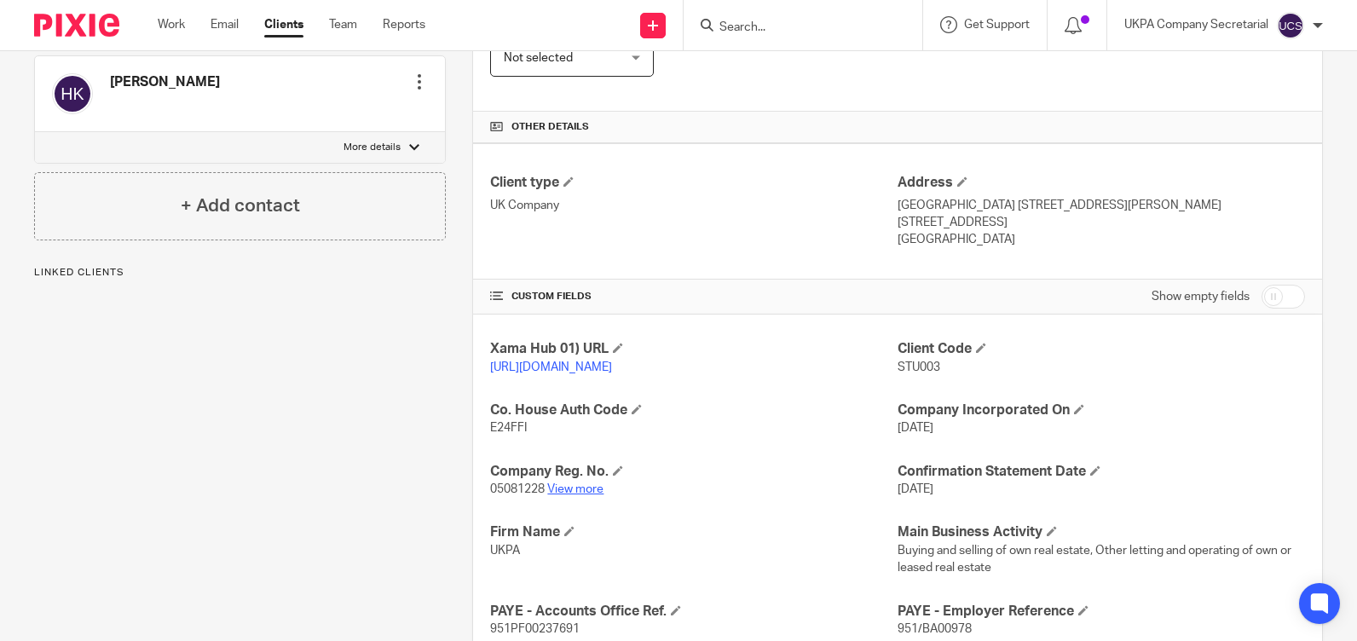
click at [568, 495] on link "View more" at bounding box center [575, 489] width 56 height 12
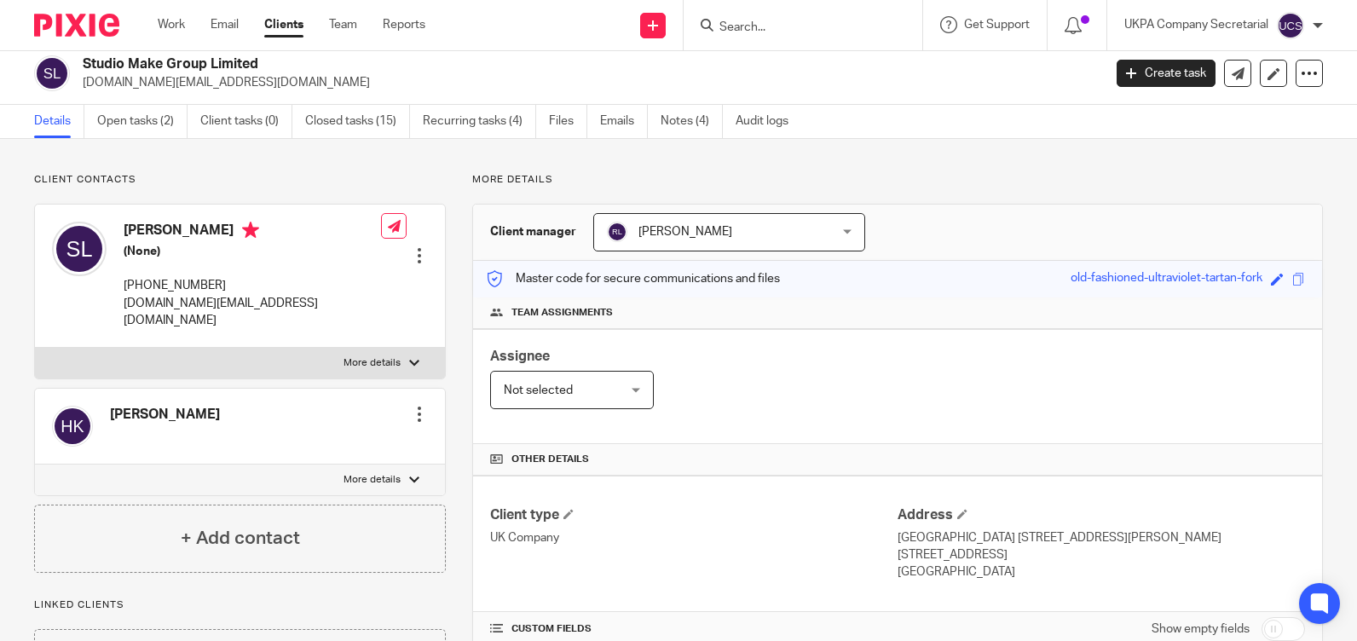
scroll to position [0, 0]
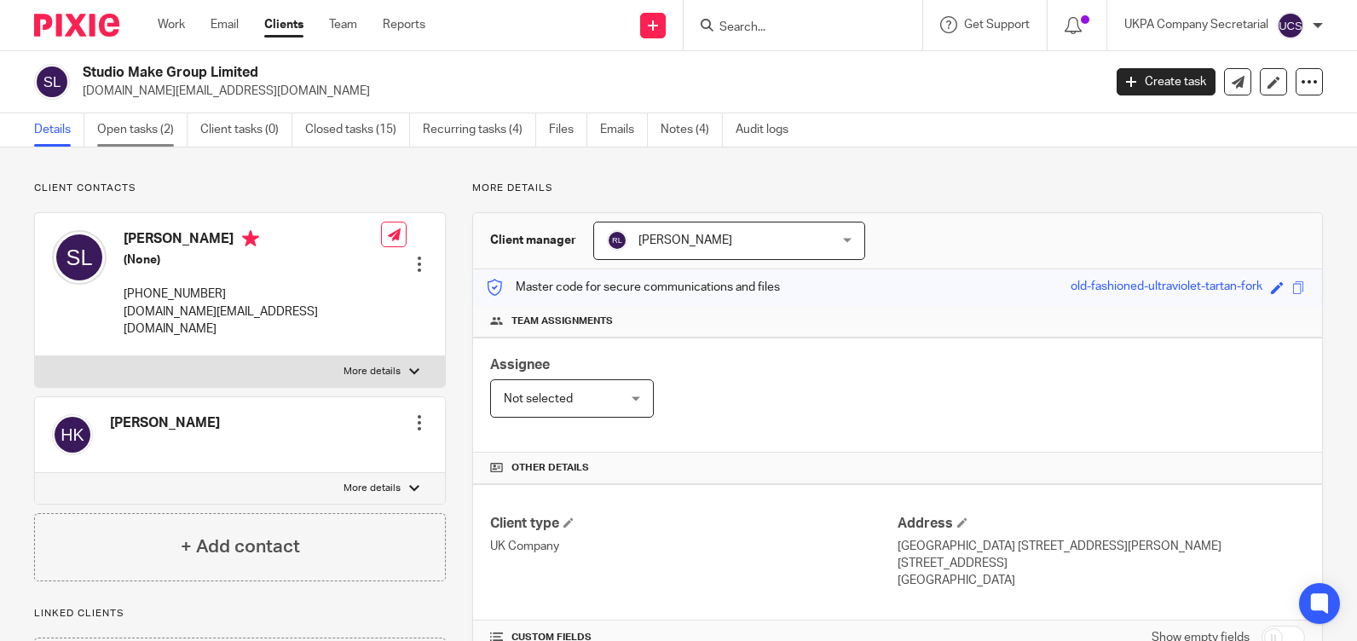
click at [145, 134] on link "Open tasks (2)" at bounding box center [142, 129] width 90 height 33
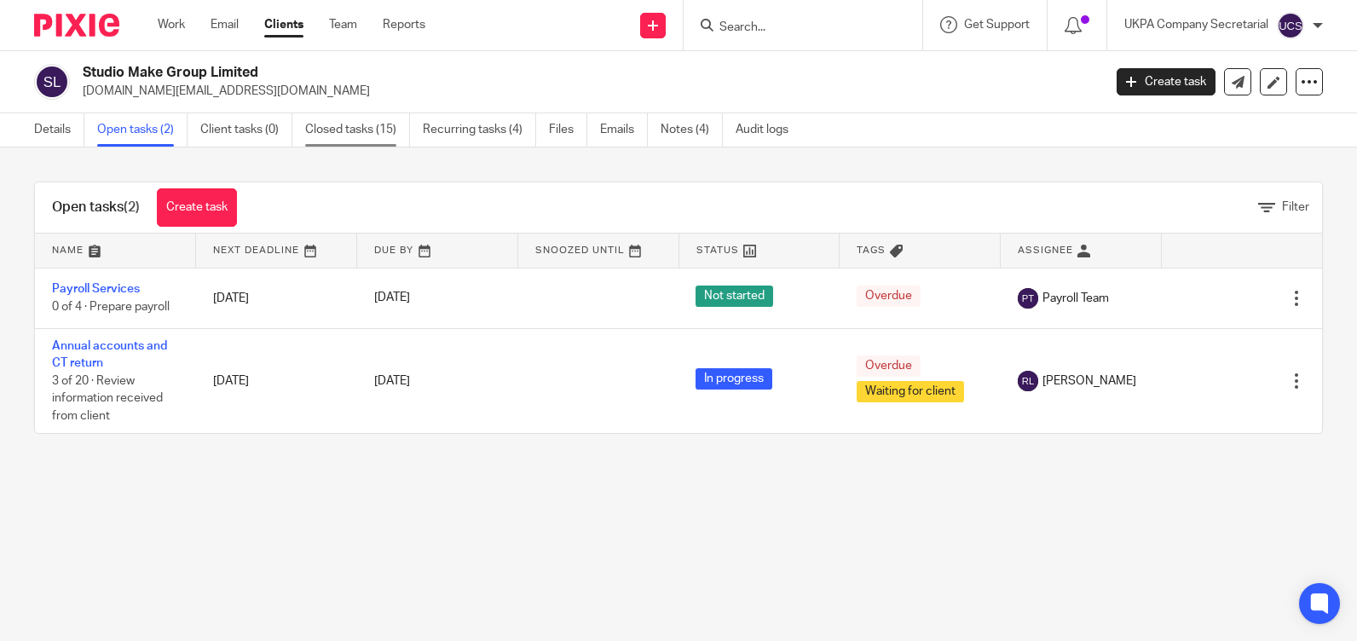
click at [349, 132] on link "Closed tasks (15)" at bounding box center [357, 129] width 105 height 33
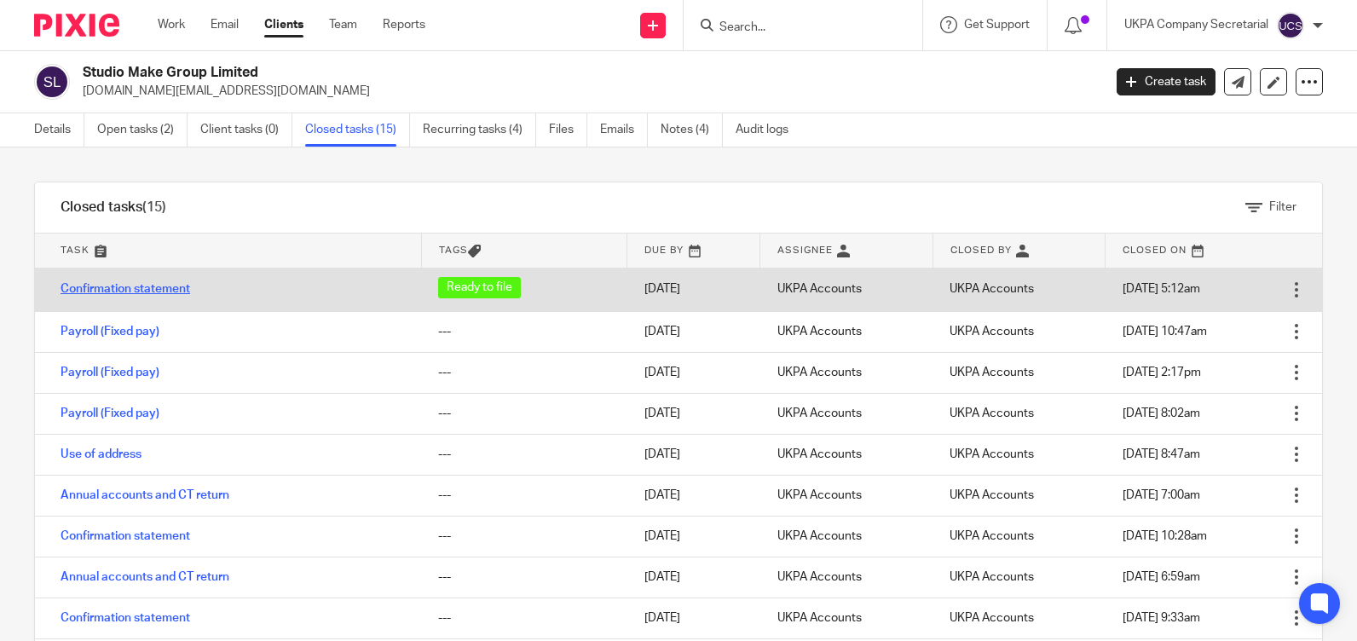
click at [125, 291] on link "Confirmation statement" at bounding box center [126, 289] width 130 height 12
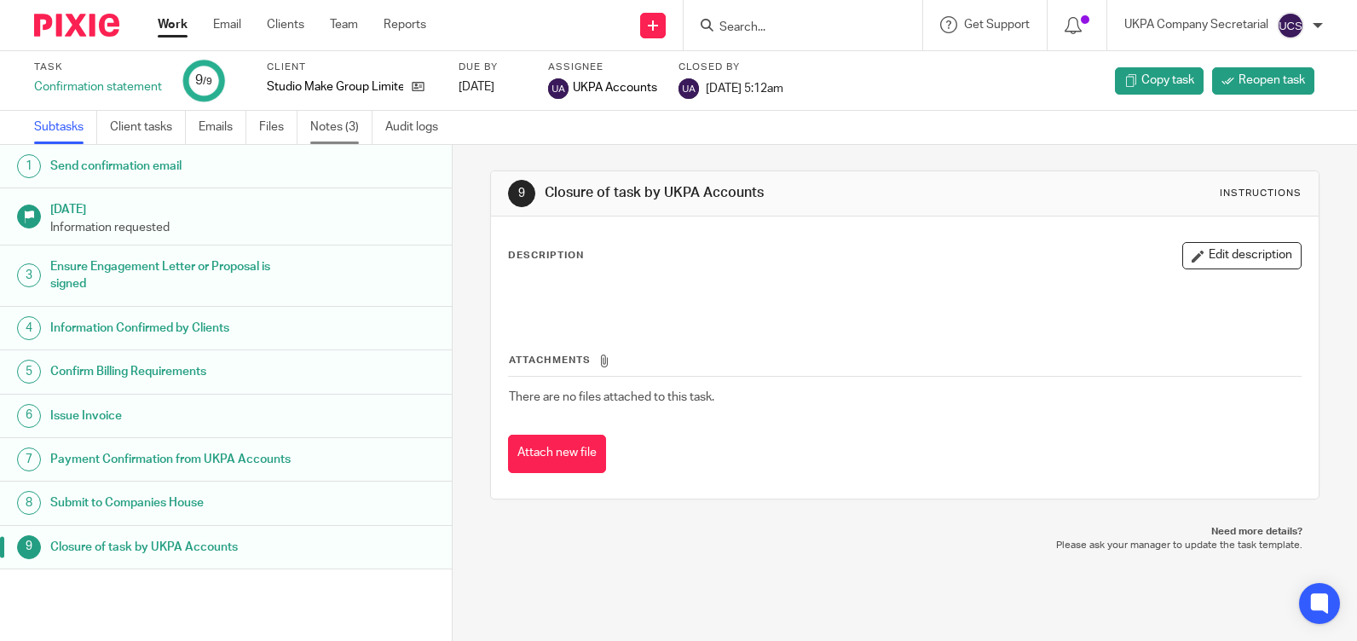
click at [336, 122] on link "Notes (3)" at bounding box center [341, 127] width 62 height 33
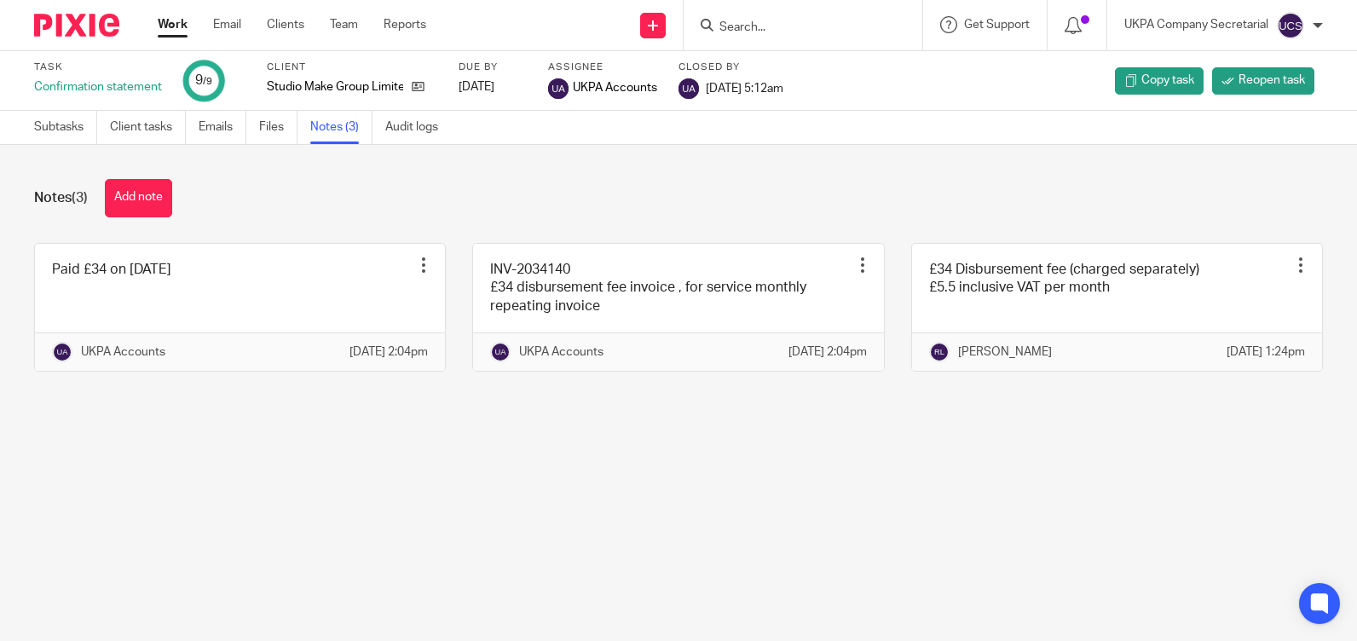
click at [764, 31] on input "Search" at bounding box center [794, 27] width 153 height 15
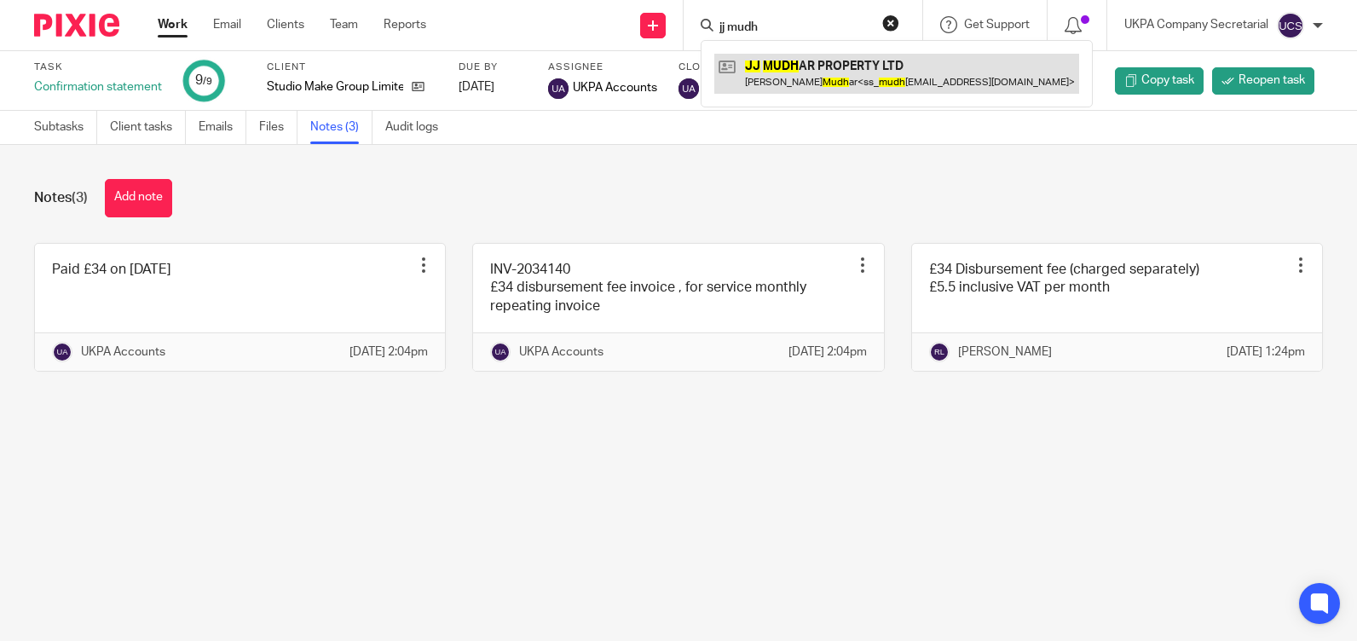
type input "jj mudh"
click at [838, 61] on link at bounding box center [896, 73] width 365 height 39
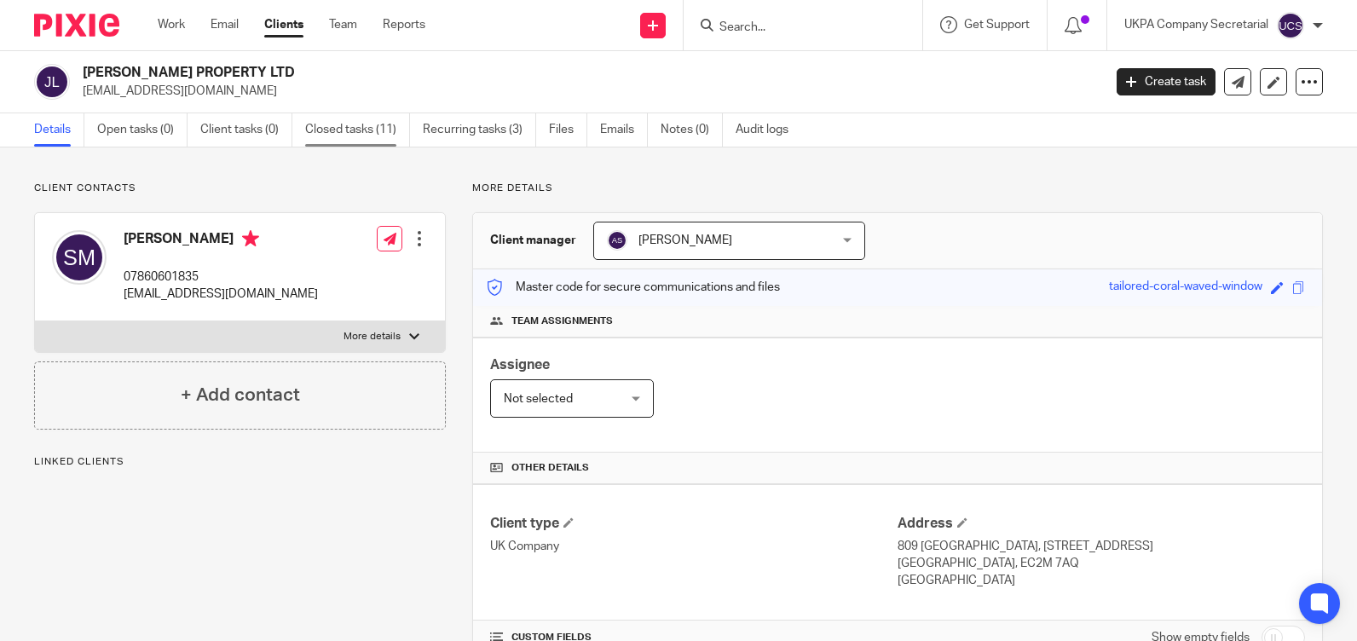
click at [341, 125] on link "Closed tasks (11)" at bounding box center [357, 129] width 105 height 33
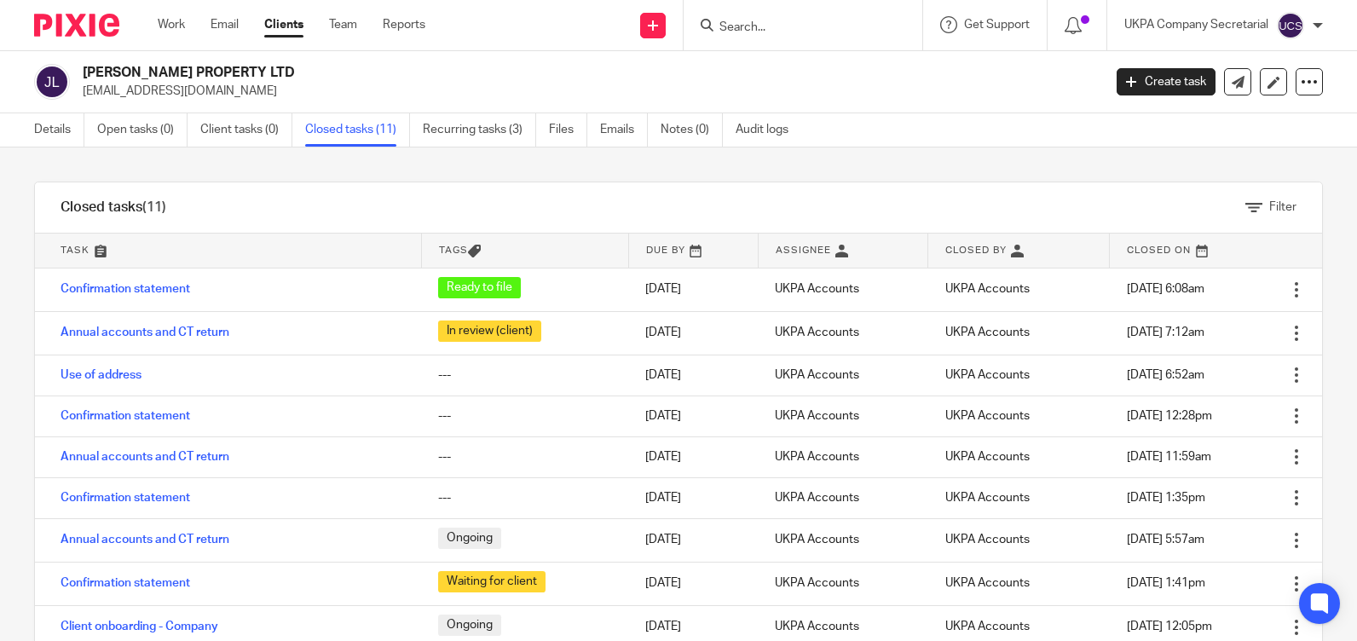
click at [134, 287] on link "Confirmation statement" at bounding box center [126, 289] width 130 height 12
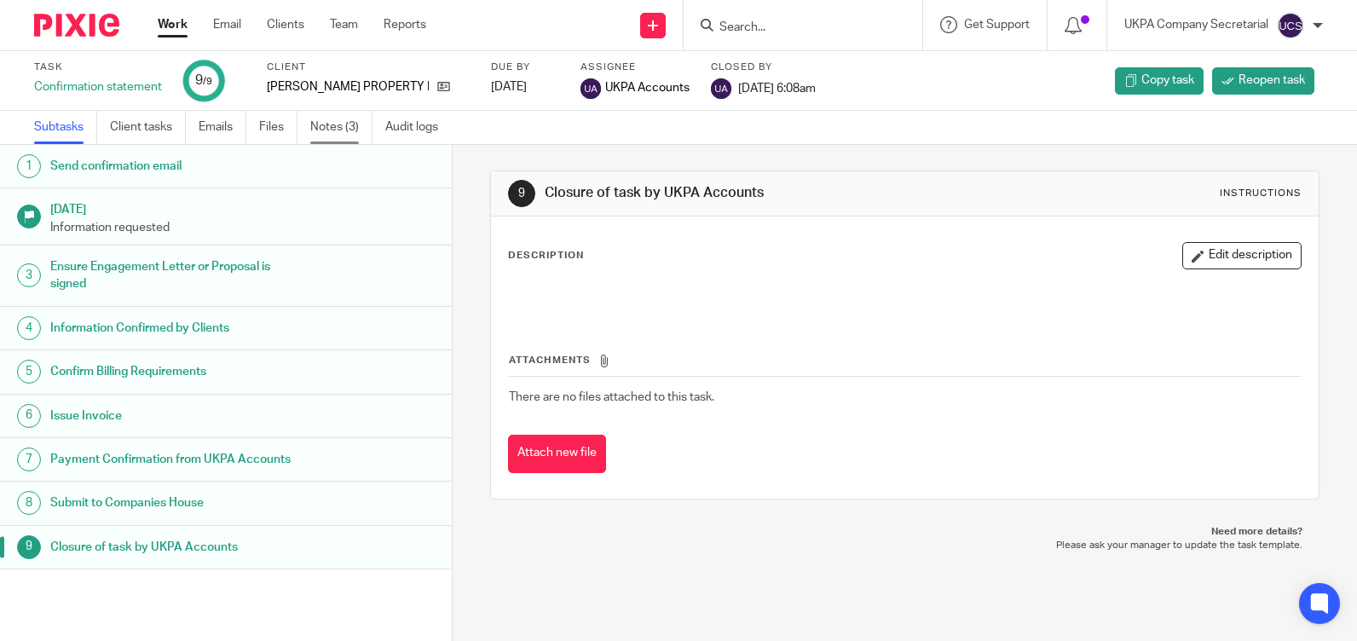
click at [339, 129] on link "Notes (3)" at bounding box center [341, 127] width 62 height 33
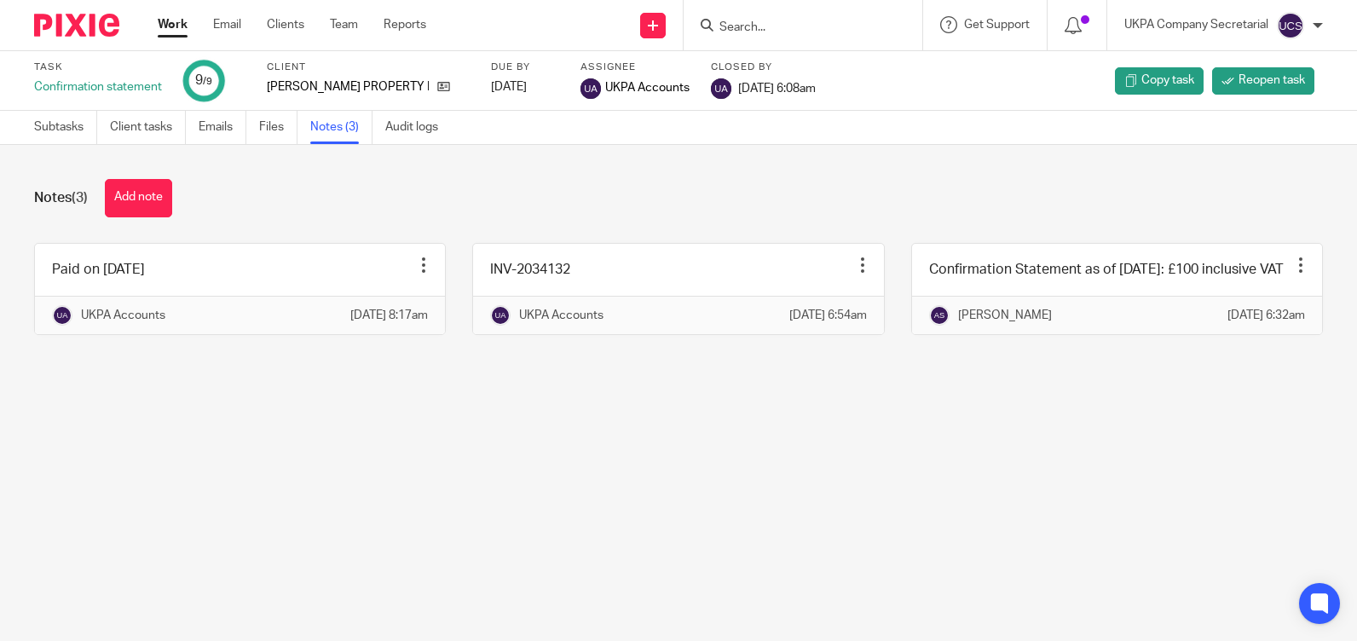
click at [804, 25] on input "Search" at bounding box center [794, 27] width 153 height 15
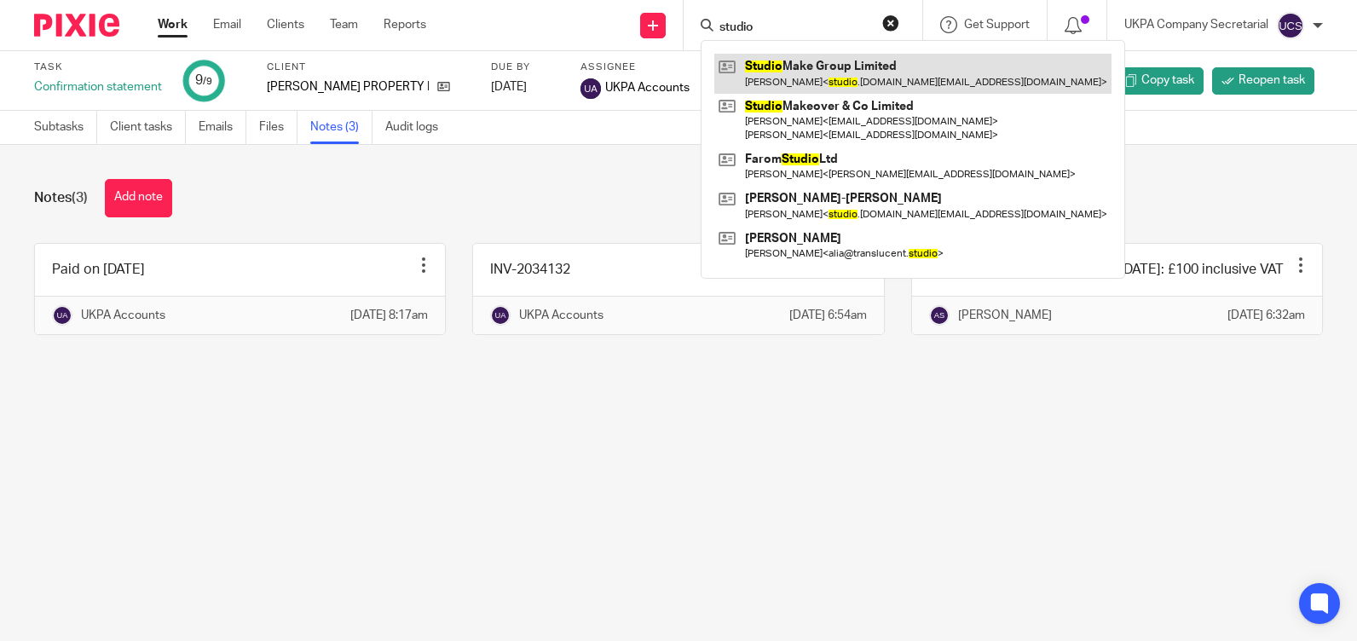
type input "studio"
click at [824, 73] on link at bounding box center [912, 73] width 397 height 39
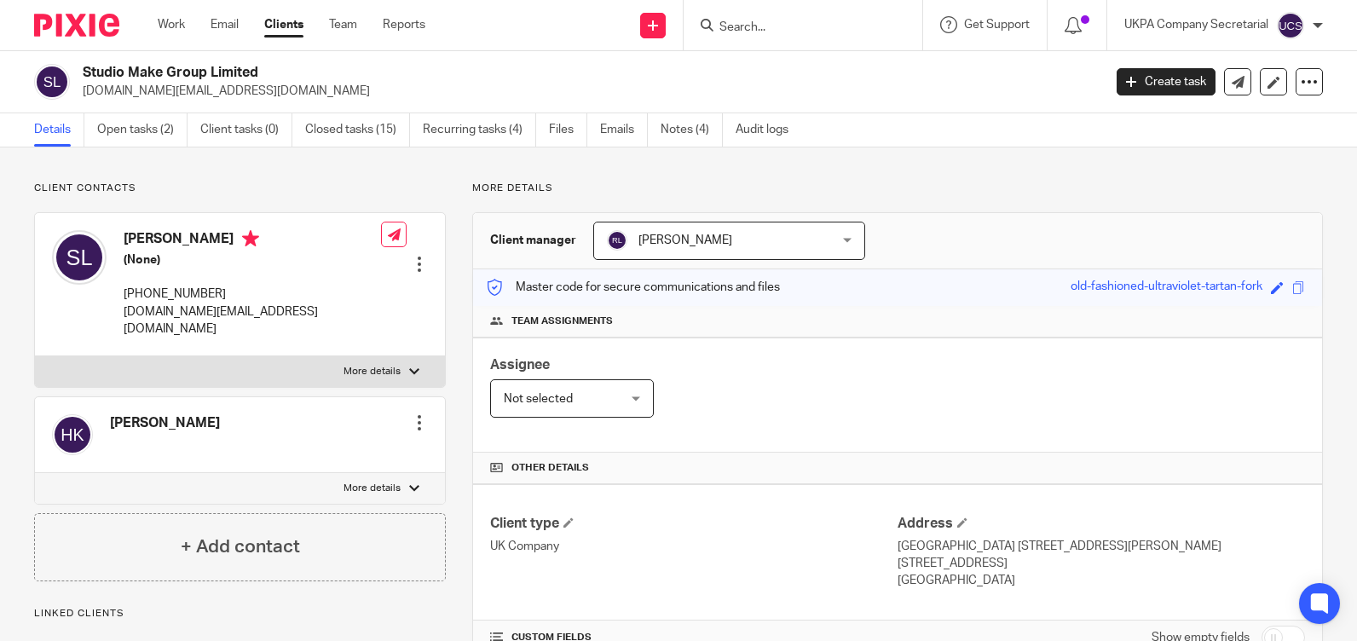
scroll to position [256, 0]
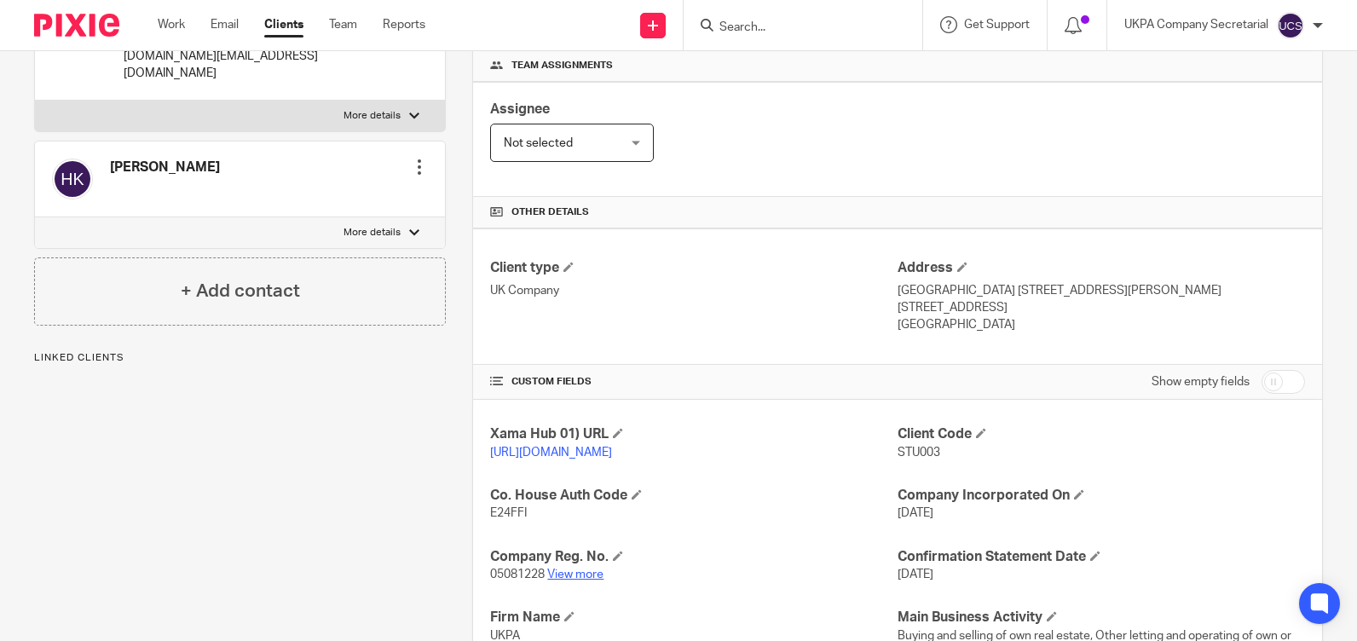
click at [577, 580] on link "View more" at bounding box center [575, 574] width 56 height 12
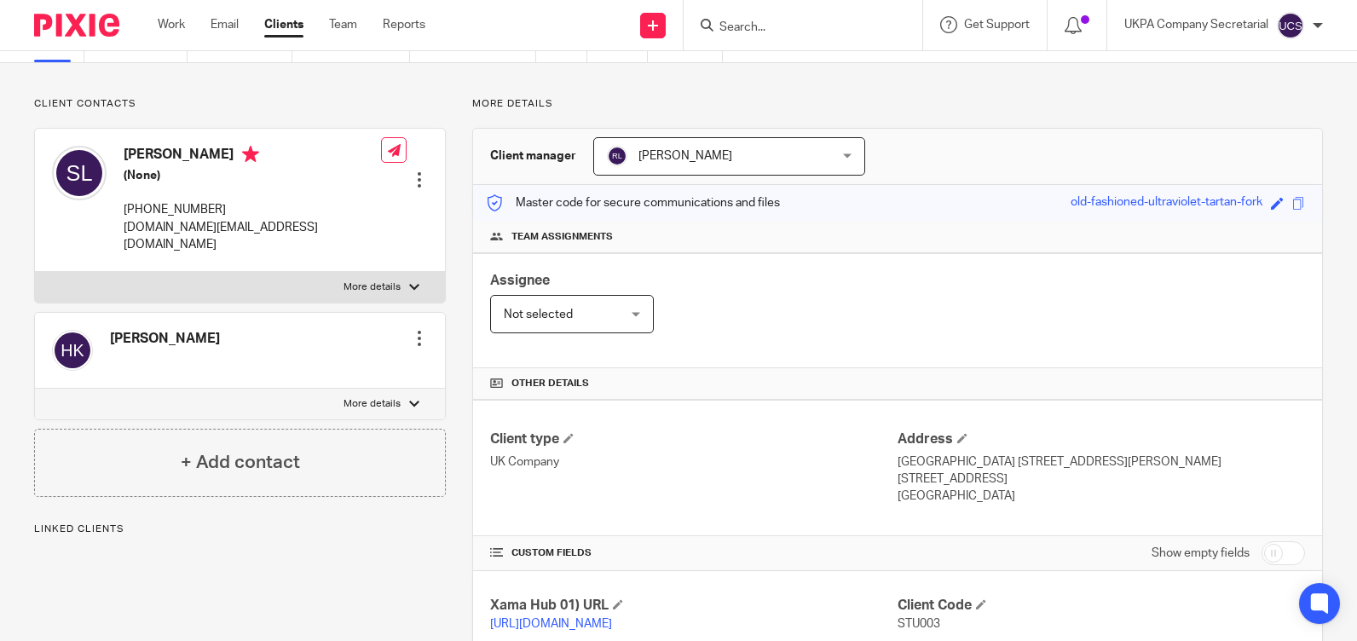
scroll to position [0, 0]
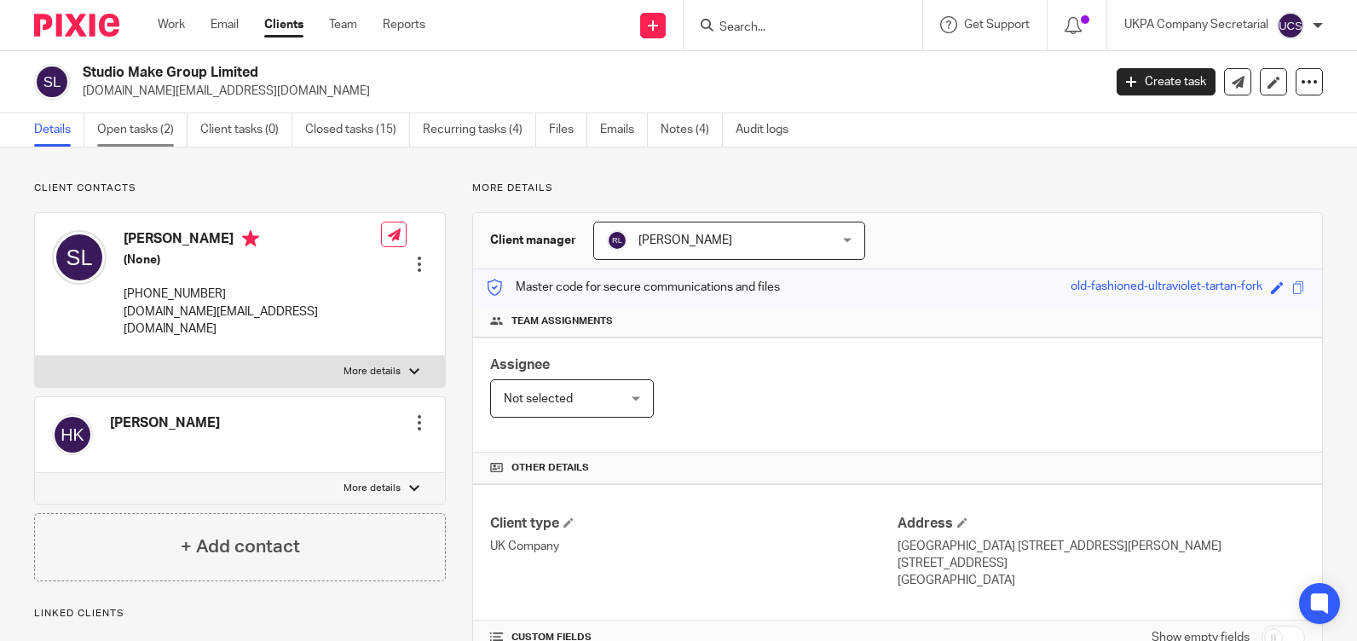
click at [139, 132] on link "Open tasks (2)" at bounding box center [142, 129] width 90 height 33
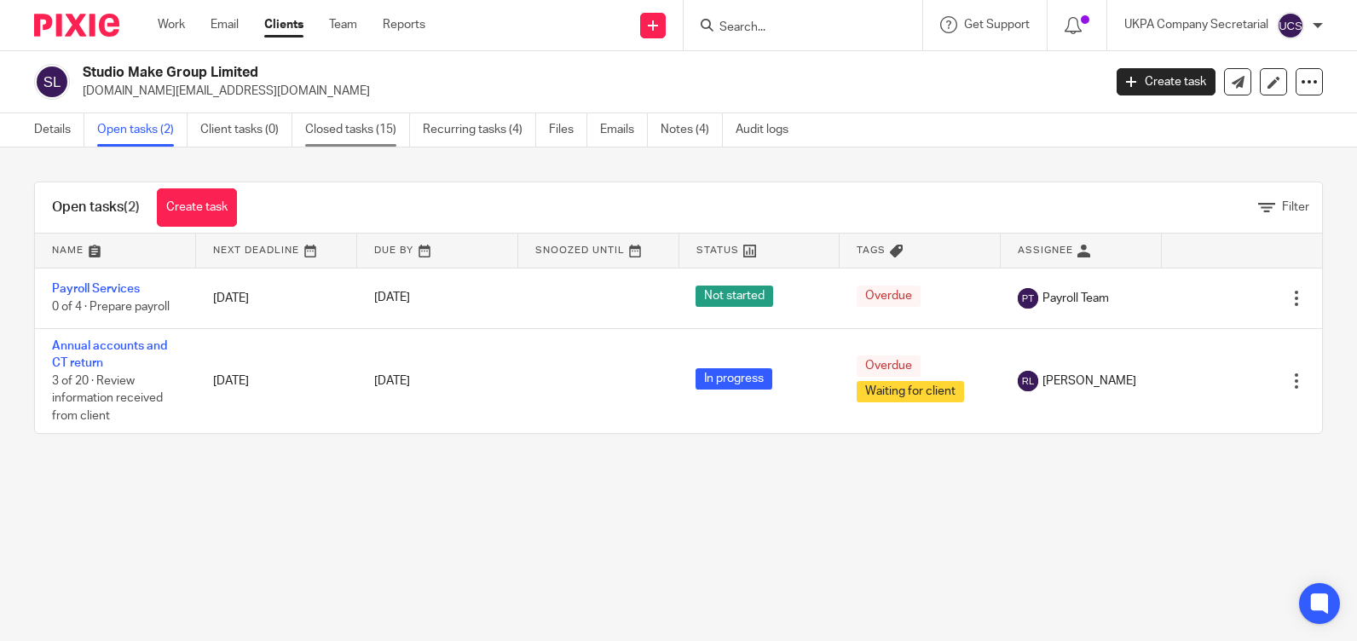
click at [374, 126] on link "Closed tasks (15)" at bounding box center [357, 129] width 105 height 33
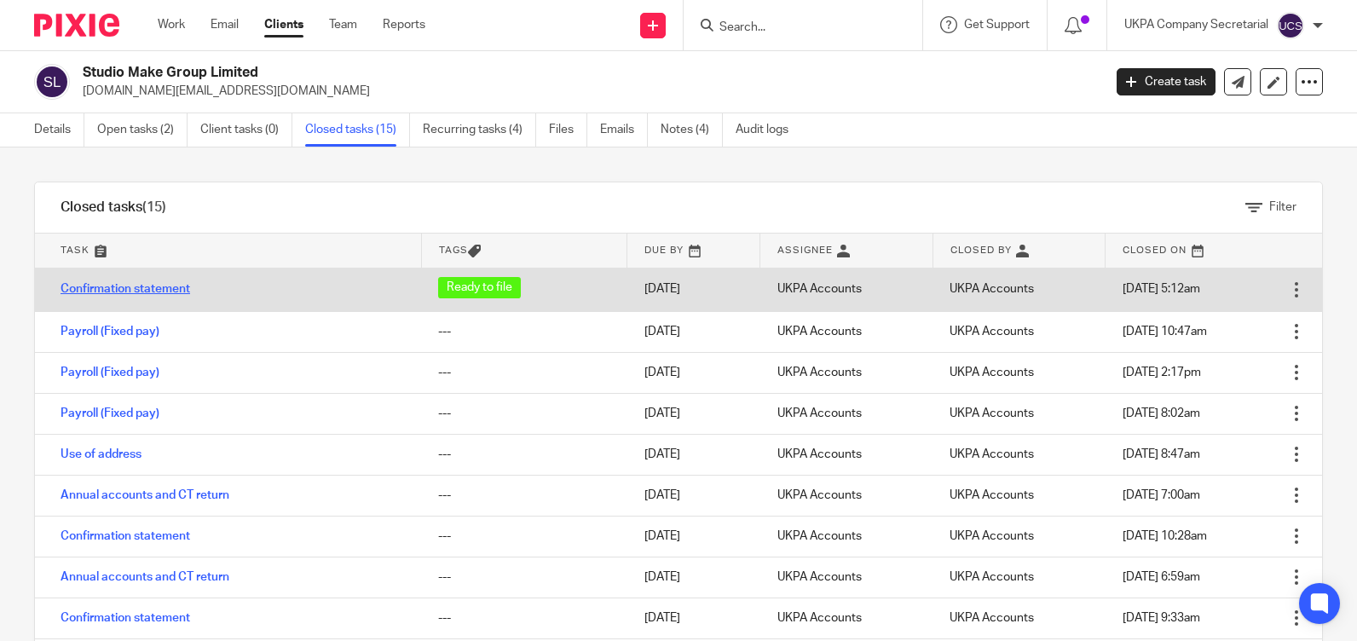
click at [144, 288] on link "Confirmation statement" at bounding box center [126, 289] width 130 height 12
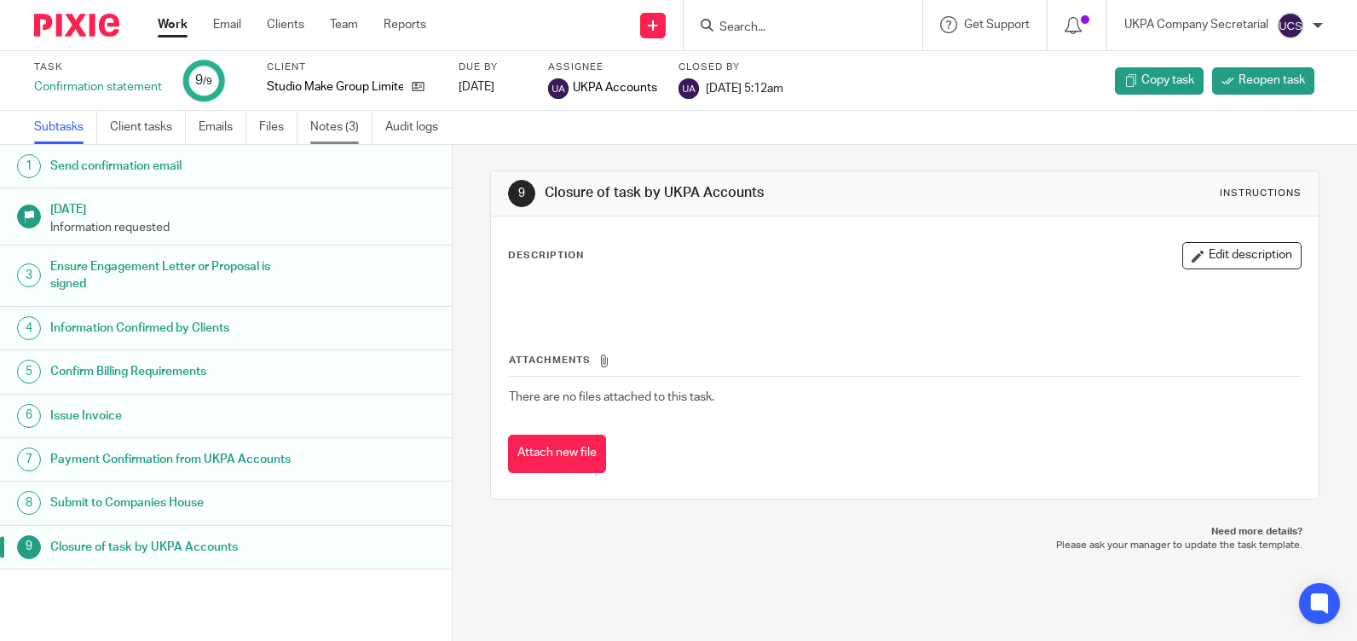
click at [324, 126] on link "Notes (3)" at bounding box center [341, 127] width 62 height 33
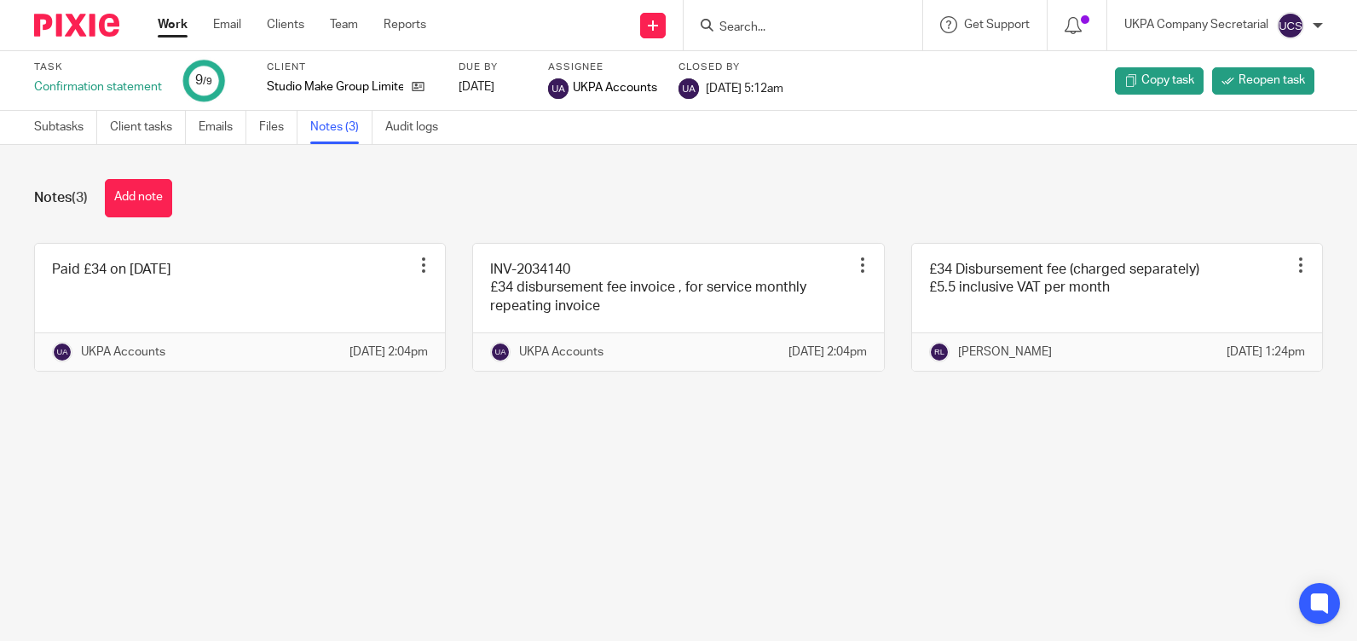
click at [744, 26] on input "Search" at bounding box center [794, 27] width 153 height 15
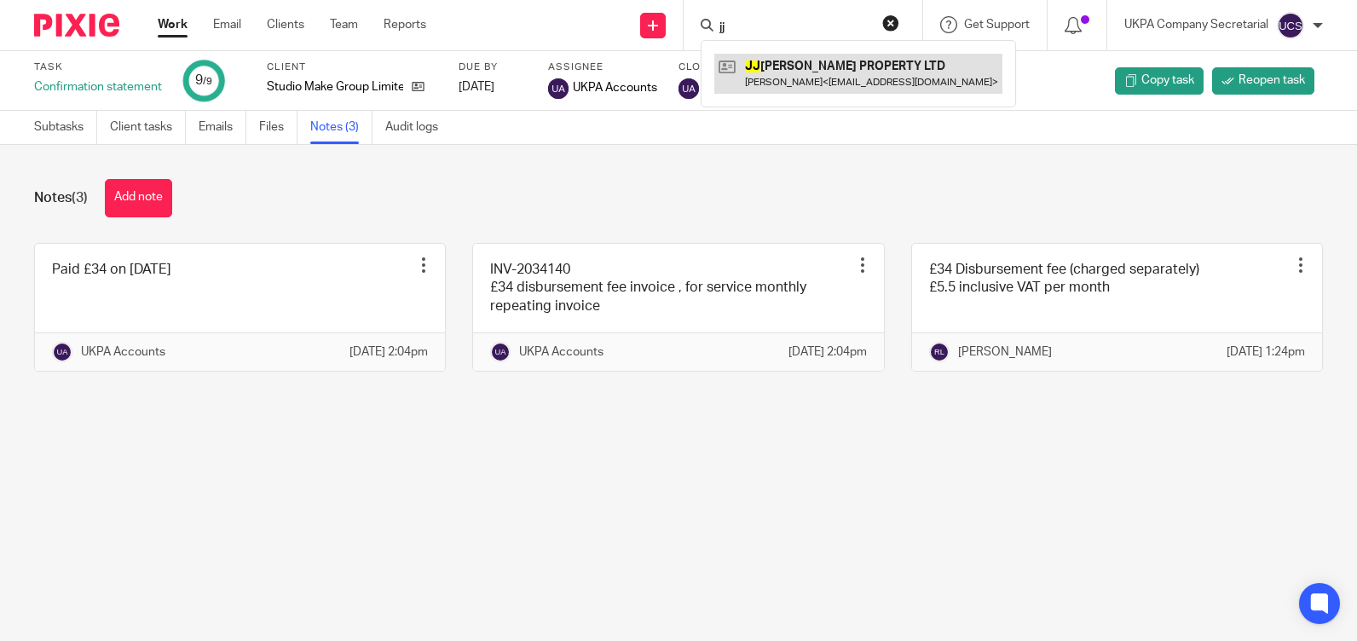
type input "jj"
click at [783, 59] on link at bounding box center [858, 73] width 288 height 39
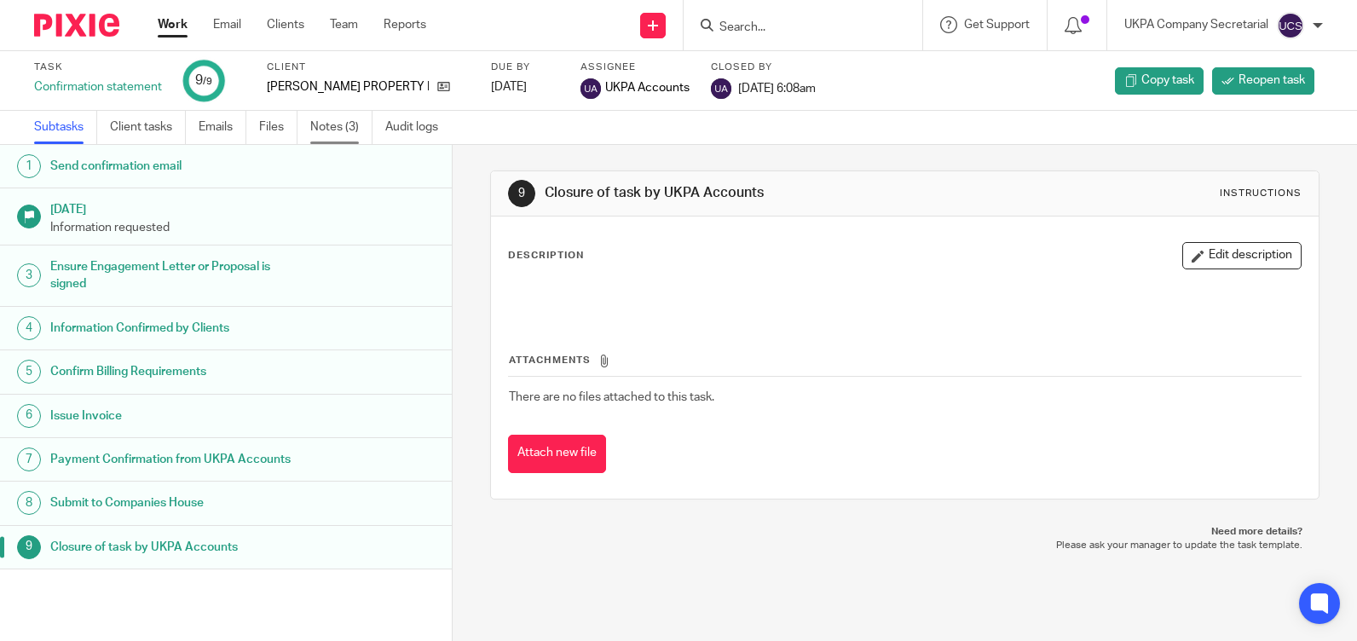
click at [332, 124] on link "Notes (3)" at bounding box center [341, 127] width 62 height 33
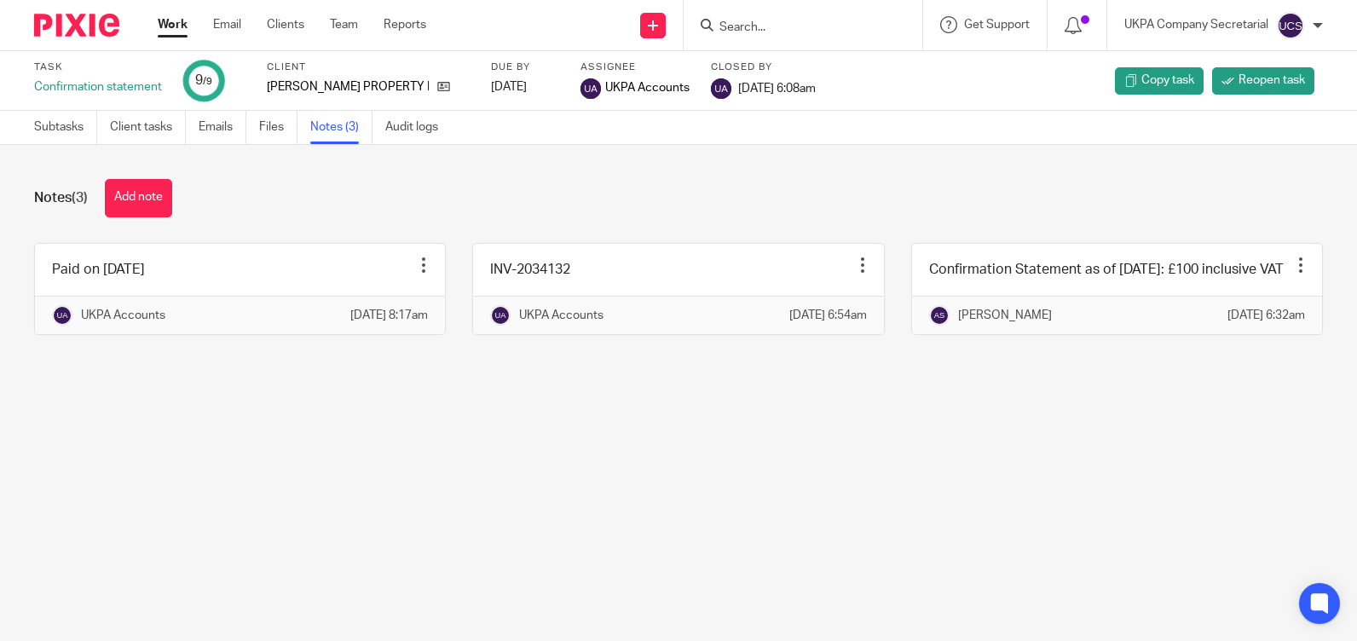
click at [789, 22] on input "Search" at bounding box center [794, 27] width 153 height 15
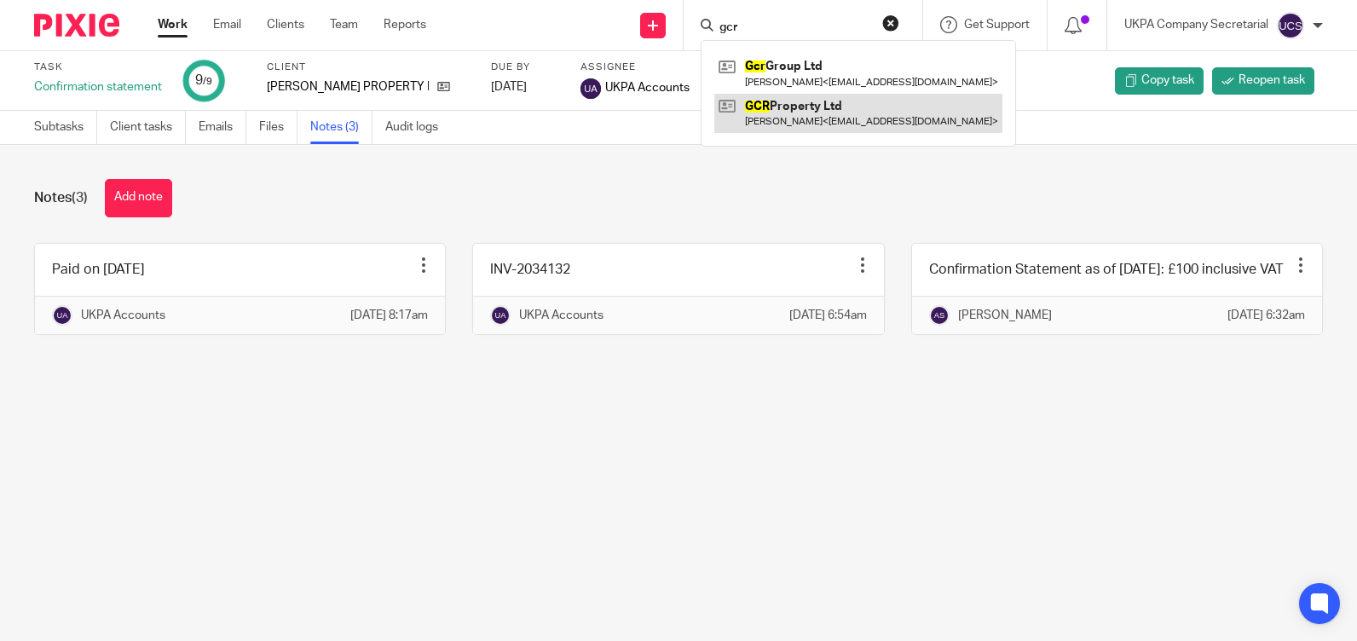
type input "gcr"
click at [848, 110] on link at bounding box center [858, 113] width 288 height 39
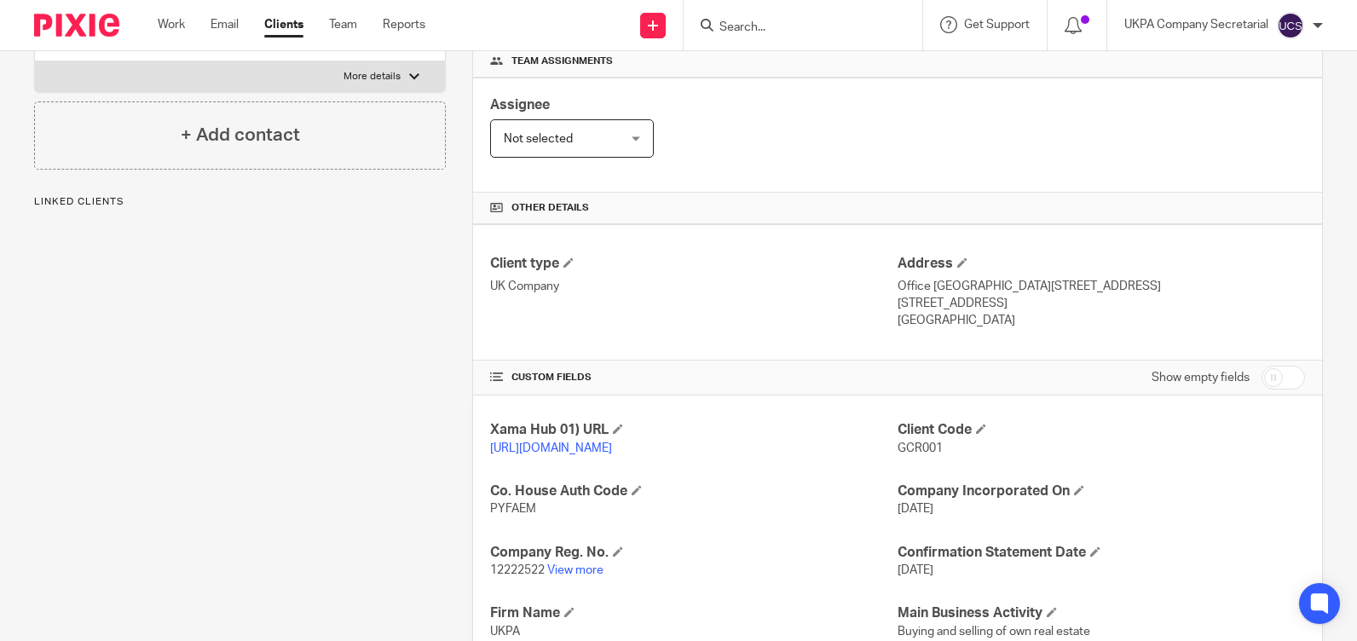
scroll to position [341, 0]
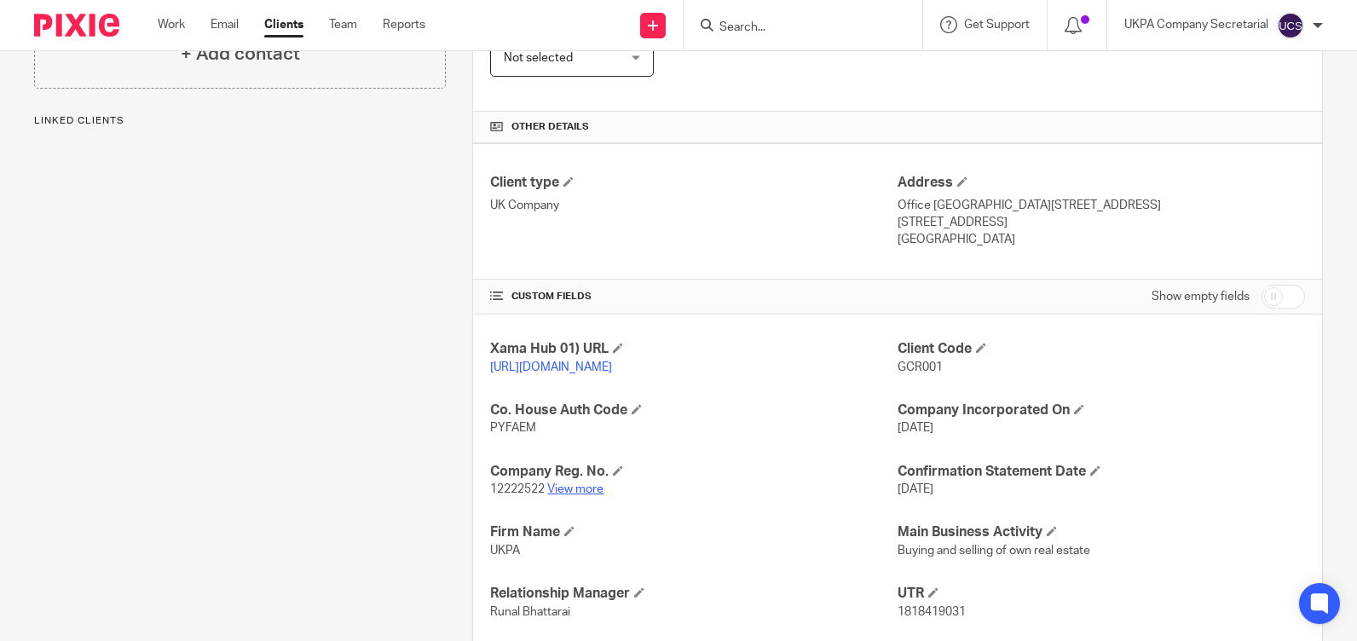
click at [563, 495] on link "View more" at bounding box center [575, 489] width 56 height 12
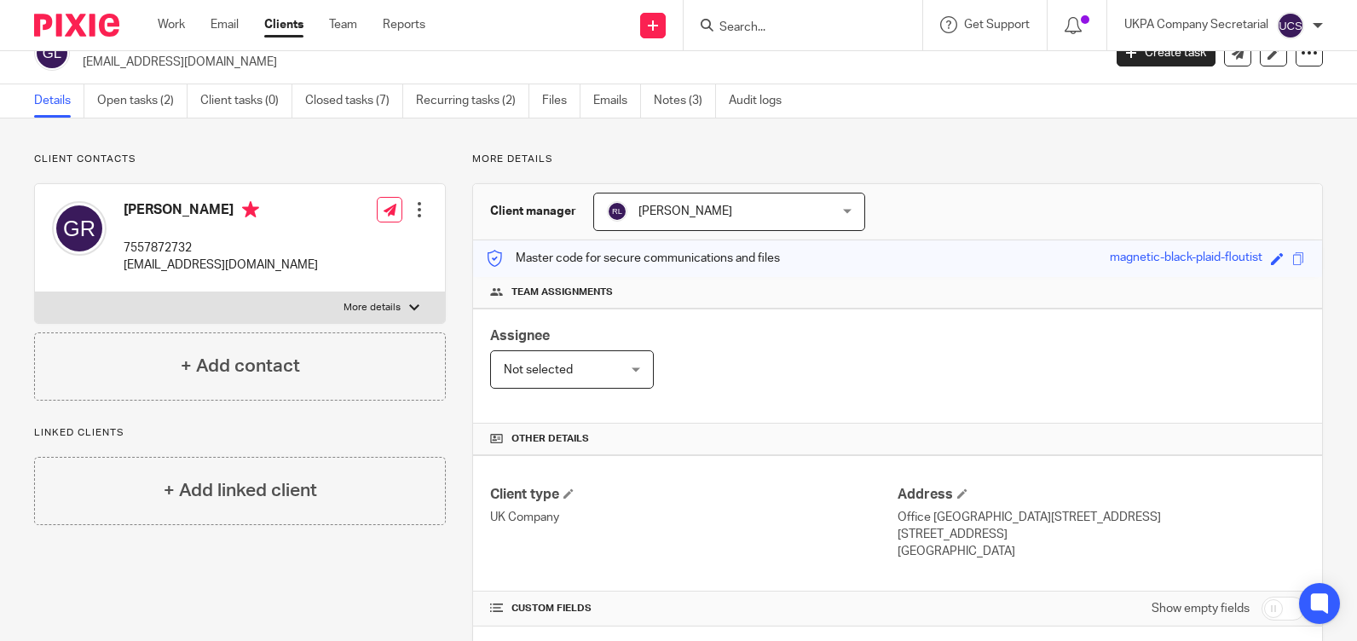
scroll to position [0, 0]
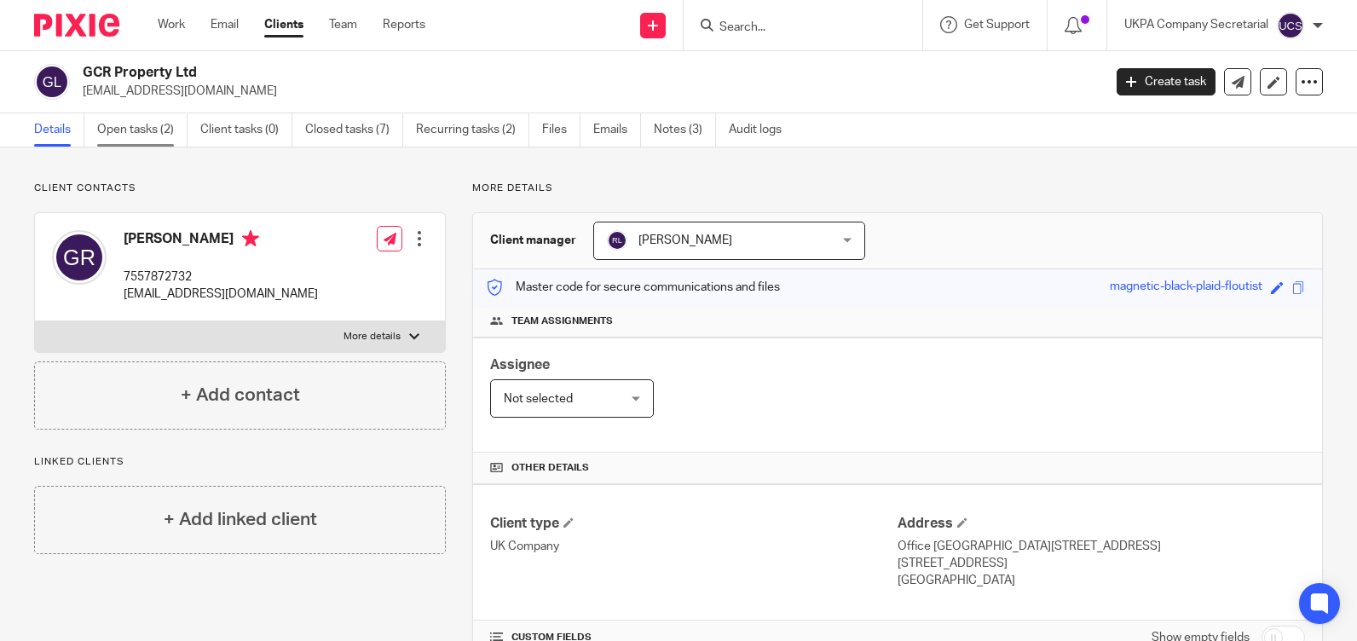
click at [131, 130] on link "Open tasks (2)" at bounding box center [142, 129] width 90 height 33
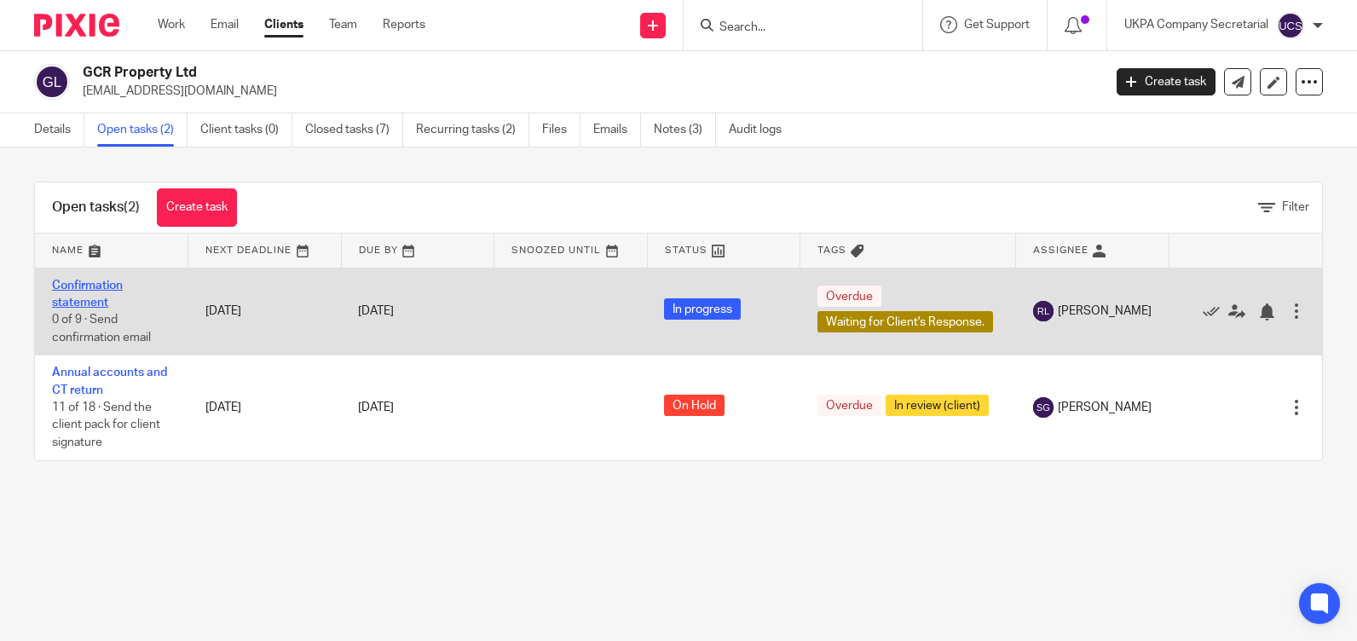
click at [97, 296] on link "Confirmation statement" at bounding box center [87, 294] width 71 height 29
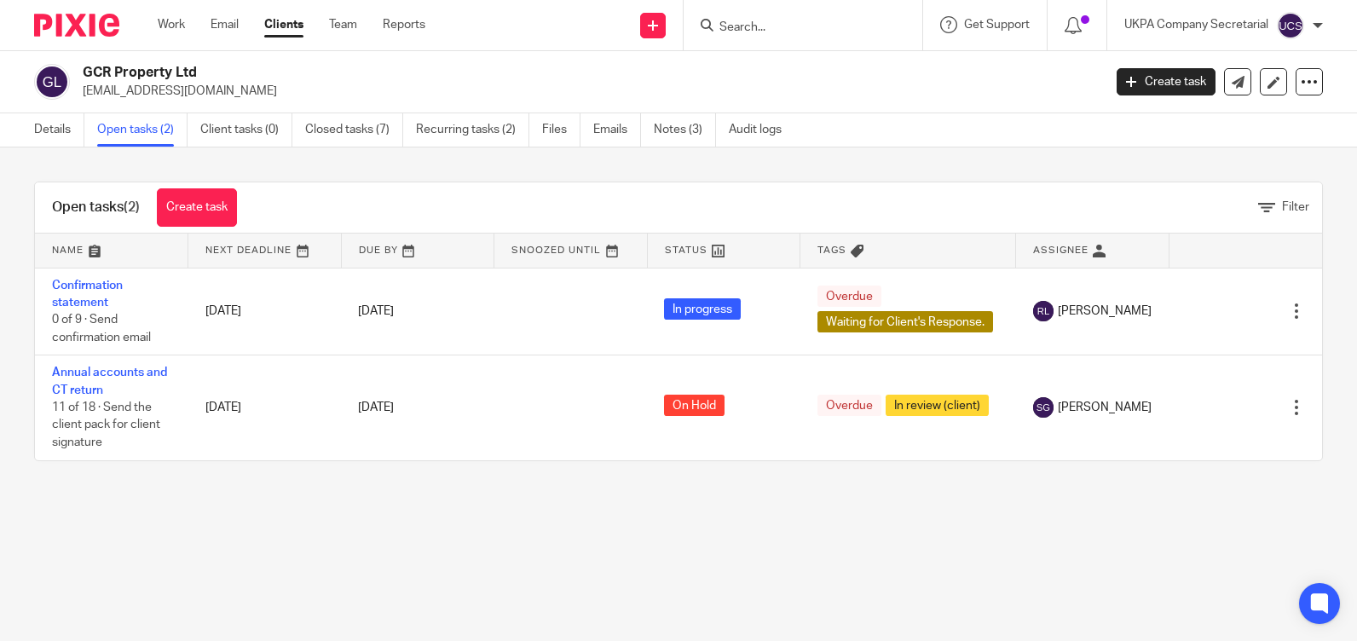
drag, startPoint x: 79, startPoint y: 69, endPoint x: 212, endPoint y: 69, distance: 132.9
click at [212, 69] on div "GCR Property Ltd [EMAIL_ADDRESS][DOMAIN_NAME]" at bounding box center [562, 82] width 1057 height 36
copy h2 "GCR Property Ltd"
click at [556, 539] on main "GCR Property Ltd [EMAIL_ADDRESS][DOMAIN_NAME] Create task Update from Companies…" at bounding box center [678, 320] width 1357 height 641
click at [770, 28] on input "Search" at bounding box center [794, 27] width 153 height 15
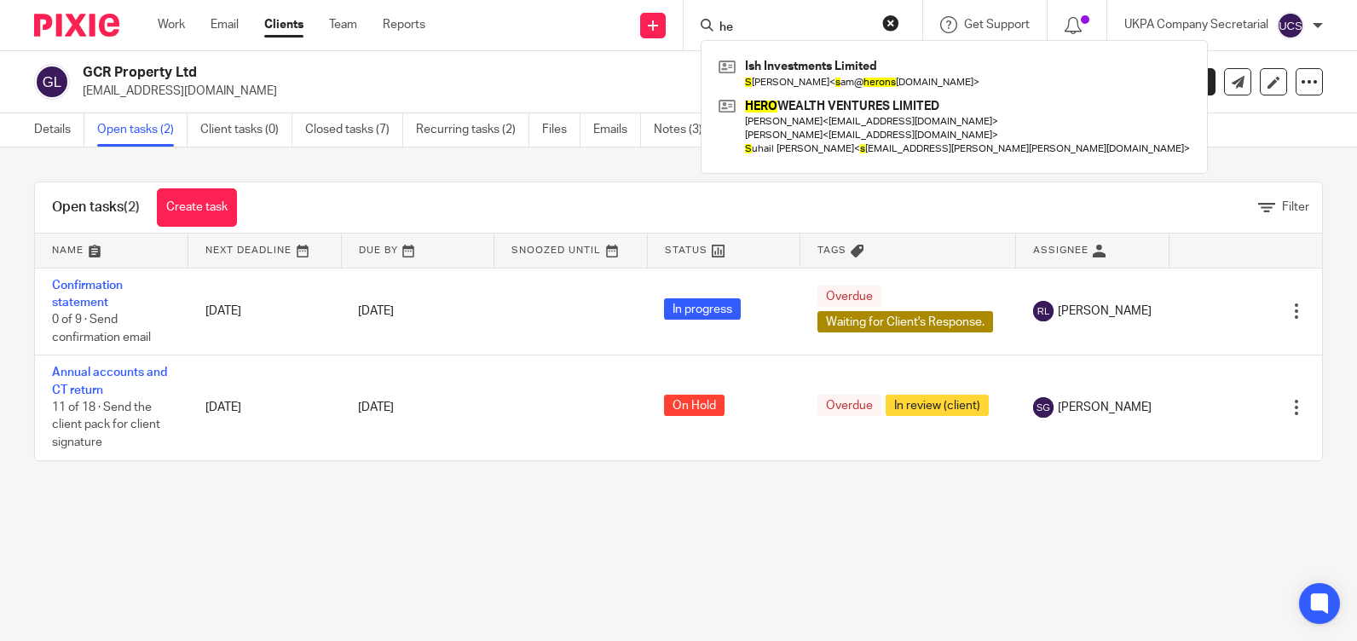
type input "h"
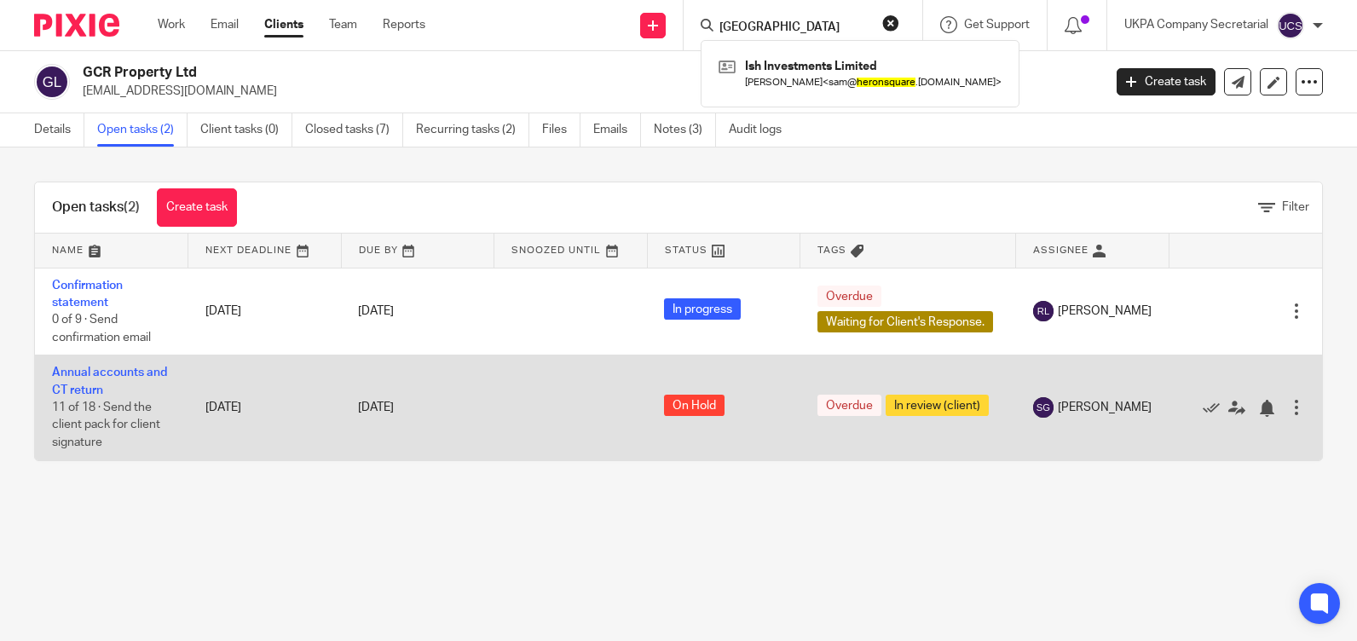
type input "[GEOGRAPHIC_DATA]"
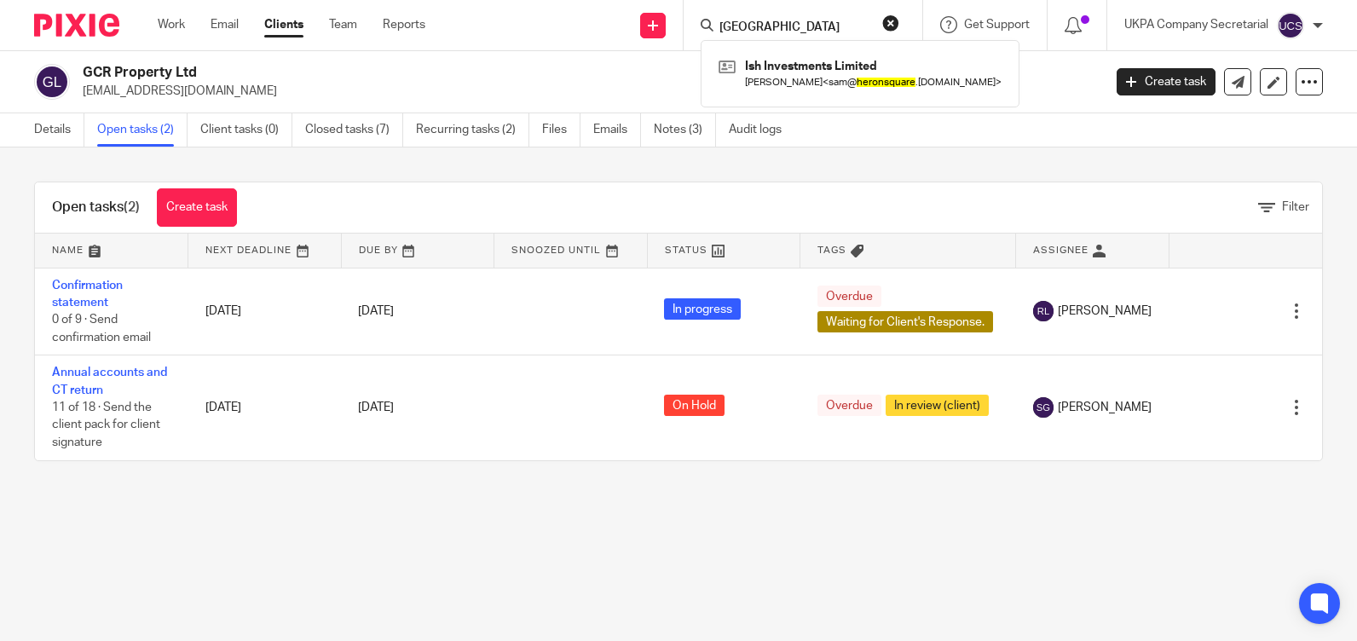
click at [893, 21] on button "reset" at bounding box center [890, 22] width 17 height 17
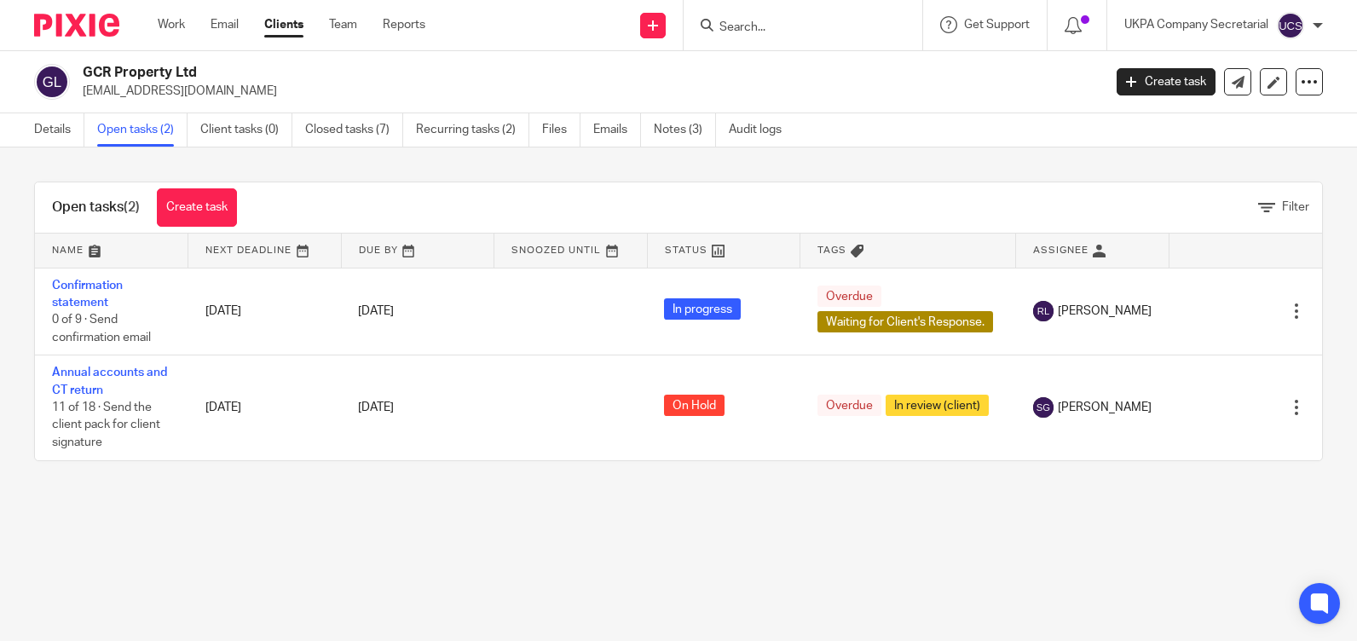
click at [845, 26] on input "Search" at bounding box center [794, 27] width 153 height 15
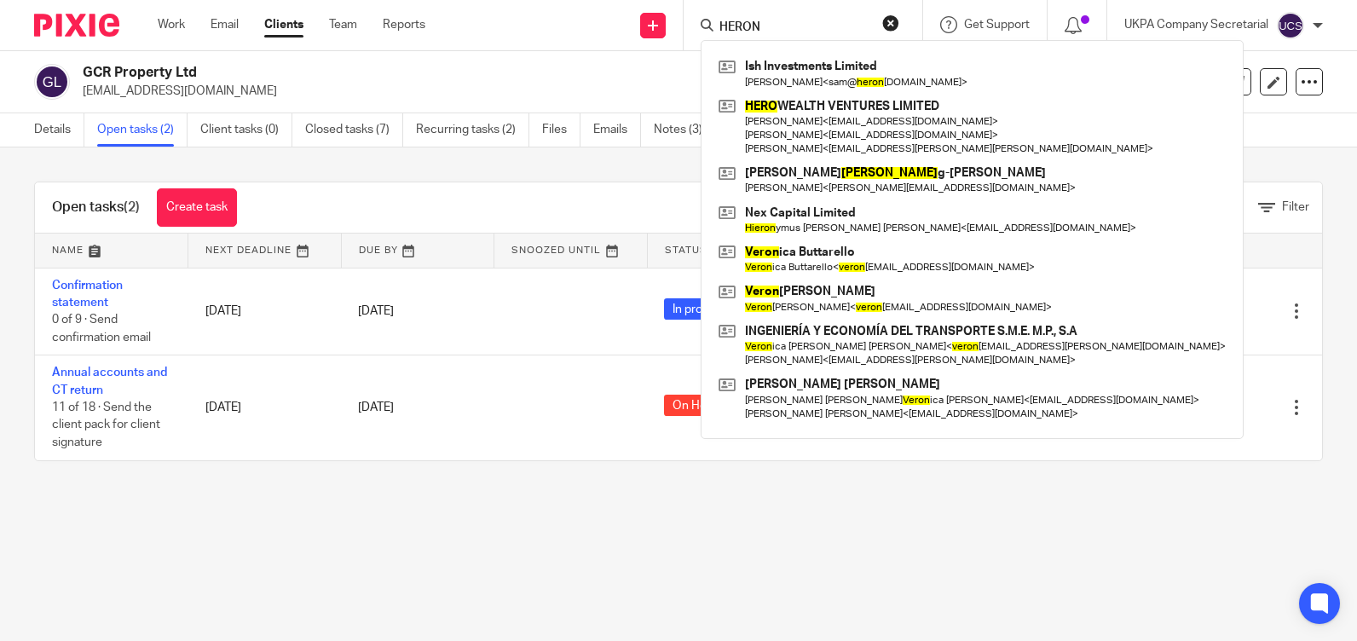
type input "HERON"
click at [889, 22] on button "reset" at bounding box center [890, 22] width 17 height 17
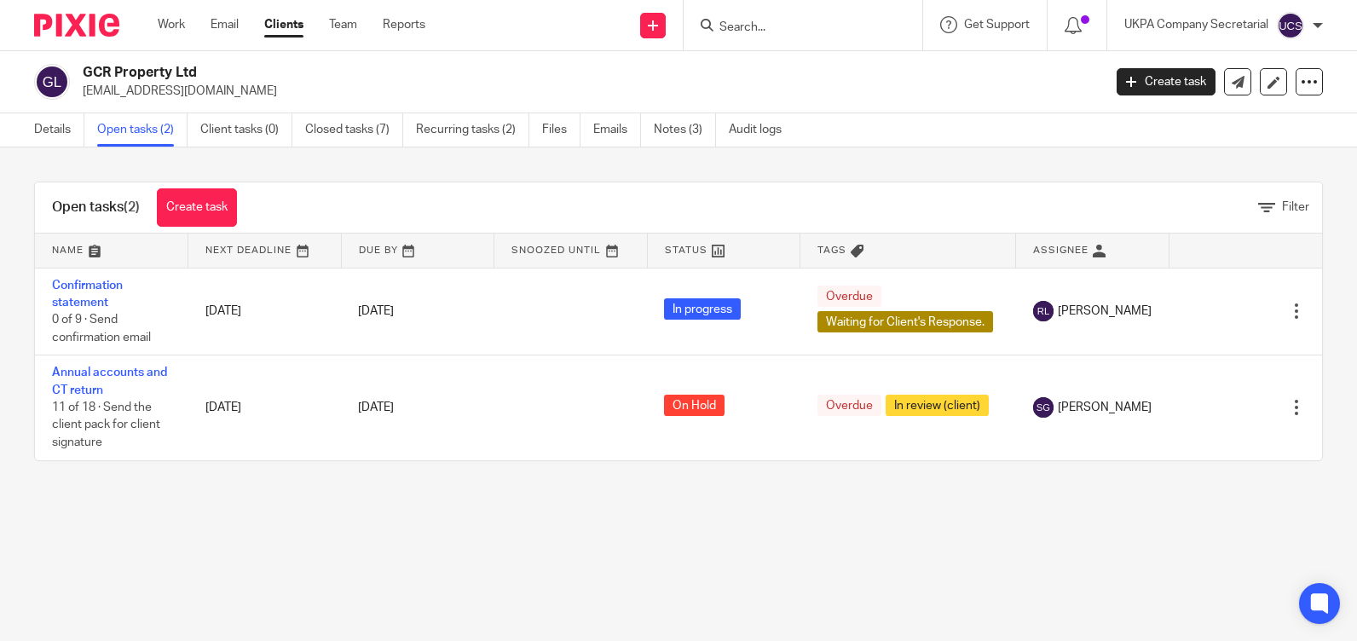
click at [768, 32] on input "Search" at bounding box center [794, 27] width 153 height 15
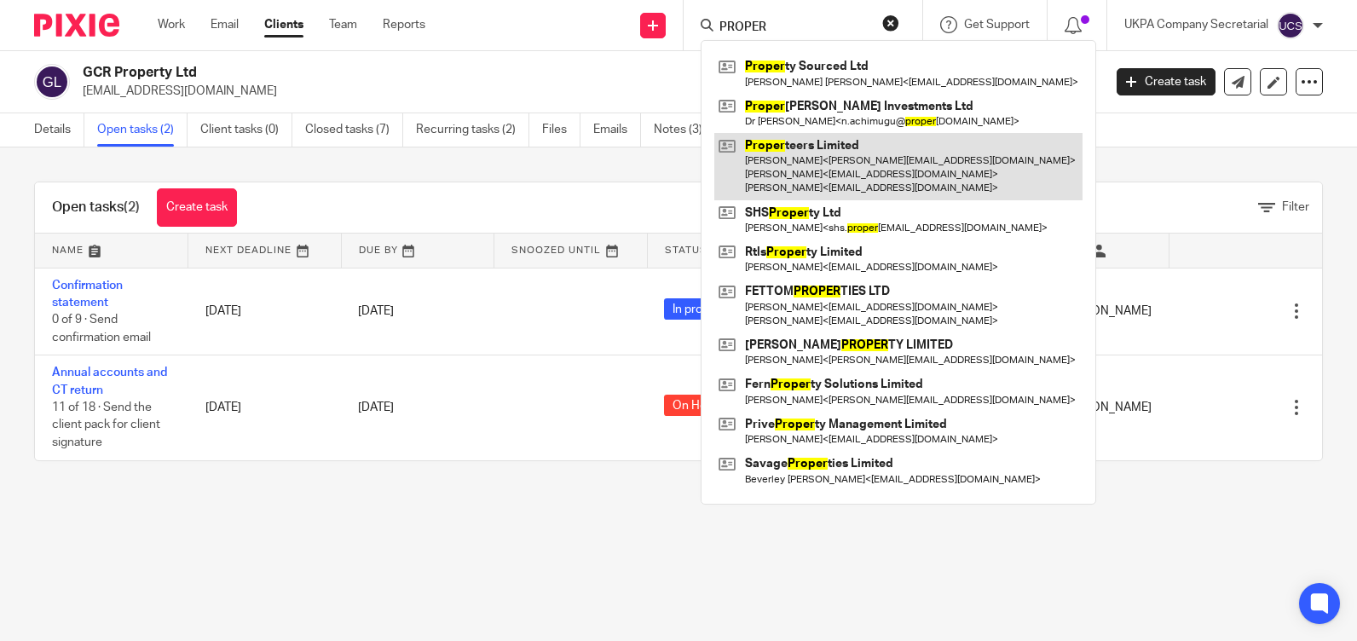
type input "PROPER"
click at [837, 144] on link at bounding box center [898, 166] width 368 height 67
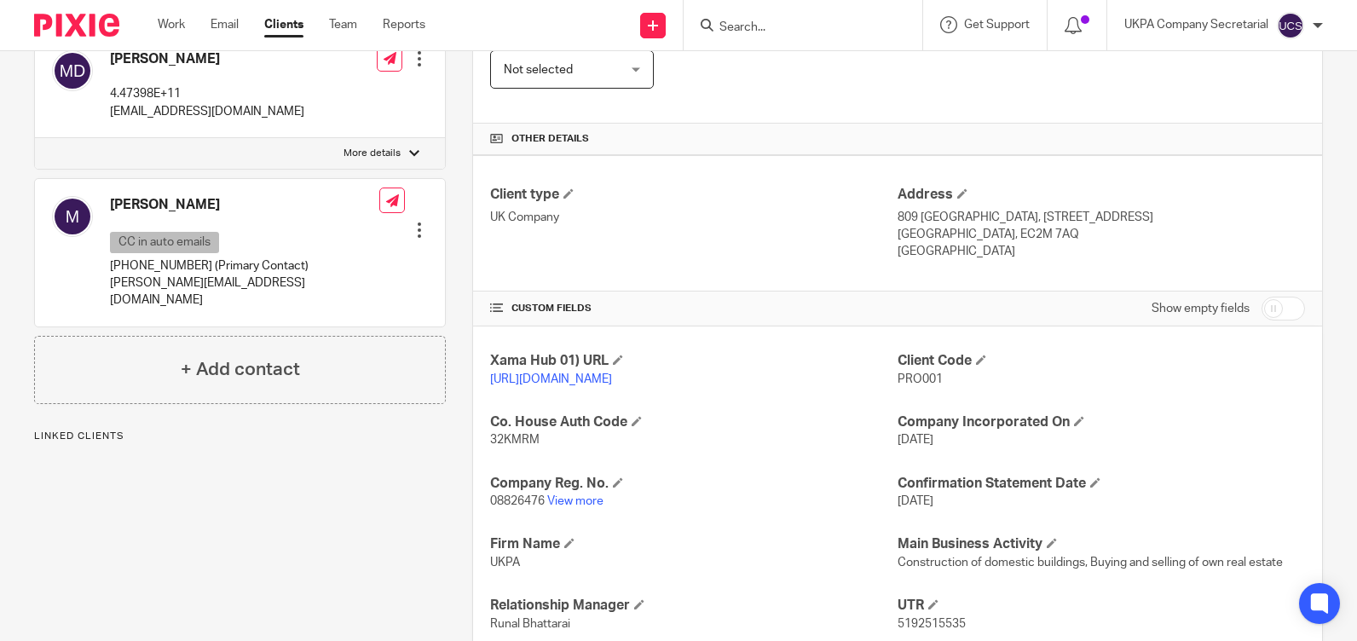
scroll to position [426, 0]
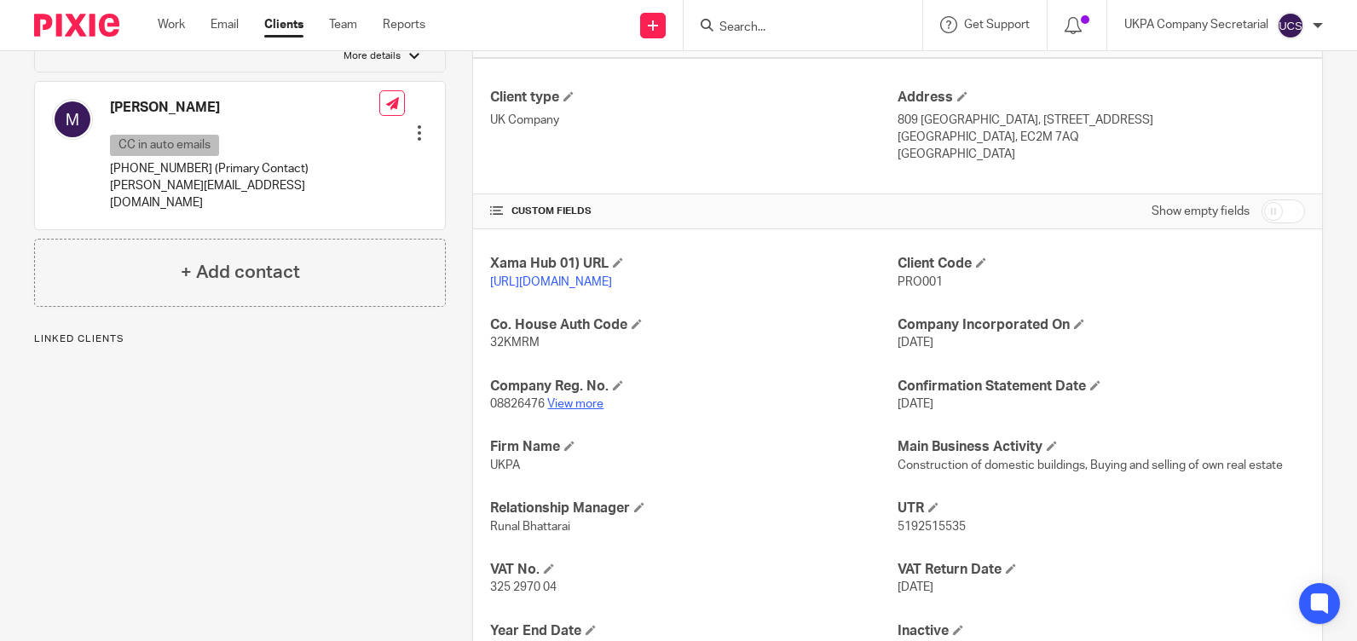
click at [578, 410] on link "View more" at bounding box center [575, 404] width 56 height 12
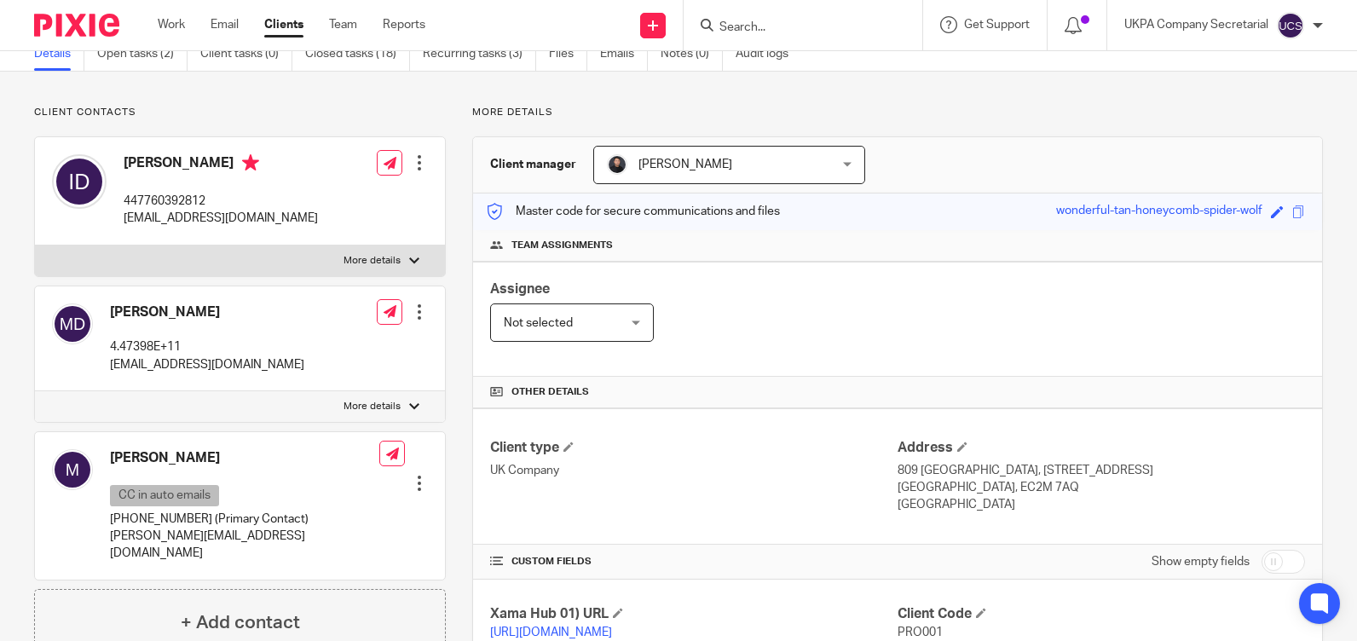
scroll to position [0, 0]
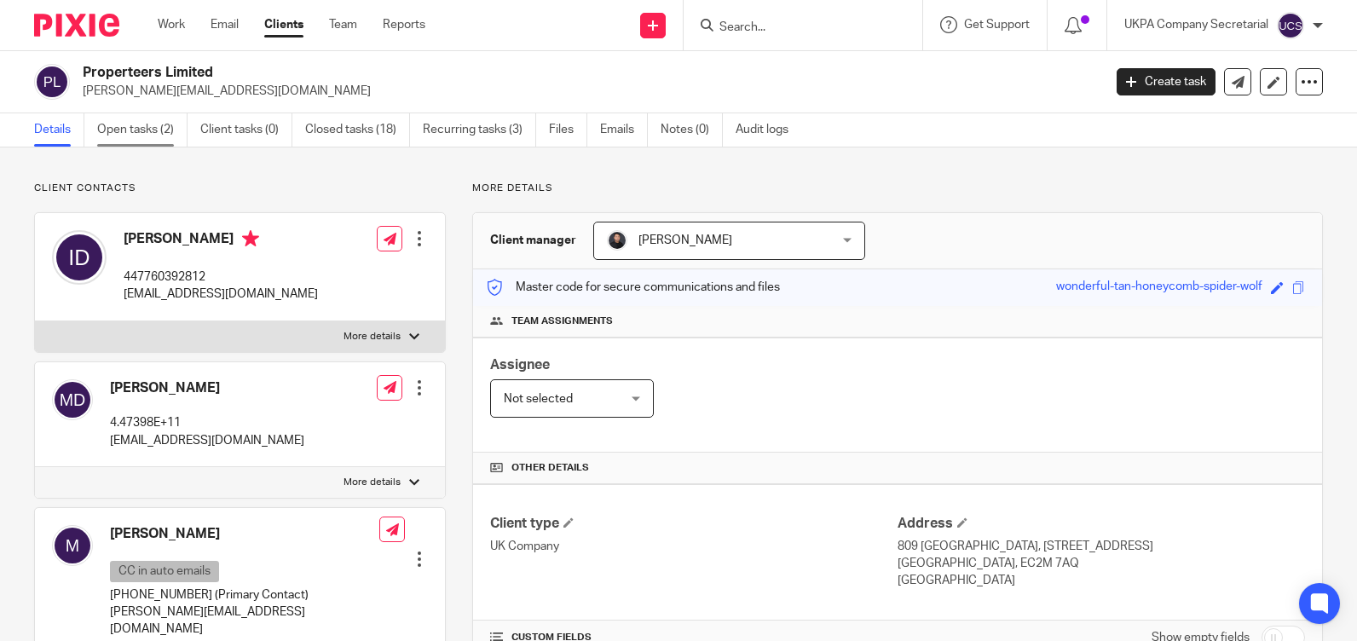
click at [137, 134] on link "Open tasks (2)" at bounding box center [142, 129] width 90 height 33
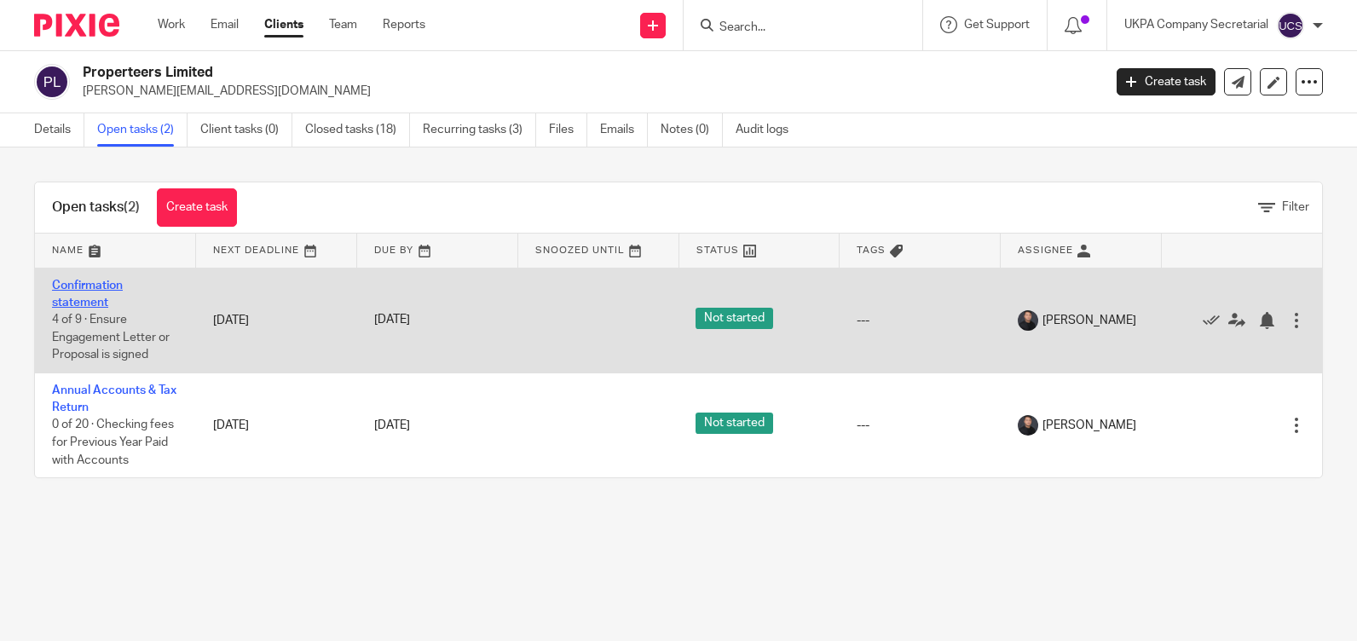
click at [74, 298] on link "Confirmation statement" at bounding box center [87, 294] width 71 height 29
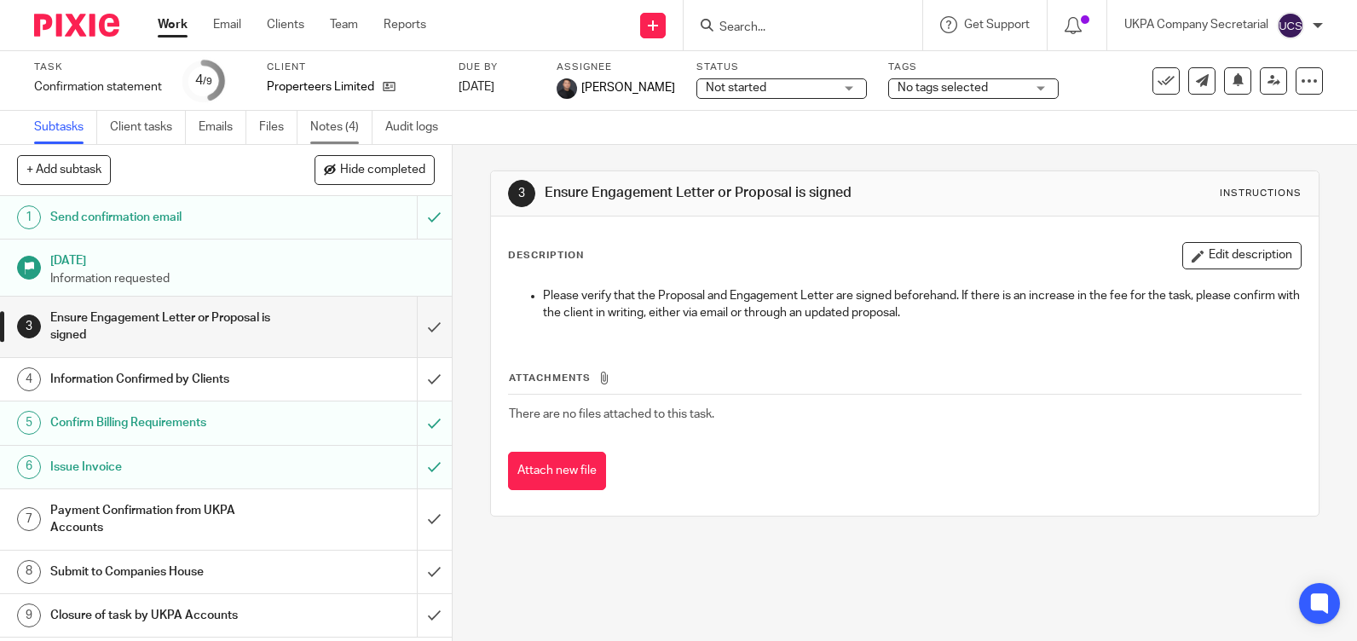
click at [332, 128] on link "Notes (4)" at bounding box center [341, 127] width 62 height 33
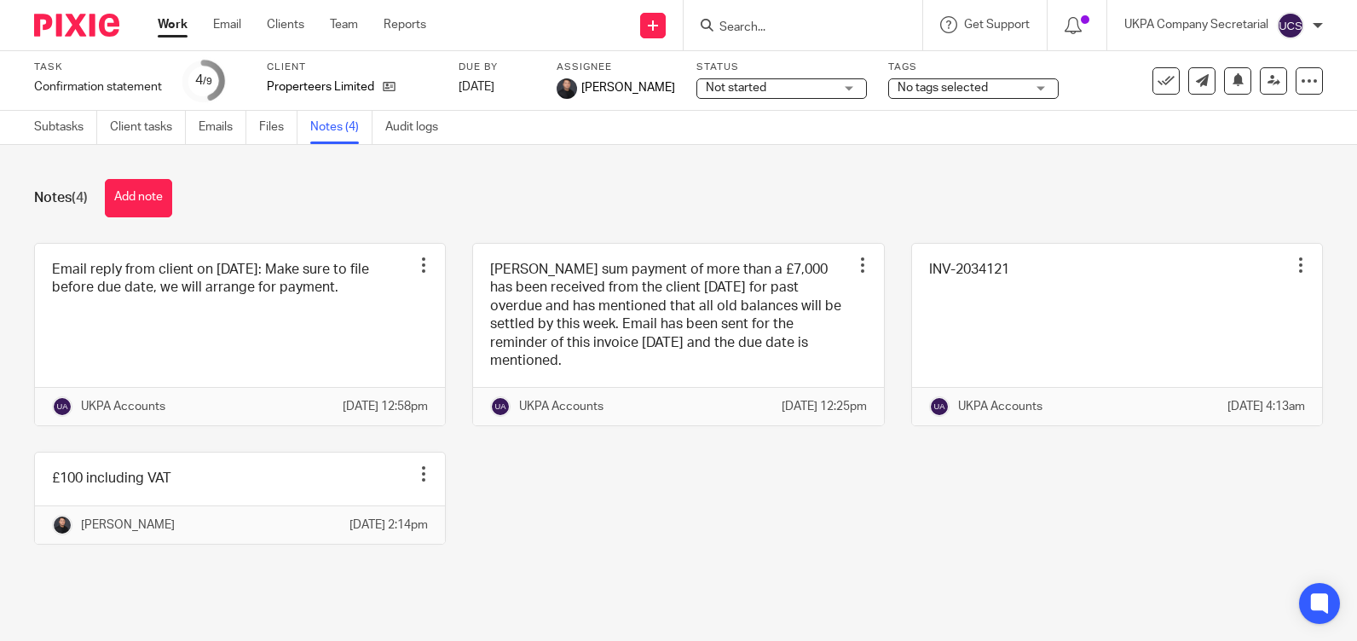
click at [809, 32] on input "Search" at bounding box center [794, 27] width 153 height 15
type input "naik con"
click at [802, 55] on link at bounding box center [834, 73] width 240 height 39
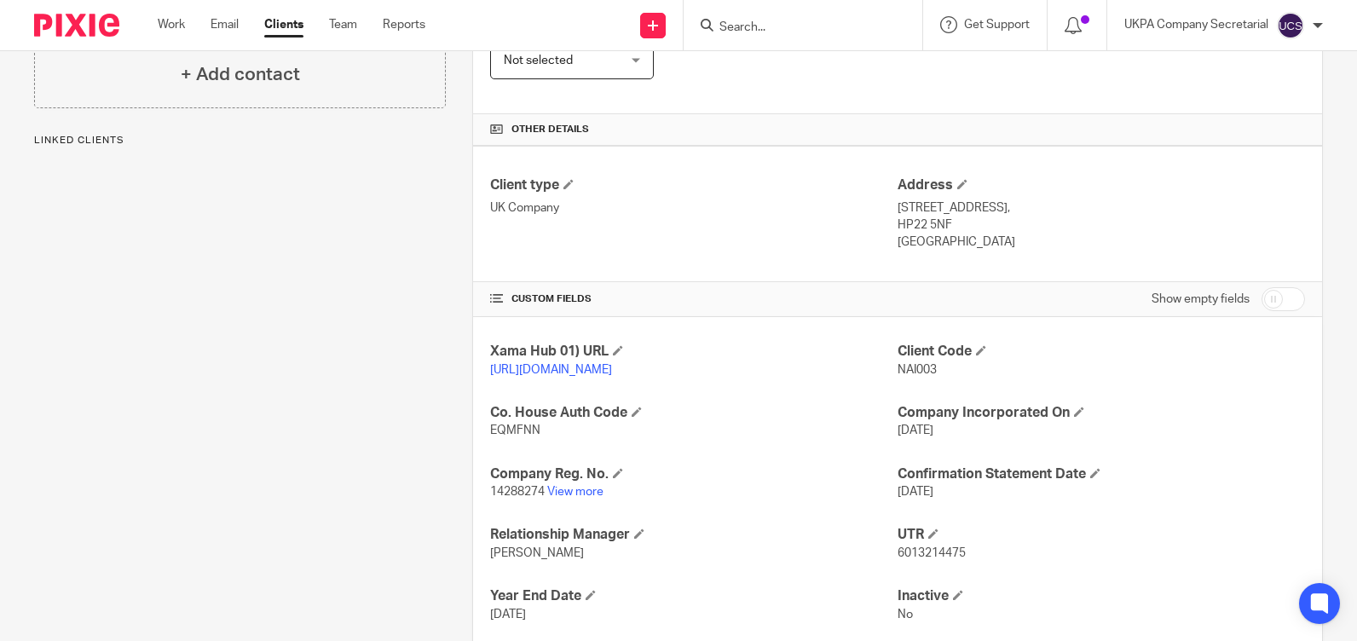
scroll to position [341, 0]
click at [555, 495] on link "View more" at bounding box center [575, 489] width 56 height 12
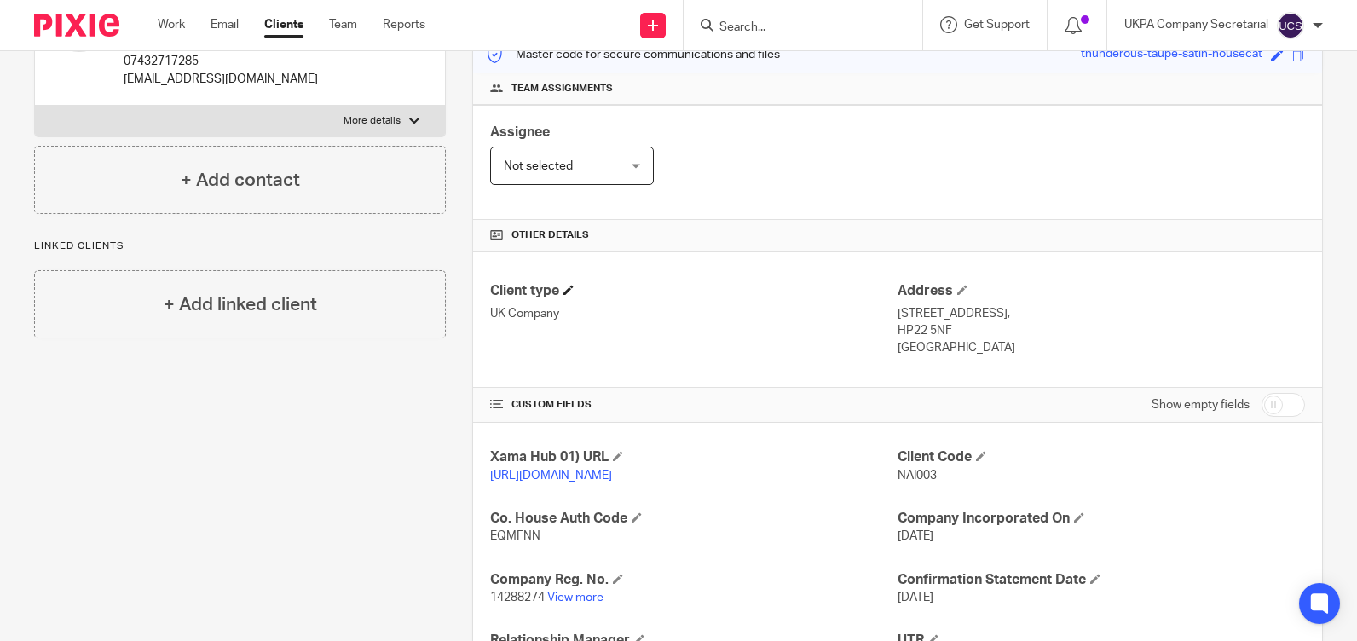
scroll to position [0, 0]
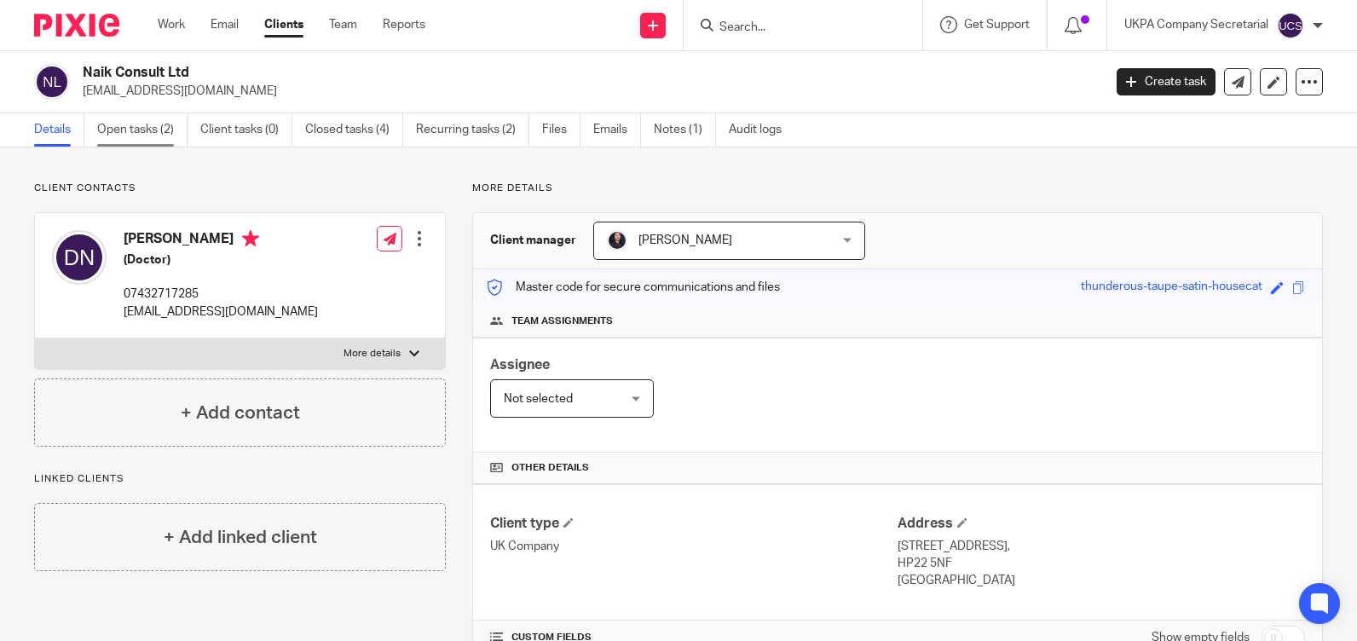
click at [151, 131] on link "Open tasks (2)" at bounding box center [142, 129] width 90 height 33
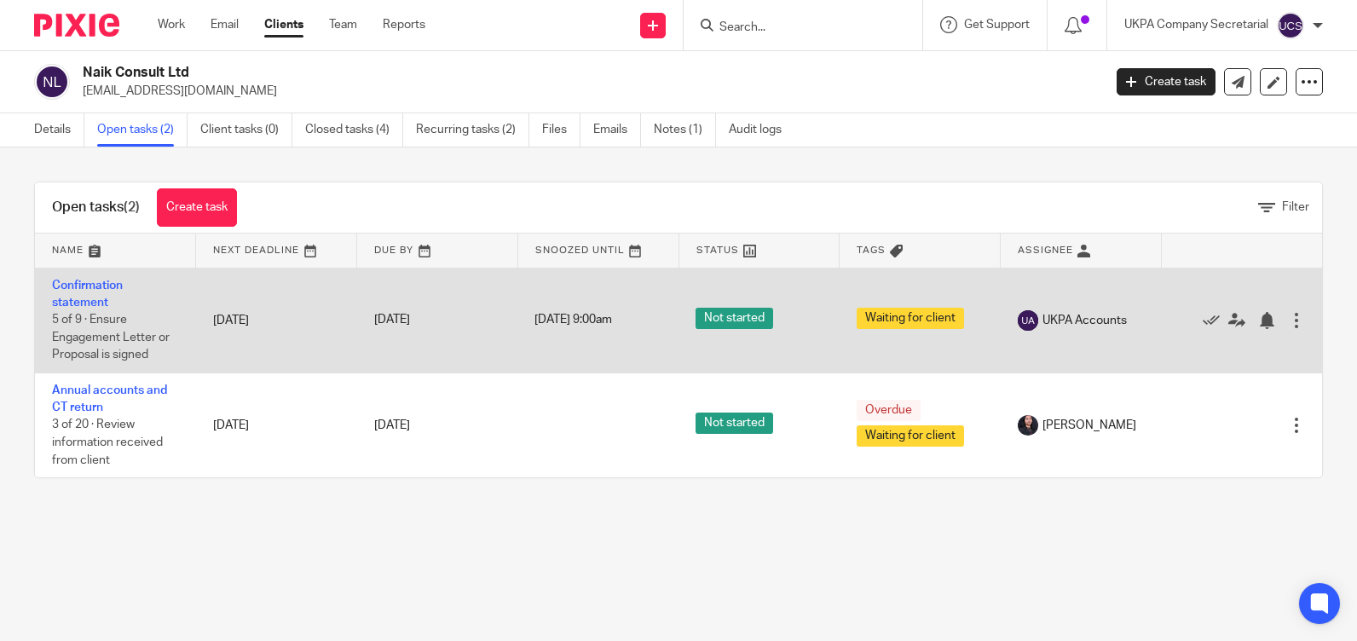
click at [80, 294] on td "Confirmation statement 5 of 9 · Ensure Engagement Letter or Proposal is signed" at bounding box center [115, 320] width 161 height 105
click at [79, 300] on link "Confirmation statement" at bounding box center [87, 294] width 71 height 29
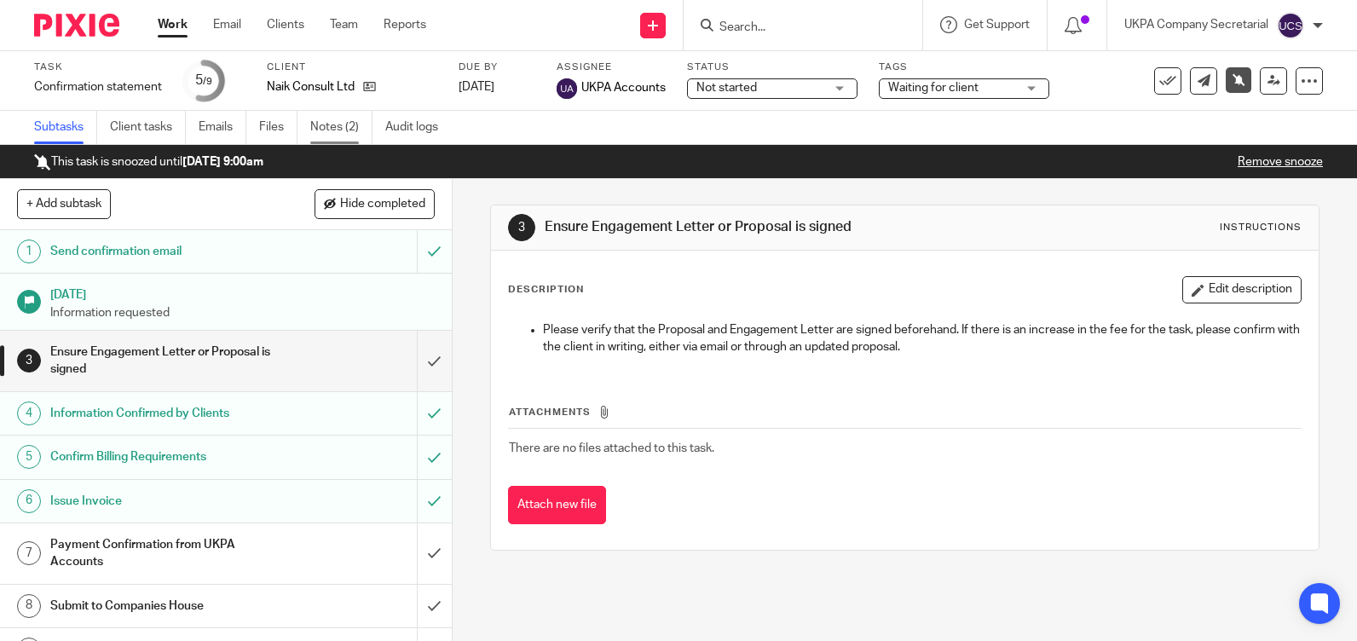
click at [334, 111] on link "Notes (2)" at bounding box center [341, 127] width 62 height 33
click at [332, 120] on link "Notes (2)" at bounding box center [341, 127] width 62 height 33
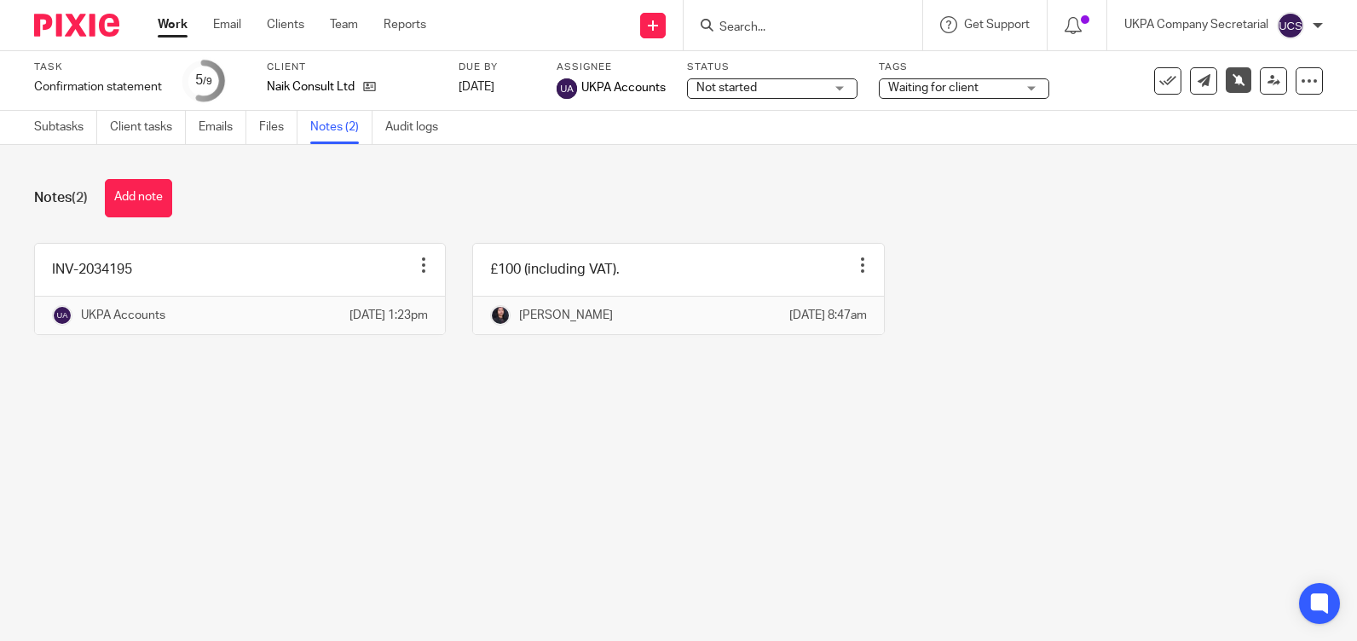
click at [781, 31] on input "Search" at bounding box center [794, 27] width 153 height 15
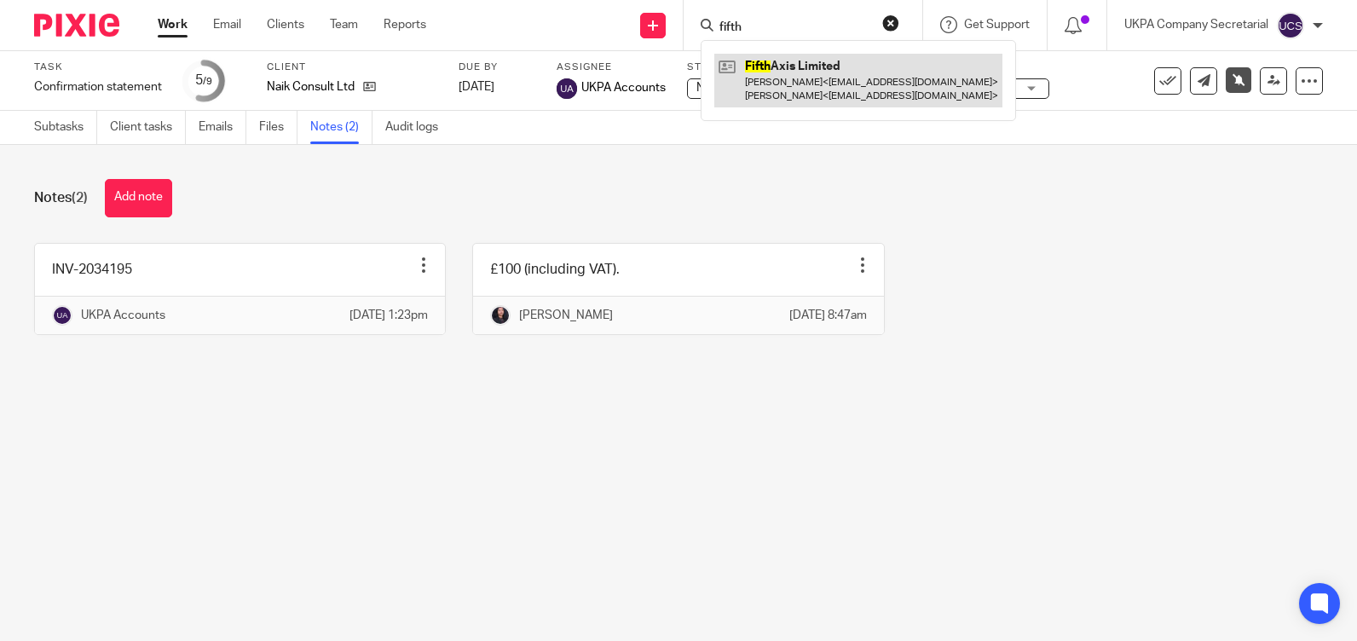
type input "fifth"
click at [780, 71] on link at bounding box center [858, 80] width 288 height 53
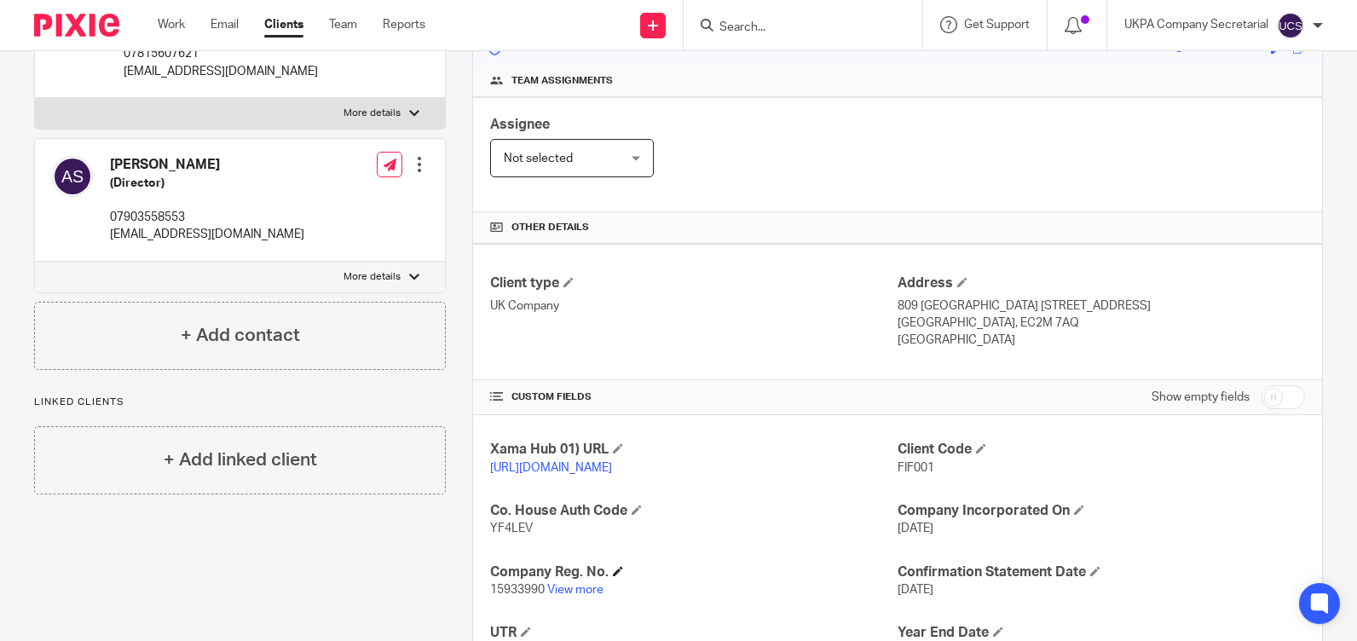
scroll to position [256, 0]
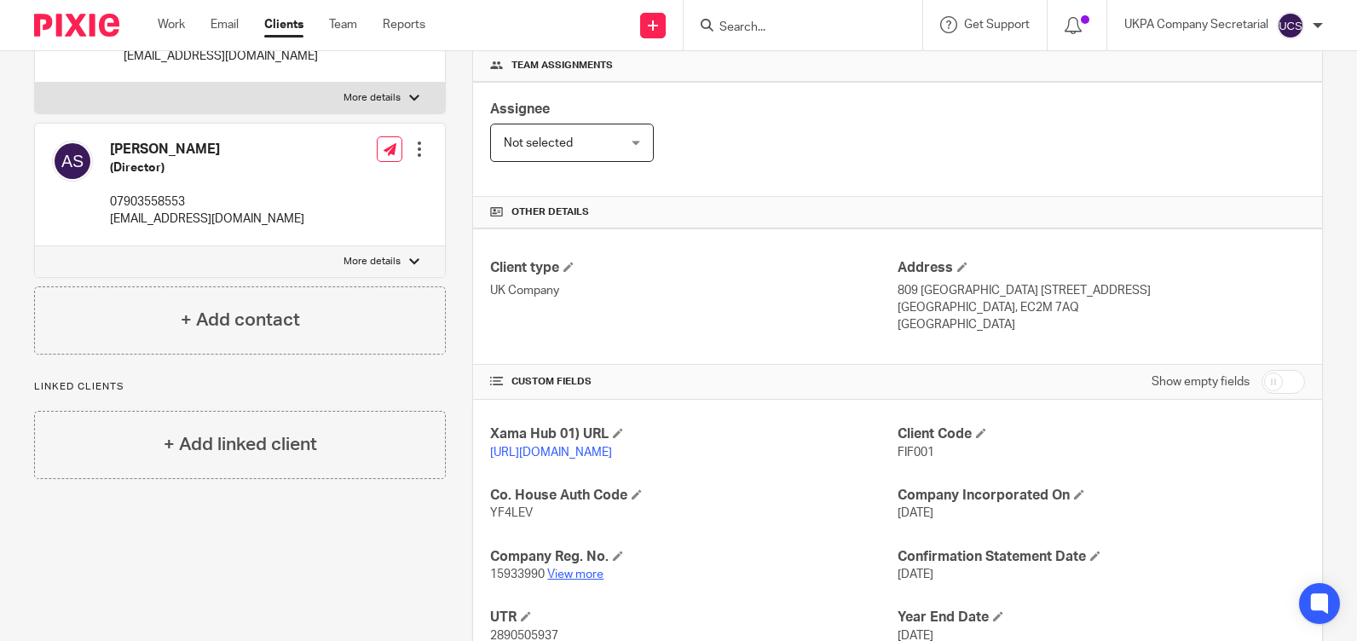
click at [582, 580] on link "View more" at bounding box center [575, 574] width 56 height 12
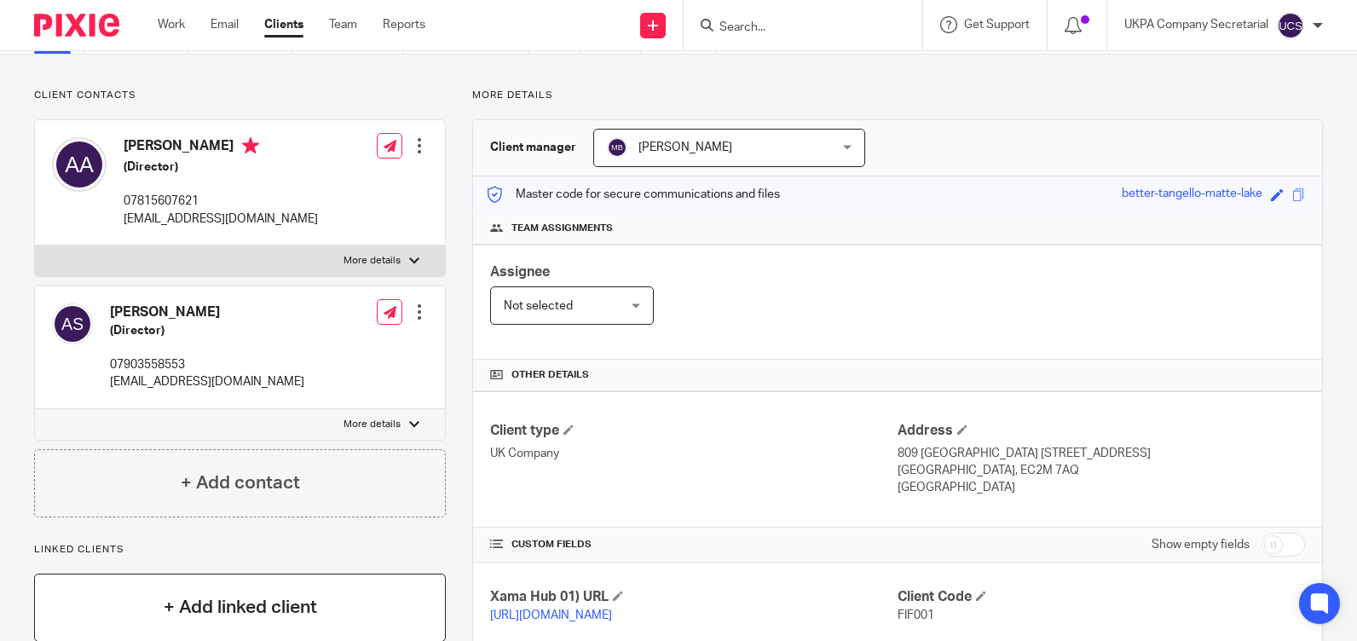
scroll to position [0, 0]
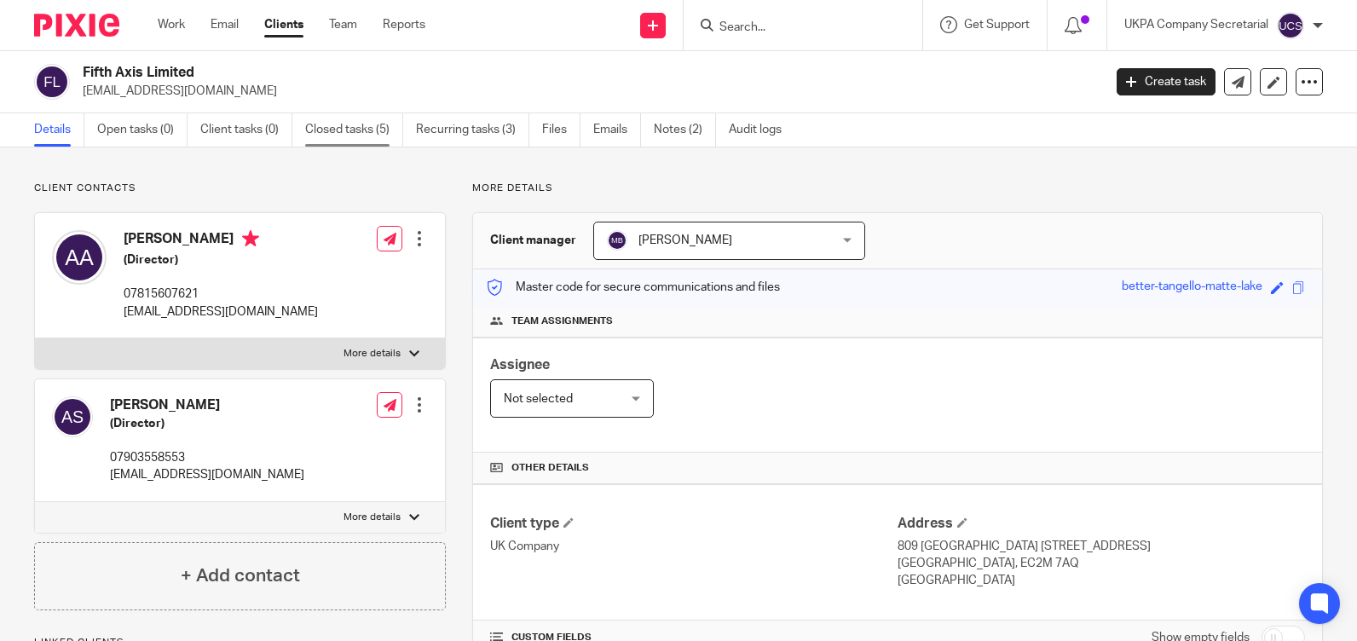
click at [343, 121] on link "Closed tasks (5)" at bounding box center [354, 129] width 98 height 33
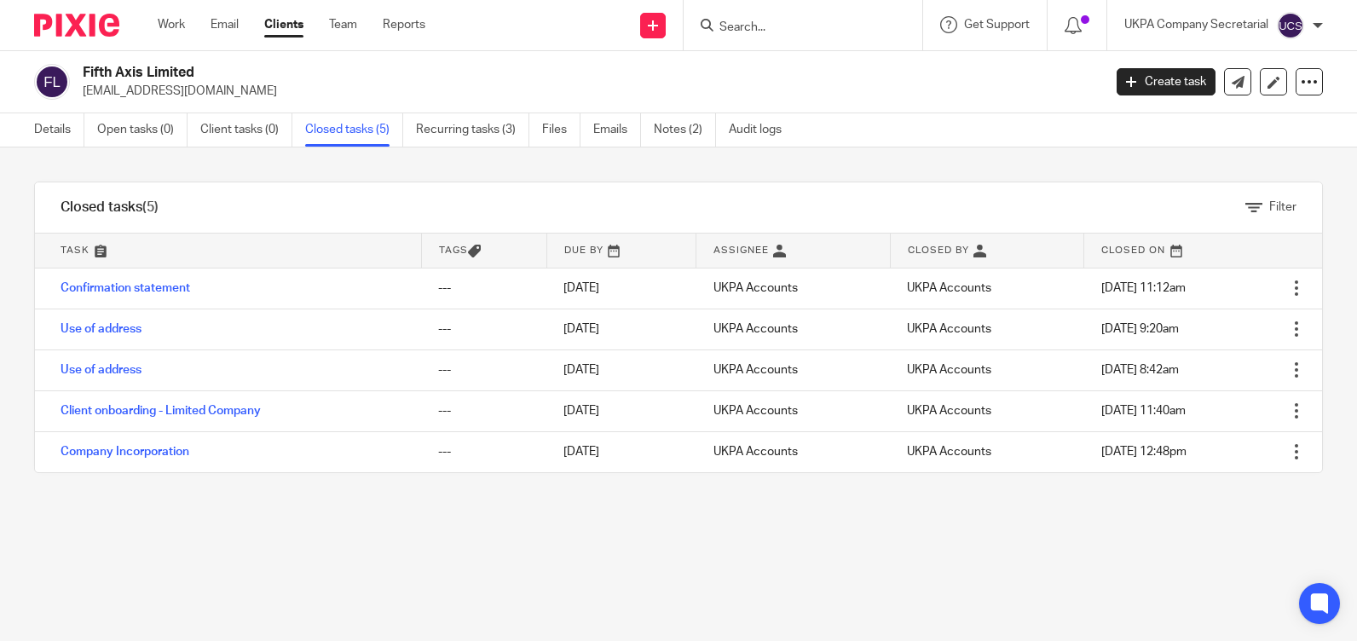
click at [122, 285] on link "Confirmation statement" at bounding box center [126, 288] width 130 height 12
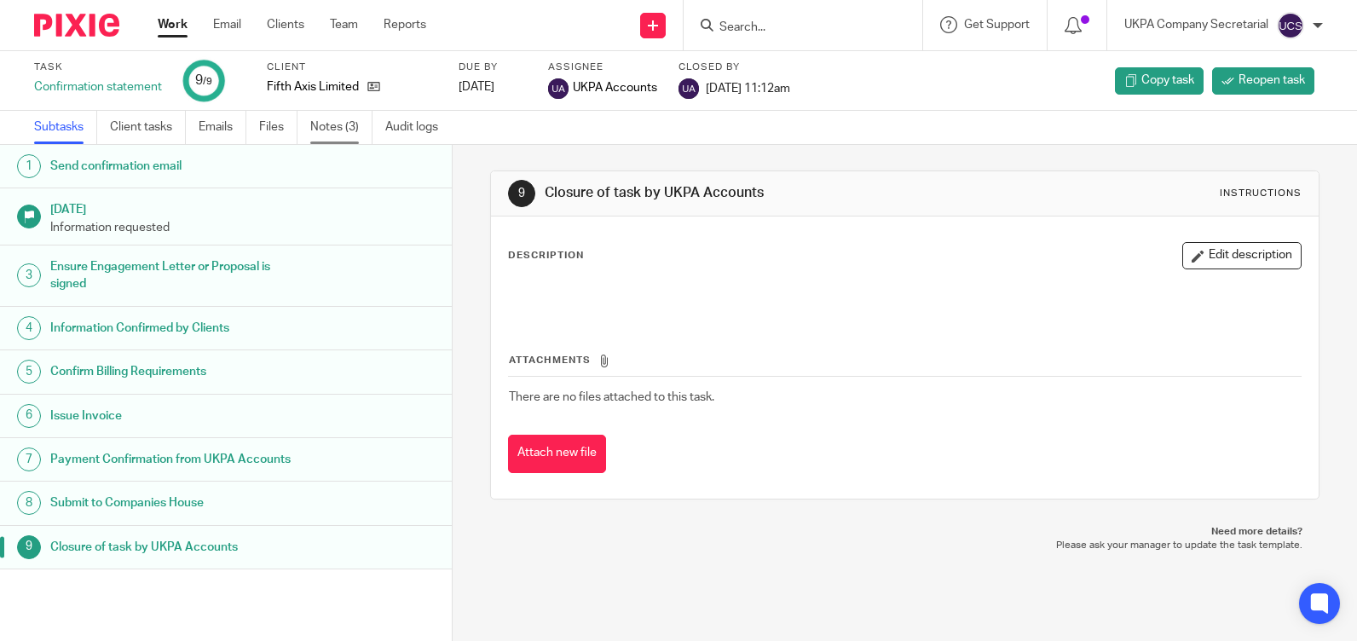
click at [342, 129] on link "Notes (3)" at bounding box center [341, 127] width 62 height 33
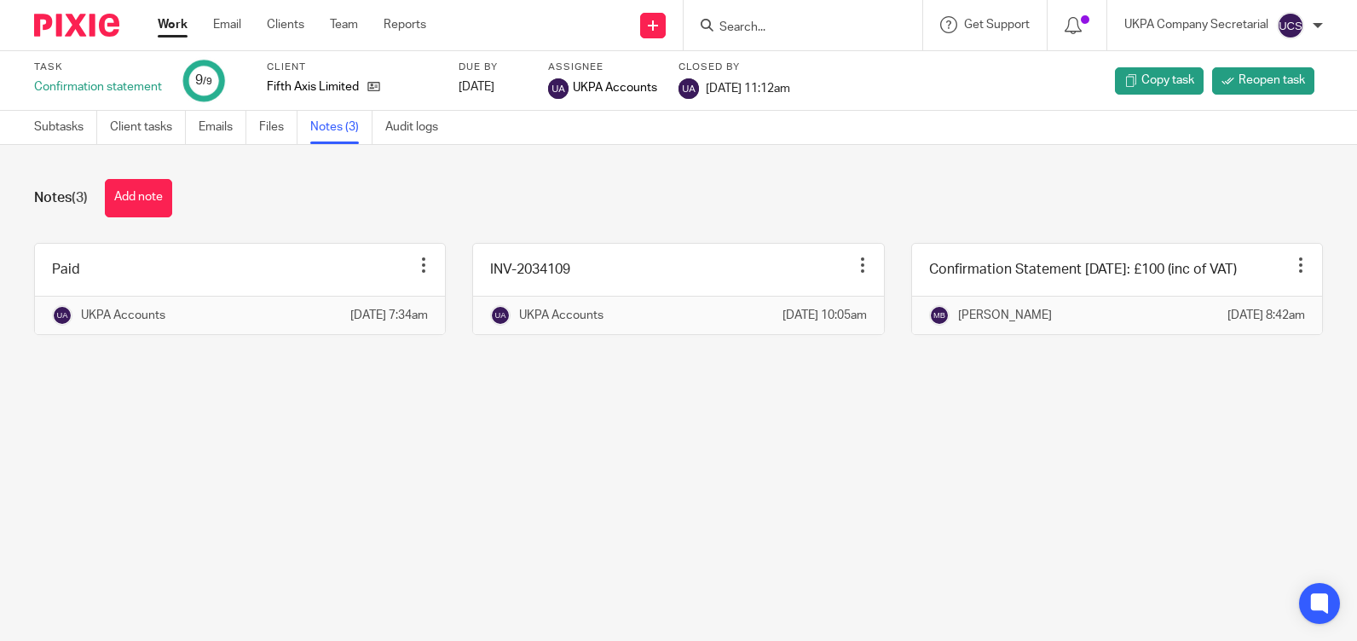
click at [775, 21] on input "Search" at bounding box center [794, 27] width 153 height 15
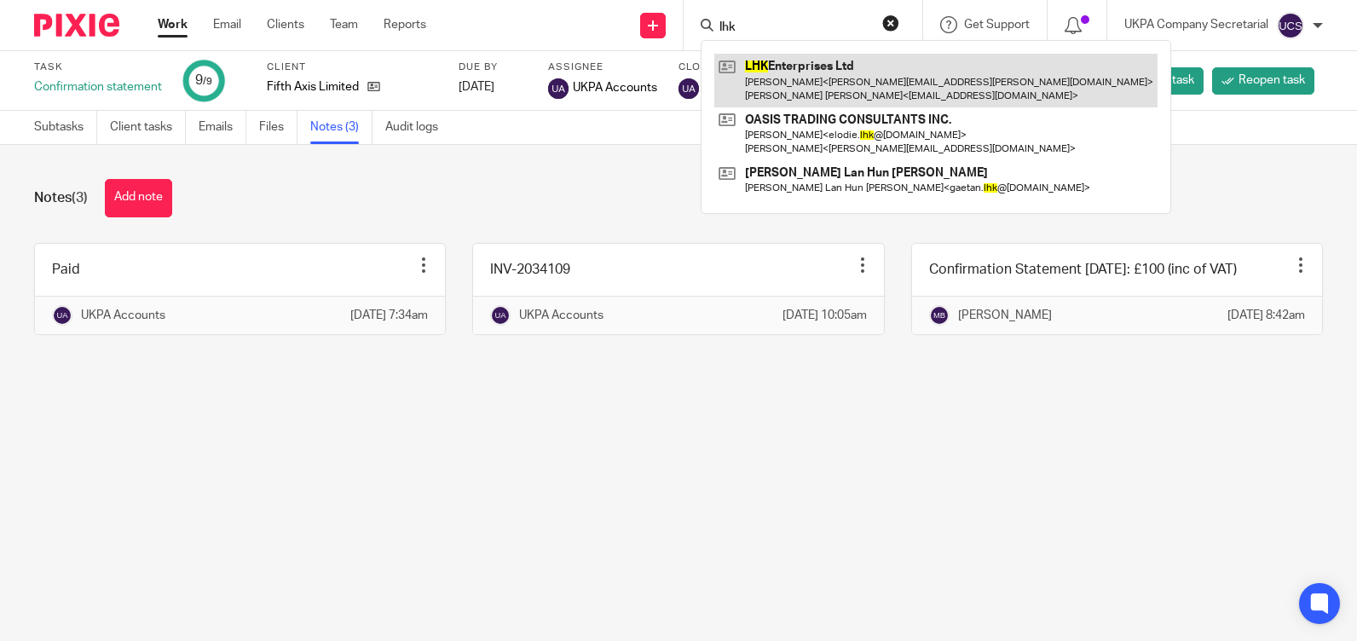
type input "lhk"
click at [822, 55] on link at bounding box center [935, 80] width 443 height 53
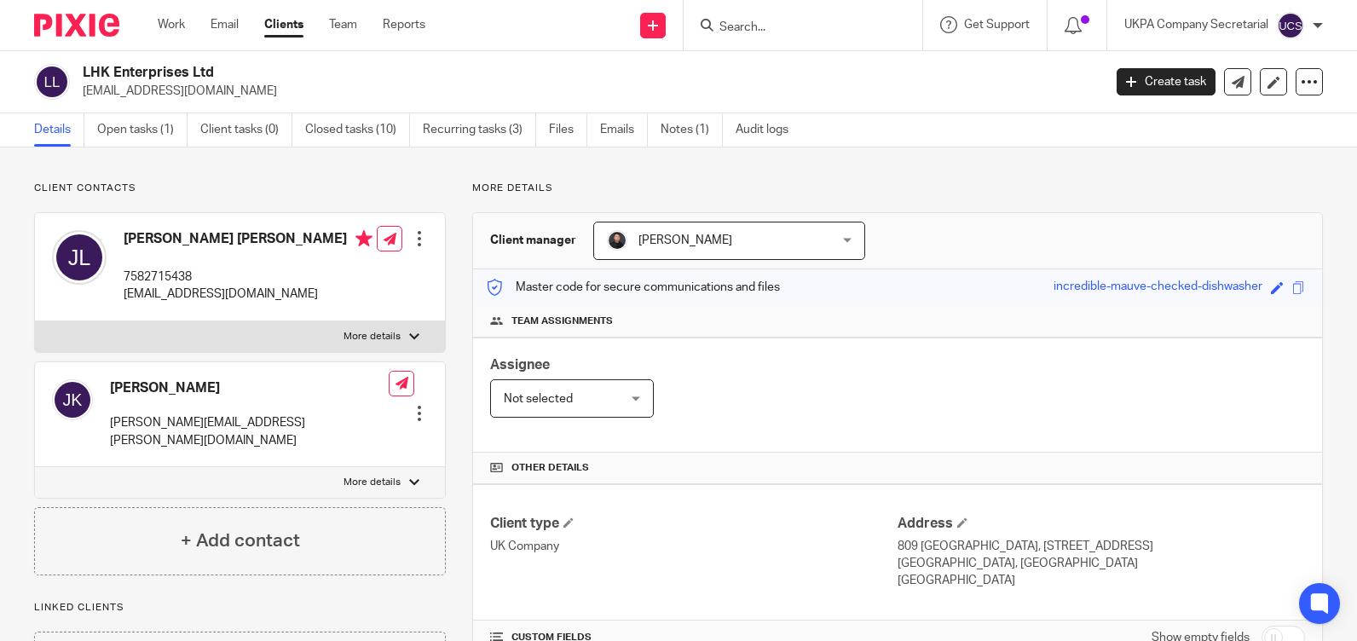
click at [800, 28] on input "Search" at bounding box center [794, 27] width 153 height 15
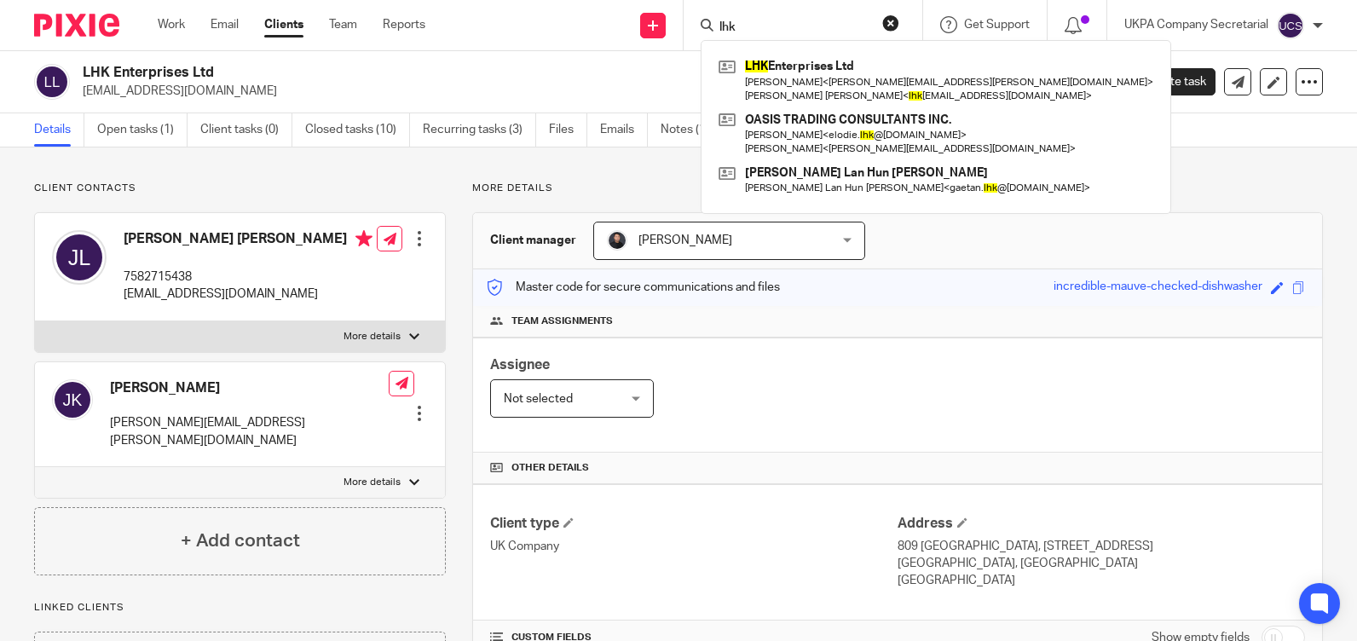
type input "lhk"
click at [810, 406] on div "Assignee Not selected Not selected Not selected Aarshika Awale Aayush Niraula A…" at bounding box center [897, 394] width 849 height 115
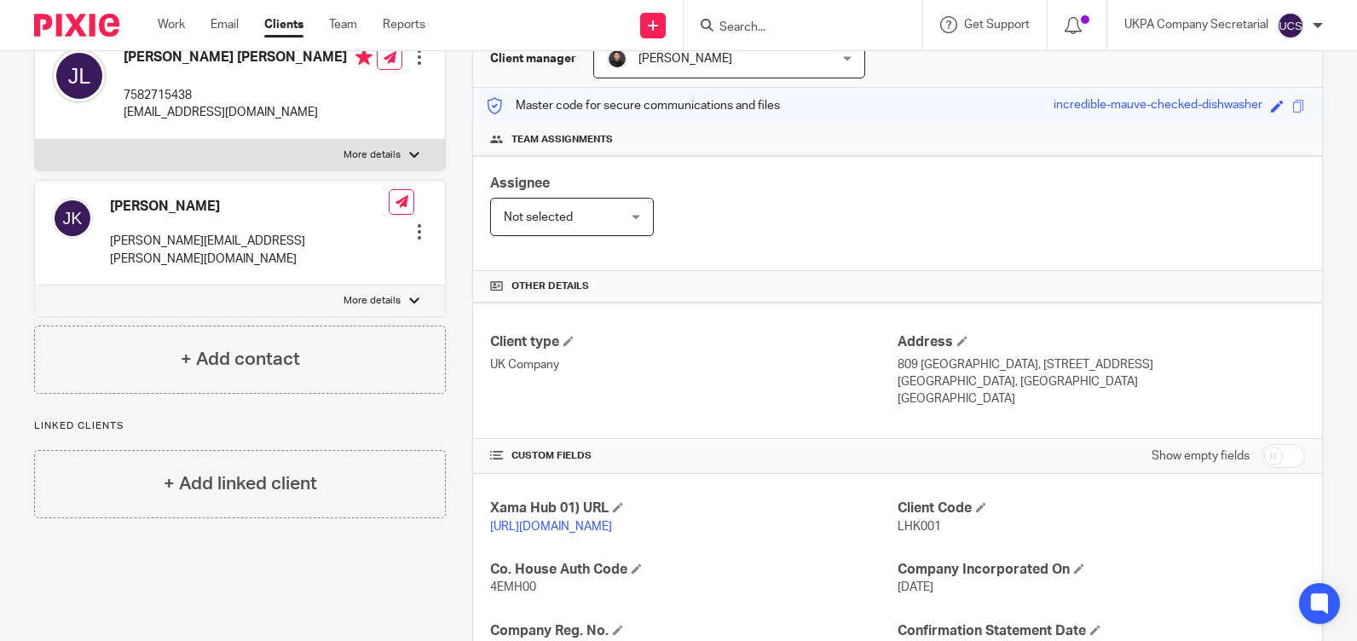
scroll to position [341, 0]
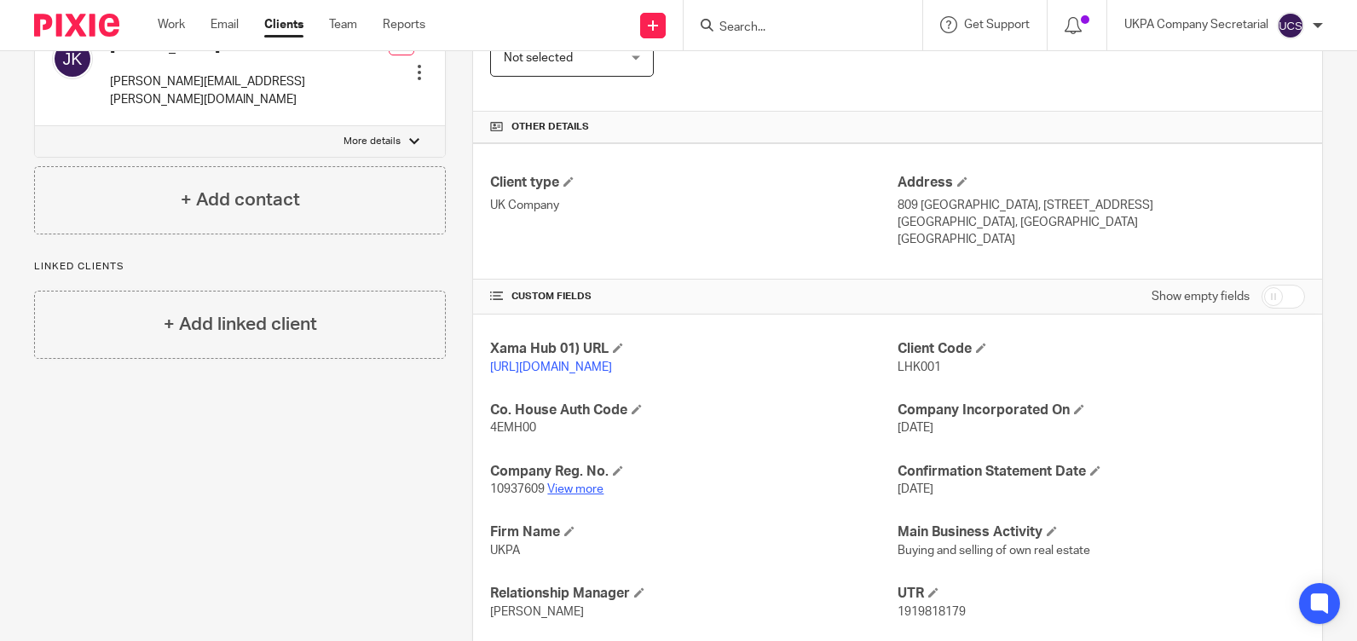
click at [574, 495] on link "View more" at bounding box center [575, 489] width 56 height 12
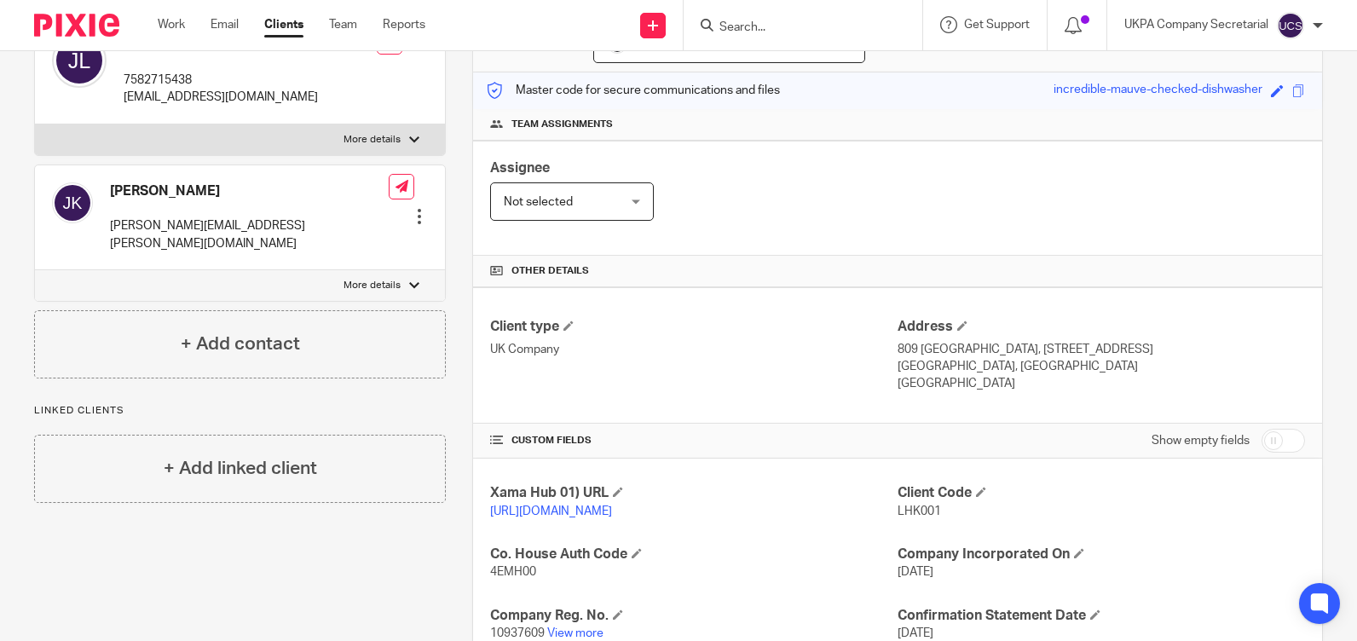
scroll to position [0, 0]
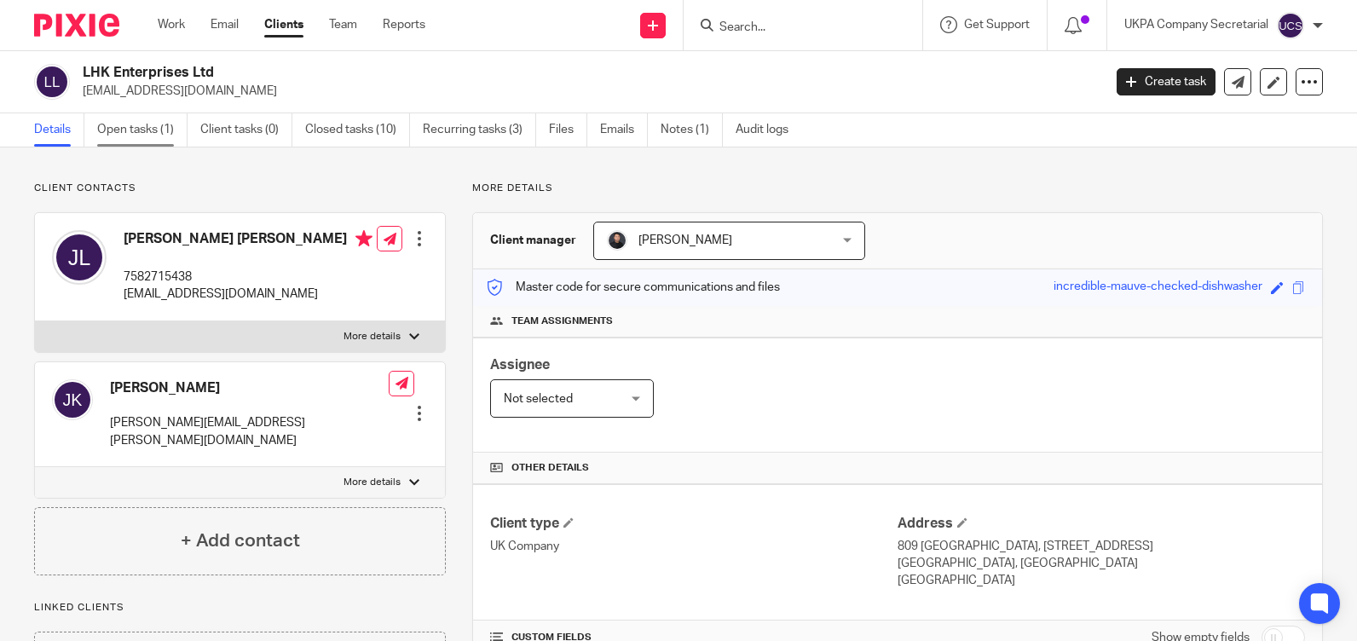
click at [120, 129] on link "Open tasks (1)" at bounding box center [142, 129] width 90 height 33
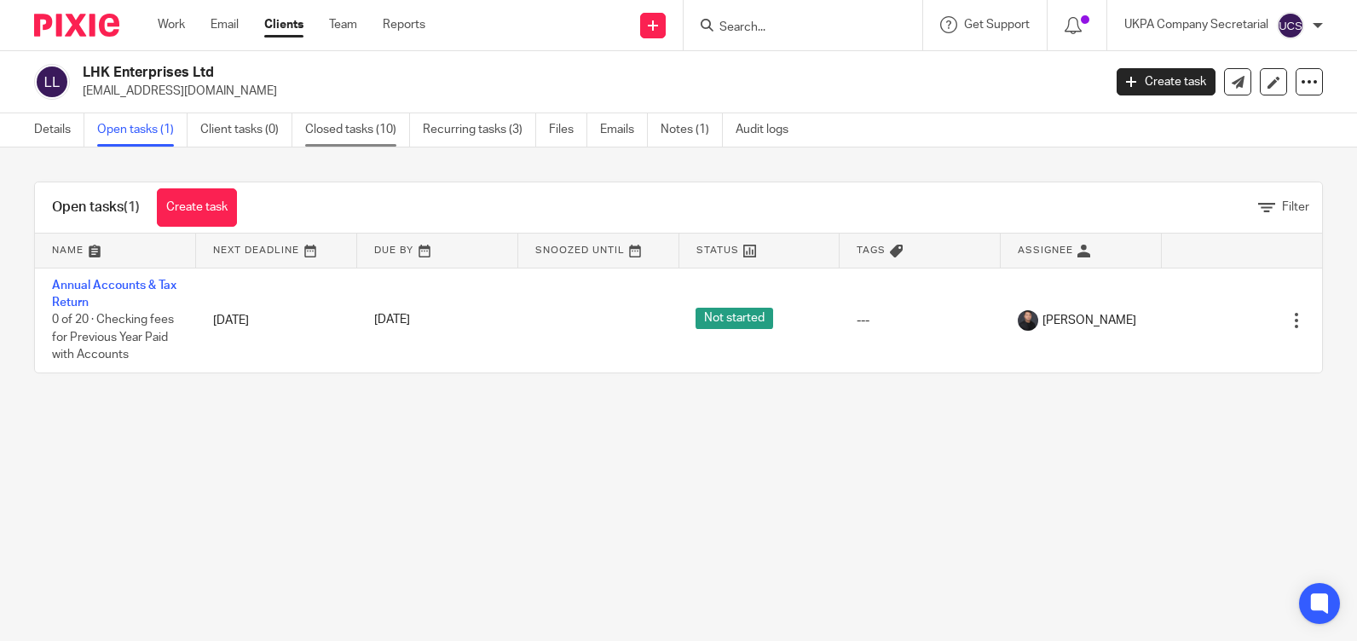
click at [348, 129] on link "Closed tasks (10)" at bounding box center [357, 129] width 105 height 33
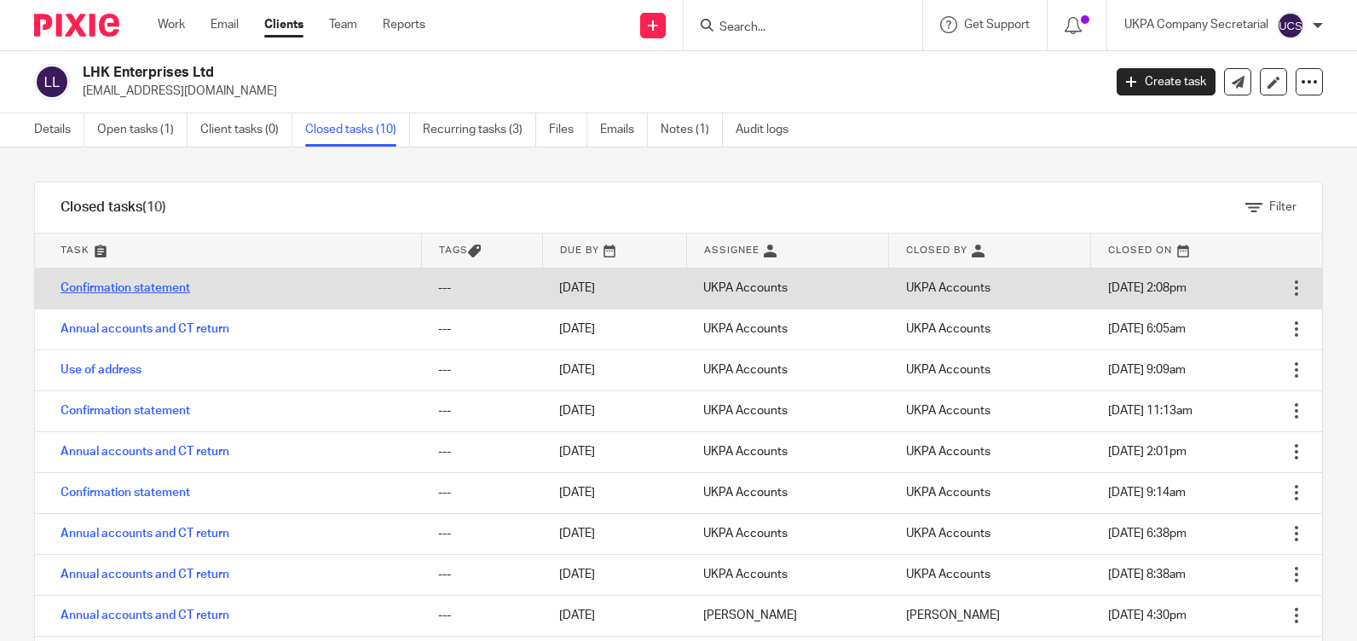
click at [99, 291] on link "Confirmation statement" at bounding box center [126, 288] width 130 height 12
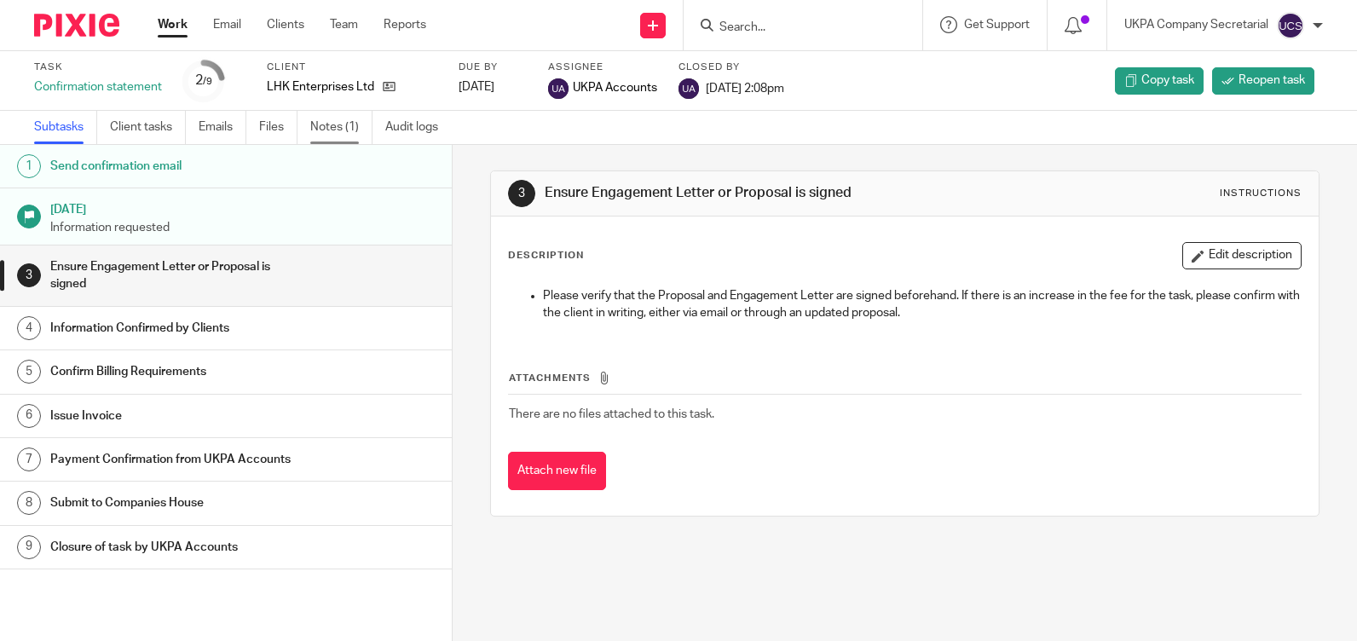
click at [324, 129] on link "Notes (1)" at bounding box center [341, 127] width 62 height 33
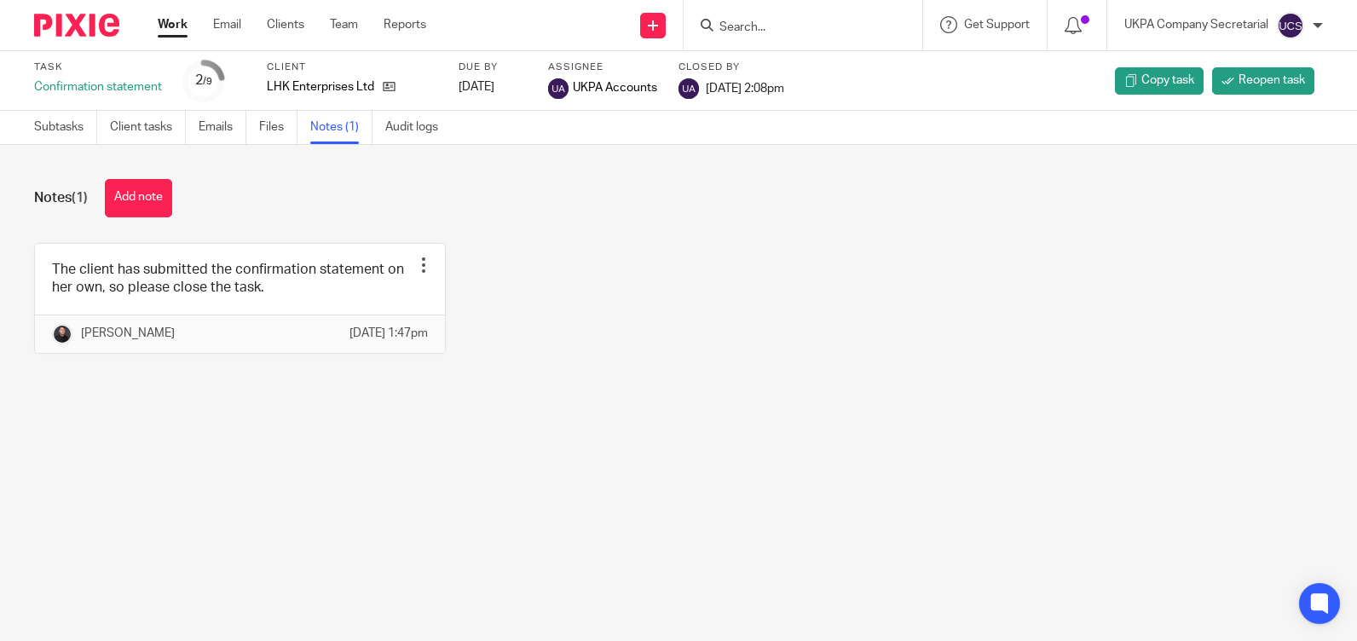
click at [802, 32] on input "Search" at bounding box center [794, 27] width 153 height 15
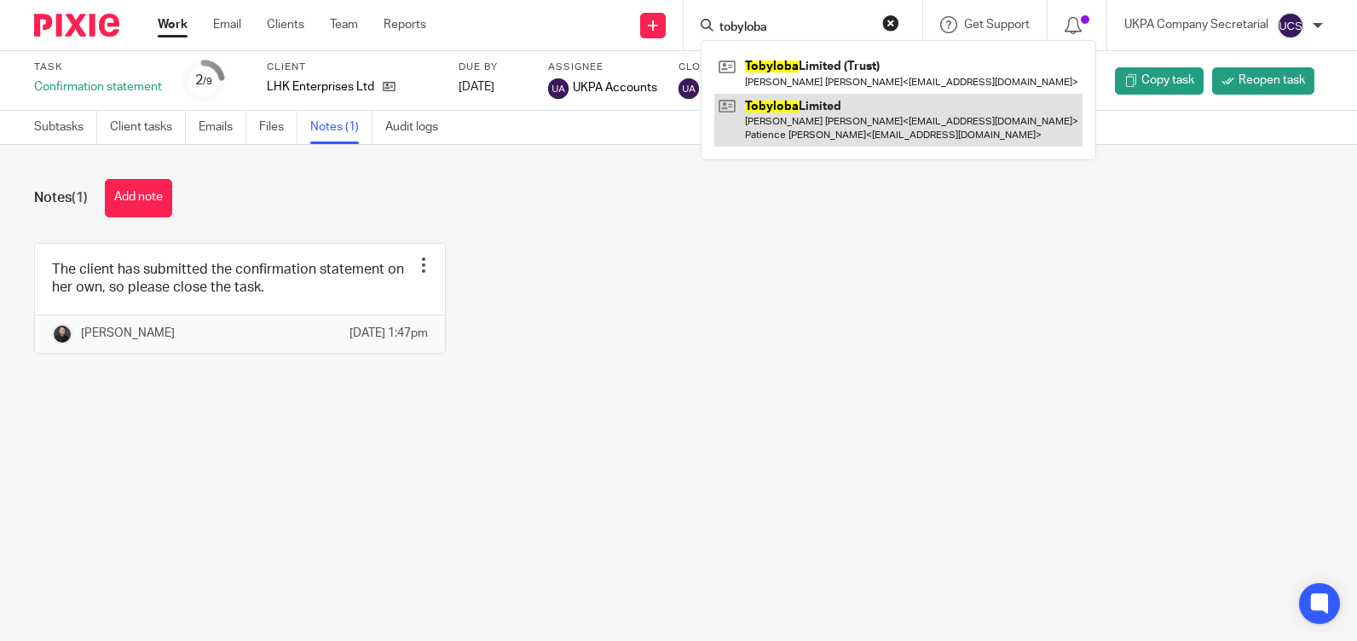
type input "tobyloba"
click at [782, 124] on link at bounding box center [898, 120] width 368 height 53
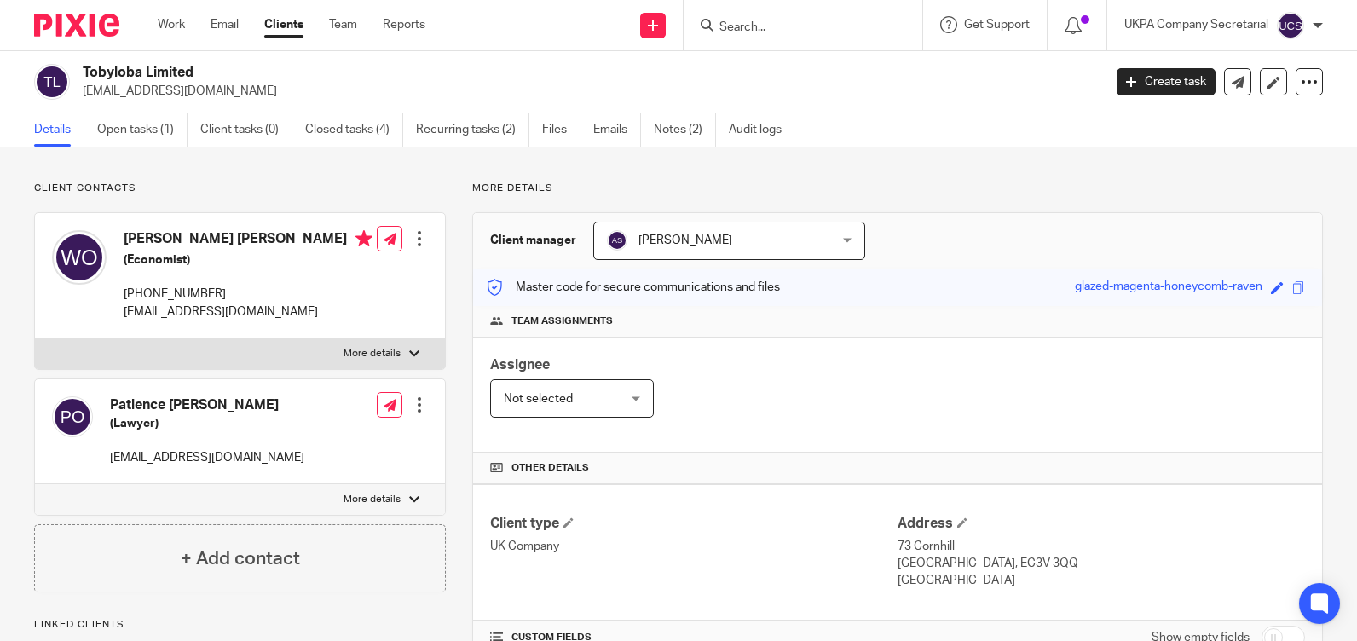
scroll to position [459, 0]
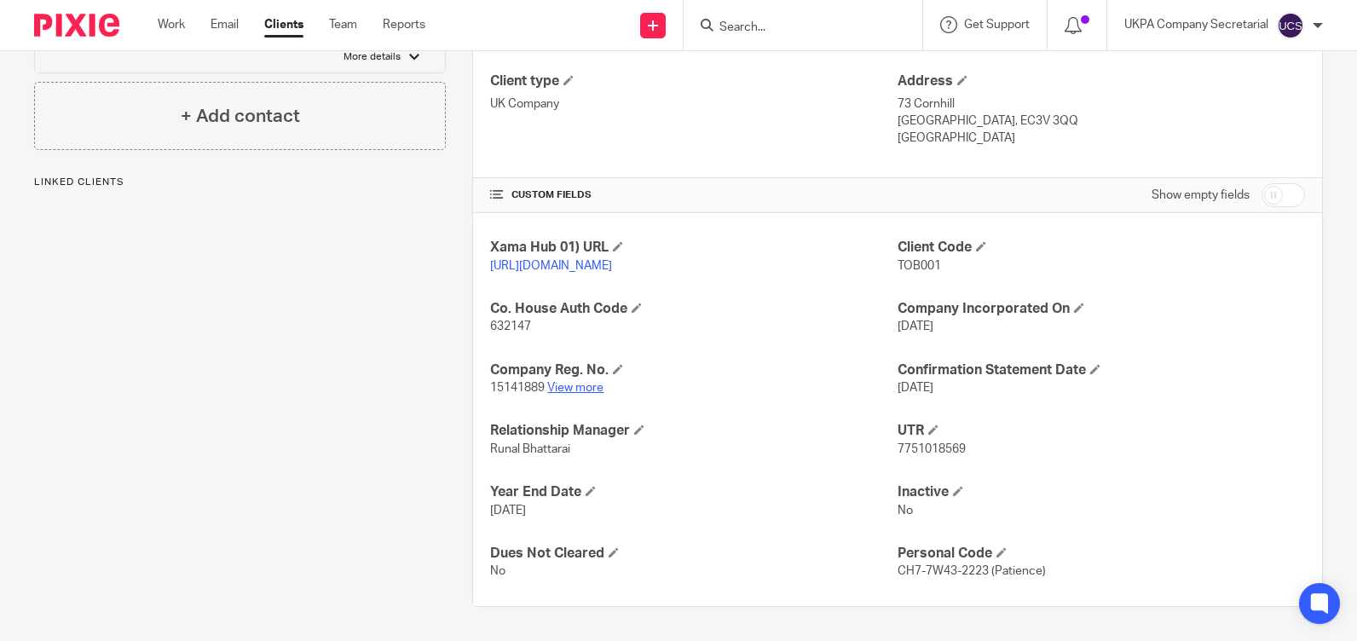
click at [573, 387] on link "View more" at bounding box center [575, 388] width 56 height 12
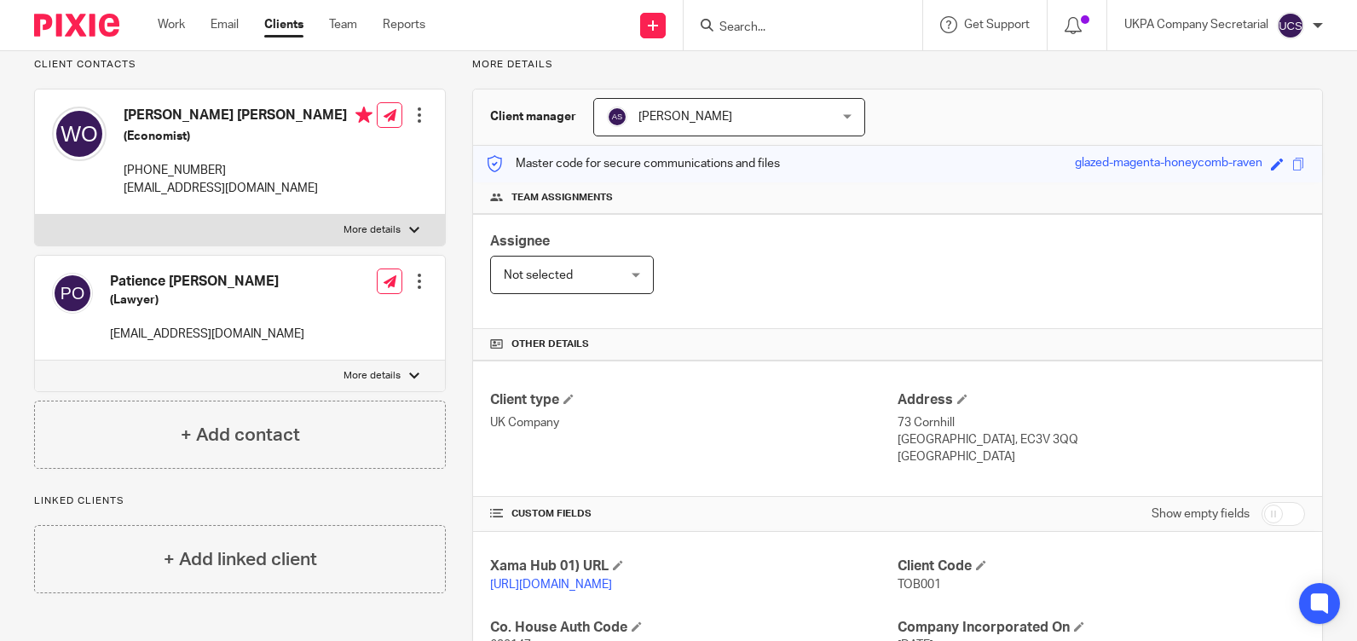
scroll to position [0, 0]
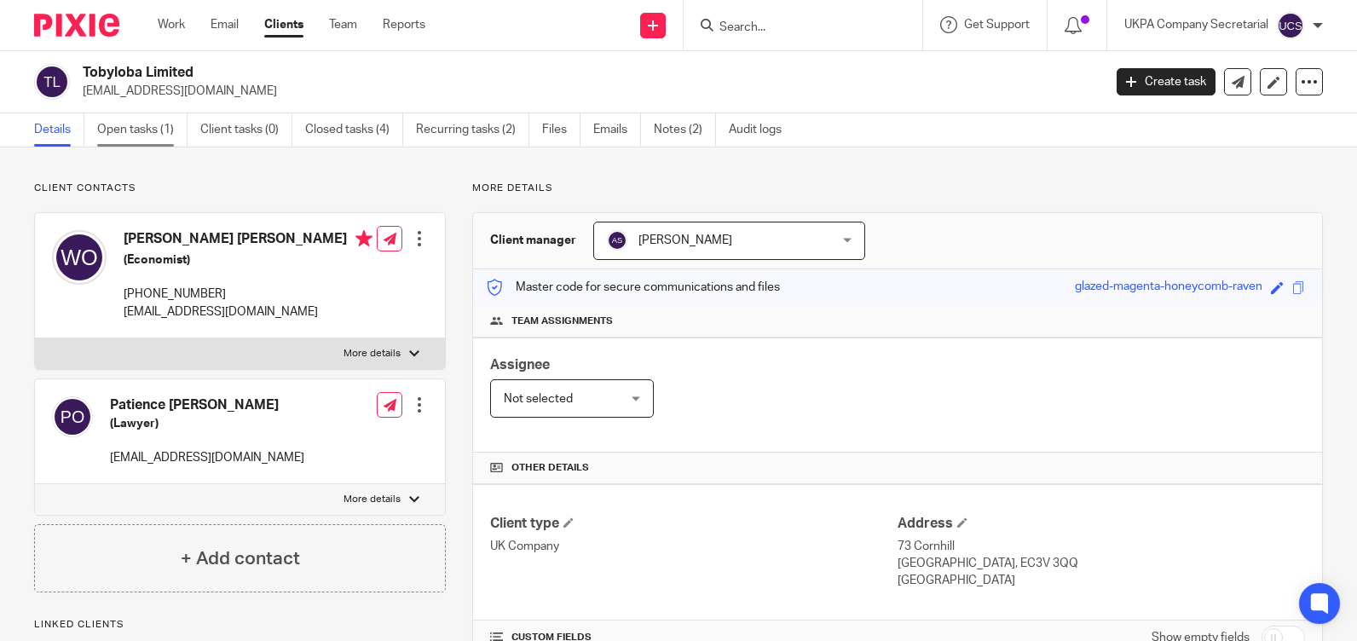
click at [136, 134] on link "Open tasks (1)" at bounding box center [142, 129] width 90 height 33
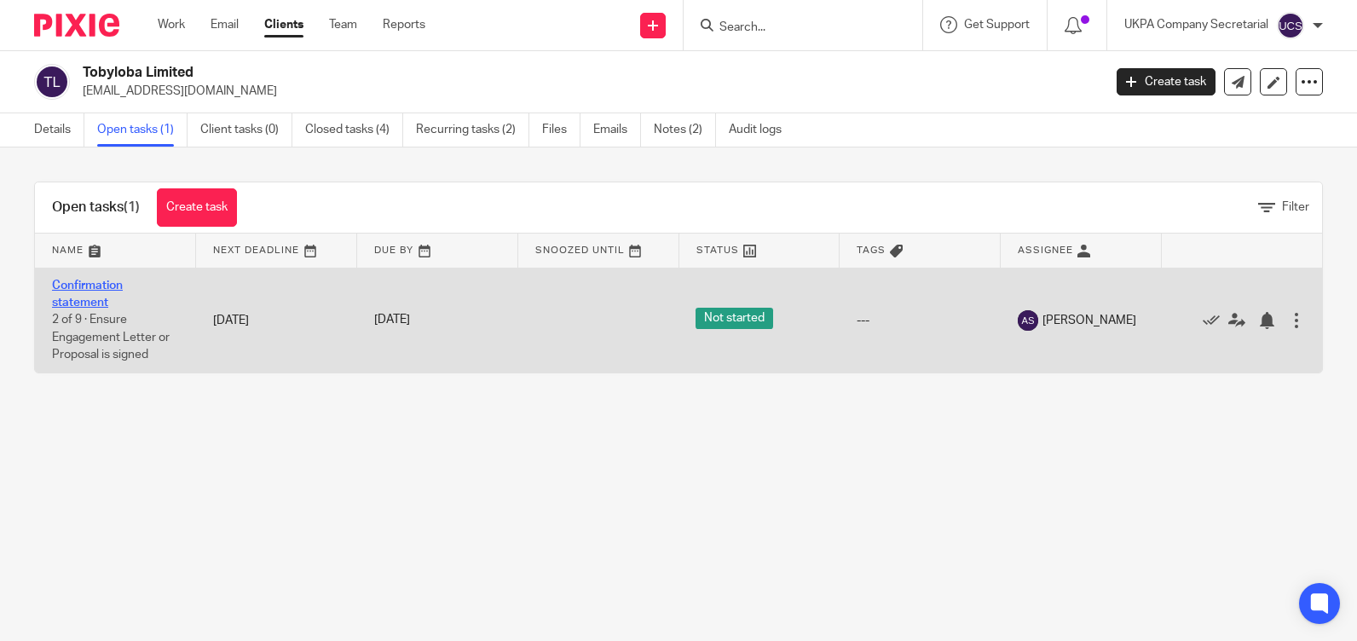
click at [80, 288] on link "Confirmation statement" at bounding box center [87, 294] width 71 height 29
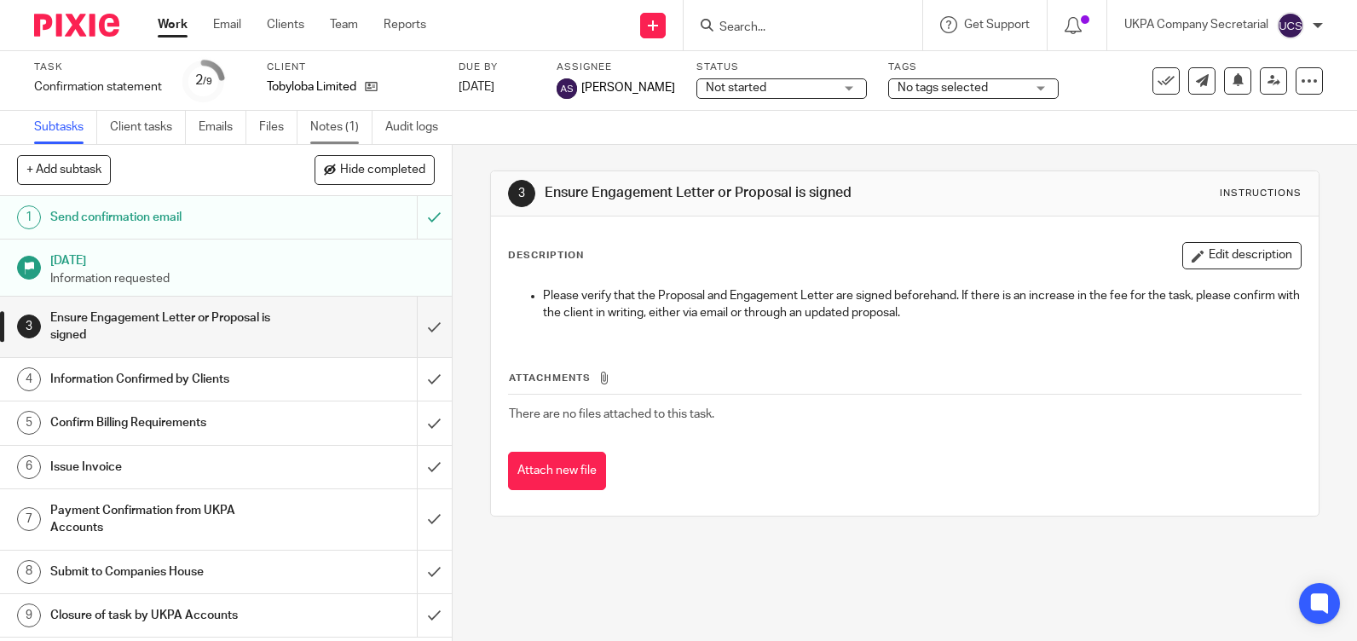
click at [341, 124] on link "Notes (1)" at bounding box center [341, 127] width 62 height 33
click at [798, 18] on form at bounding box center [809, 24] width 182 height 21
click at [791, 30] on input "Search" at bounding box center [794, 27] width 153 height 15
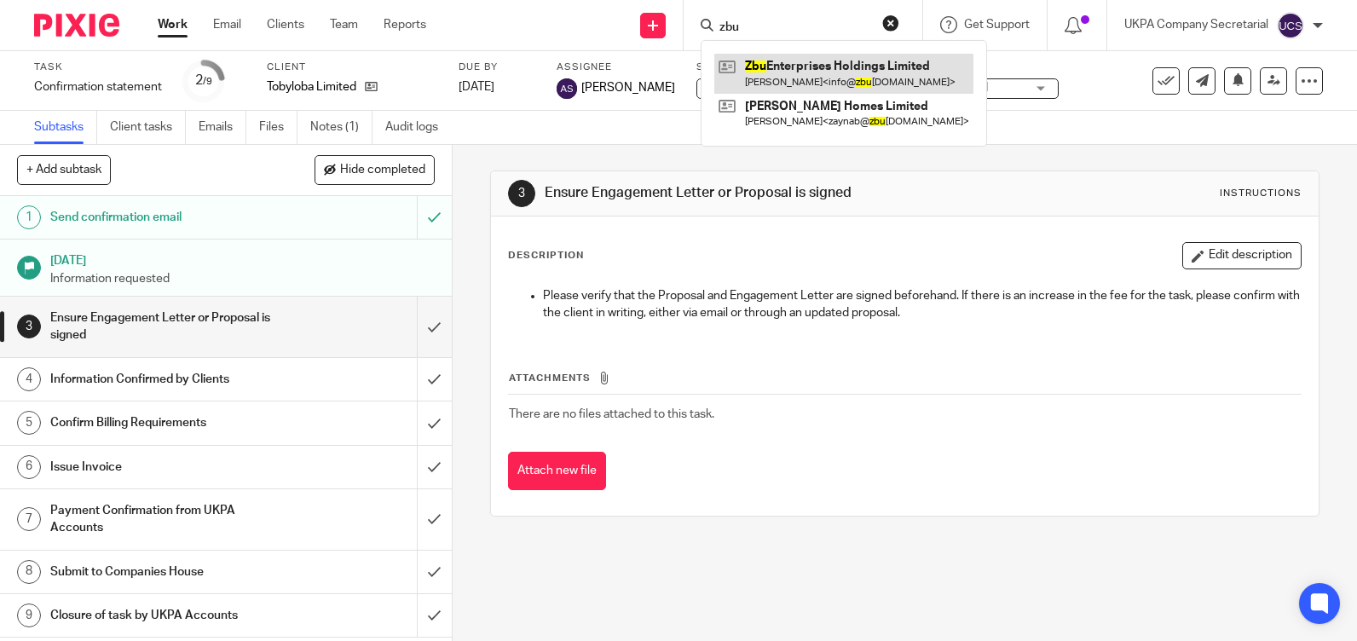
type input "zbu"
click at [796, 67] on link at bounding box center [843, 73] width 259 height 39
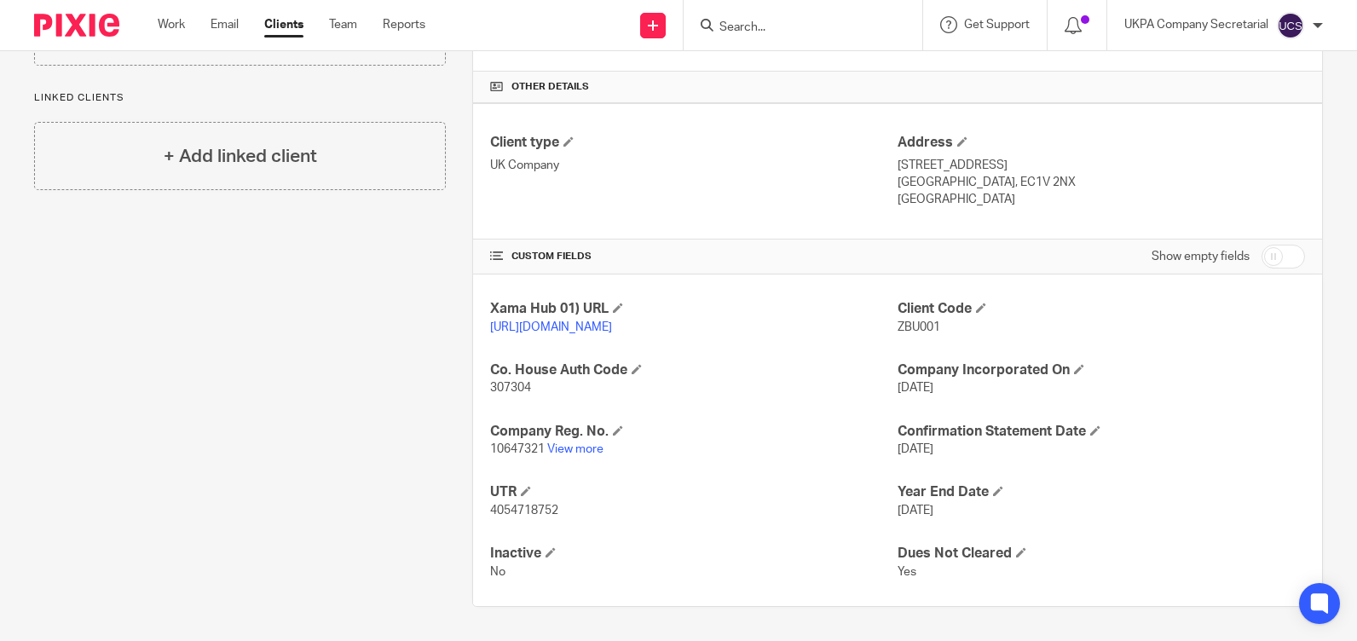
scroll to position [398, 0]
click at [571, 449] on link "View more" at bounding box center [575, 449] width 56 height 12
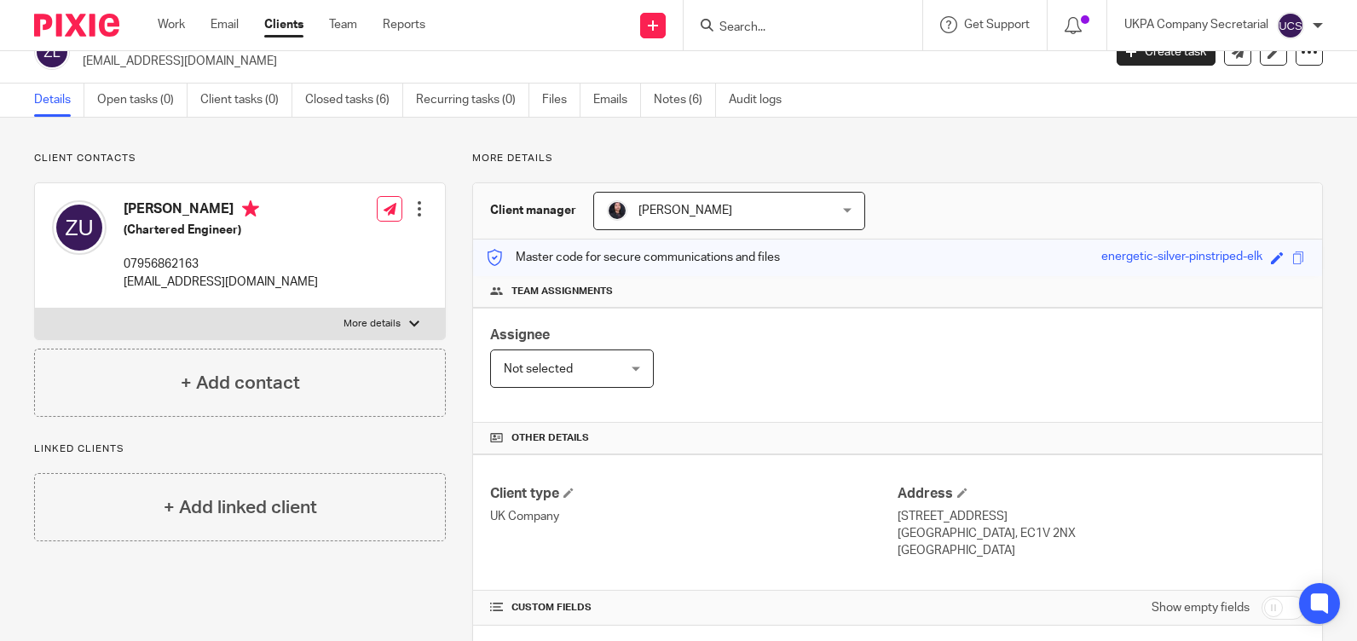
scroll to position [0, 0]
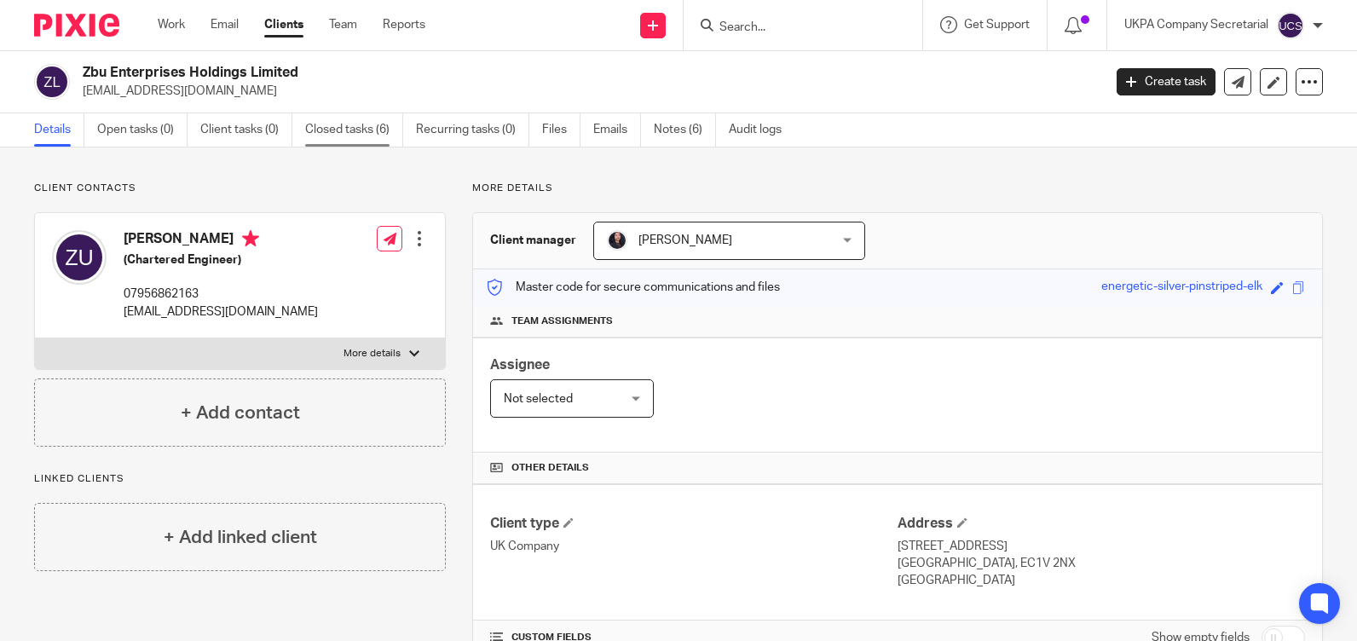
click at [372, 130] on link "Closed tasks (6)" at bounding box center [354, 129] width 98 height 33
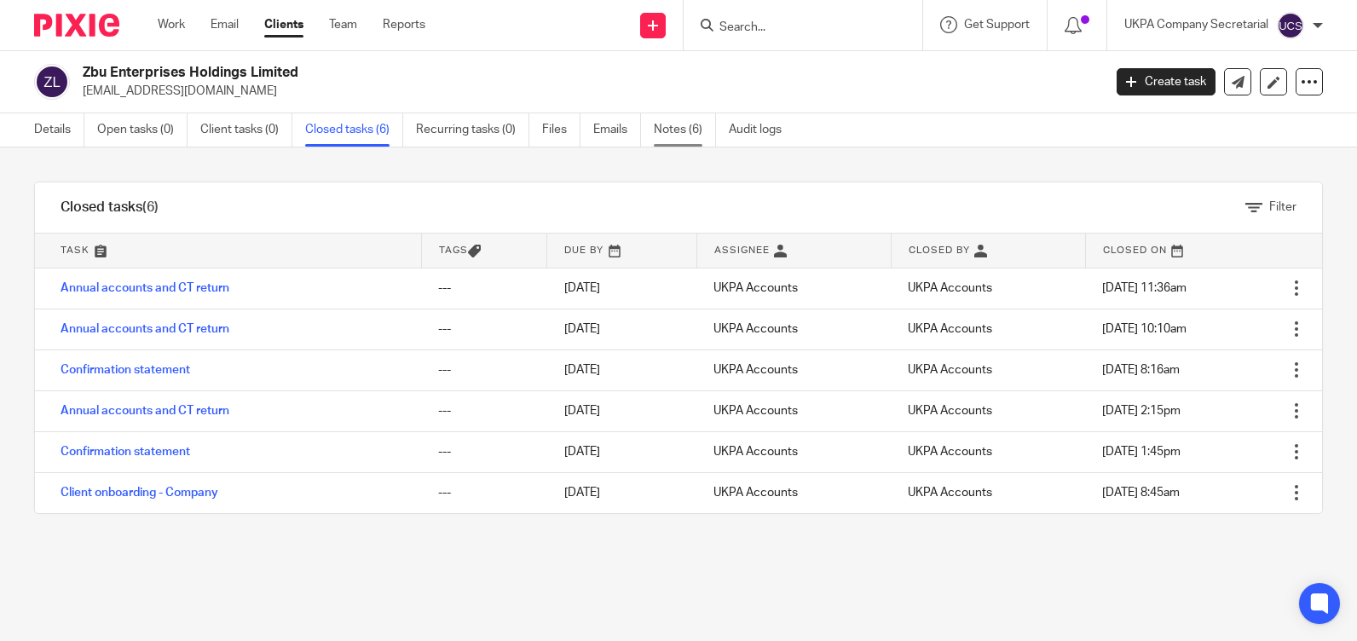
click at [670, 132] on link "Notes (6)" at bounding box center [685, 129] width 62 height 33
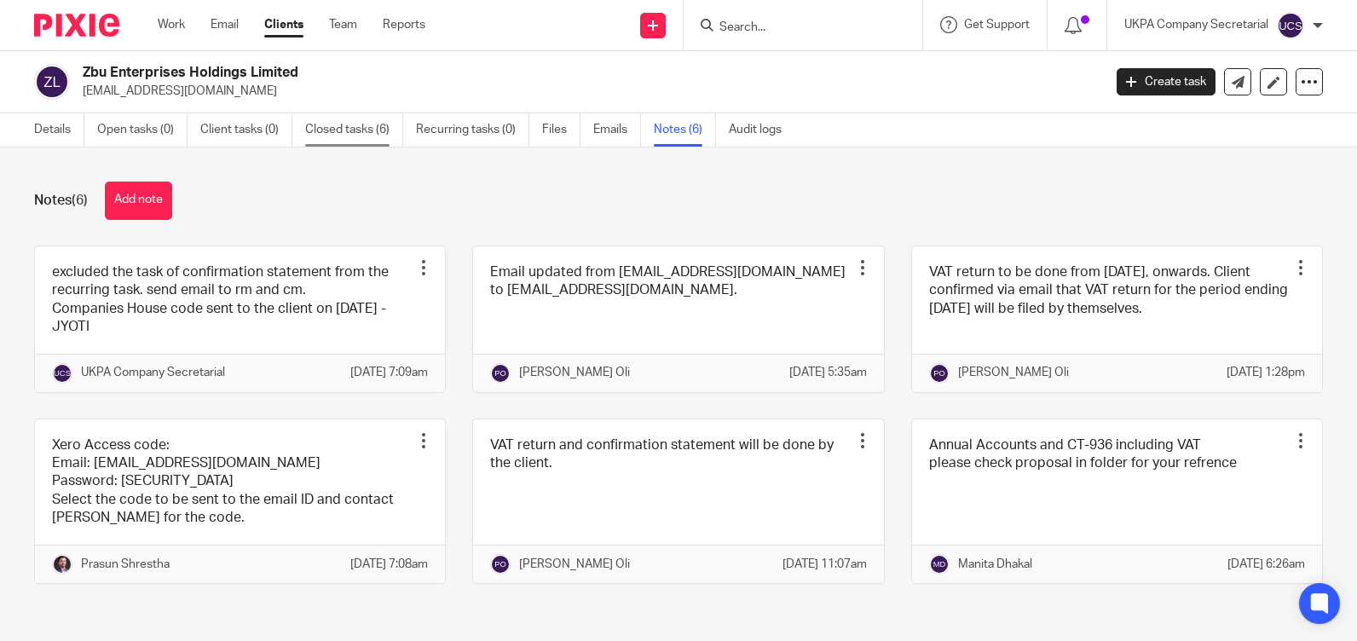
click at [327, 125] on link "Closed tasks (6)" at bounding box center [354, 129] width 98 height 33
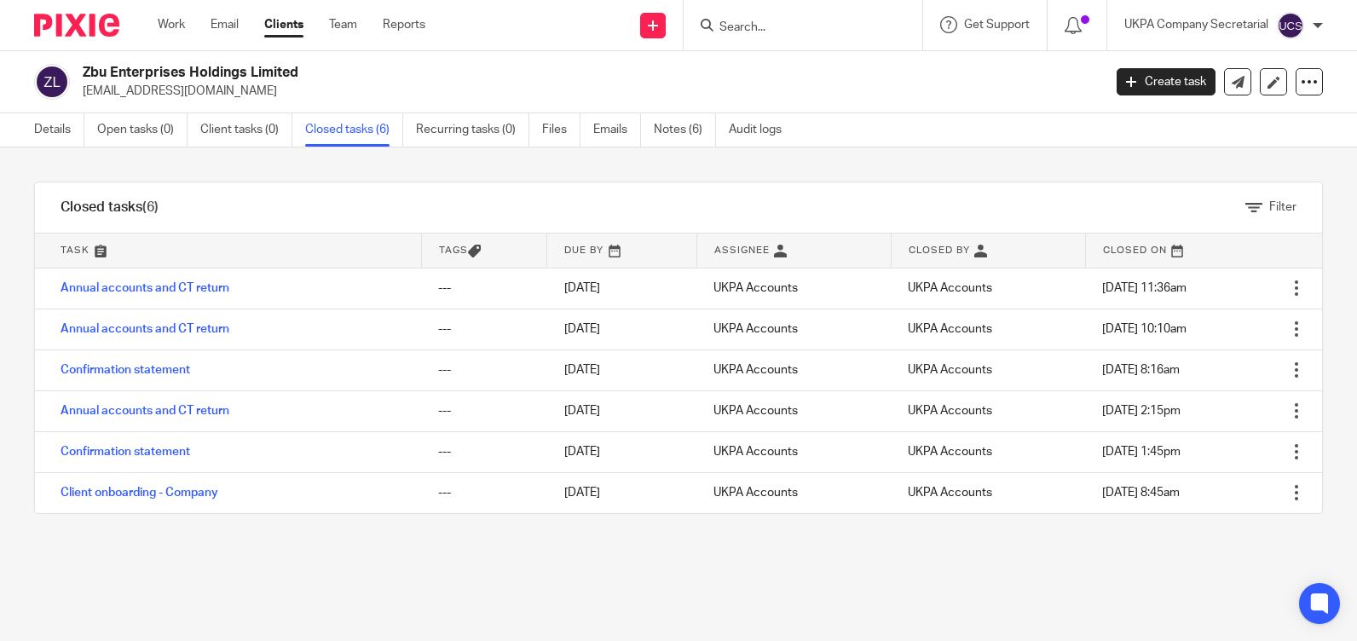
click at [786, 22] on input "Search" at bounding box center [794, 27] width 153 height 15
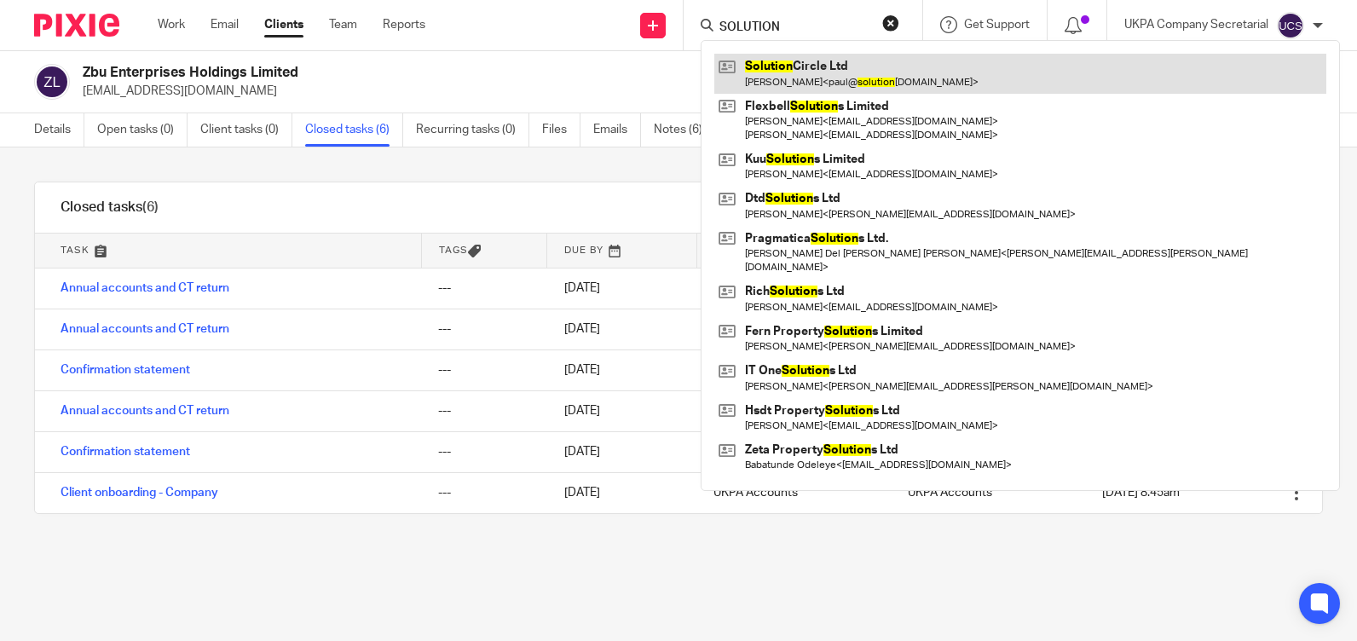
type input "SOLUTION"
click at [814, 74] on link at bounding box center [1020, 73] width 612 height 39
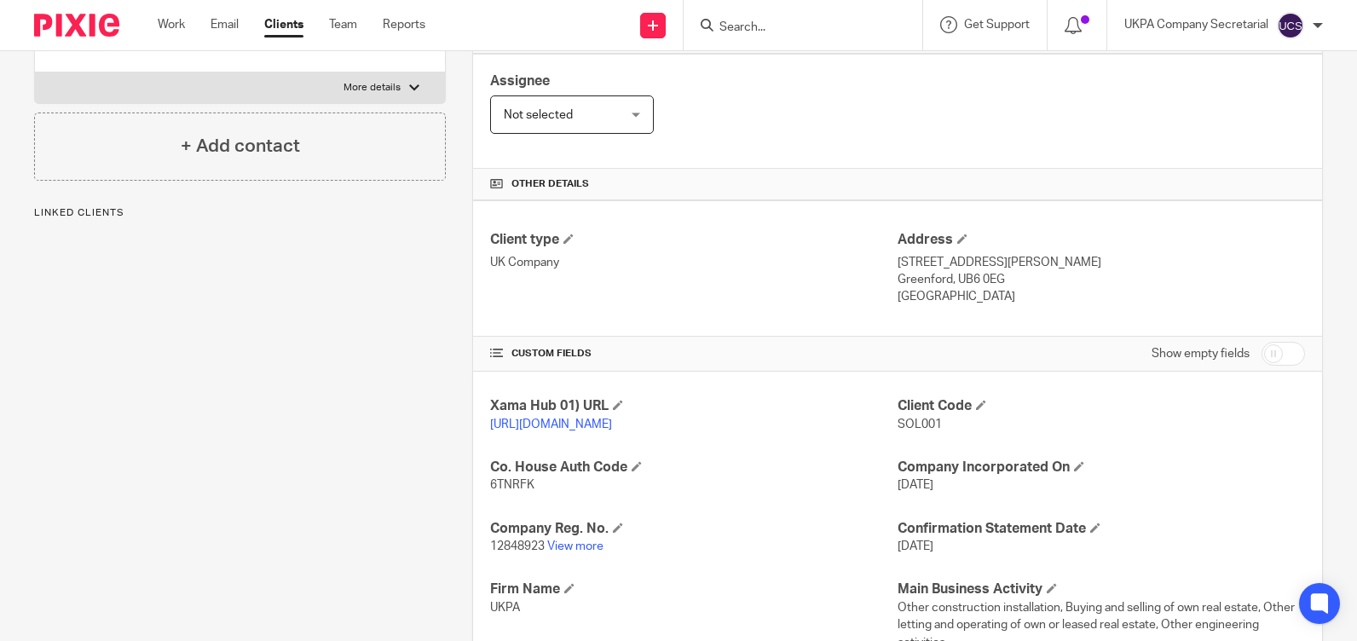
scroll to position [426, 0]
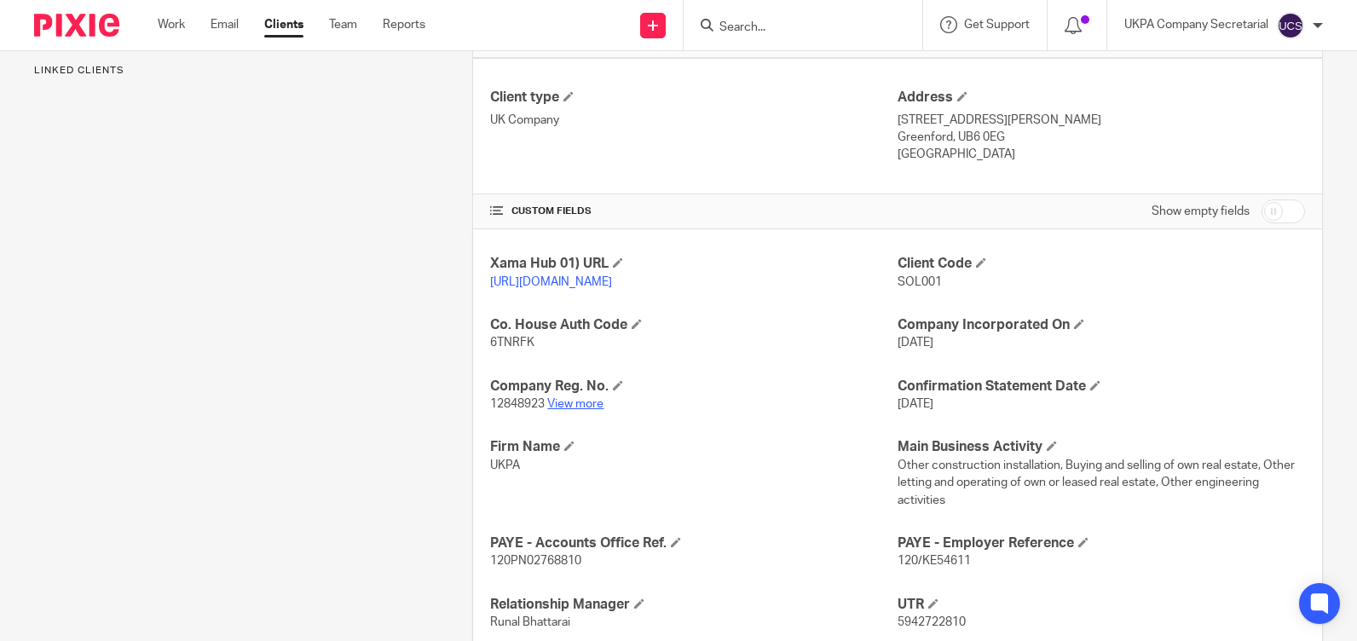
click at [570, 410] on link "View more" at bounding box center [575, 404] width 56 height 12
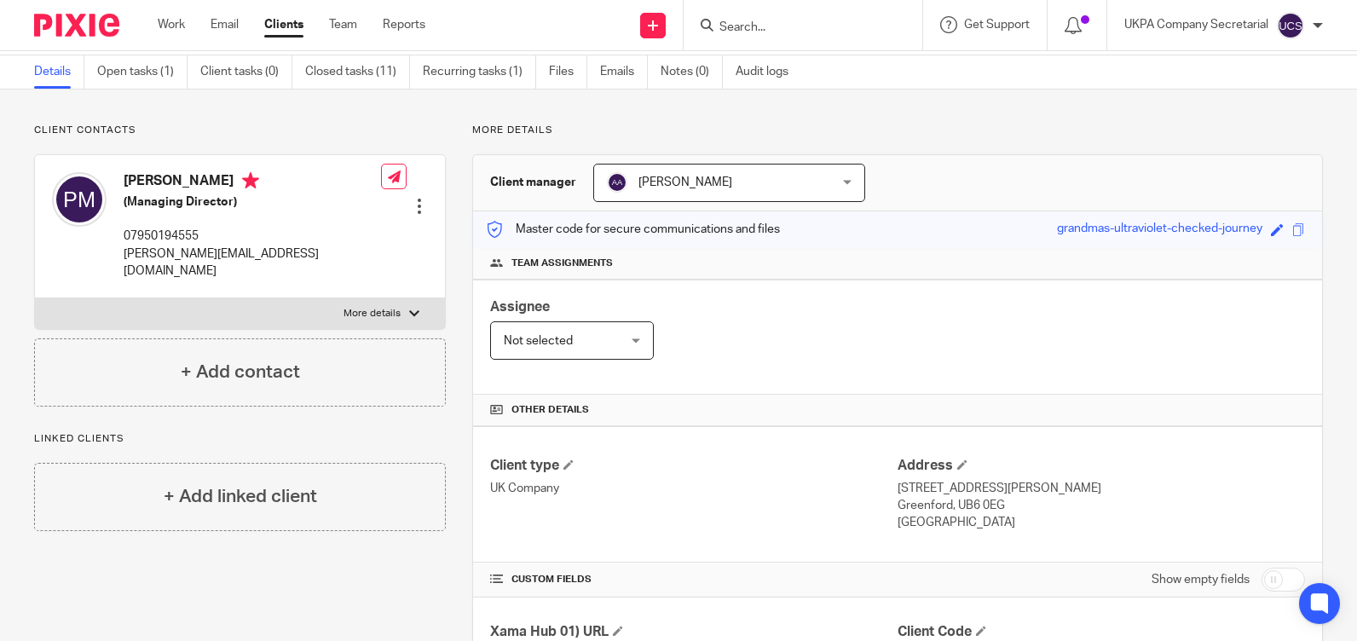
scroll to position [0, 0]
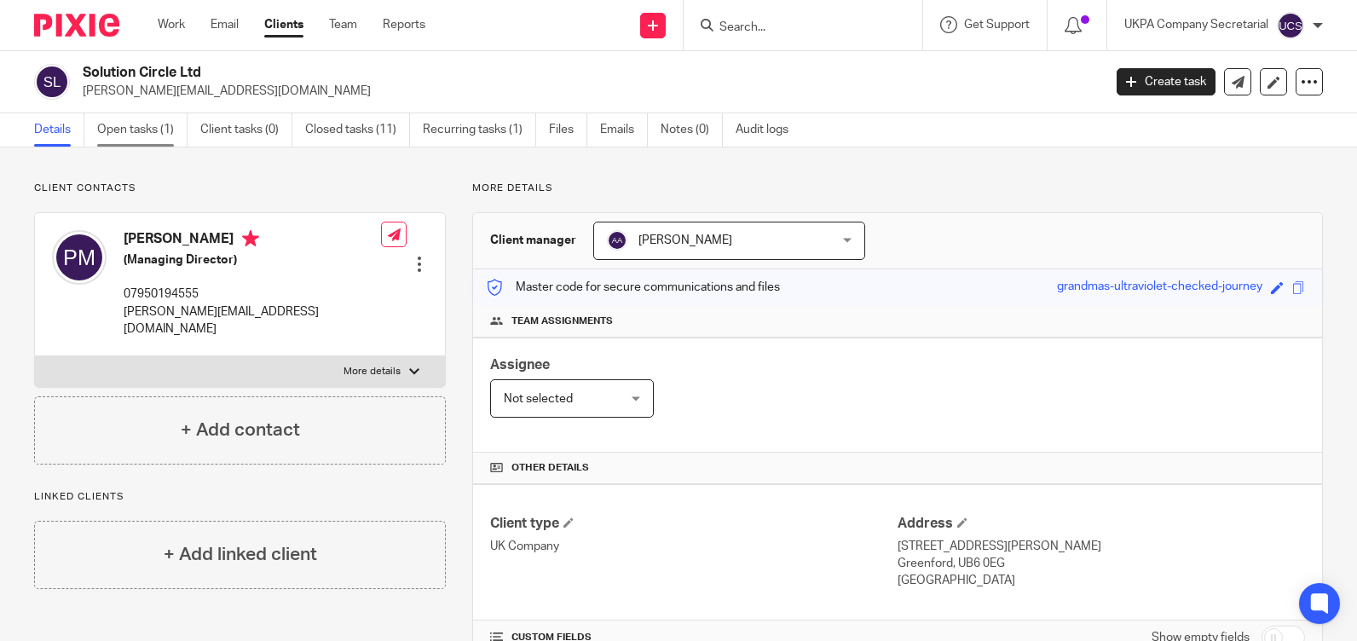
click at [112, 121] on link "Open tasks (1)" at bounding box center [142, 129] width 90 height 33
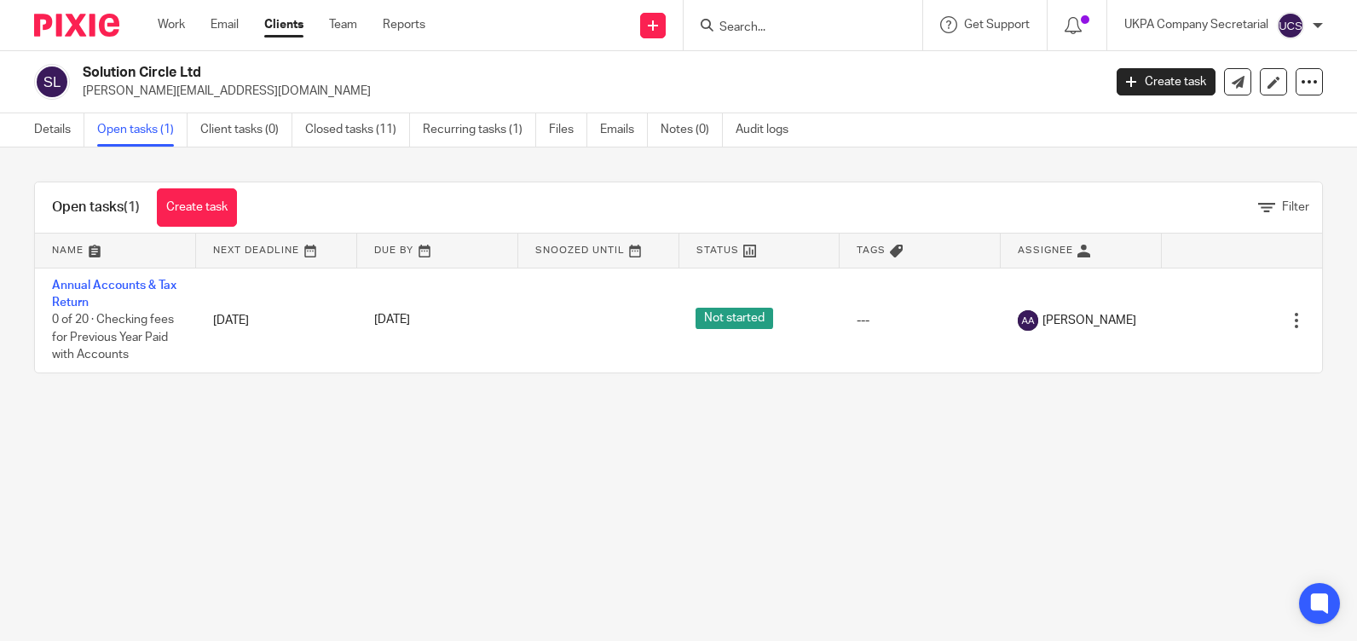
click at [337, 131] on link "Closed tasks (11)" at bounding box center [357, 129] width 105 height 33
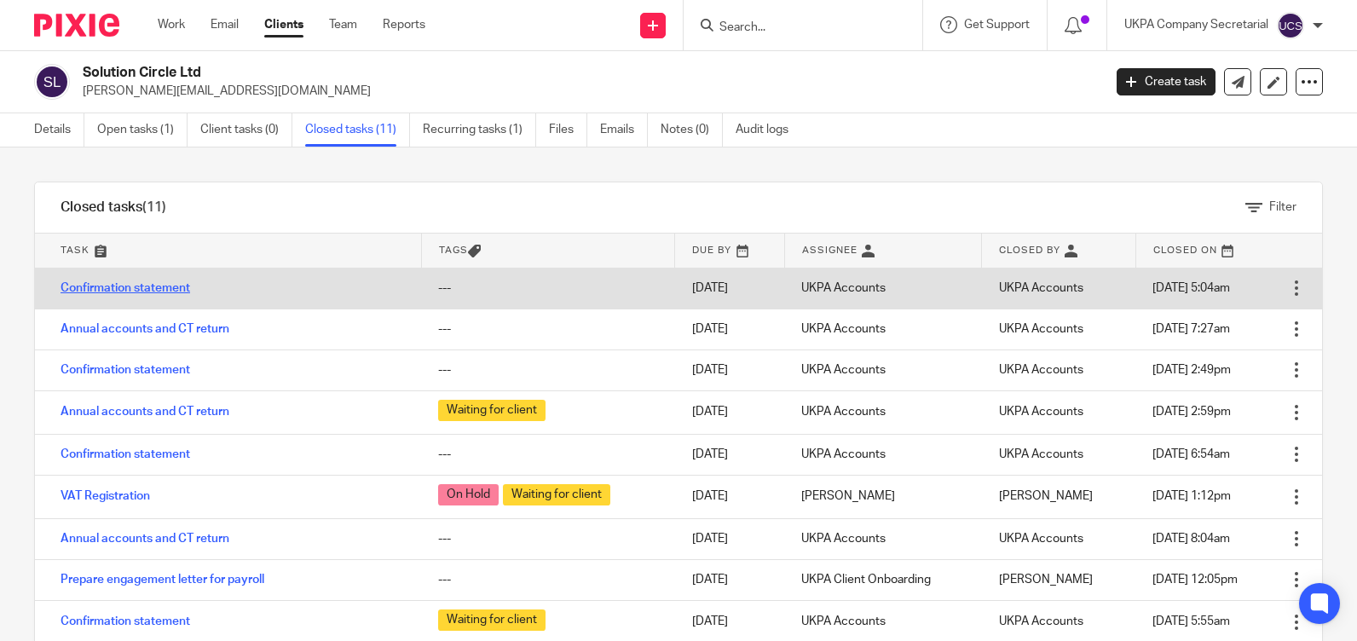
click at [163, 285] on link "Confirmation statement" at bounding box center [126, 288] width 130 height 12
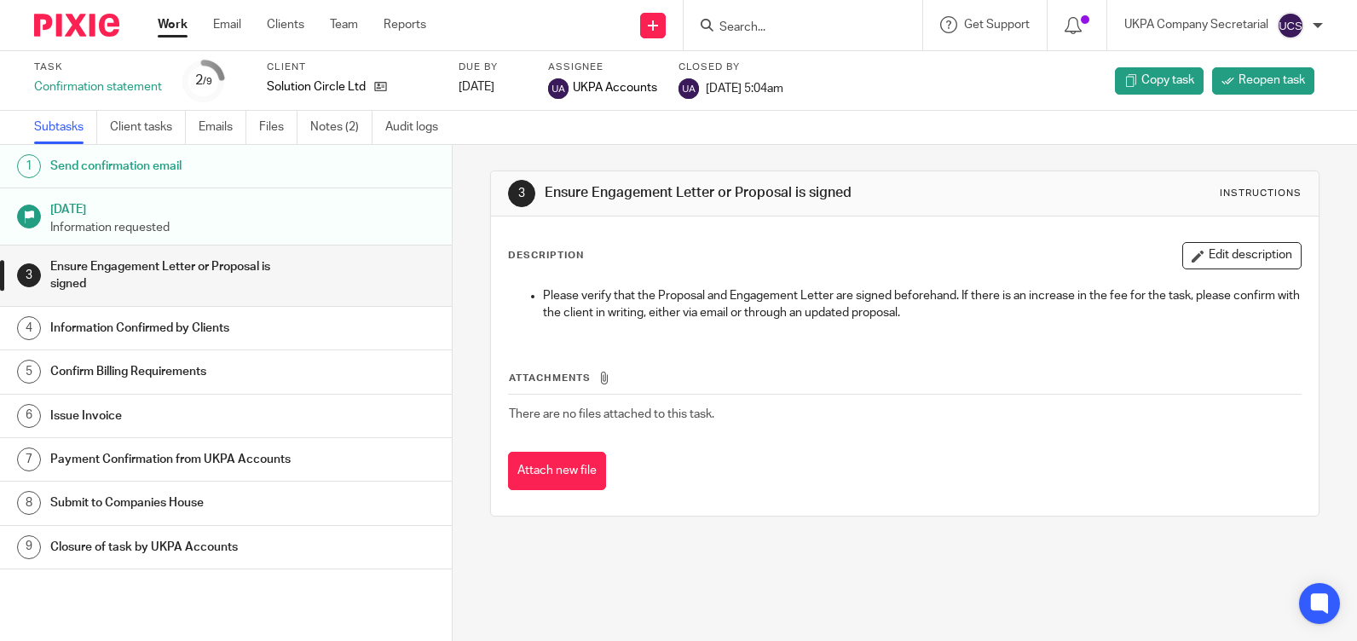
click at [329, 124] on link "Notes (2)" at bounding box center [341, 127] width 62 height 33
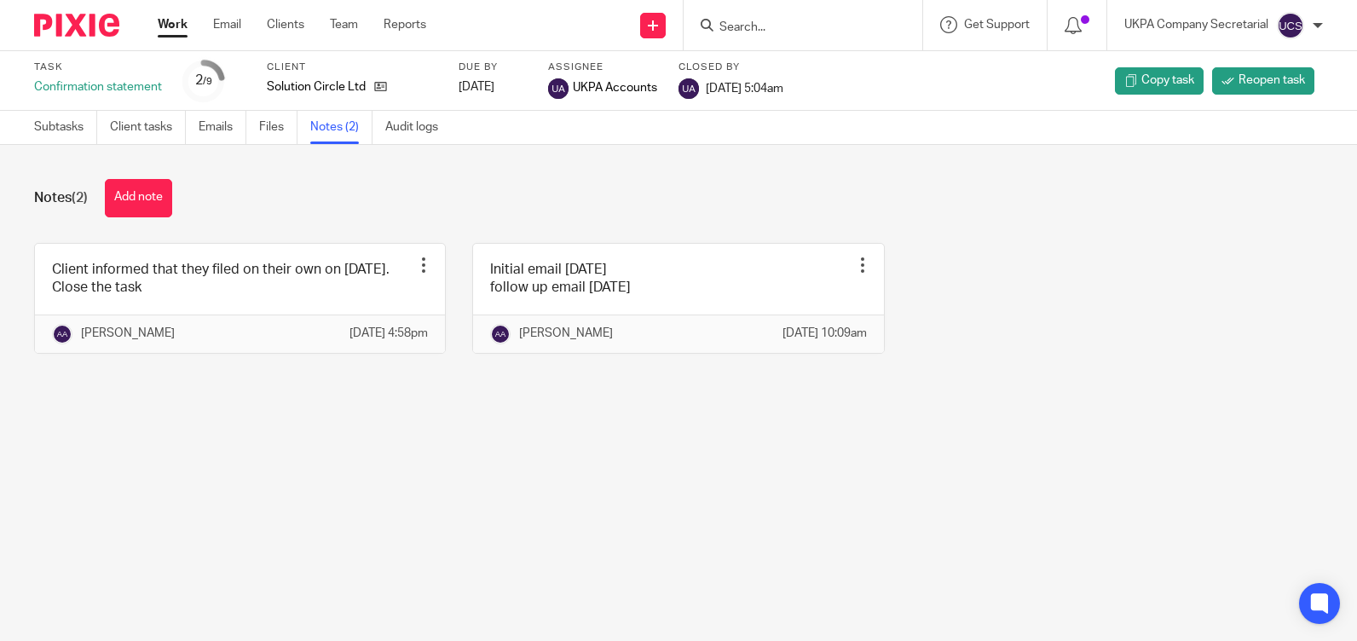
click at [805, 17] on form at bounding box center [809, 24] width 182 height 21
click at [805, 34] on input "Search" at bounding box center [794, 27] width 153 height 15
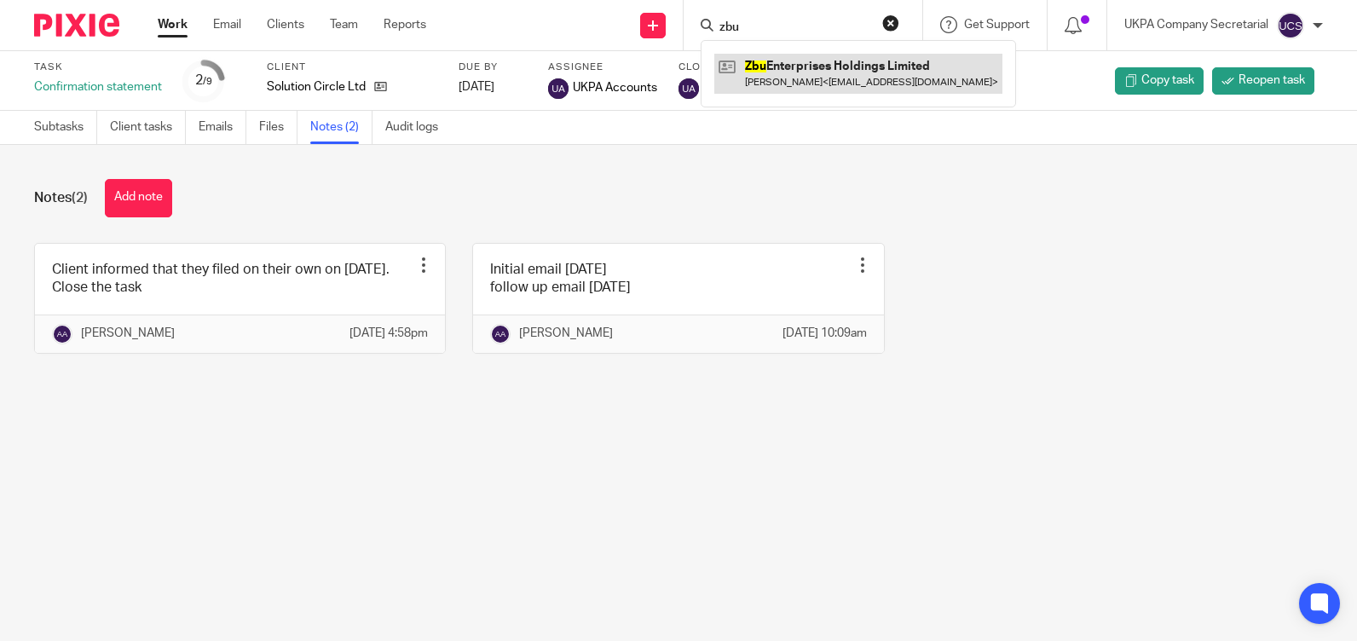
type input "zbu"
click at [827, 57] on link at bounding box center [858, 73] width 288 height 39
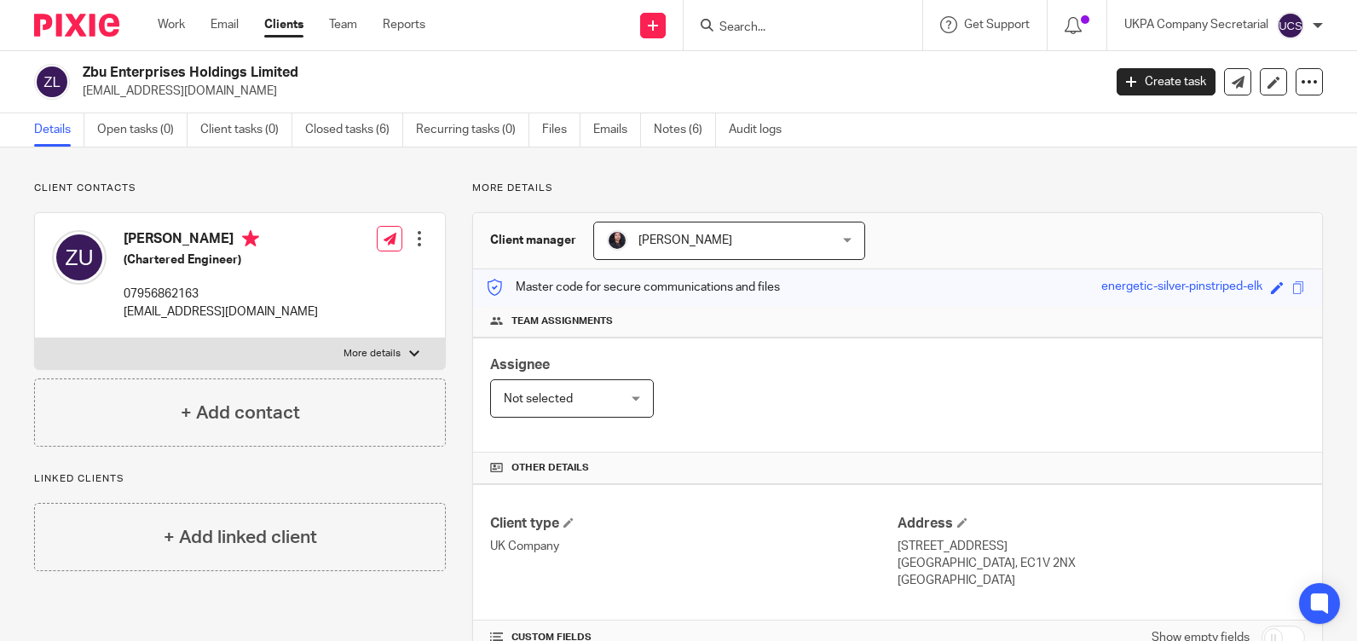
click at [799, 26] on input "Search" at bounding box center [794, 27] width 153 height 15
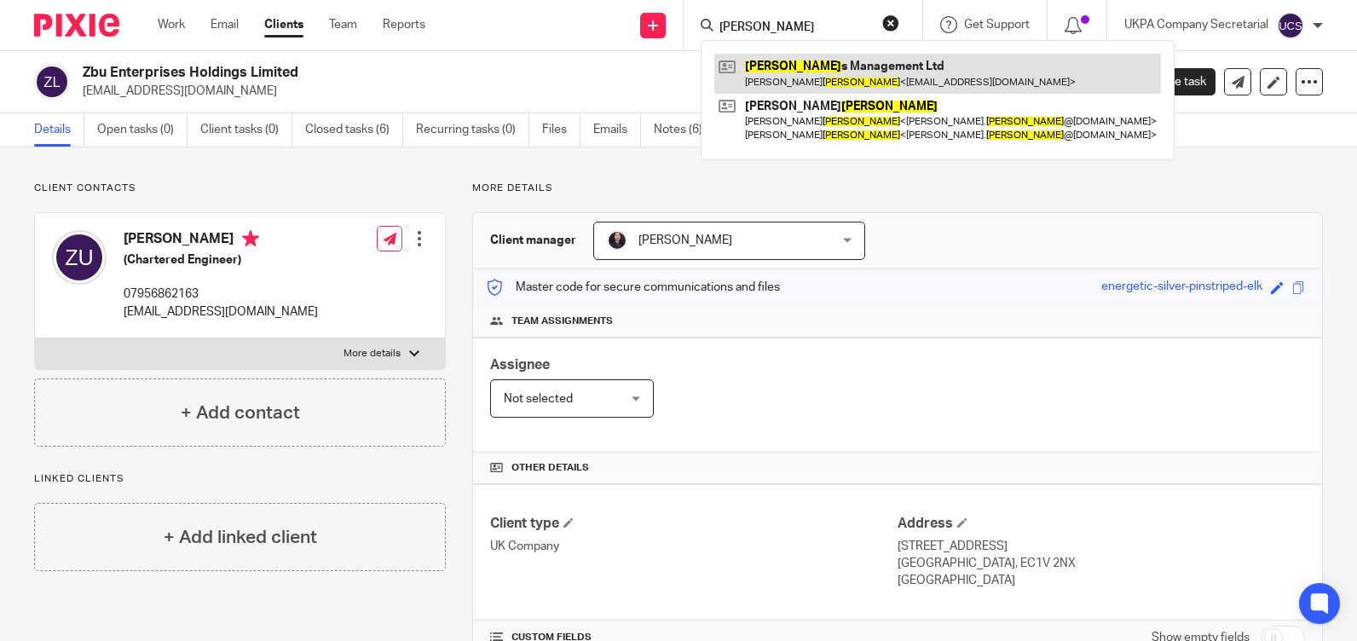
type input "chapman"
click at [842, 55] on link at bounding box center [937, 73] width 447 height 39
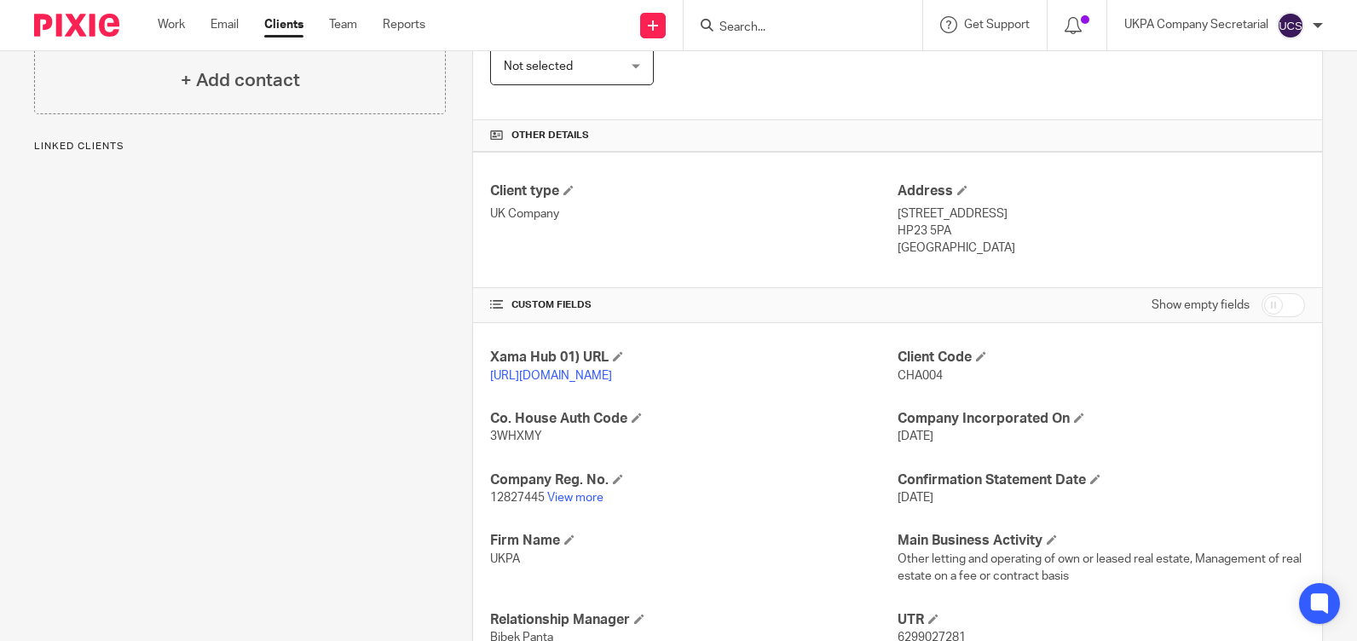
scroll to position [426, 0]
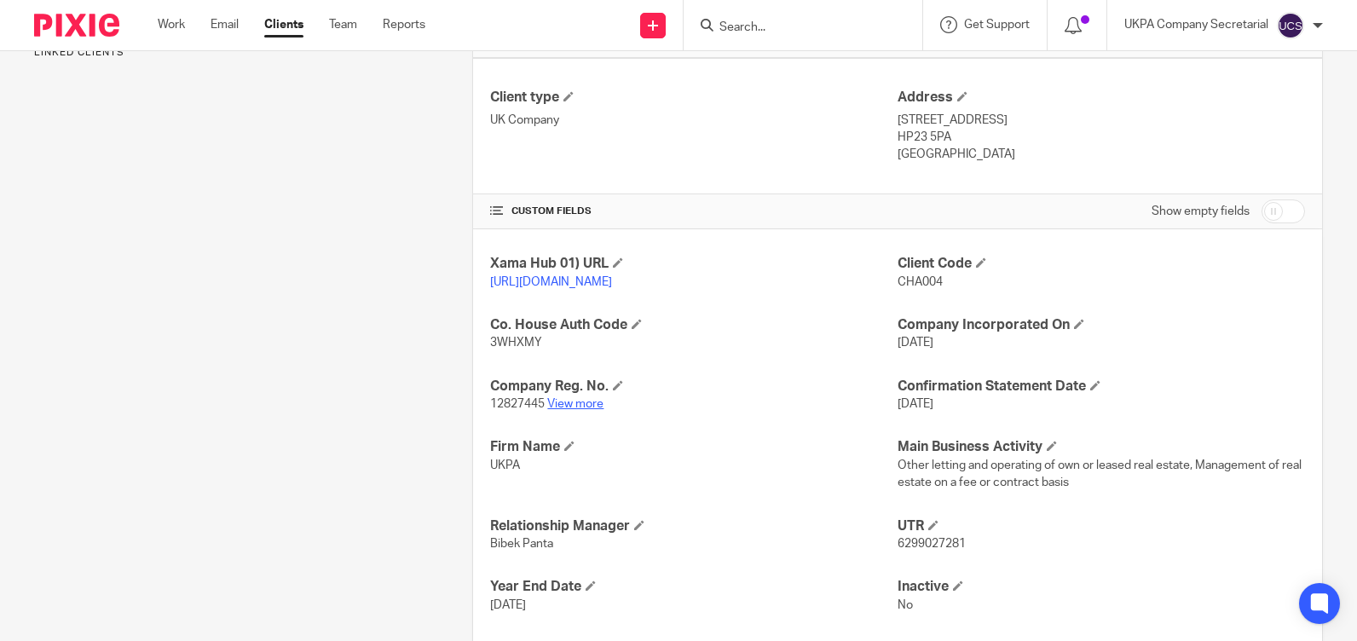
click at [570, 410] on link "View more" at bounding box center [575, 404] width 56 height 12
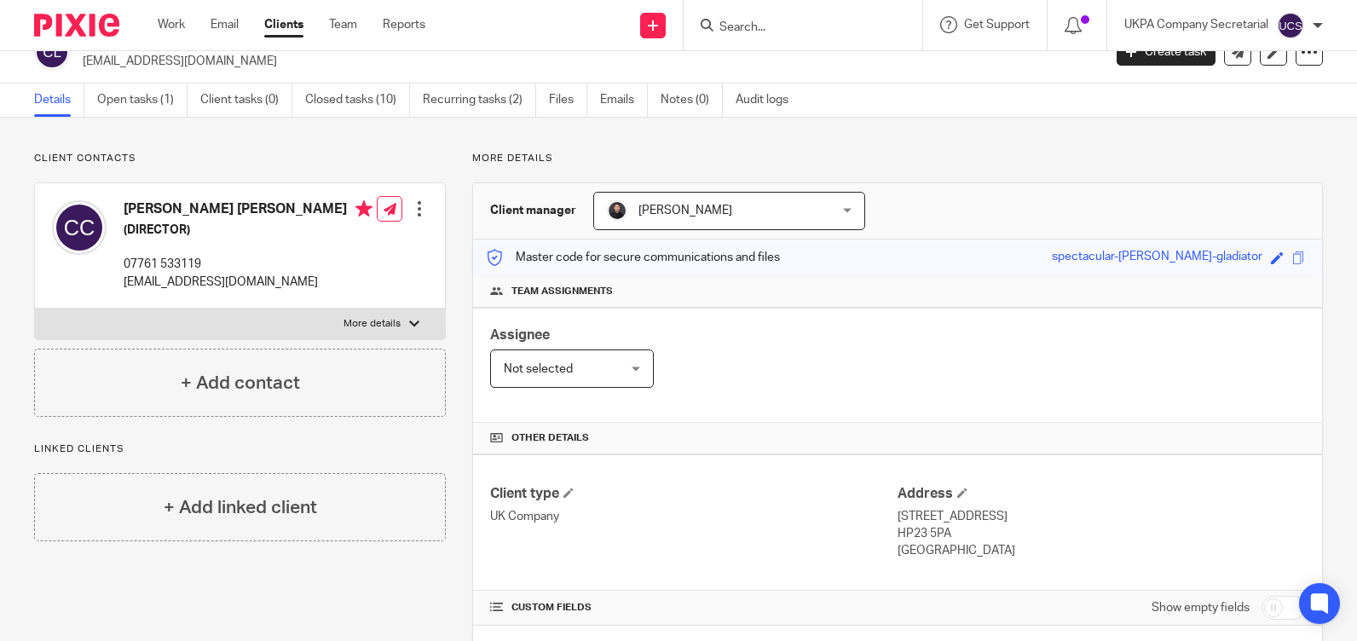
scroll to position [0, 0]
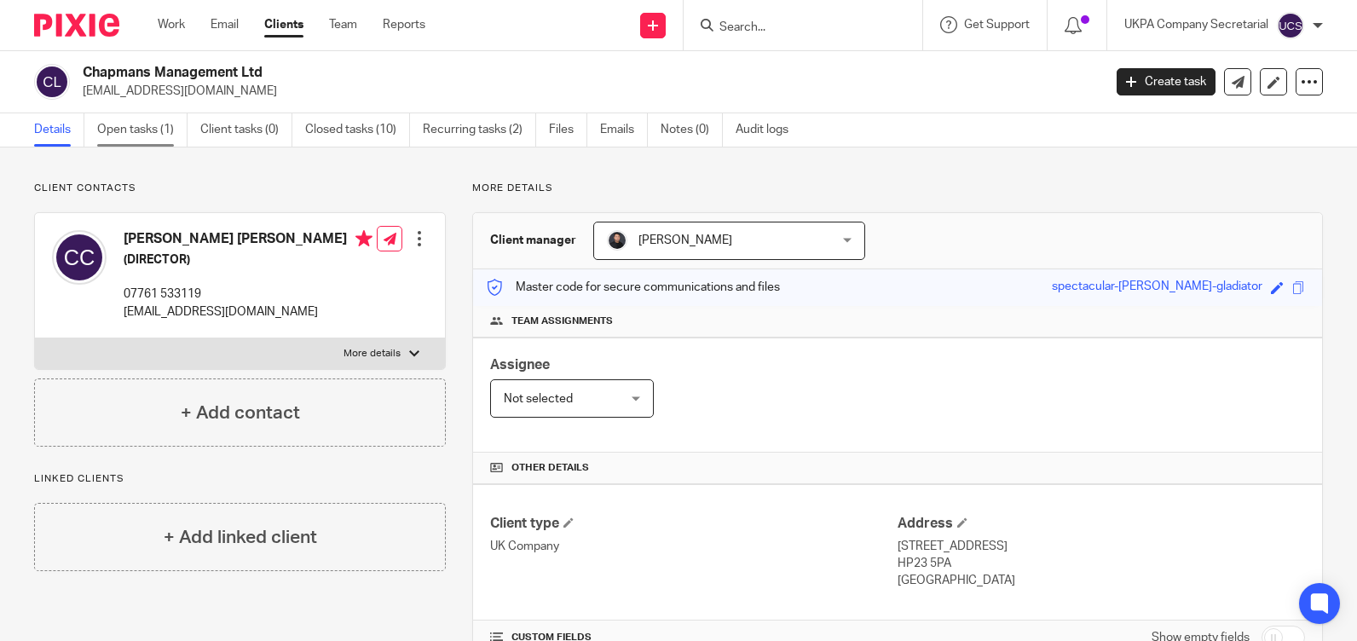
click at [121, 127] on link "Open tasks (1)" at bounding box center [142, 129] width 90 height 33
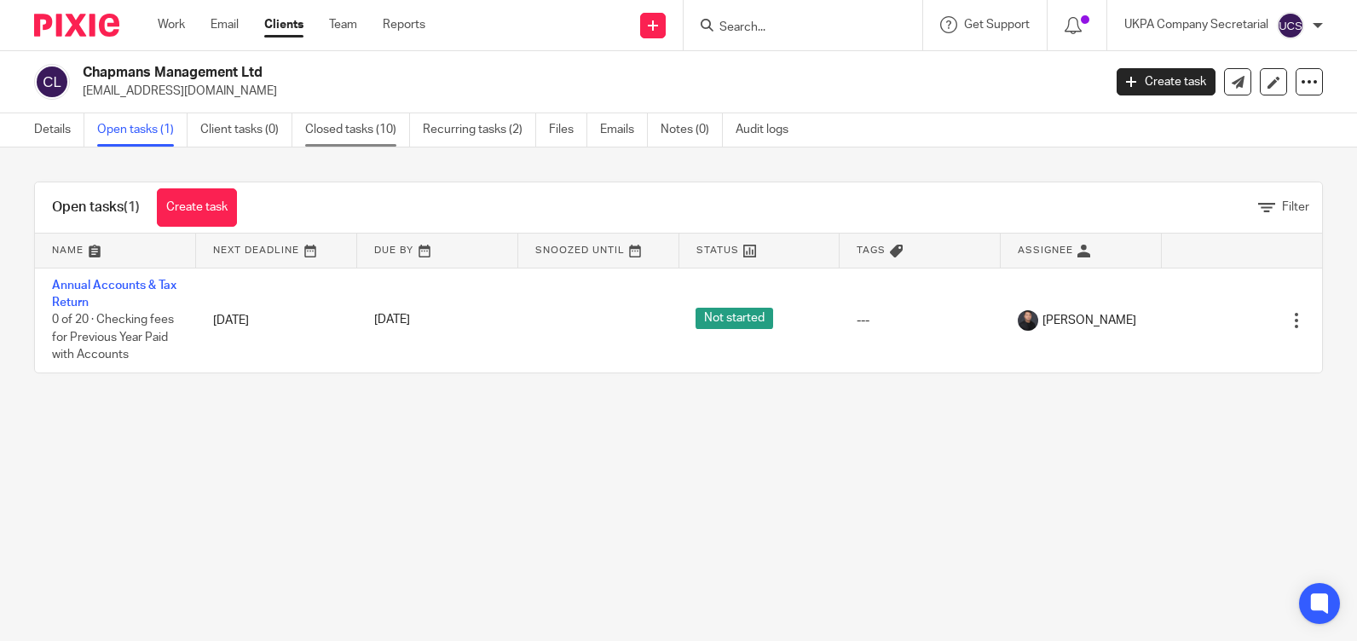
click at [341, 125] on link "Closed tasks (10)" at bounding box center [357, 129] width 105 height 33
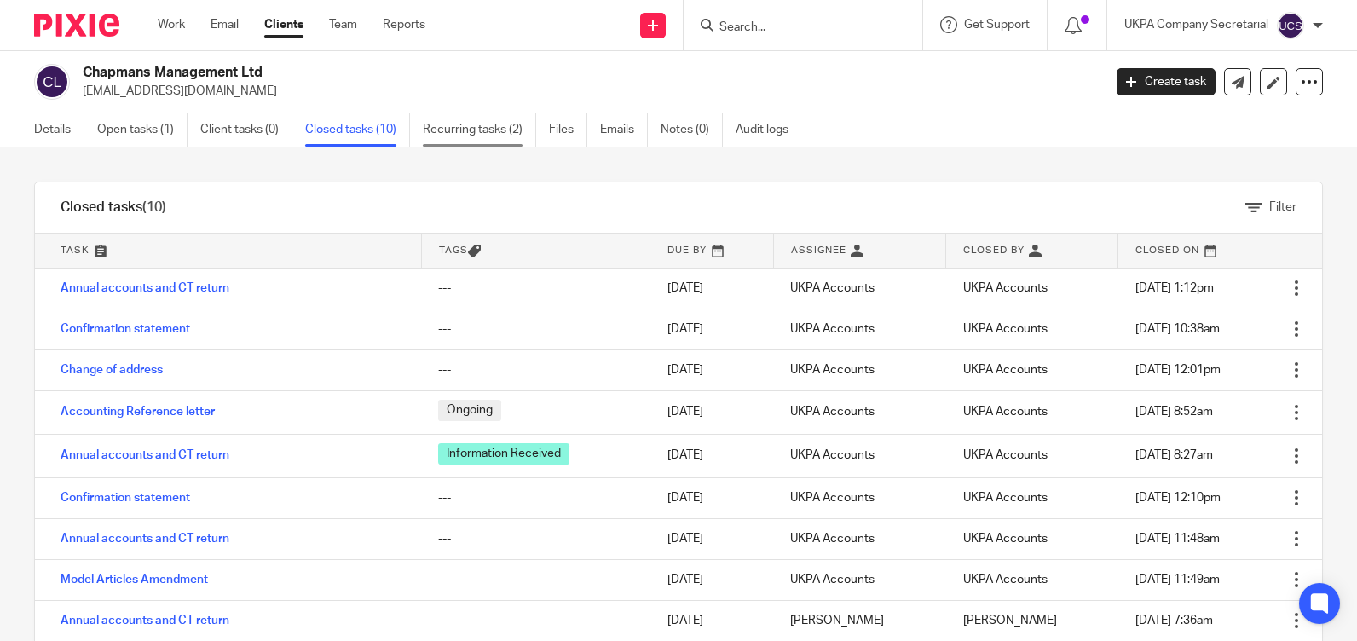
click at [498, 122] on link "Recurring tasks (2)" at bounding box center [479, 129] width 113 height 33
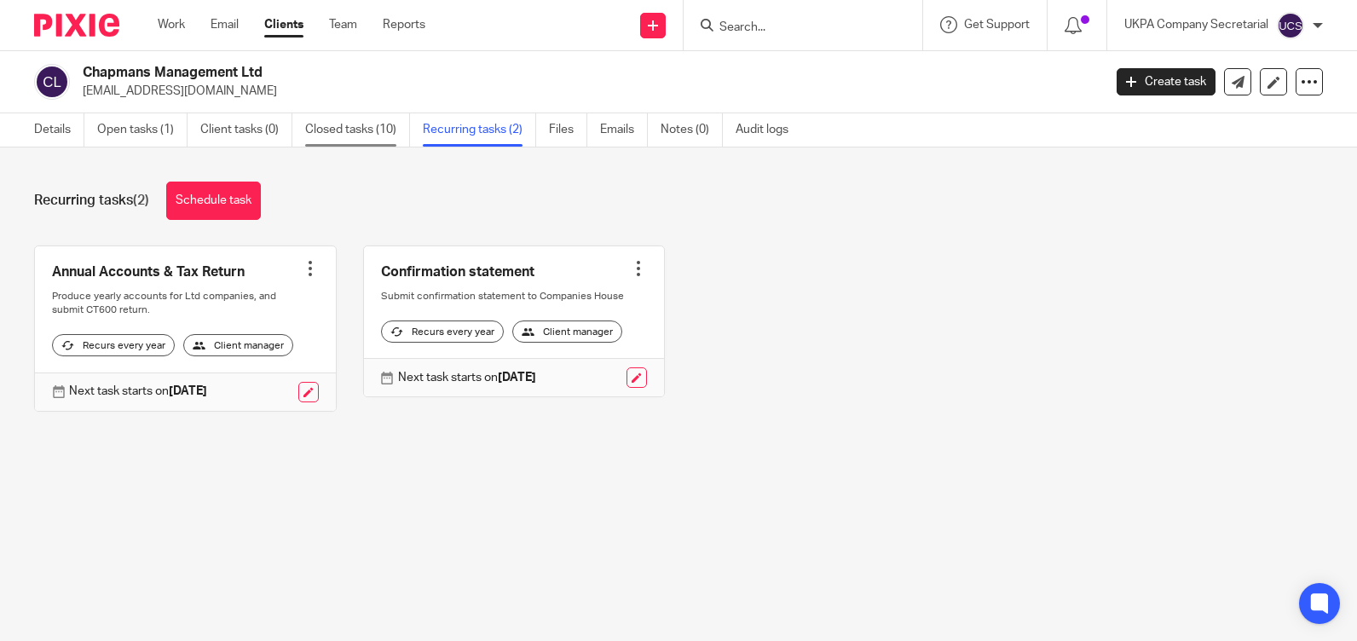
click at [328, 131] on link "Closed tasks (10)" at bounding box center [357, 129] width 105 height 33
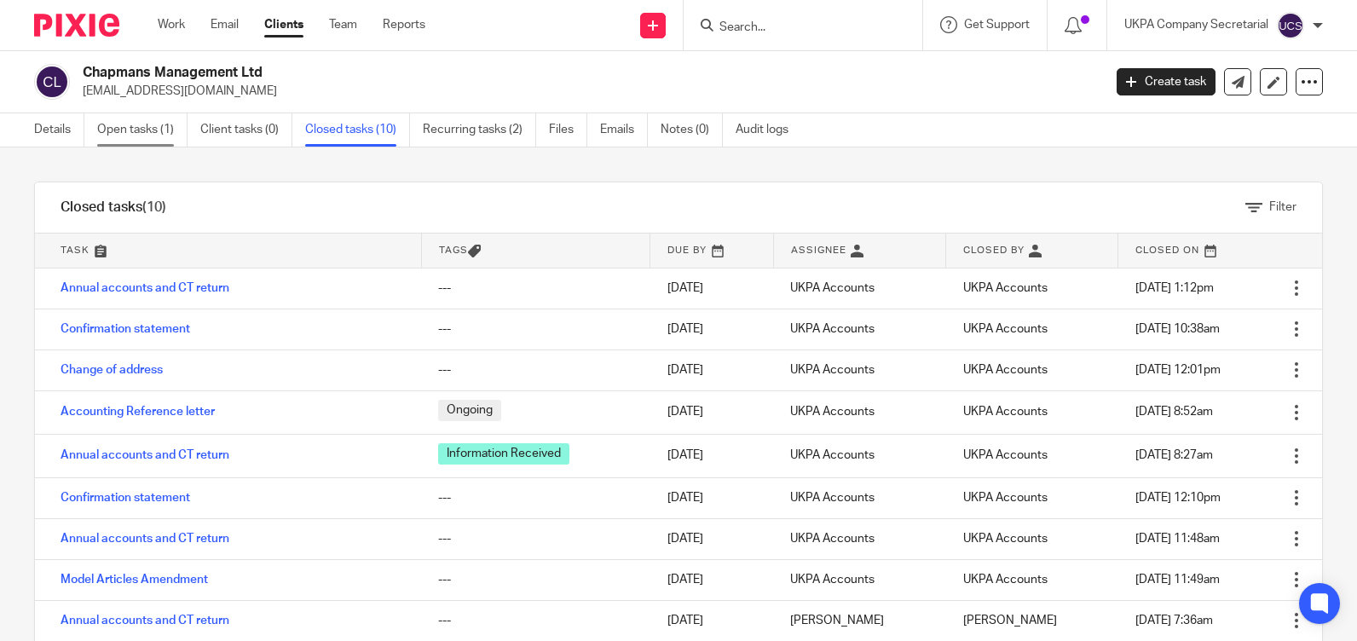
click at [133, 119] on link "Open tasks (1)" at bounding box center [142, 129] width 90 height 33
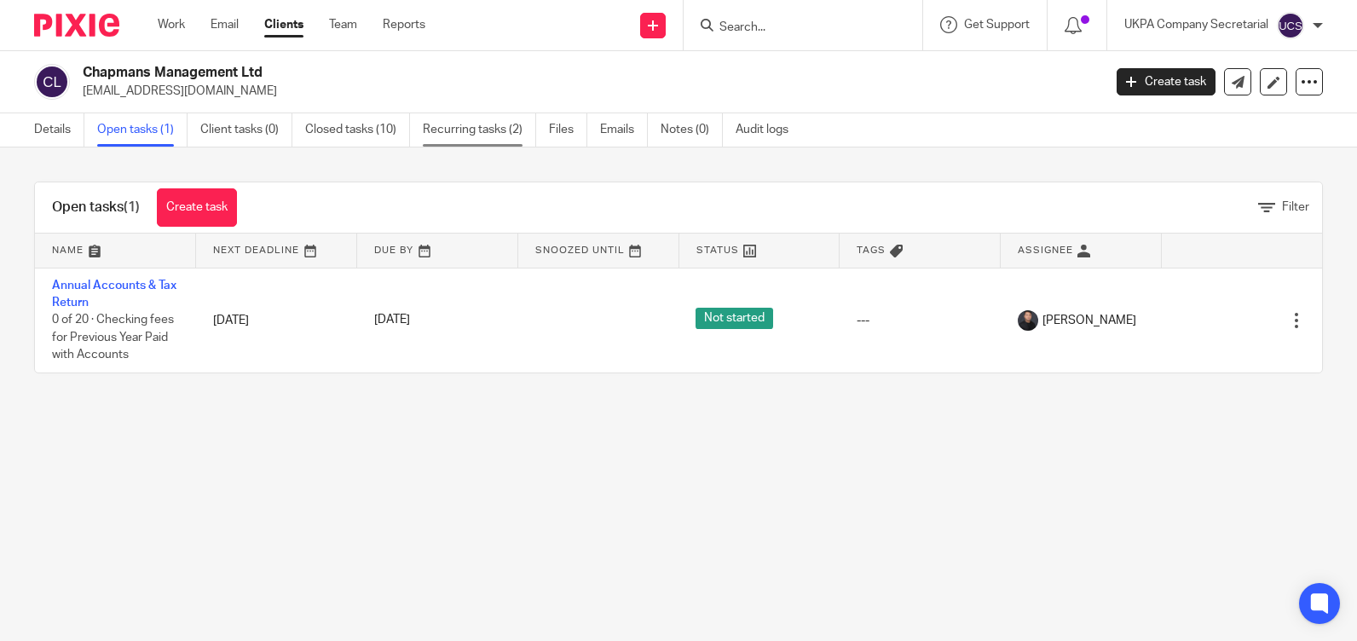
click at [441, 130] on link "Recurring tasks (2)" at bounding box center [479, 129] width 113 height 33
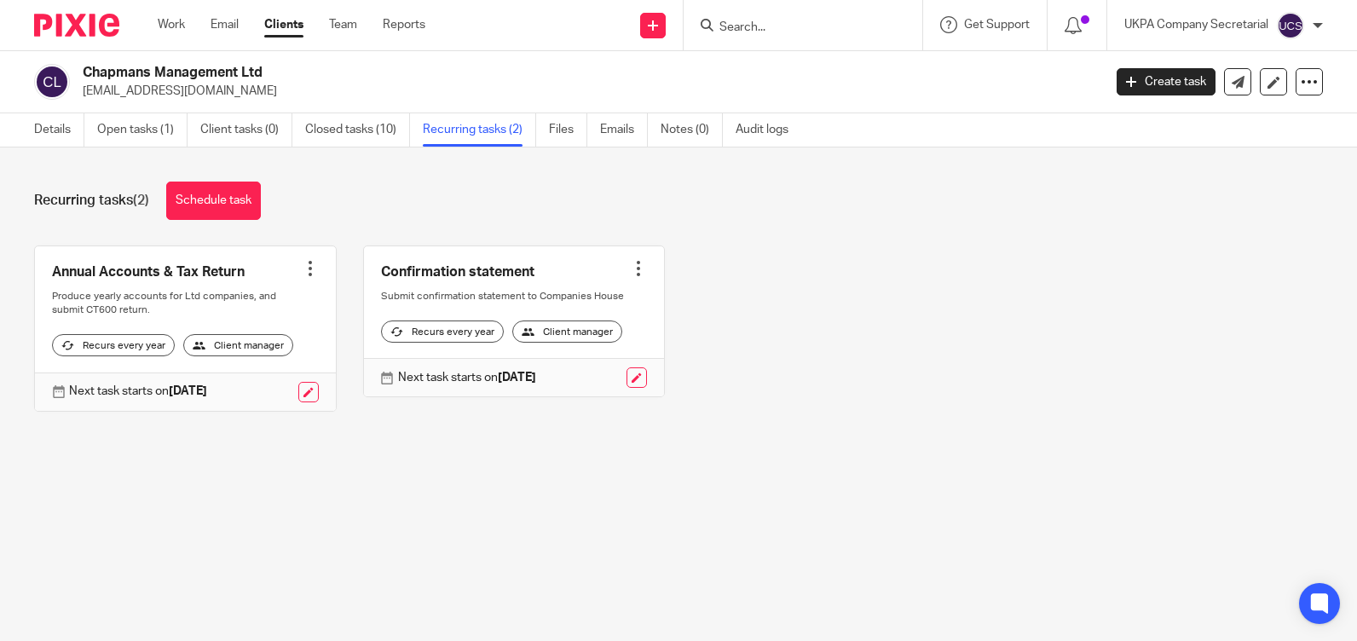
click at [759, 29] on input "Search" at bounding box center [794, 27] width 153 height 15
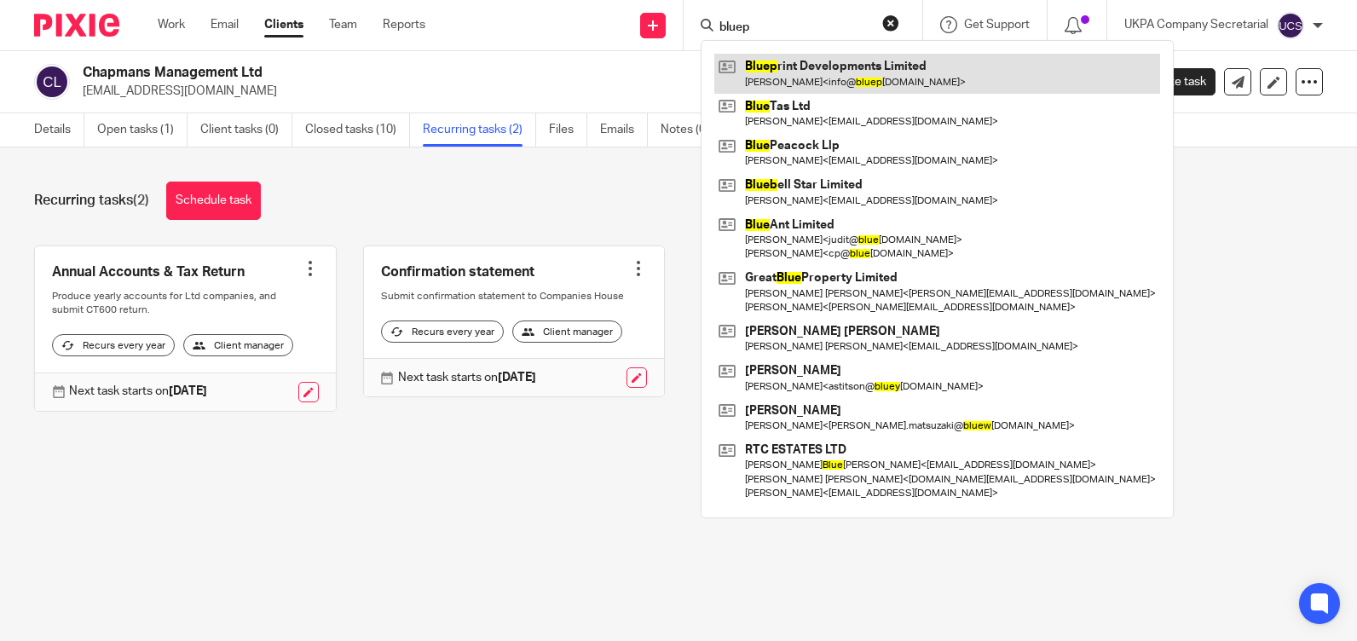
type input "bluep"
click at [864, 71] on link at bounding box center [937, 73] width 446 height 39
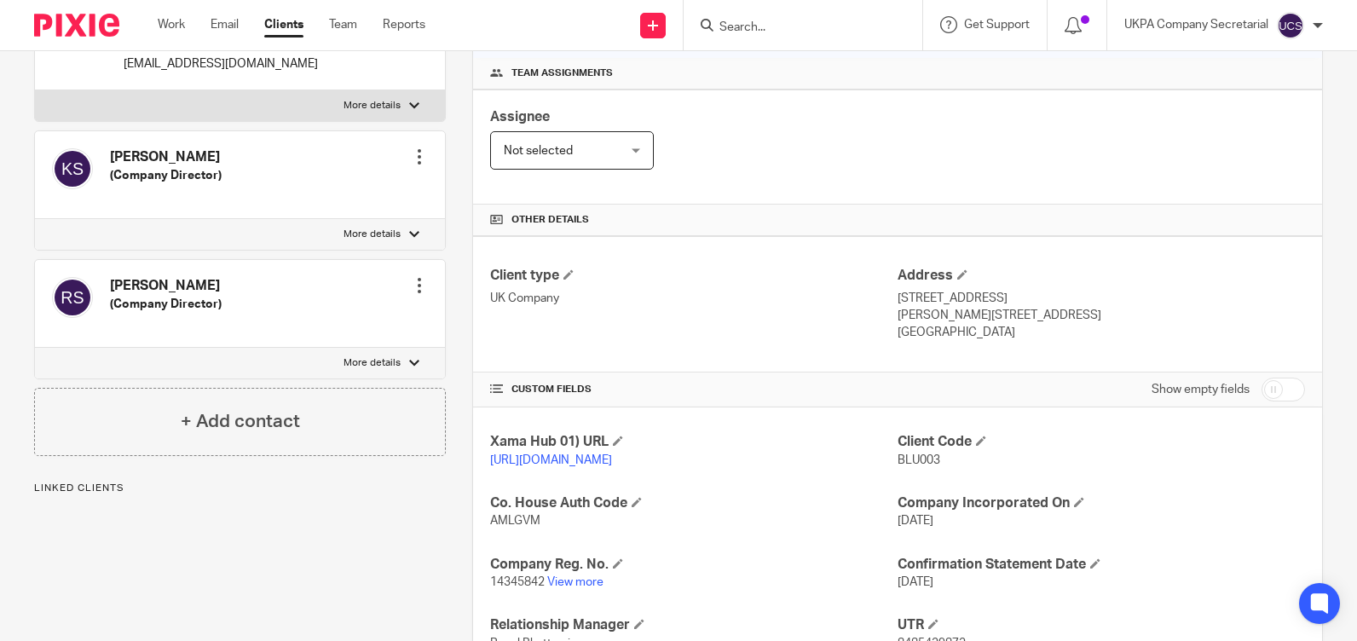
scroll to position [341, 0]
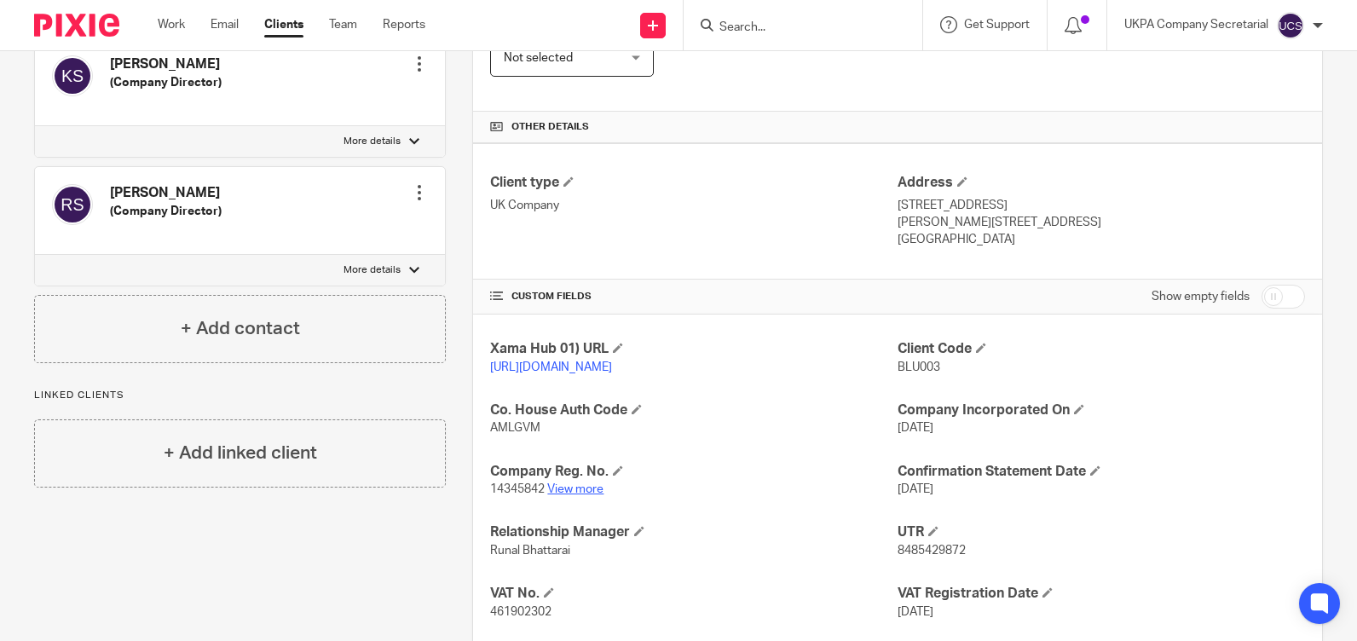
click at [570, 495] on link "View more" at bounding box center [575, 489] width 56 height 12
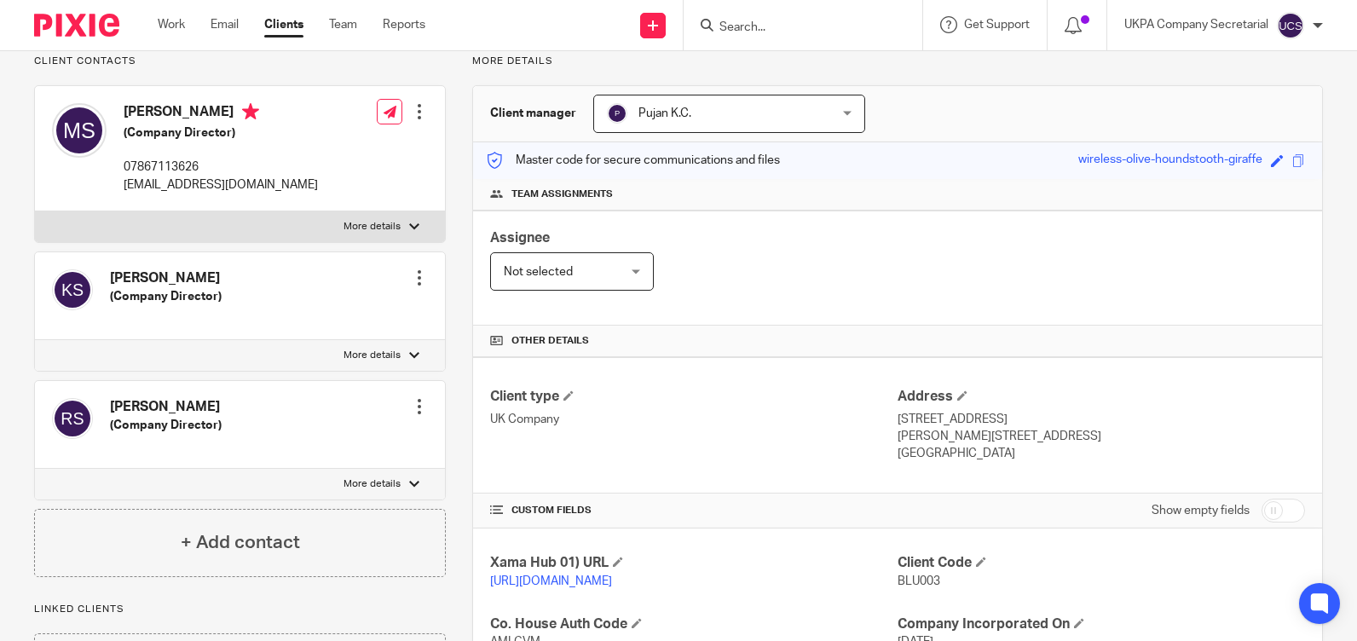
scroll to position [0, 0]
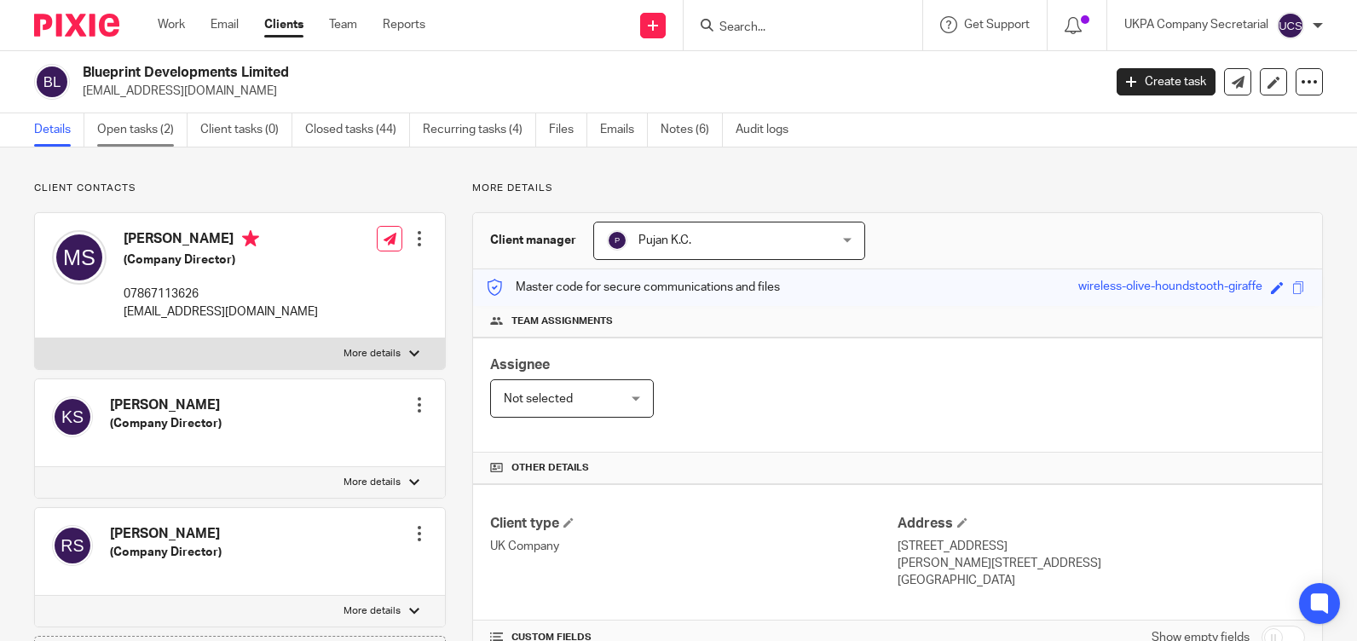
click at [151, 122] on link "Open tasks (2)" at bounding box center [142, 129] width 90 height 33
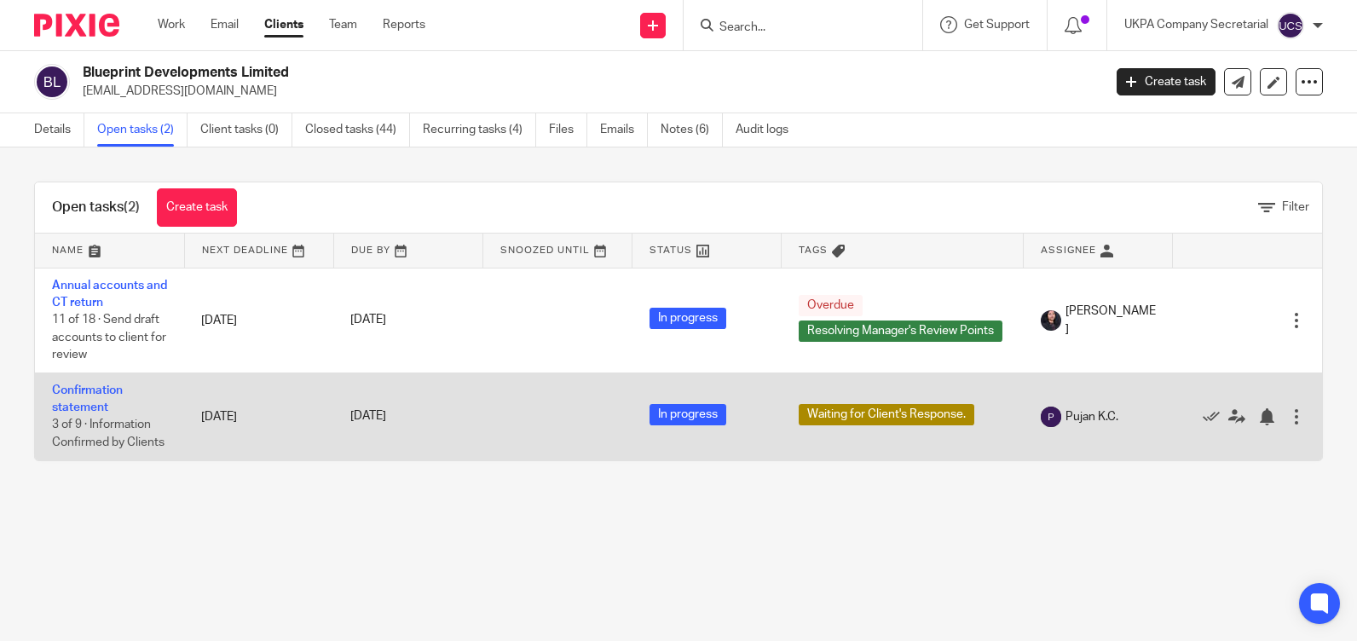
click at [101, 396] on td "Confirmation statement 3 of 9 · Information Confirmed by Clients" at bounding box center [109, 415] width 149 height 87
click at [72, 403] on link "Confirmation statement" at bounding box center [87, 398] width 71 height 29
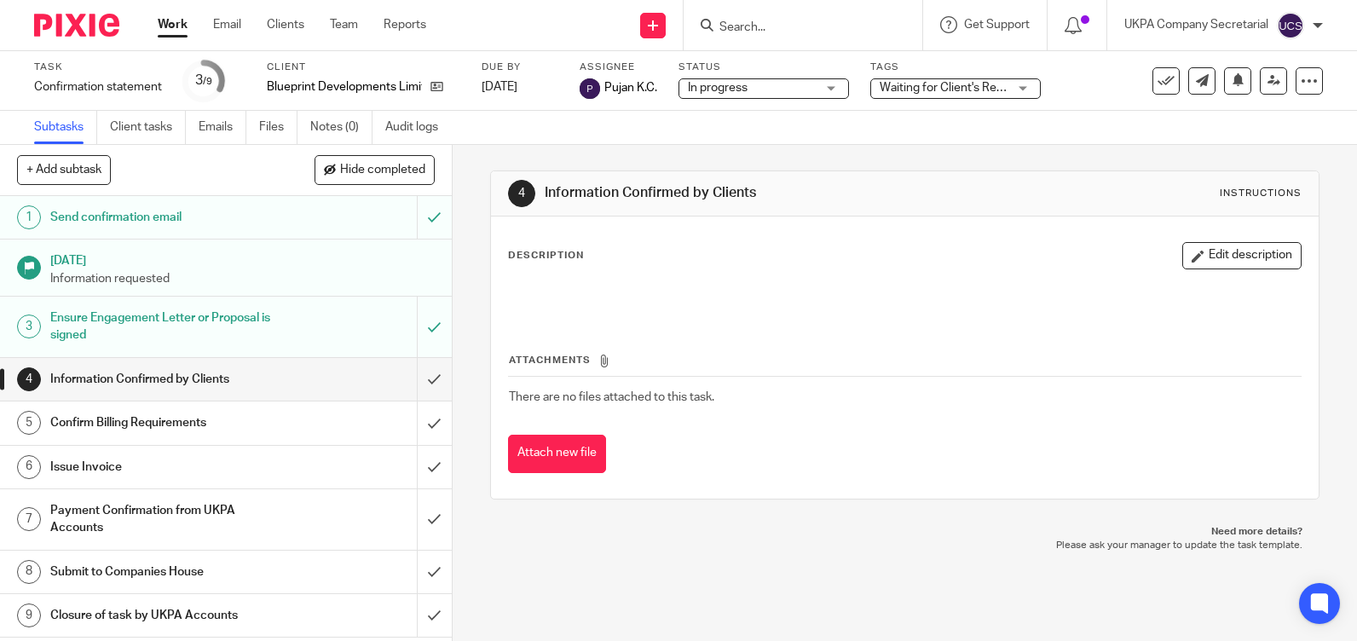
click at [757, 26] on input "Search" at bounding box center [794, 27] width 153 height 15
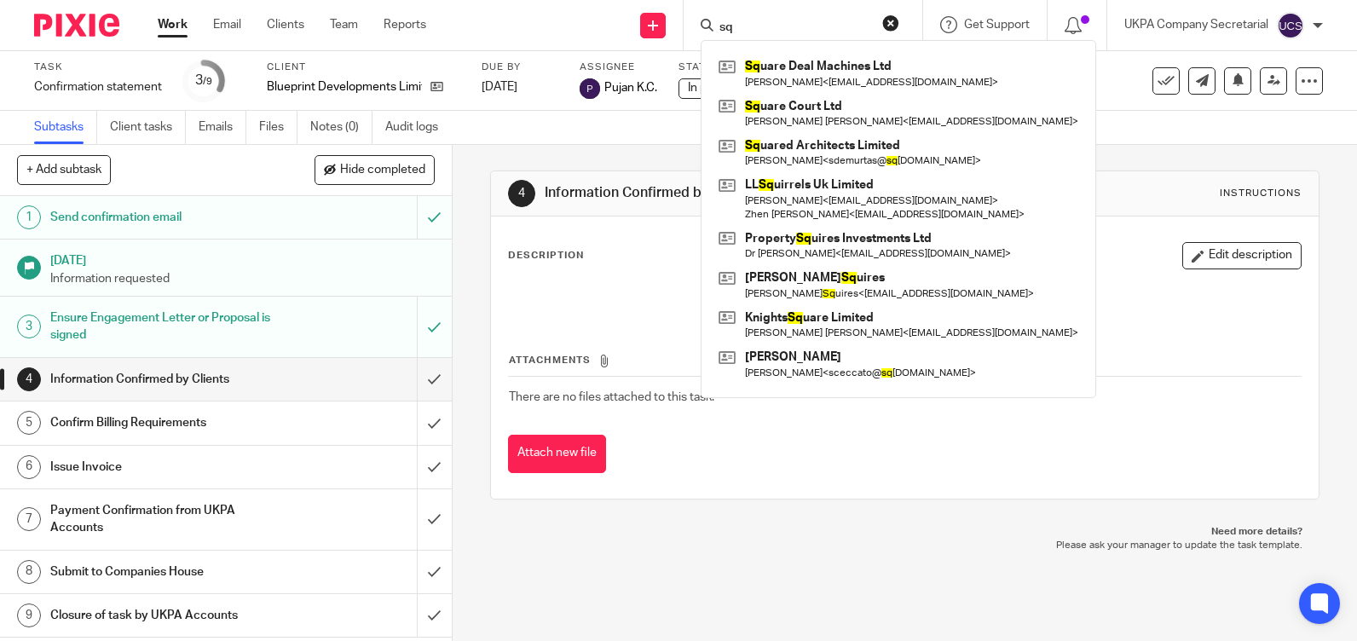
type input "s"
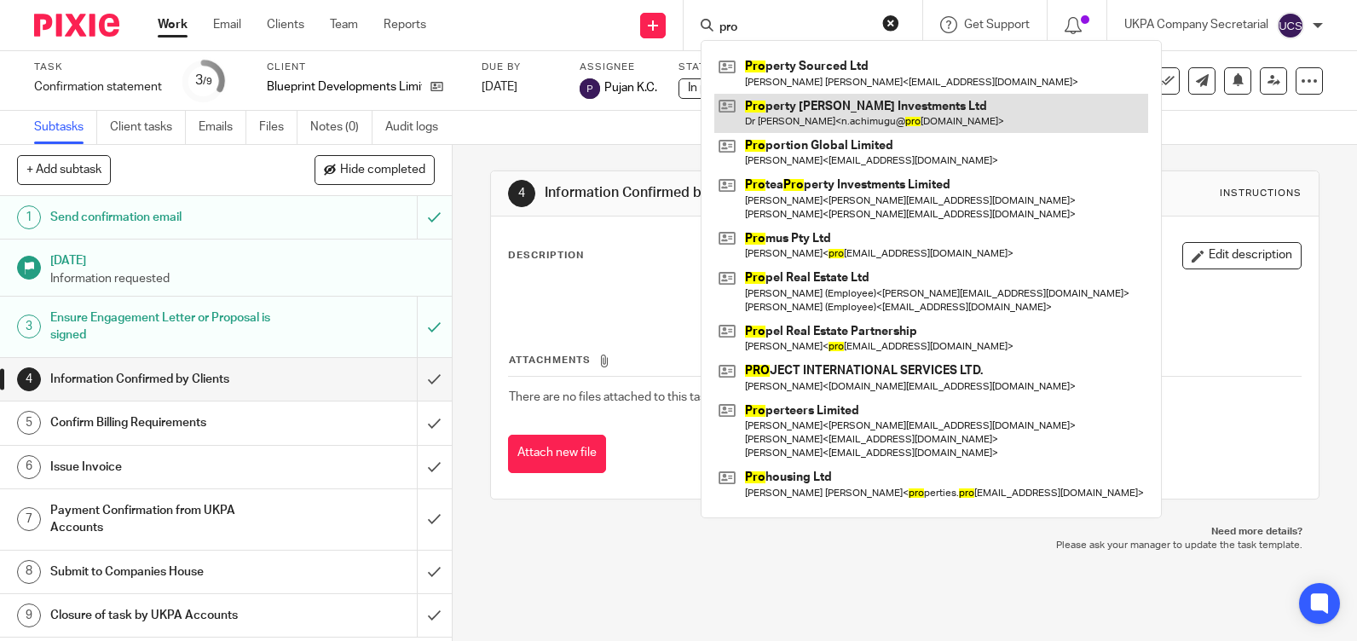
type input "pro"
click at [810, 108] on link at bounding box center [931, 113] width 434 height 39
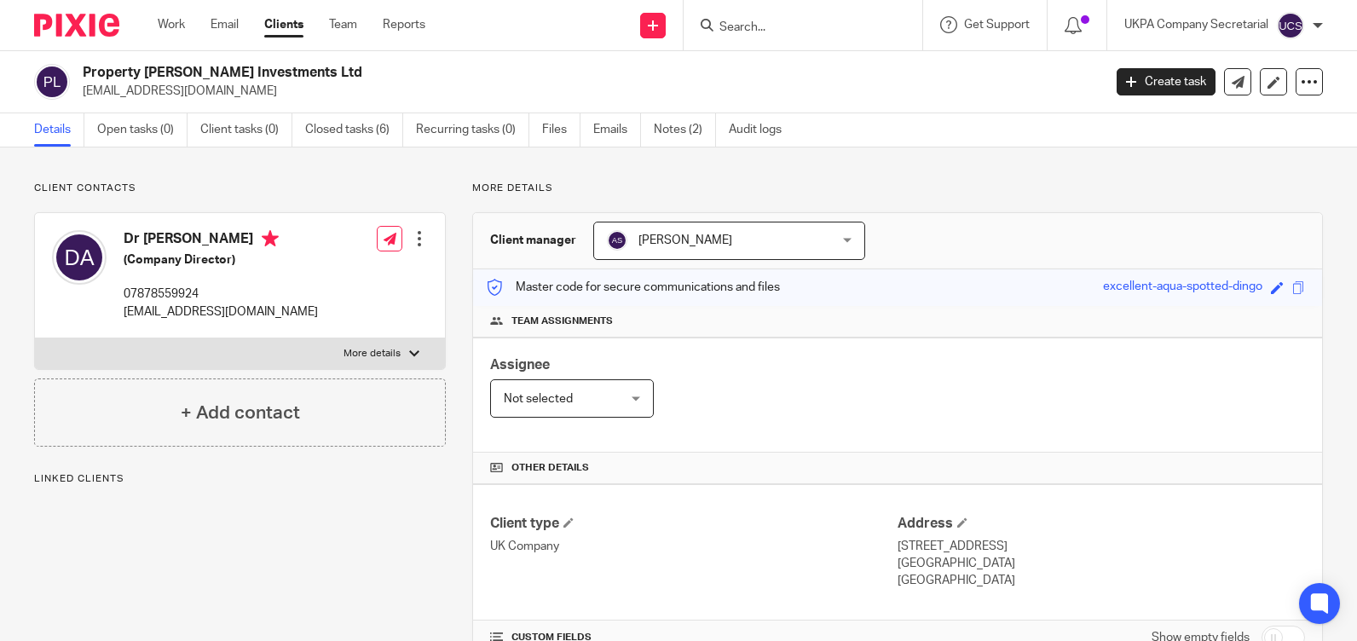
scroll to position [426, 0]
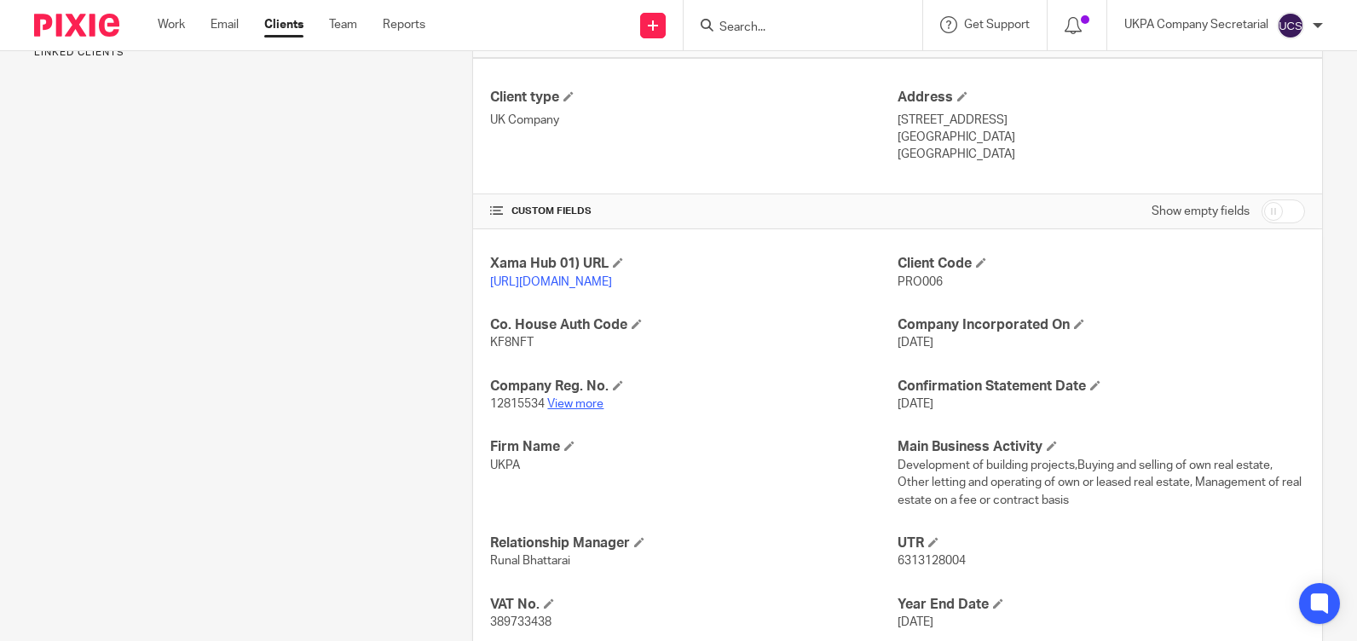
click at [570, 410] on link "View more" at bounding box center [575, 404] width 56 height 12
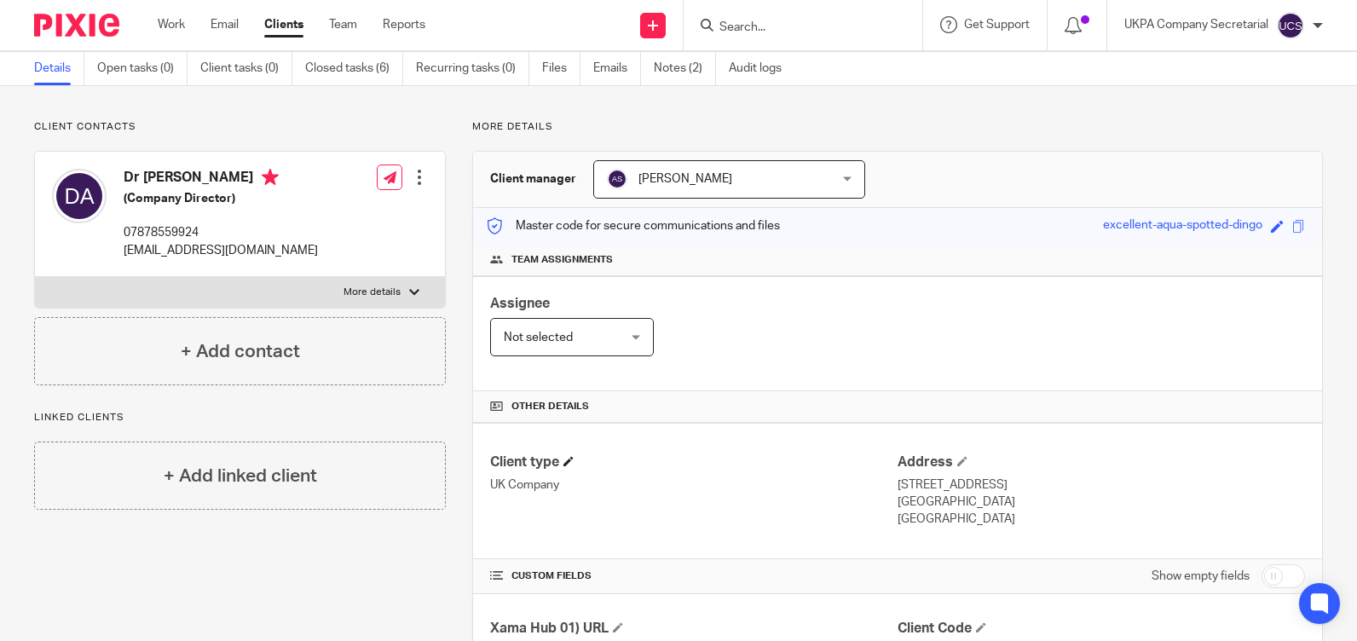
scroll to position [0, 0]
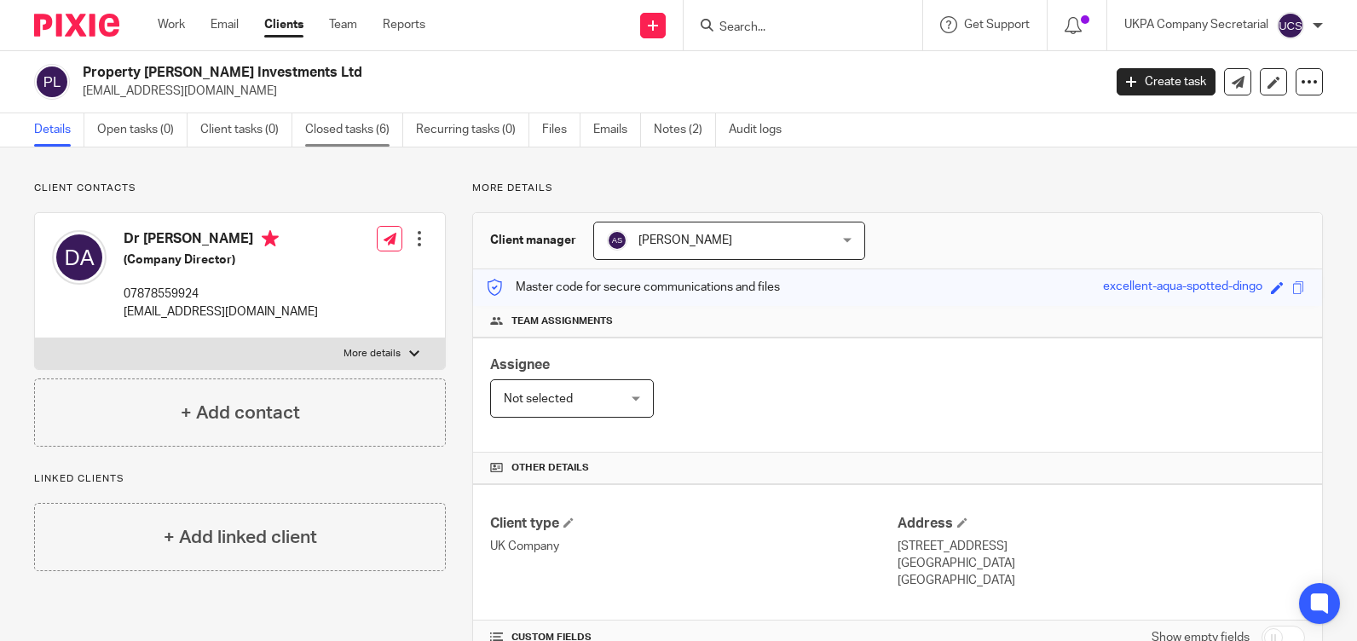
click at [338, 125] on link "Closed tasks (6)" at bounding box center [354, 129] width 98 height 33
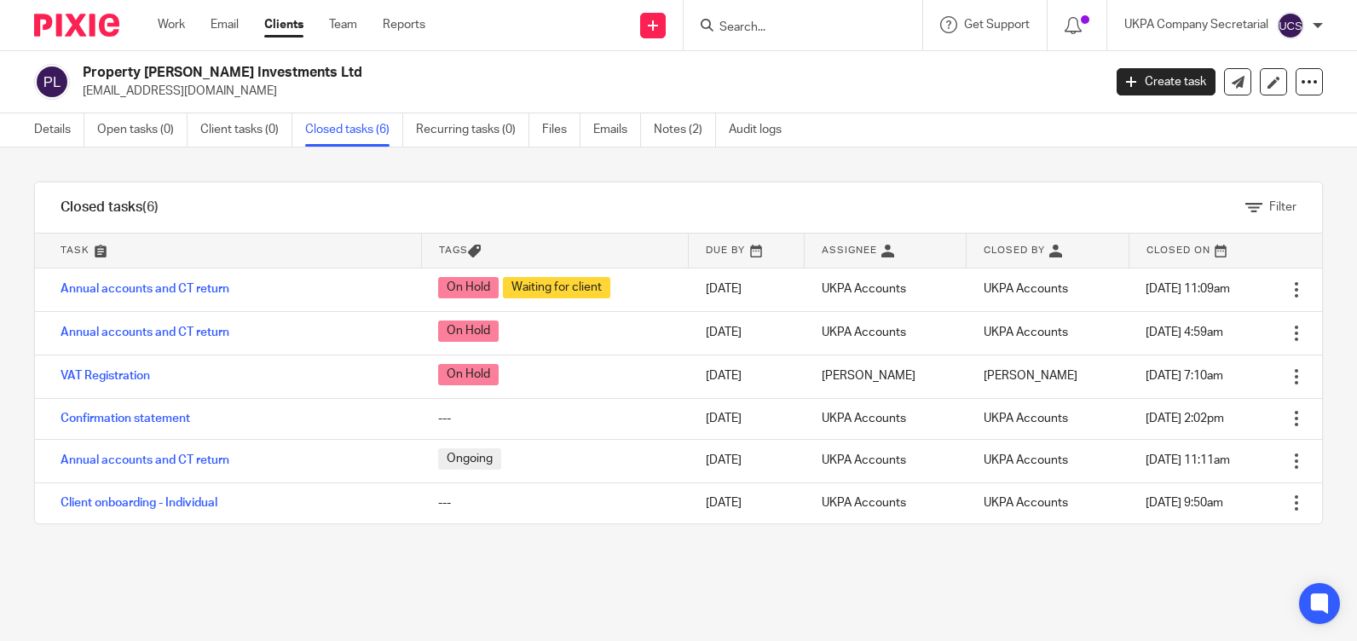
click at [794, 27] on input "Search" at bounding box center [794, 27] width 153 height 15
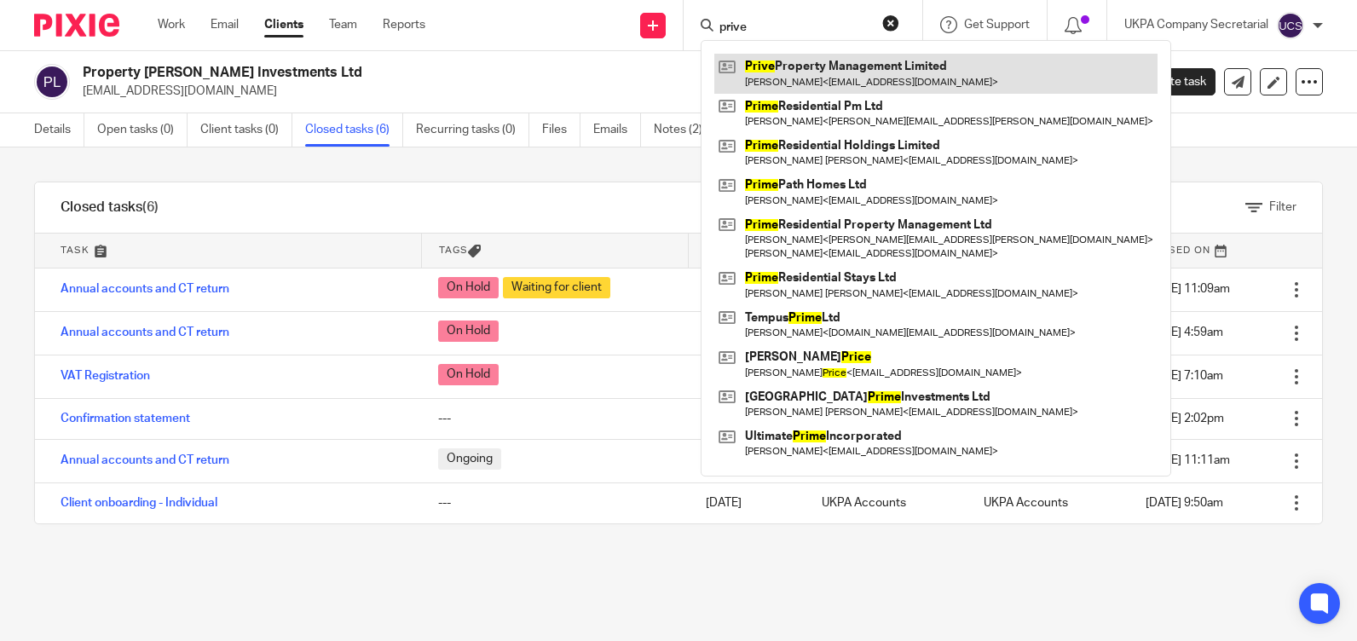
type input "prive"
click at [827, 55] on link at bounding box center [935, 73] width 443 height 39
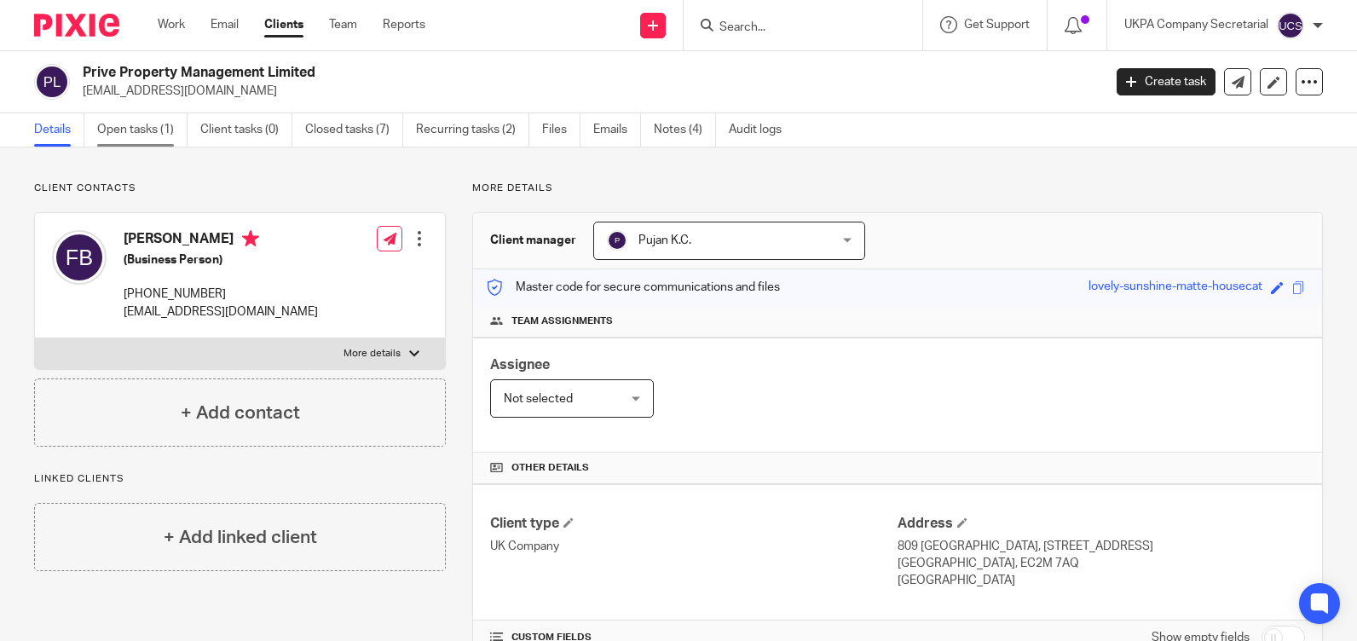
click at [137, 118] on link "Open tasks (1)" at bounding box center [142, 129] width 90 height 33
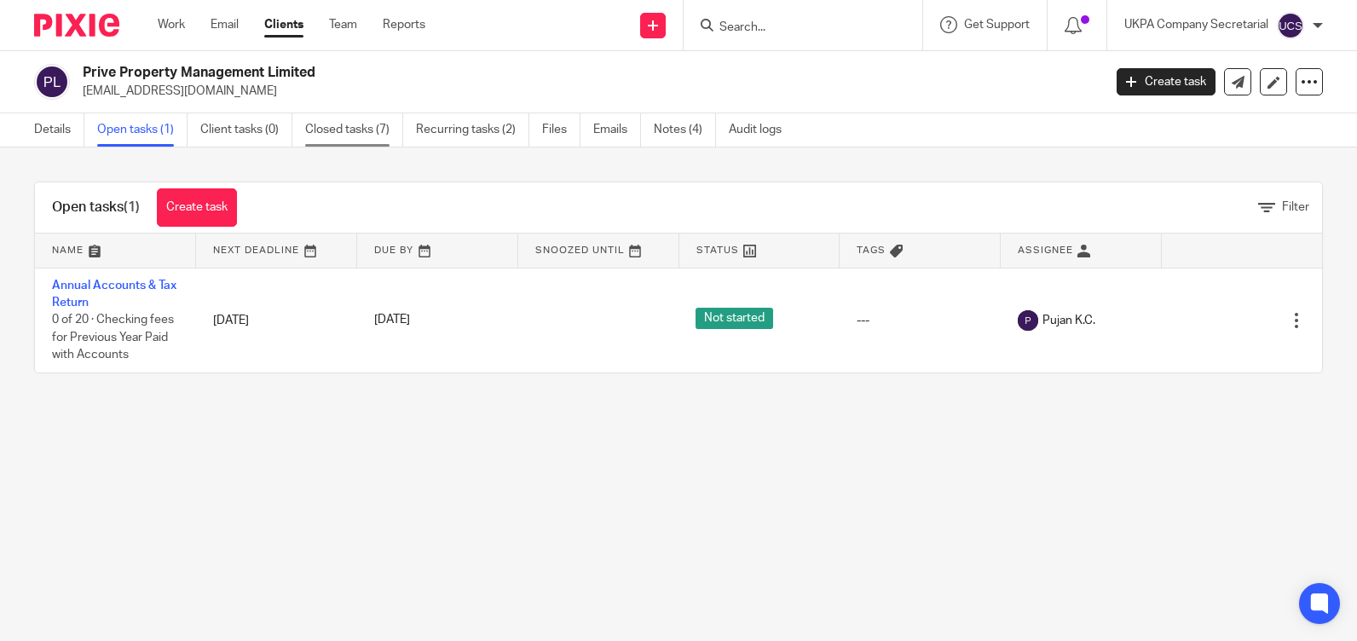
click at [349, 134] on link "Closed tasks (7)" at bounding box center [354, 129] width 98 height 33
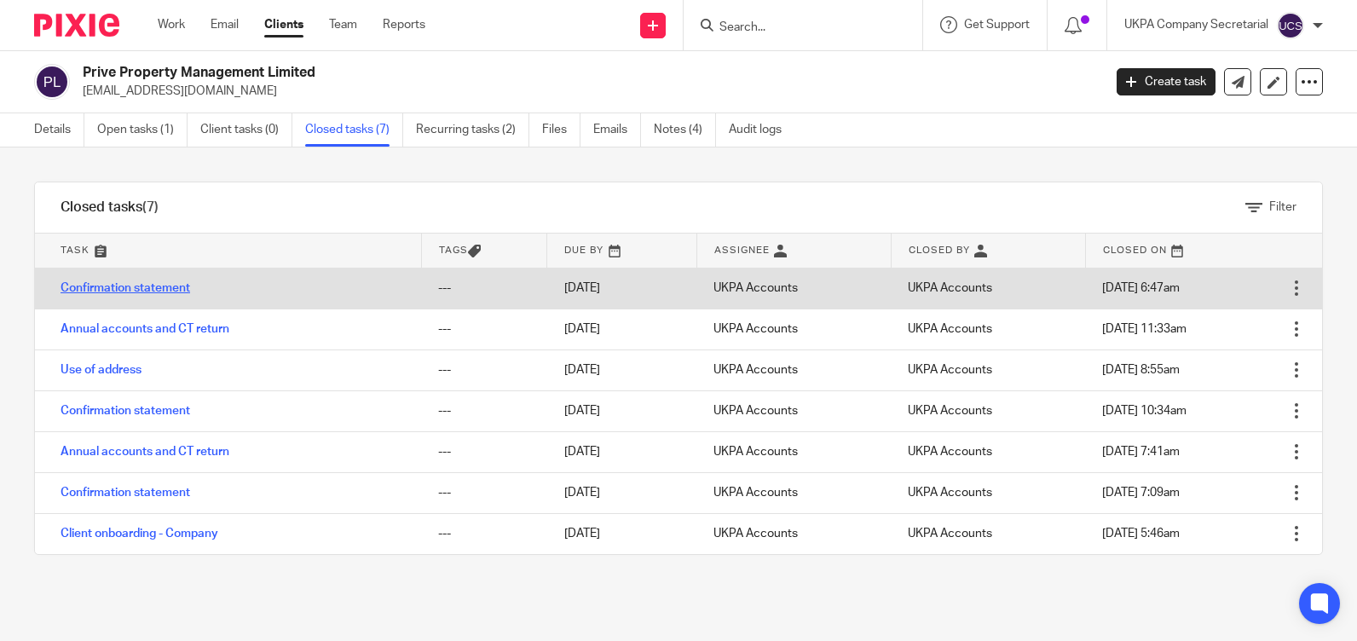
click at [110, 289] on link "Confirmation statement" at bounding box center [126, 288] width 130 height 12
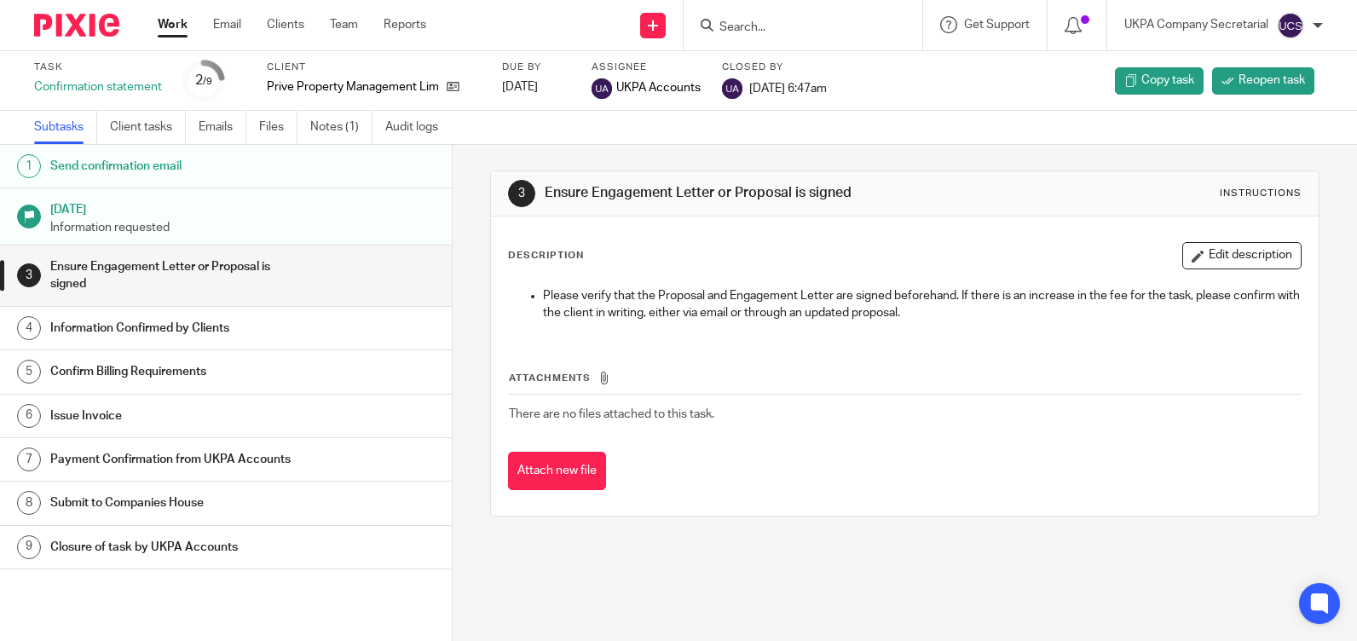
click at [324, 134] on link "Notes (1)" at bounding box center [341, 127] width 62 height 33
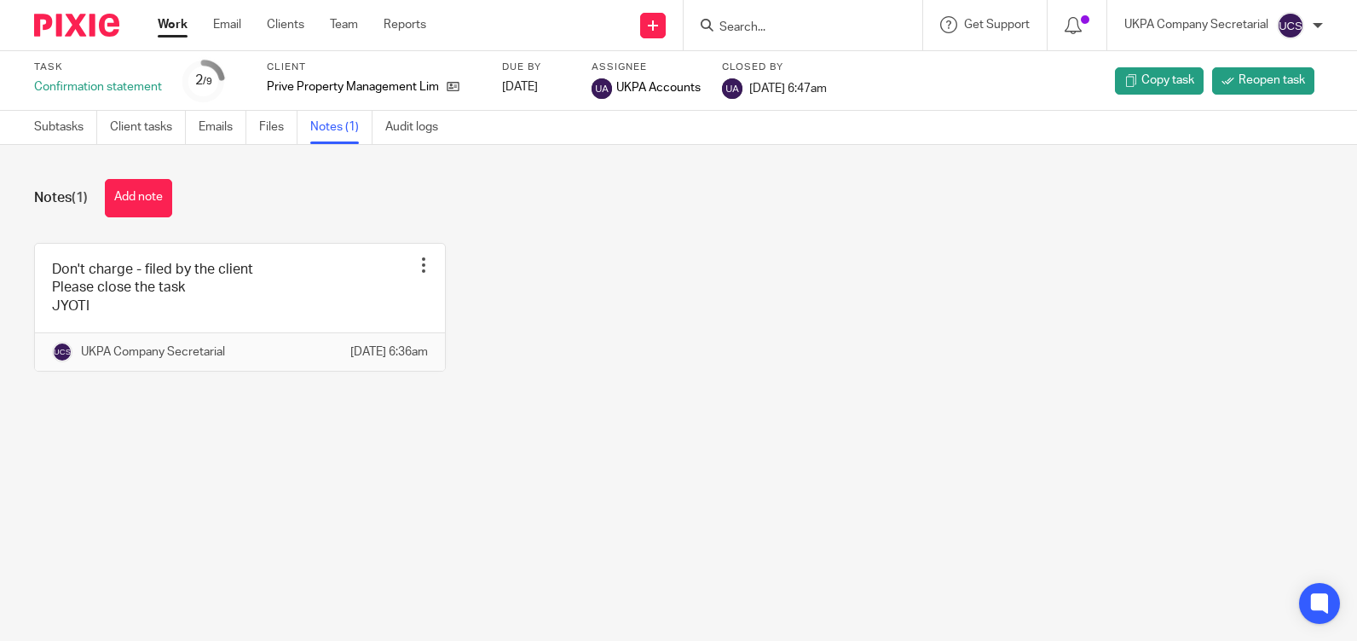
click at [758, 28] on input "Search" at bounding box center [794, 27] width 153 height 15
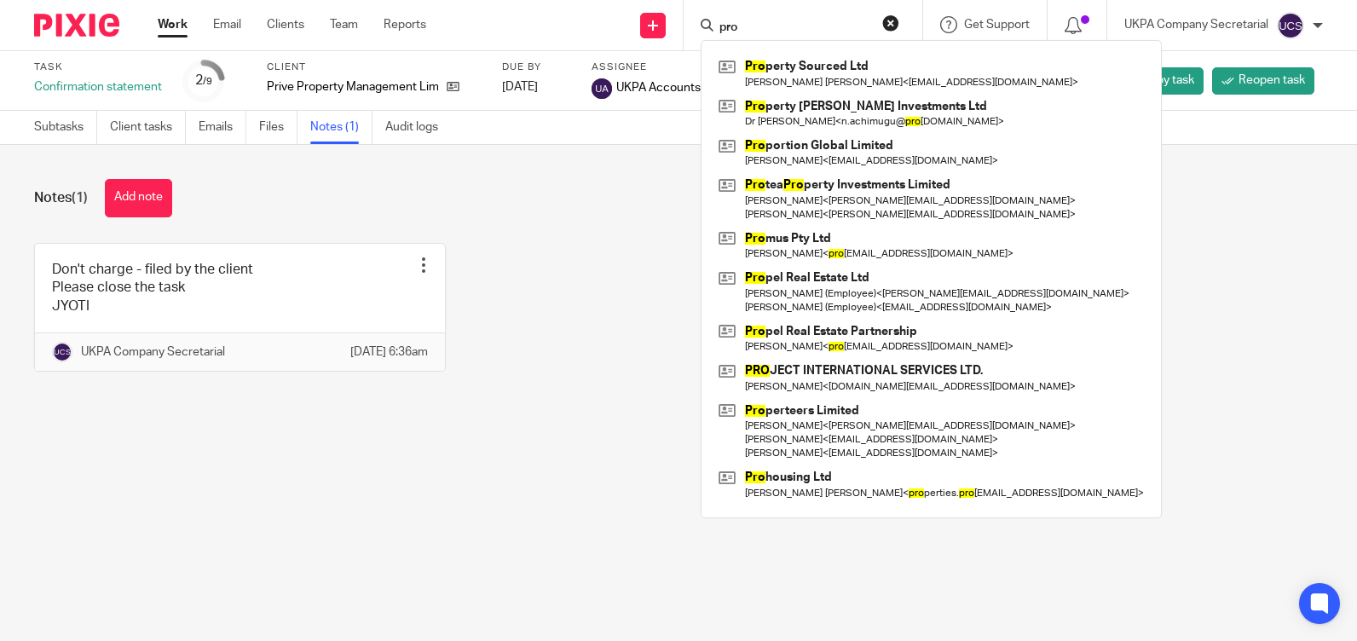
click at [761, 17] on form "pro" at bounding box center [809, 24] width 182 height 21
click at [774, 20] on input "pro" at bounding box center [794, 27] width 153 height 15
type input "p"
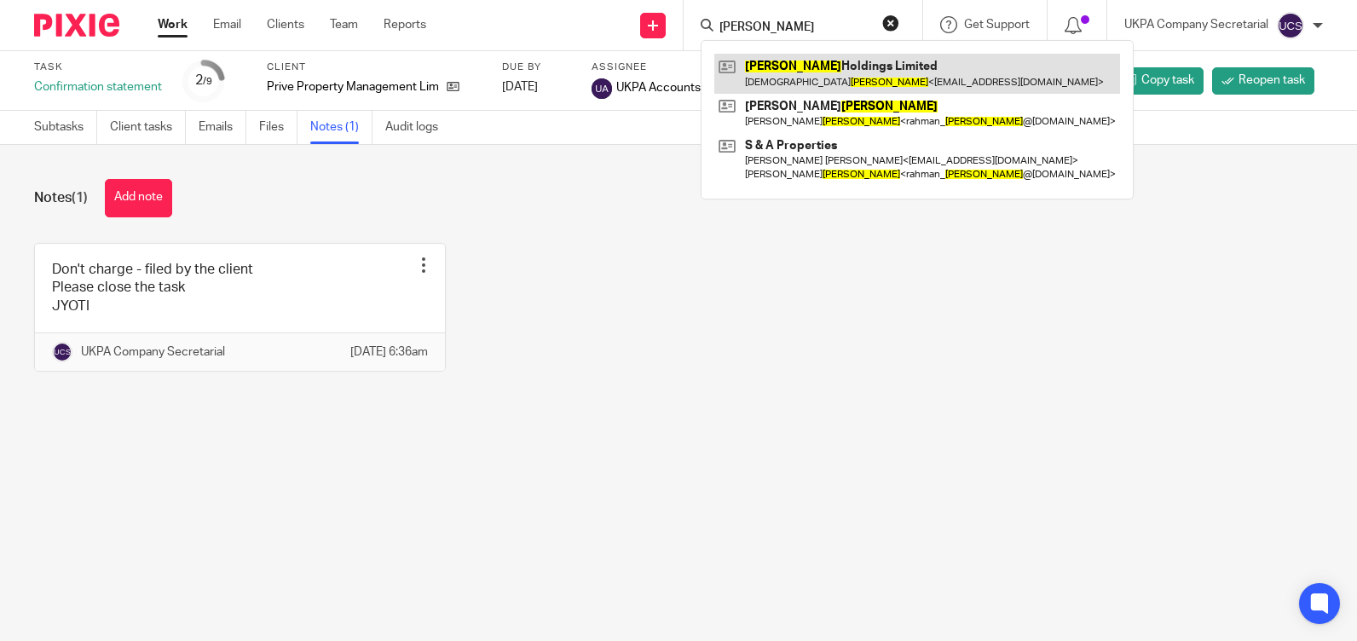
type input "siddiquey"
click at [807, 89] on link at bounding box center [917, 73] width 406 height 39
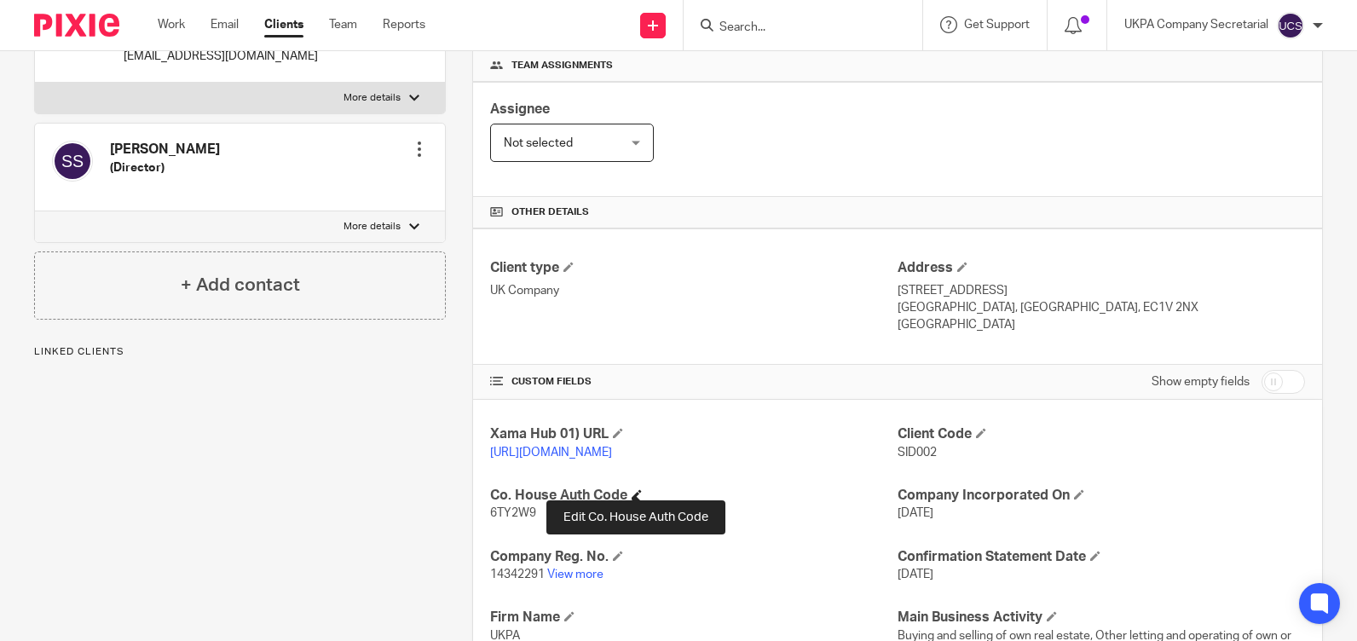
scroll to position [426, 0]
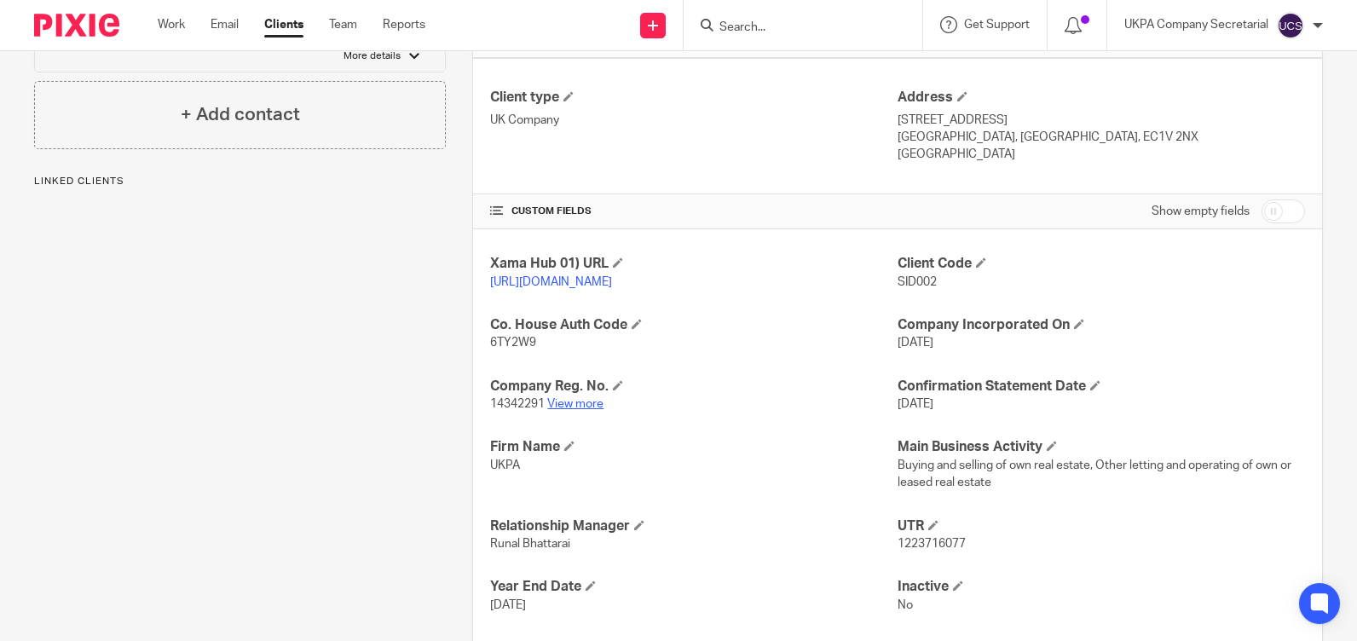
click at [585, 410] on link "View more" at bounding box center [575, 404] width 56 height 12
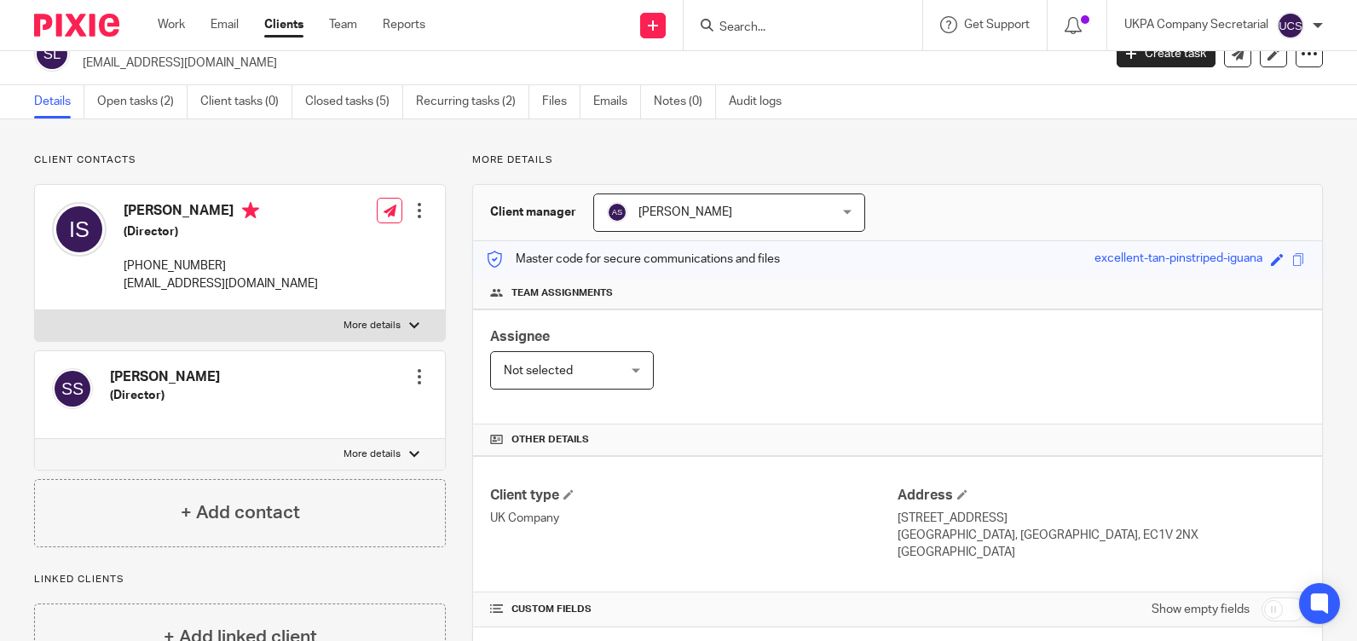
scroll to position [0, 0]
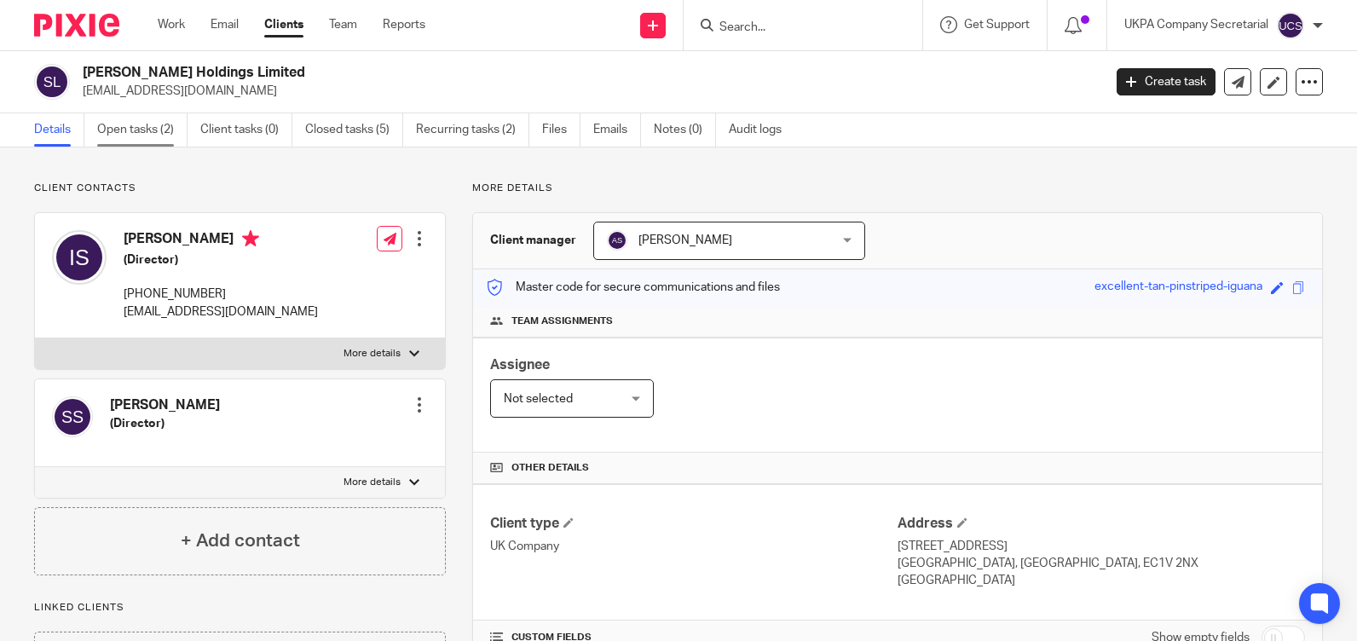
click at [104, 126] on link "Open tasks (2)" at bounding box center [142, 129] width 90 height 33
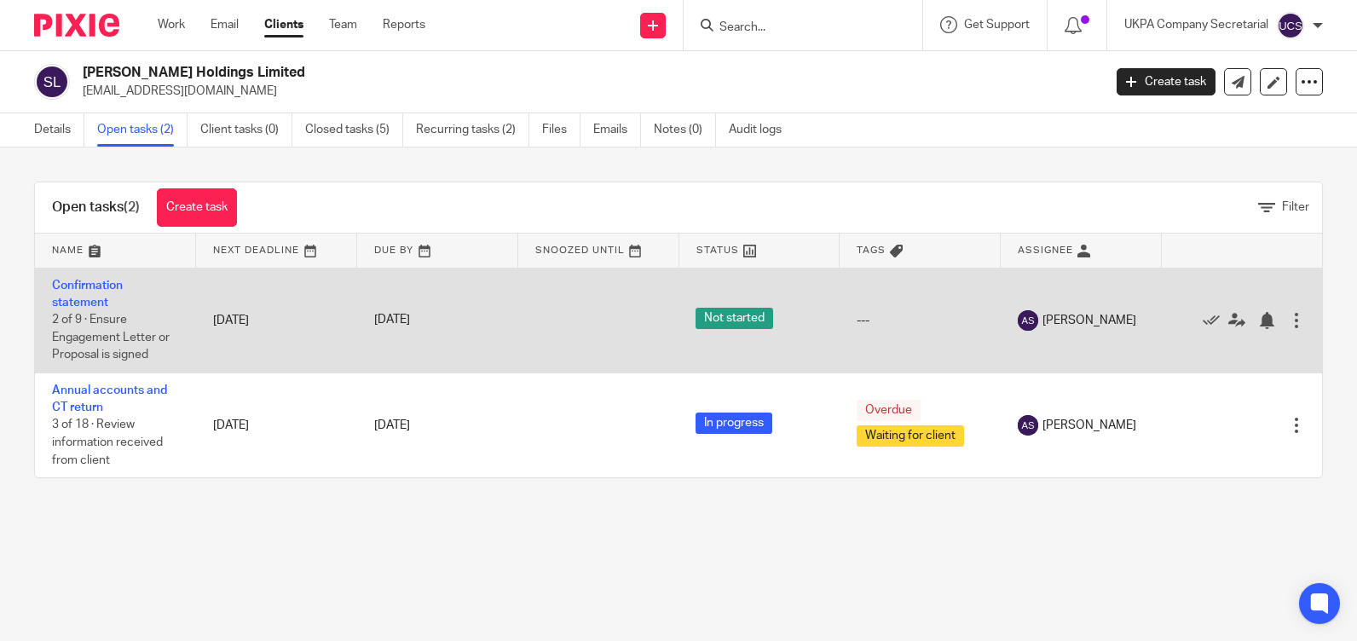
click at [73, 291] on td "Confirmation statement 2 of 9 · Ensure Engagement Letter or Proposal is signed" at bounding box center [115, 320] width 161 height 105
click at [84, 293] on td "Confirmation statement 2 of 9 · Ensure Engagement Letter or Proposal is signed" at bounding box center [115, 320] width 161 height 105
click at [87, 293] on td "Confirmation statement 2 of 9 · Ensure Engagement Letter or Proposal is signed" at bounding box center [115, 320] width 161 height 105
click at [87, 306] on link "Confirmation statement" at bounding box center [87, 294] width 71 height 29
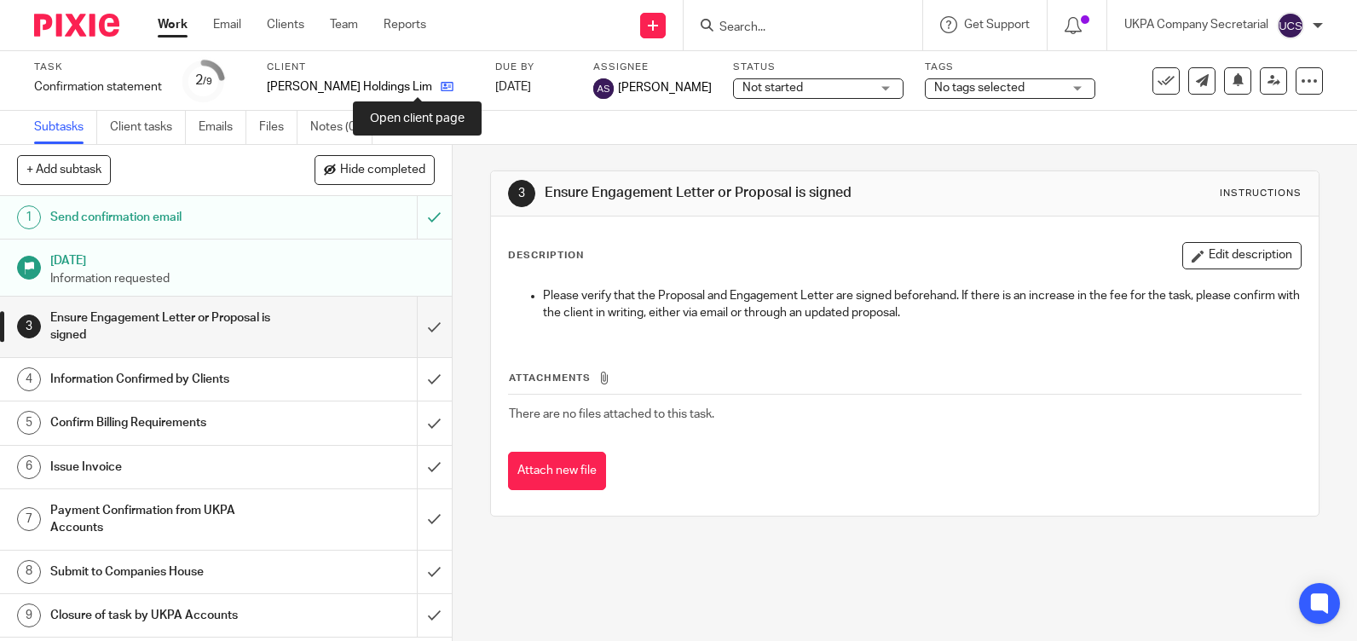
click at [441, 86] on icon at bounding box center [447, 86] width 13 height 13
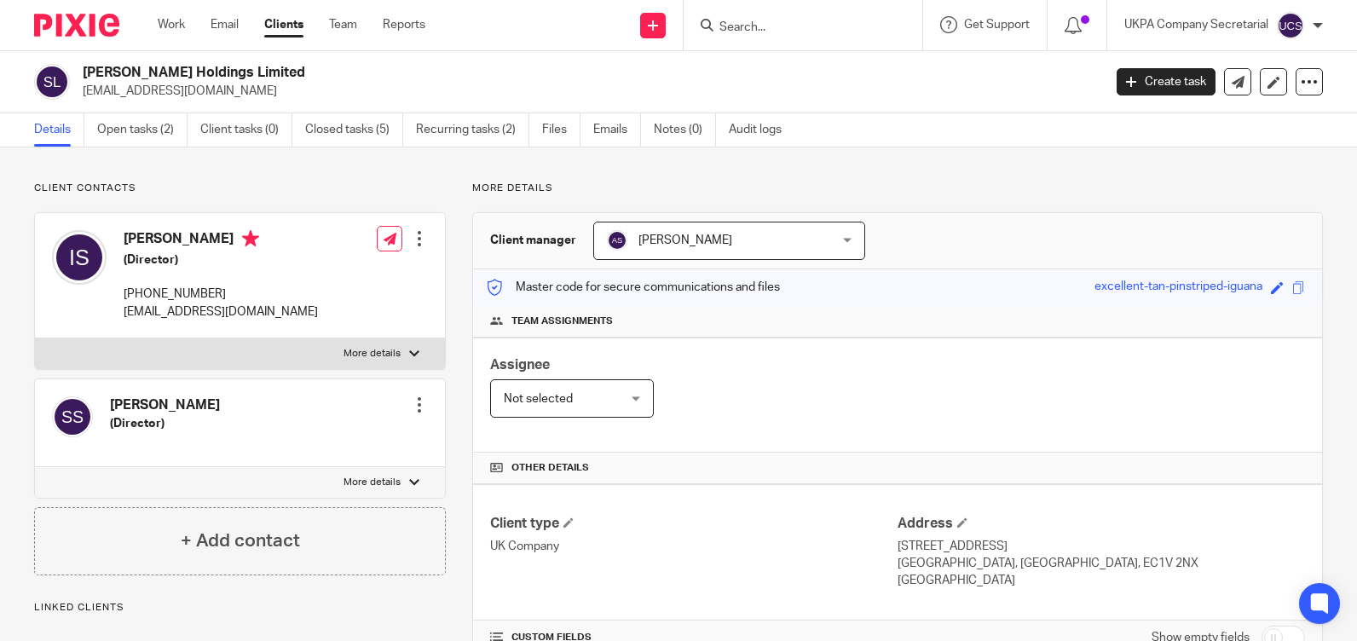
drag, startPoint x: 82, startPoint y: 72, endPoint x: 271, endPoint y: 75, distance: 189.2
click at [271, 75] on div "[PERSON_NAME] Holdings Limited [EMAIL_ADDRESS][DOMAIN_NAME]" at bounding box center [562, 82] width 1057 height 36
copy h2 "[PERSON_NAME] Holdings Limited"
click at [943, 366] on div "Assignee Not selected Not selected Not selected [PERSON_NAME] [PERSON_NAME] [PE…" at bounding box center [897, 394] width 849 height 115
